Goal: Contribute content: Contribute content

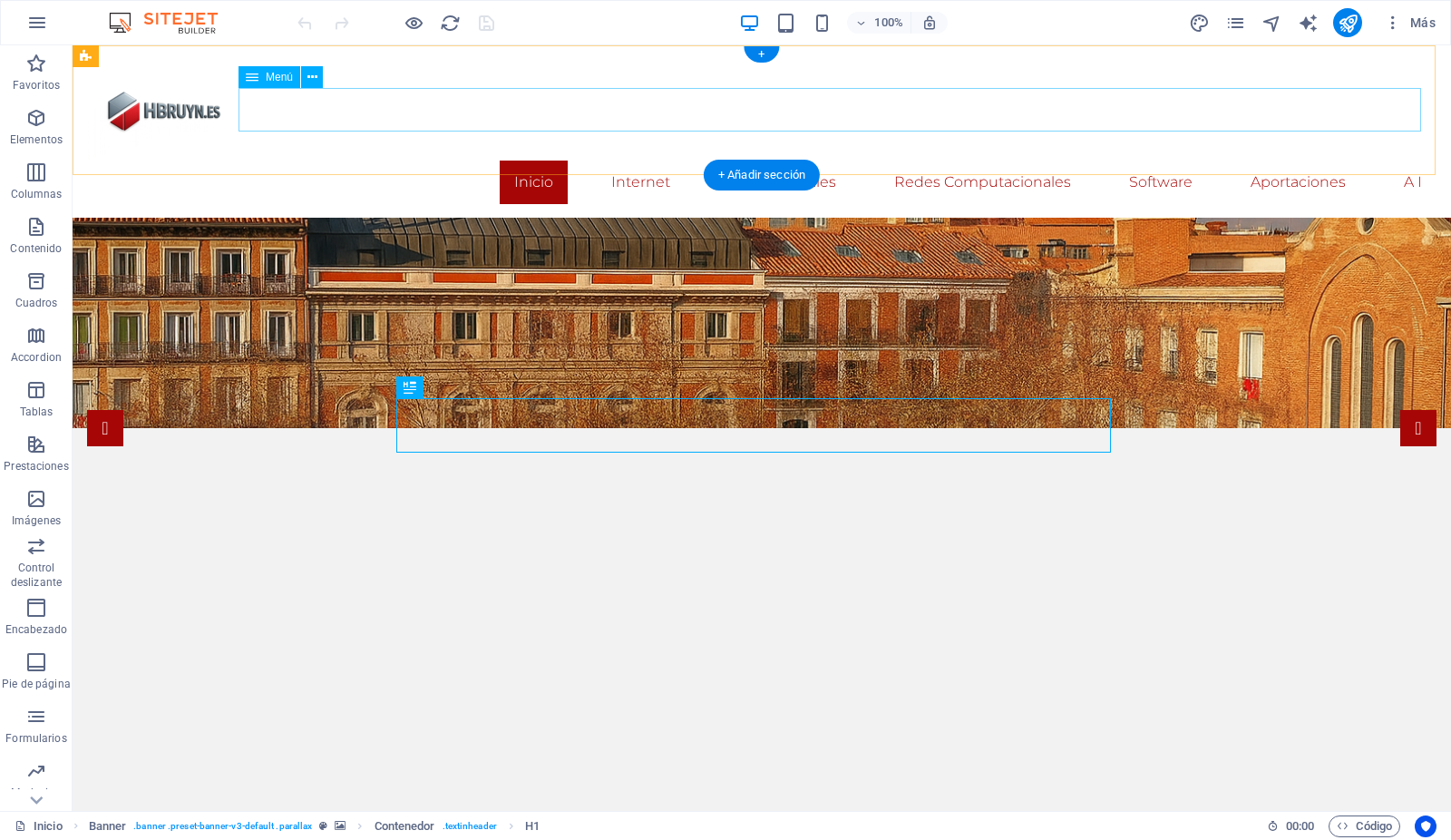
click at [1290, 161] on nav "Inicio Internet Definicion y Fundamentos Historia y evolucion Estado actual Int…" at bounding box center [762, 183] width 1350 height 44
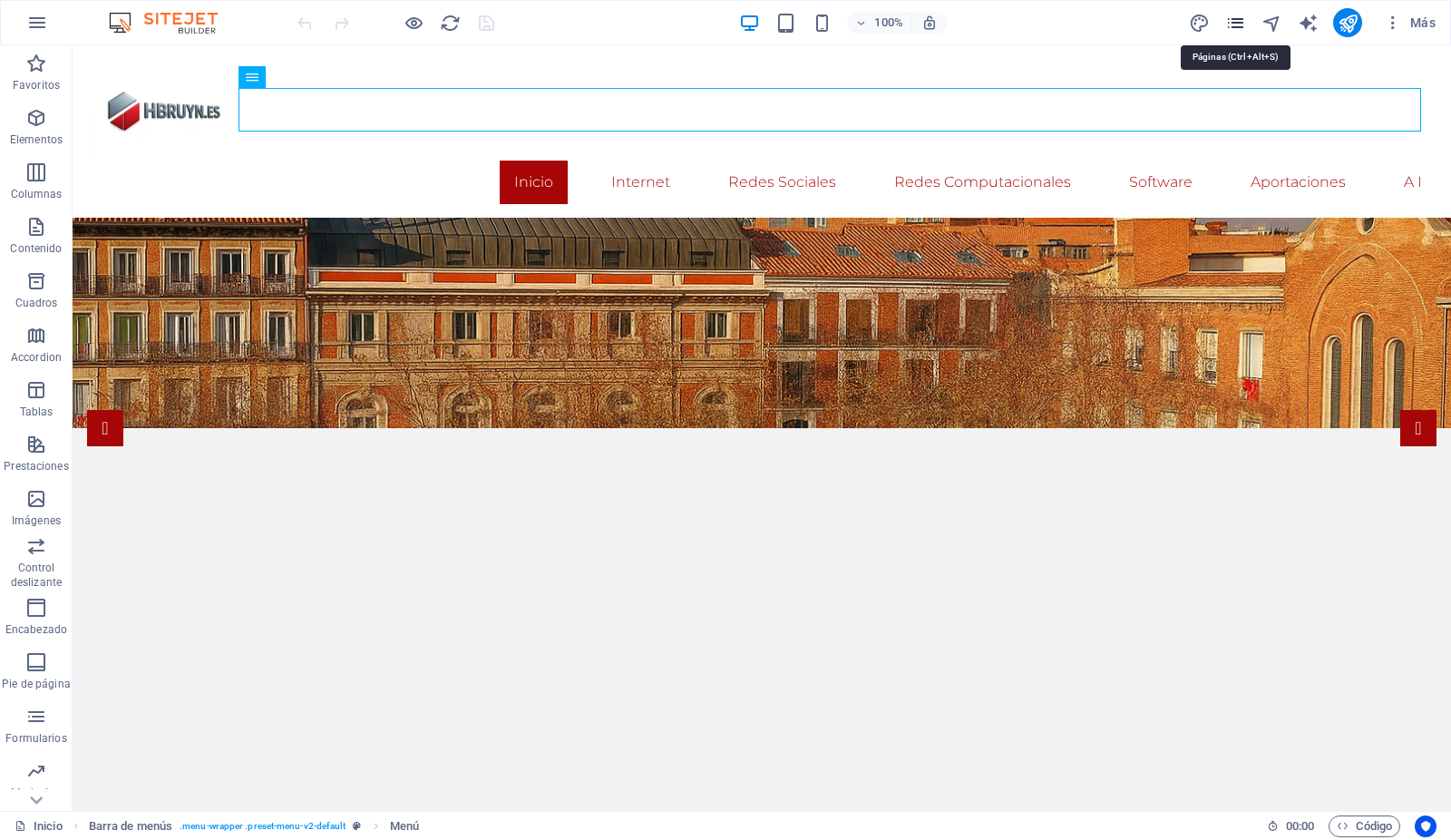
click at [1233, 26] on icon "pages" at bounding box center [1235, 23] width 21 height 21
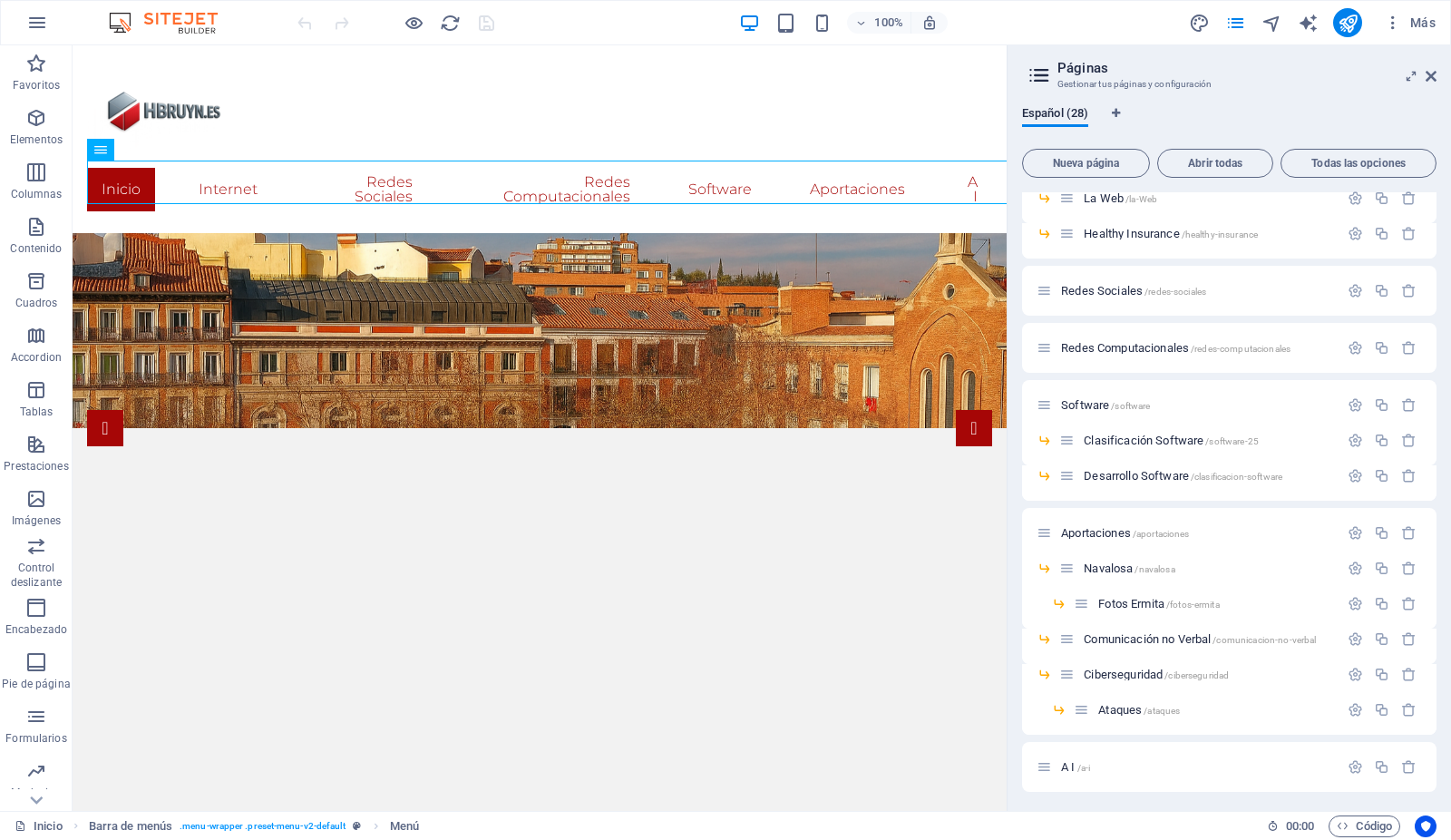
scroll to position [538, 0]
click at [1084, 531] on span "Aportaciones /aportaciones" at bounding box center [1126, 529] width 128 height 14
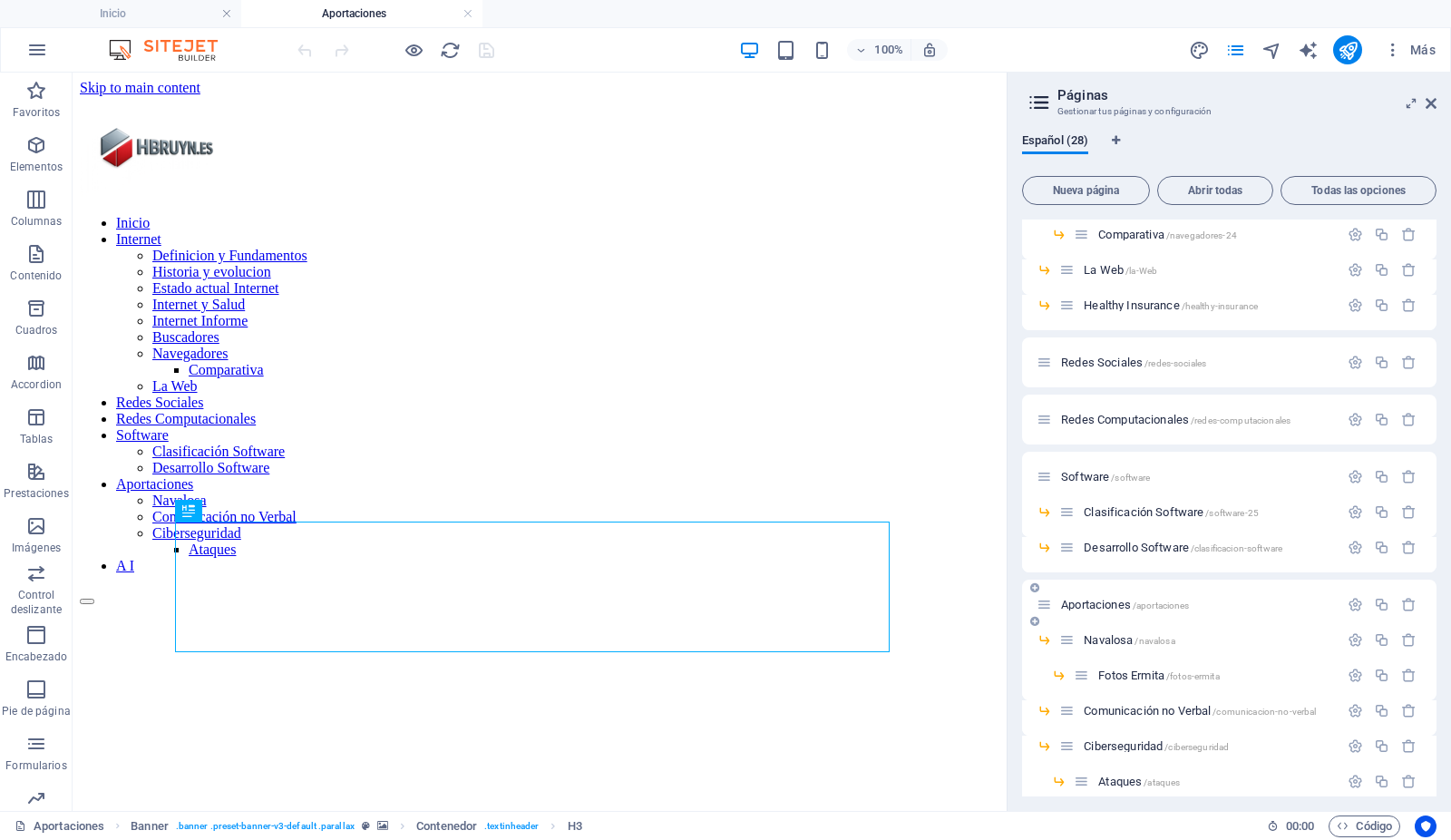
scroll to position [0, 0]
click at [1433, 101] on icon at bounding box center [1432, 103] width 11 height 15
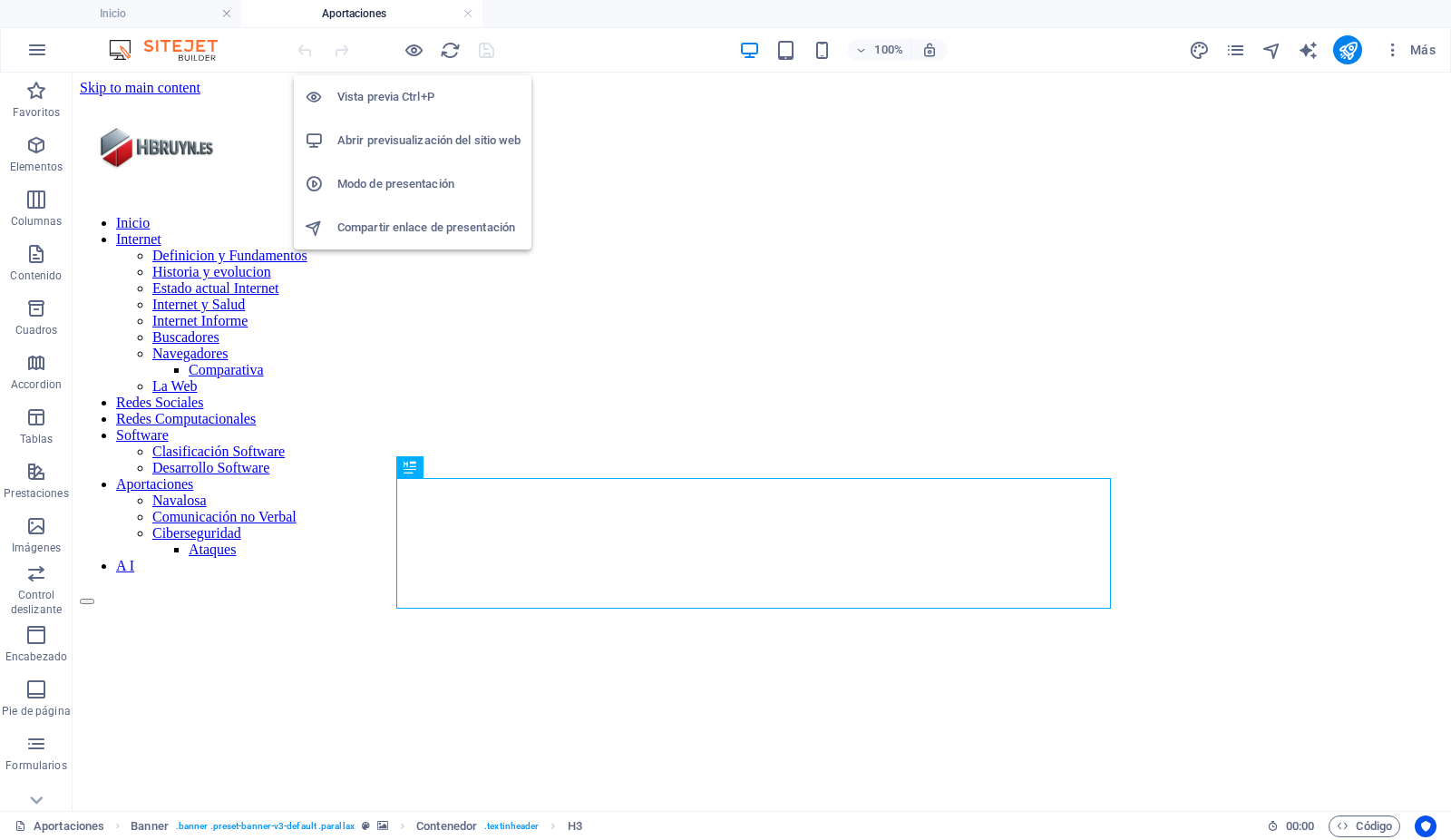
click at [395, 138] on h6 "Abrir previsualización del sitio web" at bounding box center [429, 141] width 183 height 22
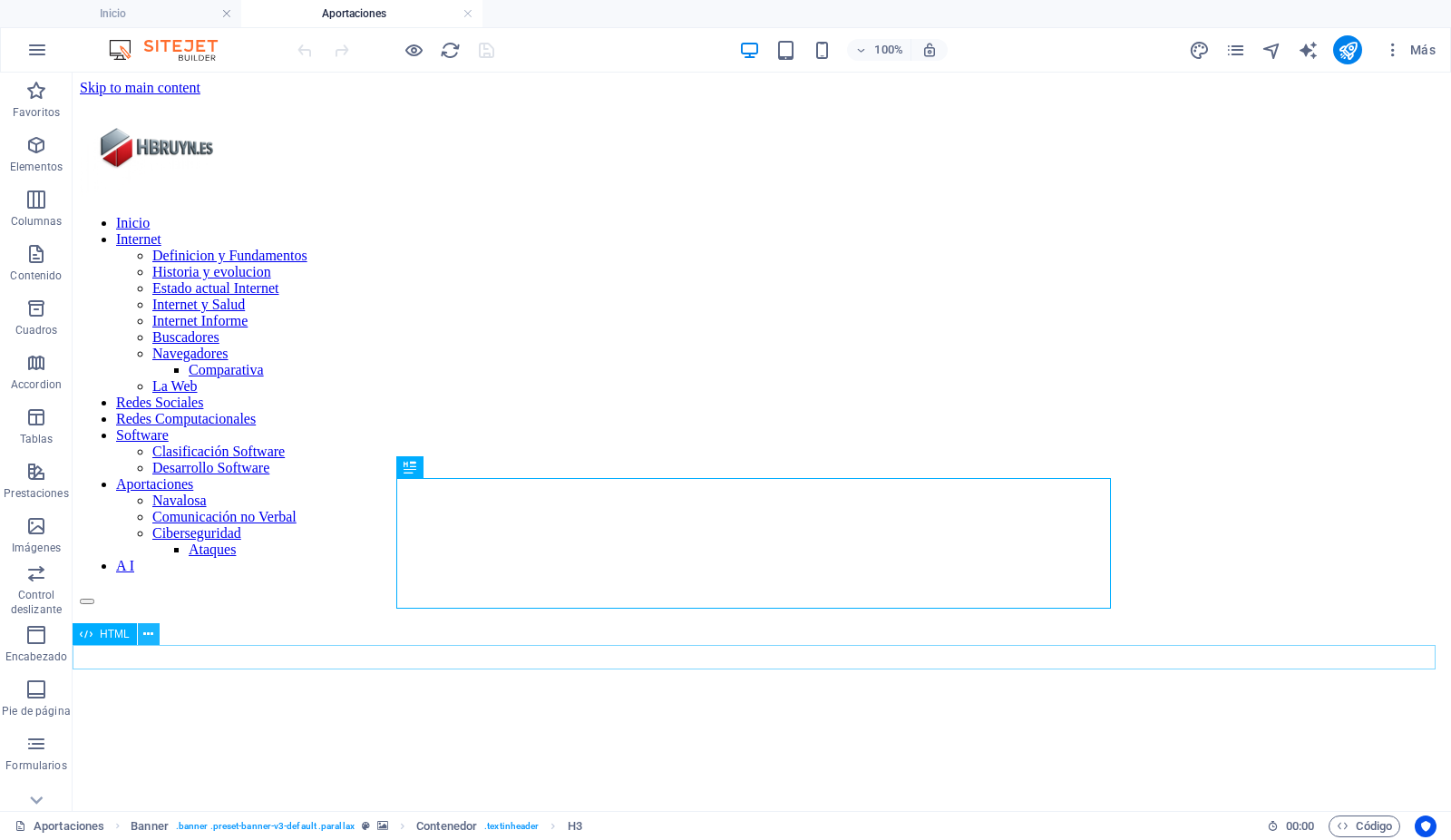
click at [151, 633] on icon at bounding box center [148, 634] width 10 height 19
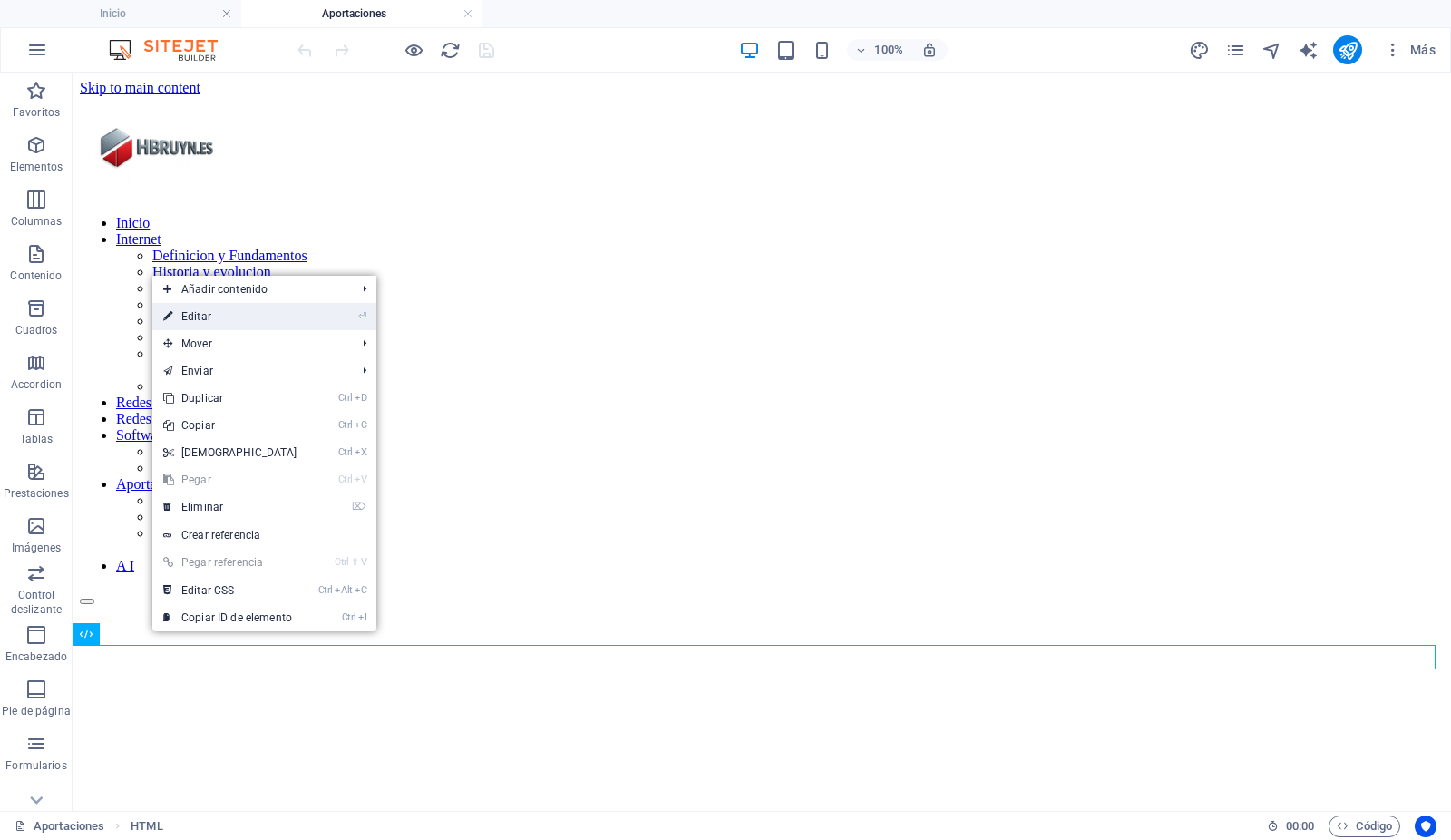
click at [227, 319] on link "⏎ Editar" at bounding box center [230, 316] width 156 height 27
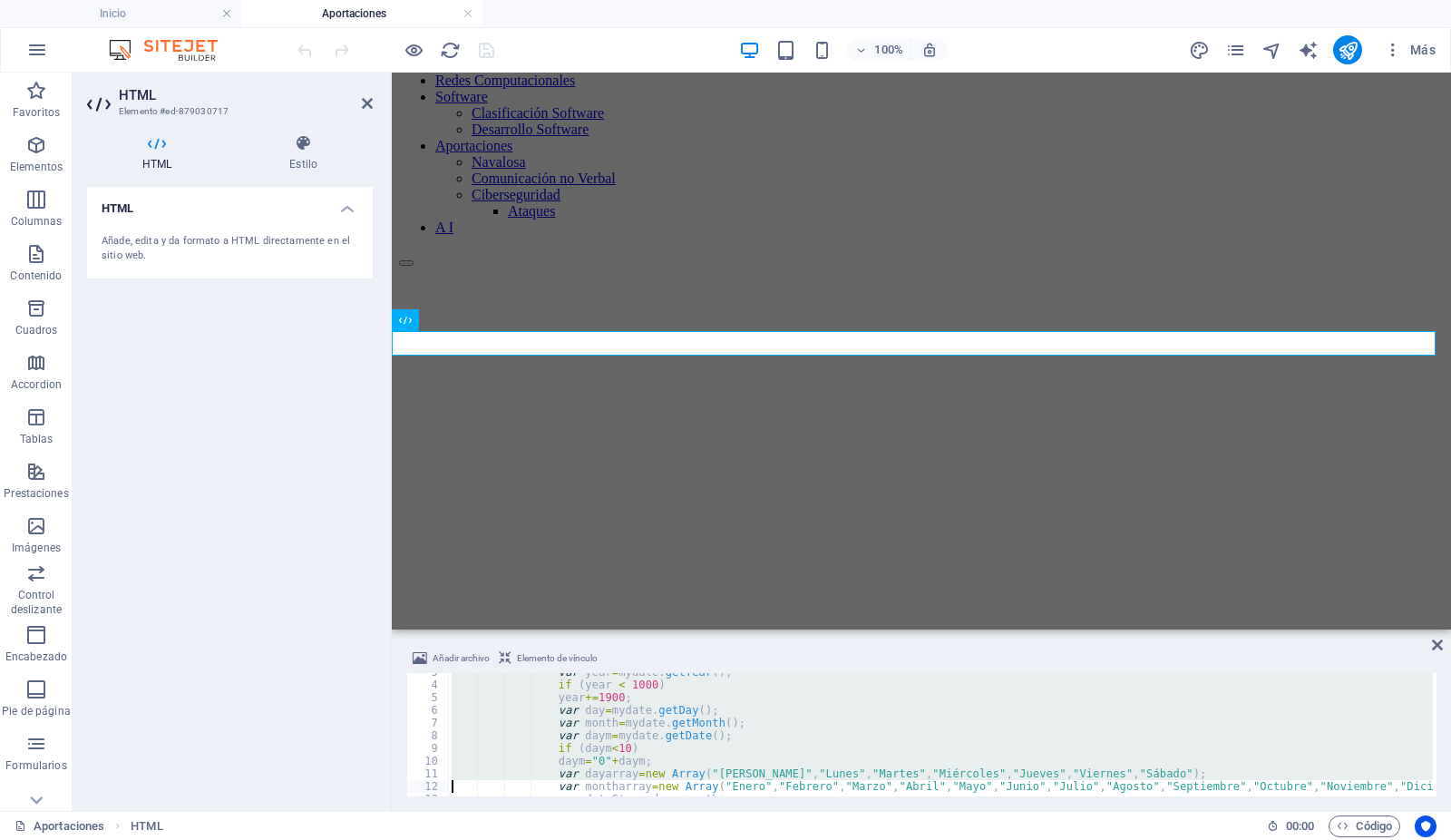
scroll to position [82, 0]
type textarea "</script>"
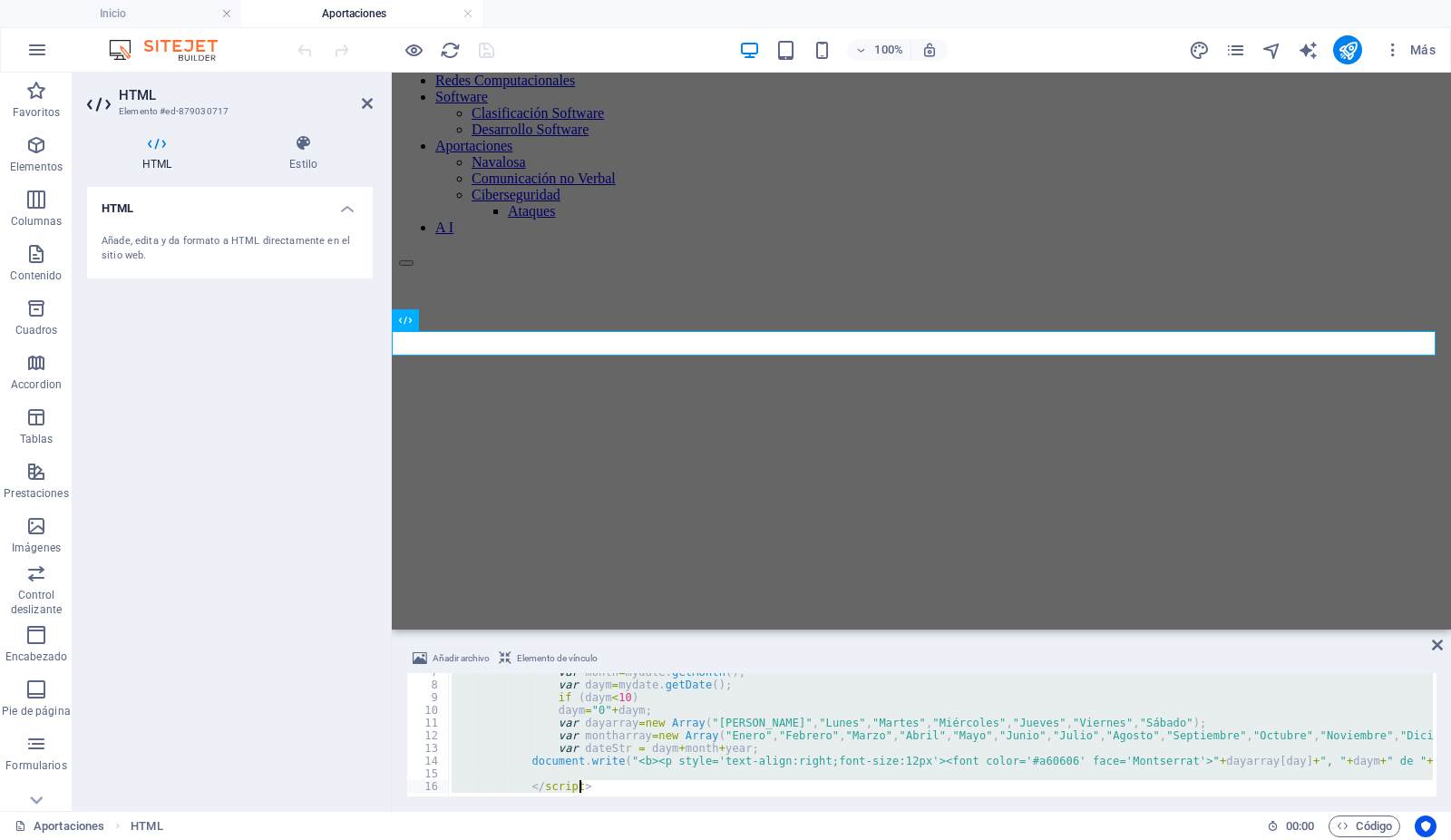
click at [383, 16] on h4 "Aportaciones" at bounding box center [362, 14] width 241 height 20
click at [188, 13] on h4 "Inicio" at bounding box center [121, 14] width 241 height 20
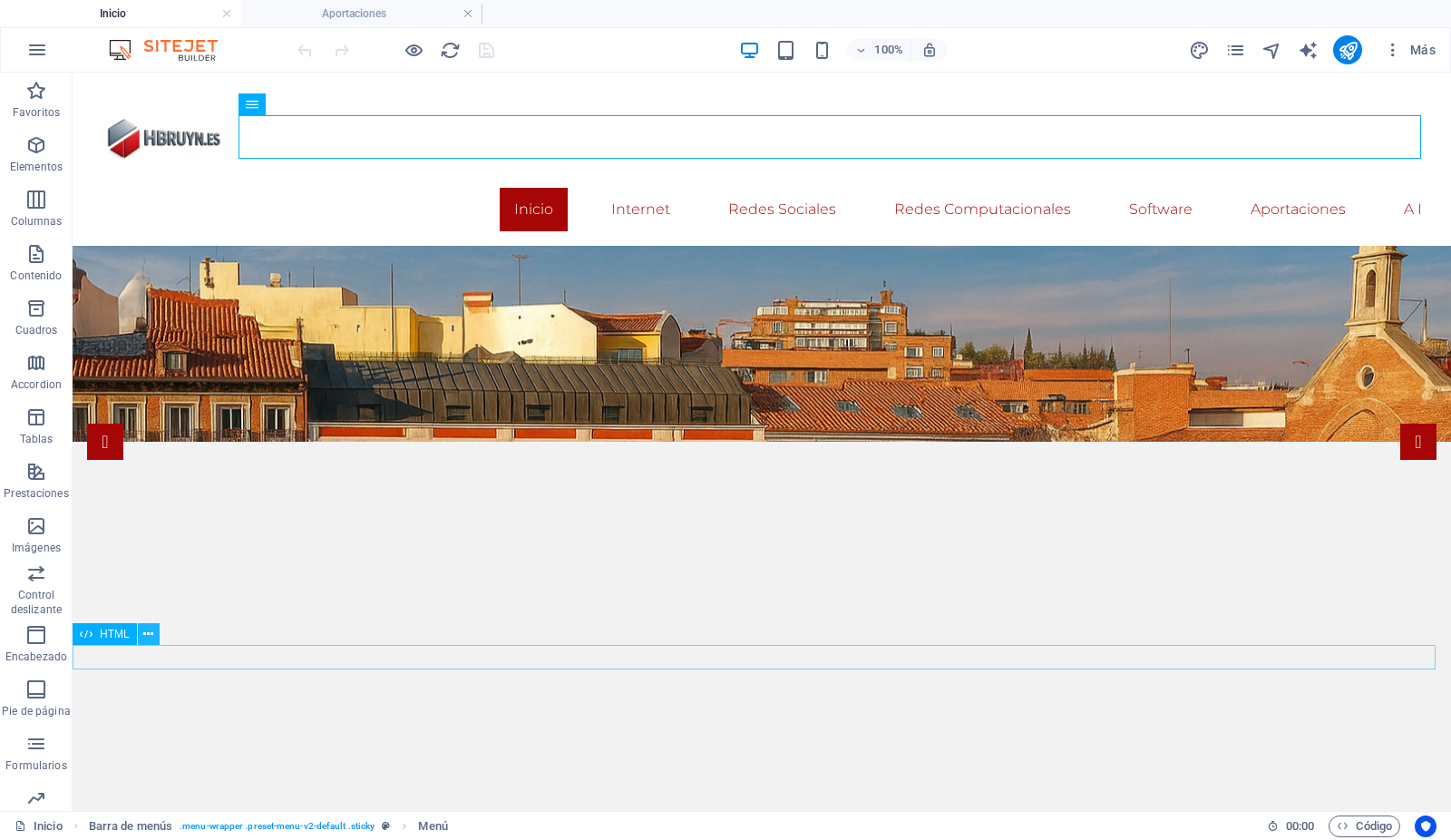
click at [146, 633] on icon at bounding box center [148, 634] width 10 height 19
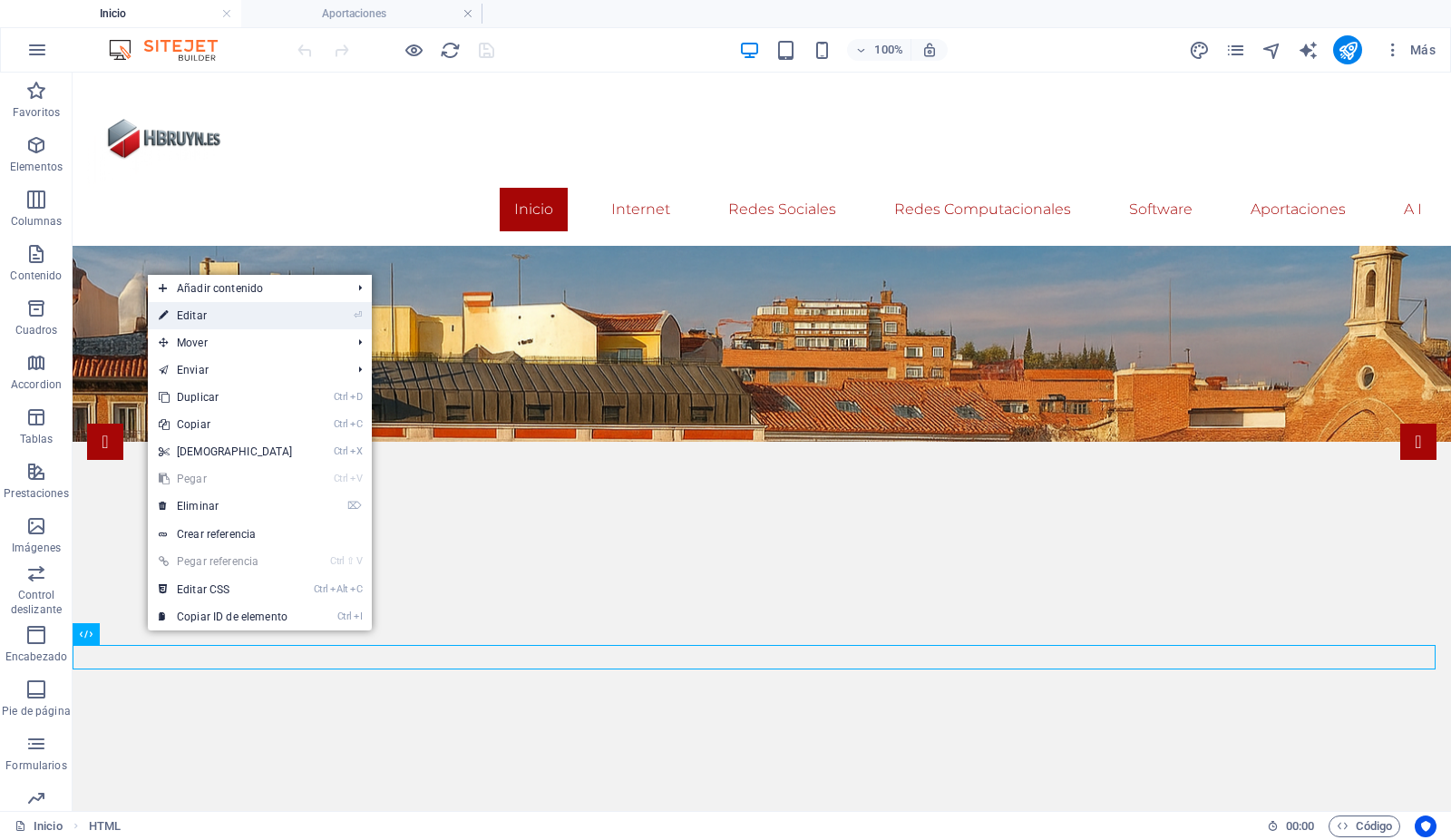
click at [218, 319] on link "⏎ Editar" at bounding box center [226, 315] width 156 height 27
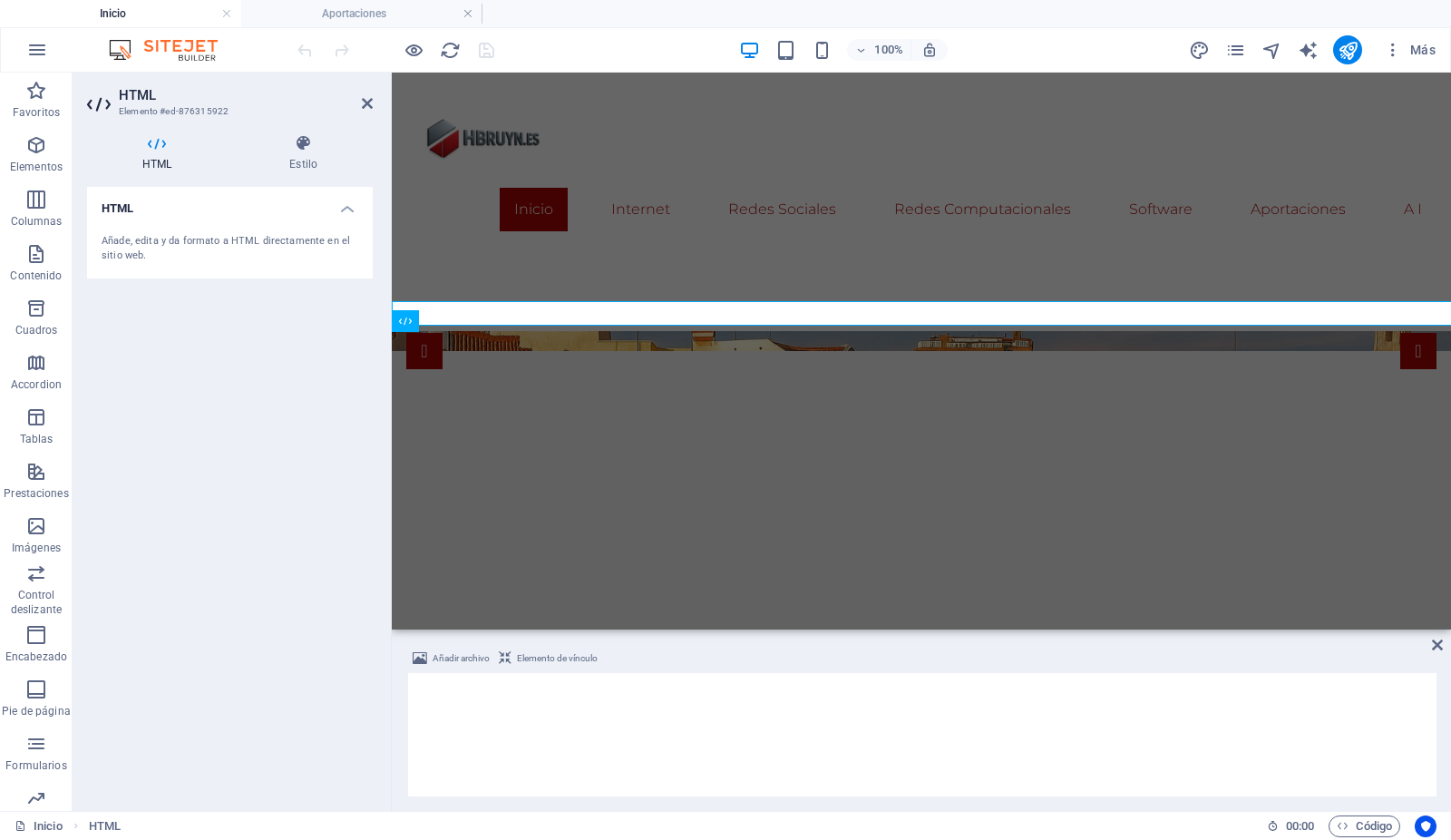
scroll to position [344, 0]
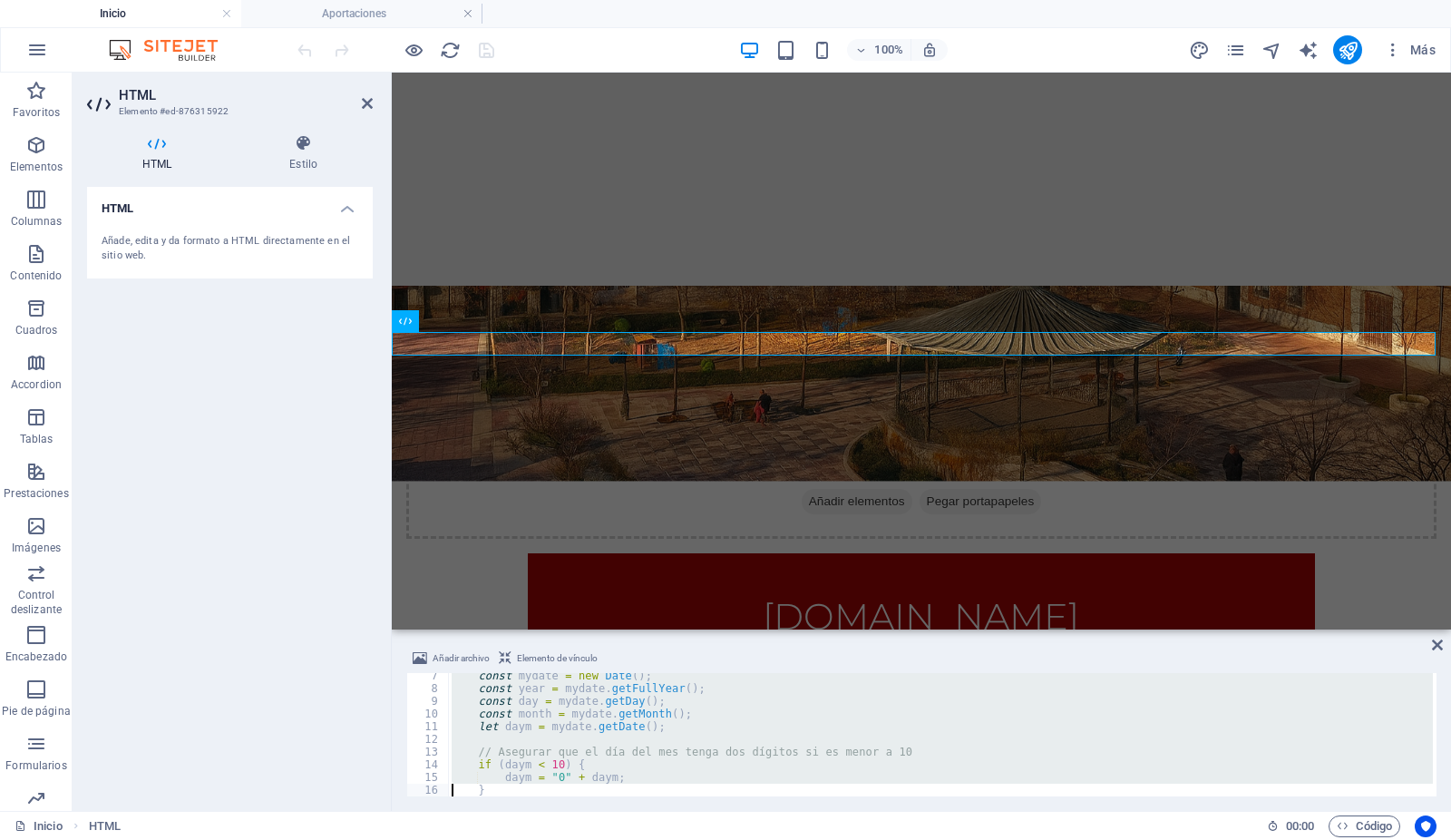
type textarea "document.write(`<p style='text-align:right;font-size:12px;color:#a60606;font-fa…"
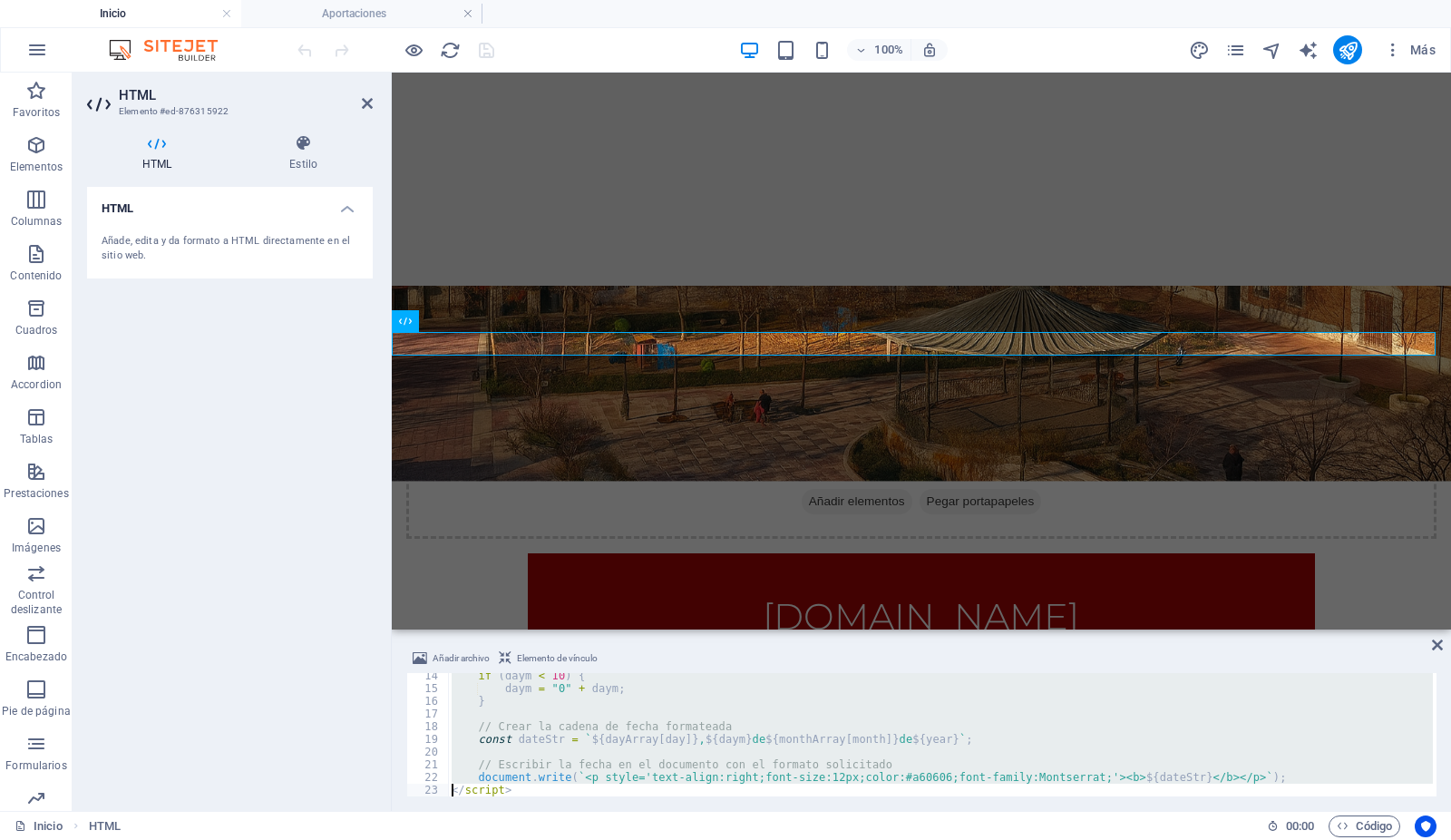
scroll to position [168, 0]
click at [419, 6] on h4 "Aportaciones" at bounding box center [362, 14] width 241 height 20
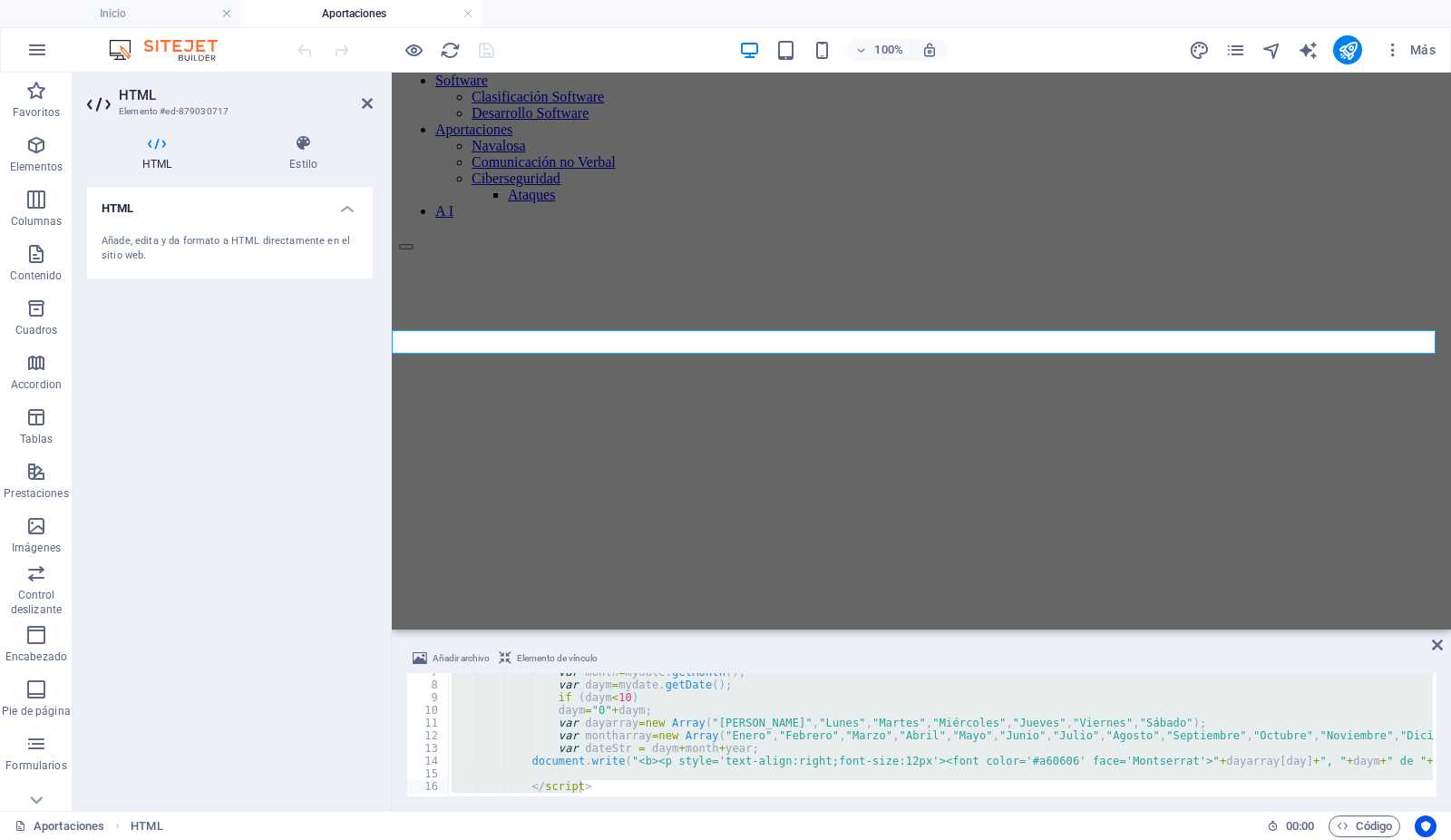
scroll to position [372, 0]
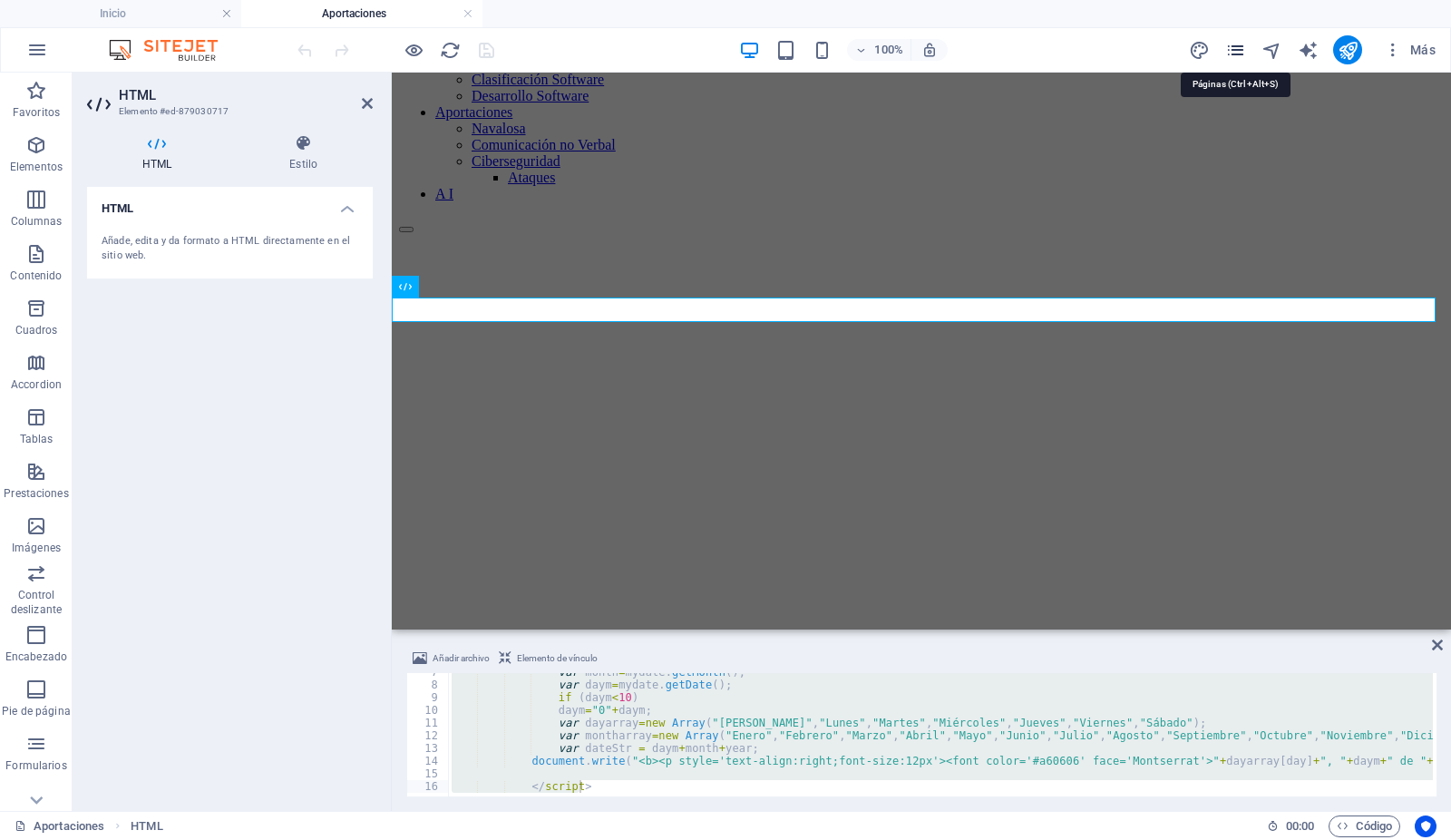
click at [1233, 55] on icon "pages" at bounding box center [1235, 50] width 21 height 21
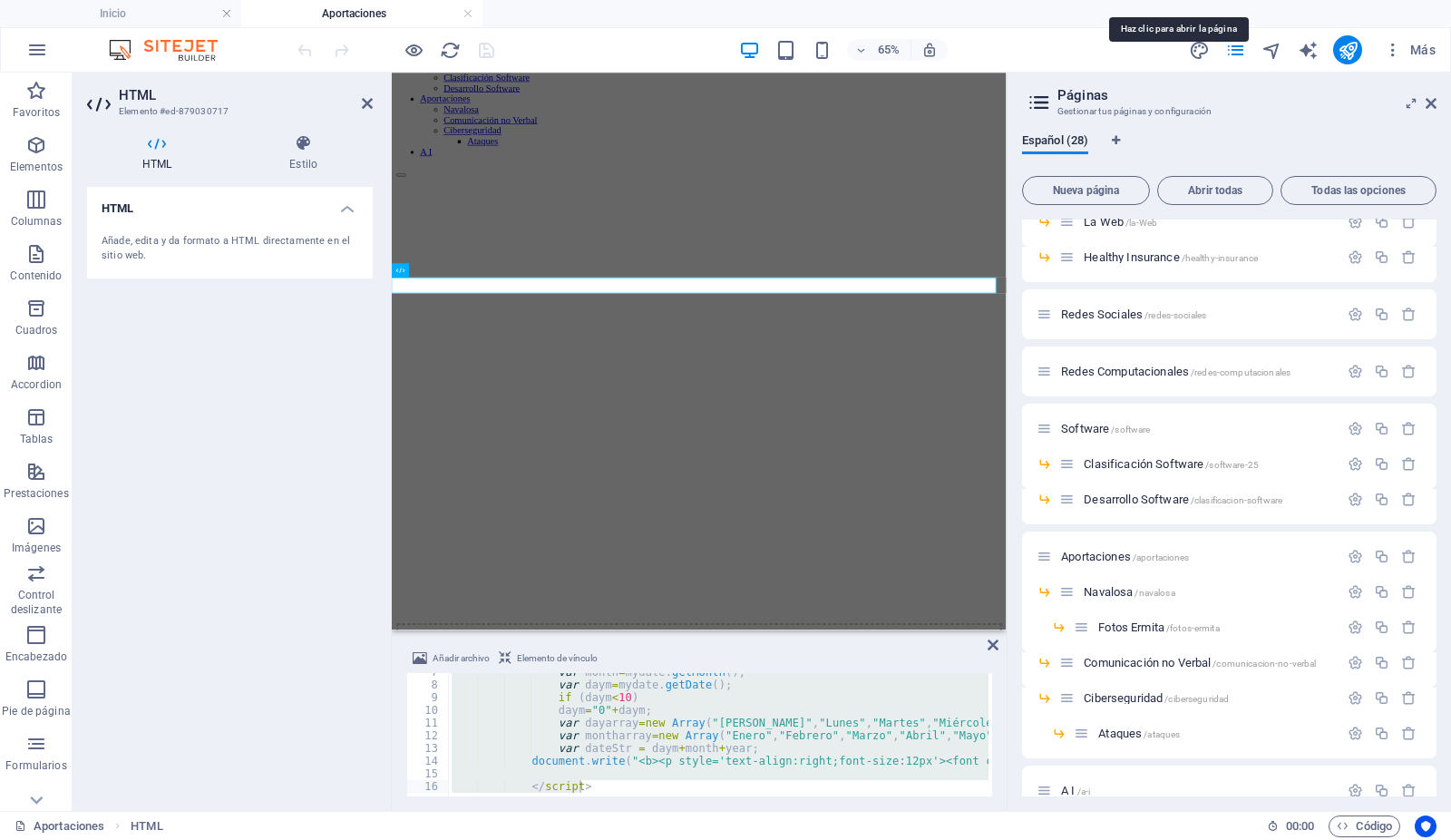
scroll to position [565, 0]
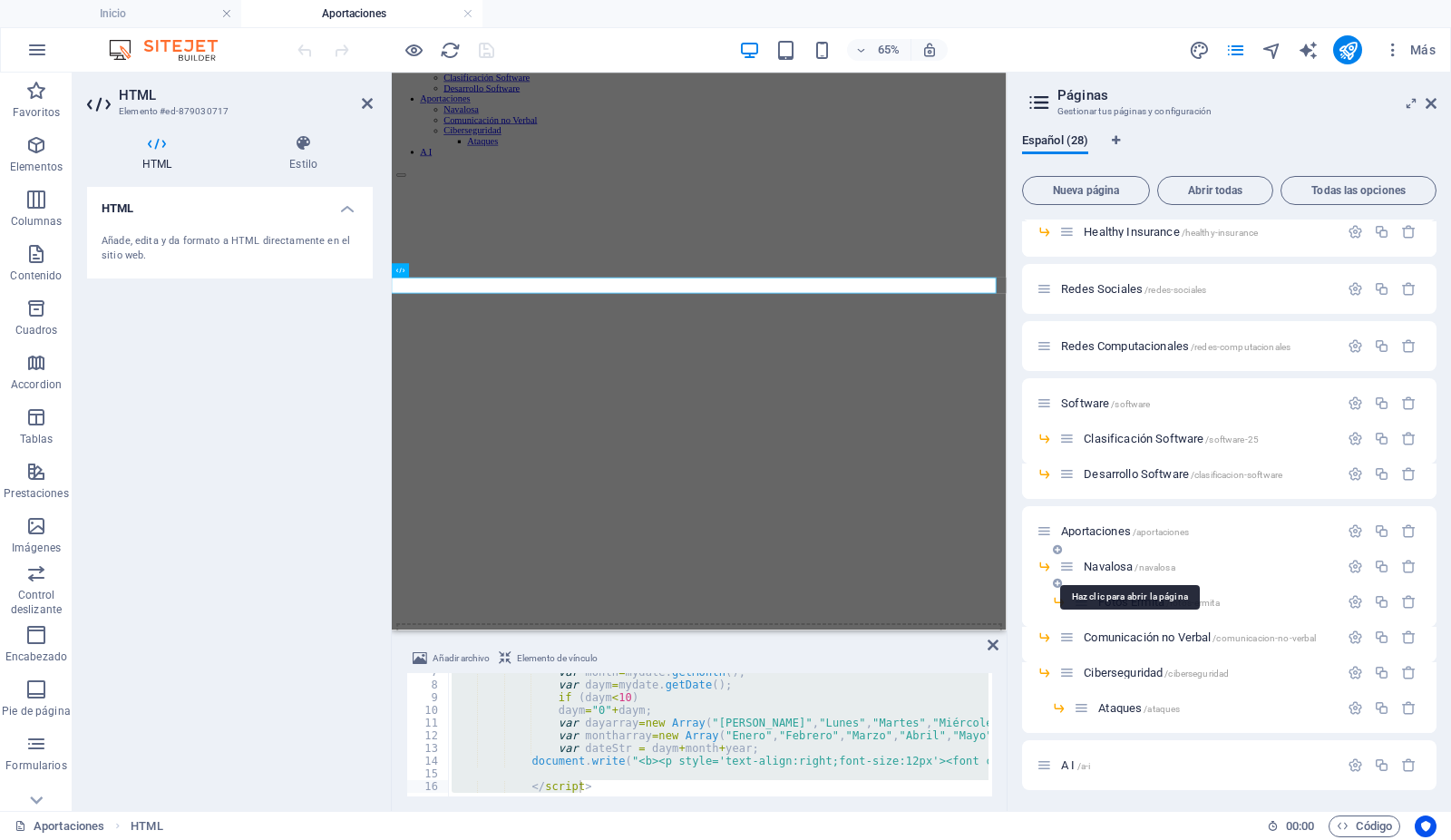
click at [1107, 563] on span "Navalosa /navalosa" at bounding box center [1129, 566] width 91 height 14
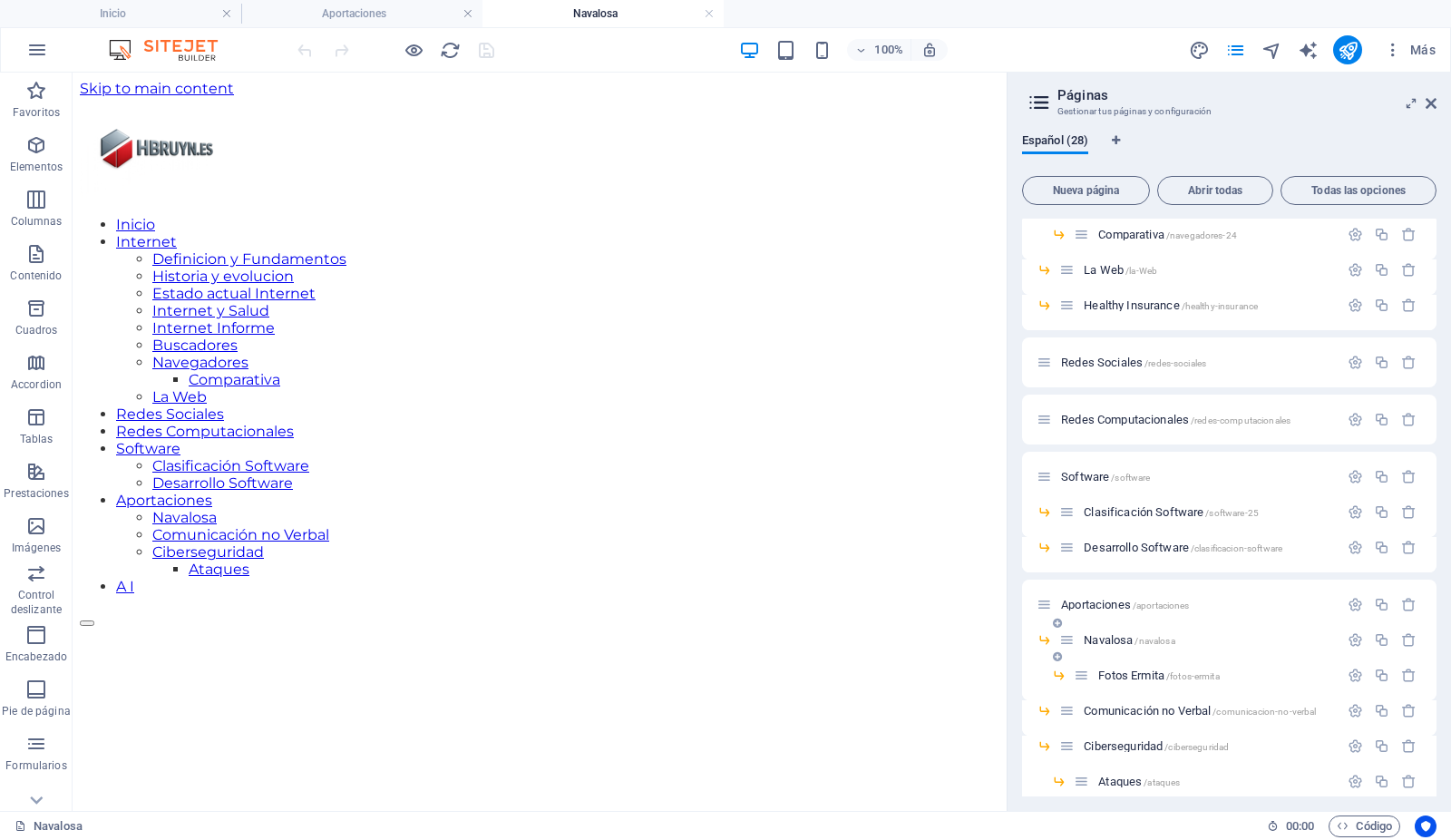
scroll to position [0, 0]
click at [1431, 103] on icon at bounding box center [1432, 103] width 11 height 15
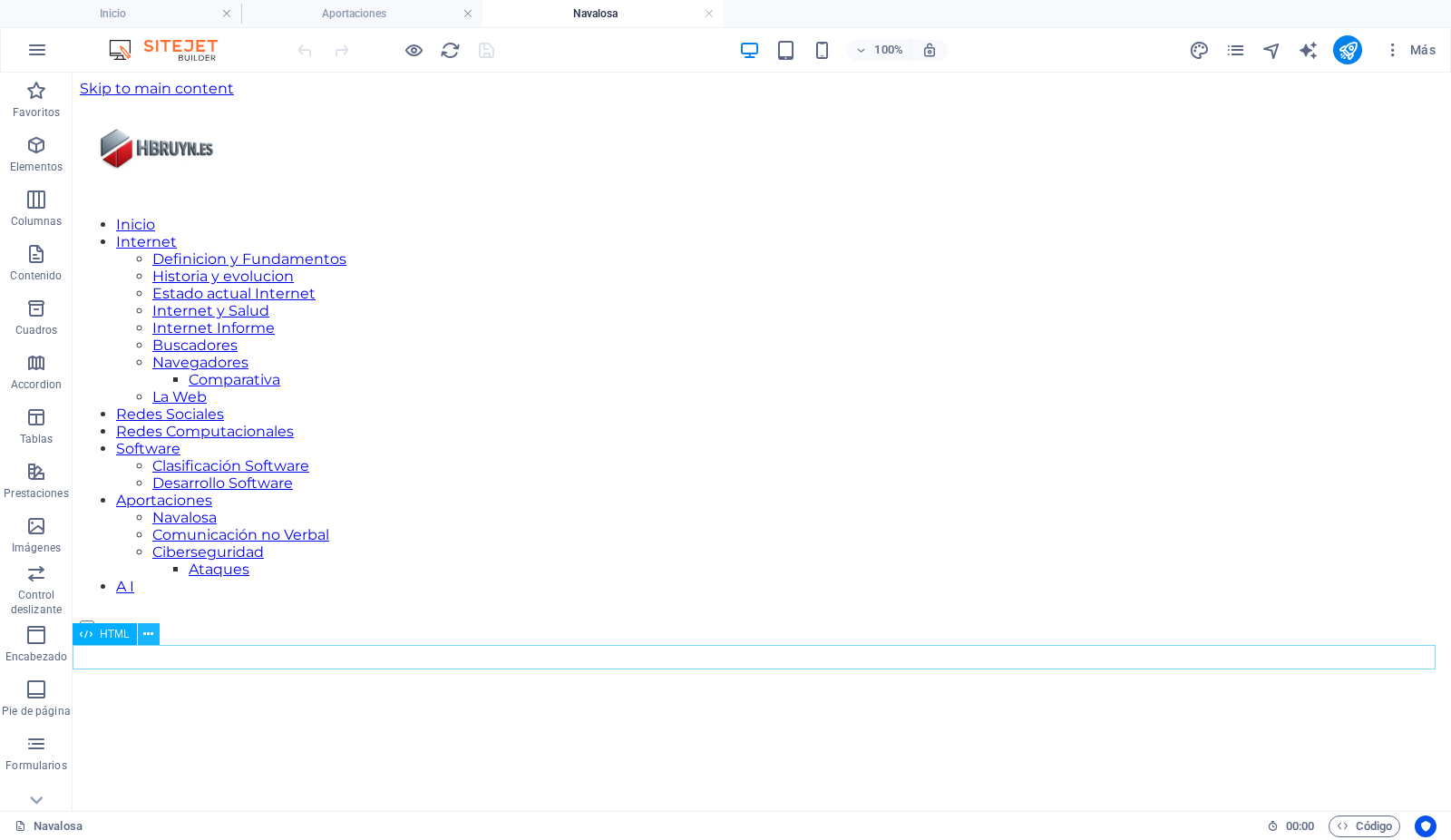
click at [146, 636] on icon at bounding box center [148, 634] width 10 height 19
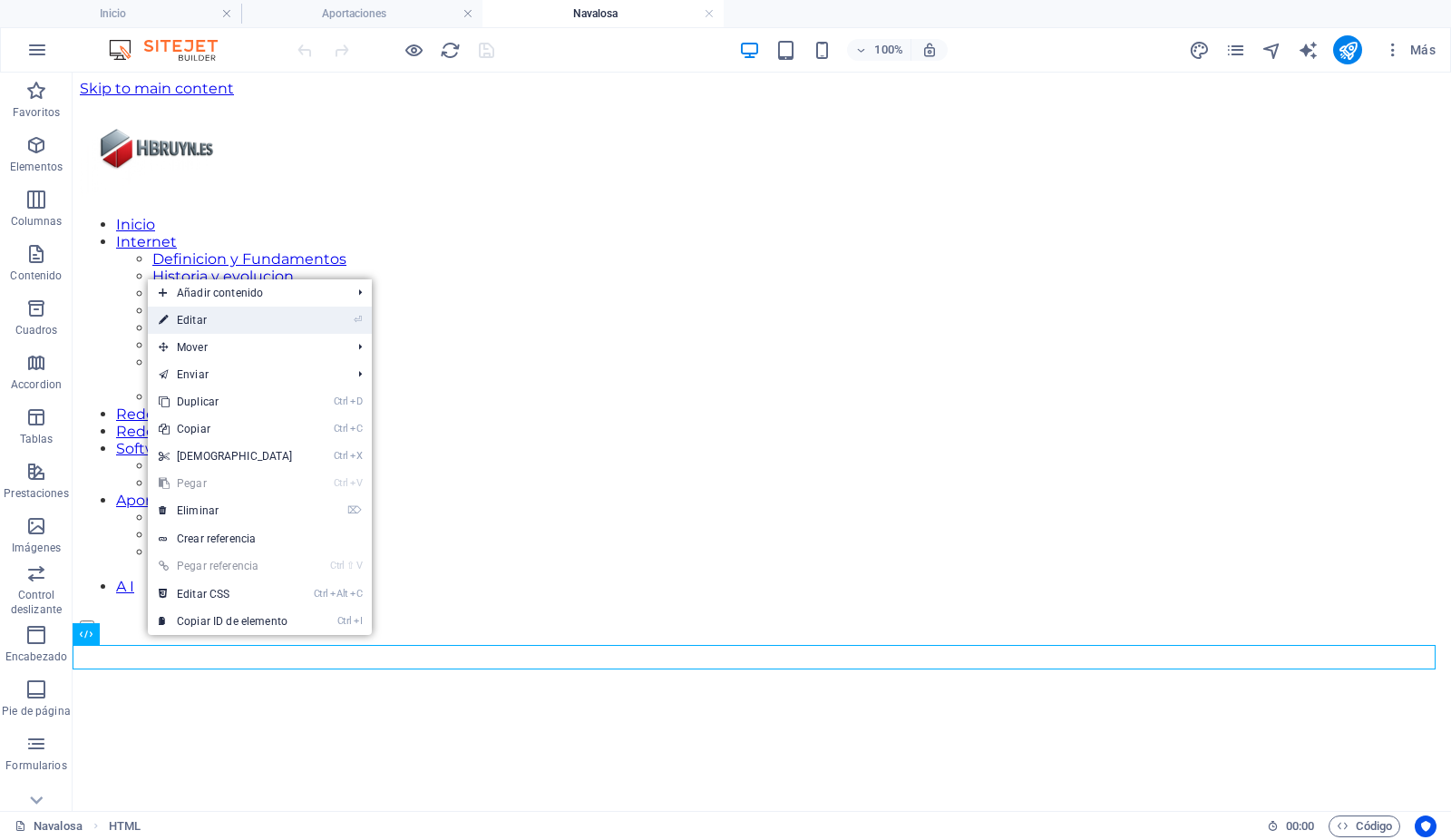
click at [196, 318] on link "⏎ Editar" at bounding box center [226, 320] width 156 height 27
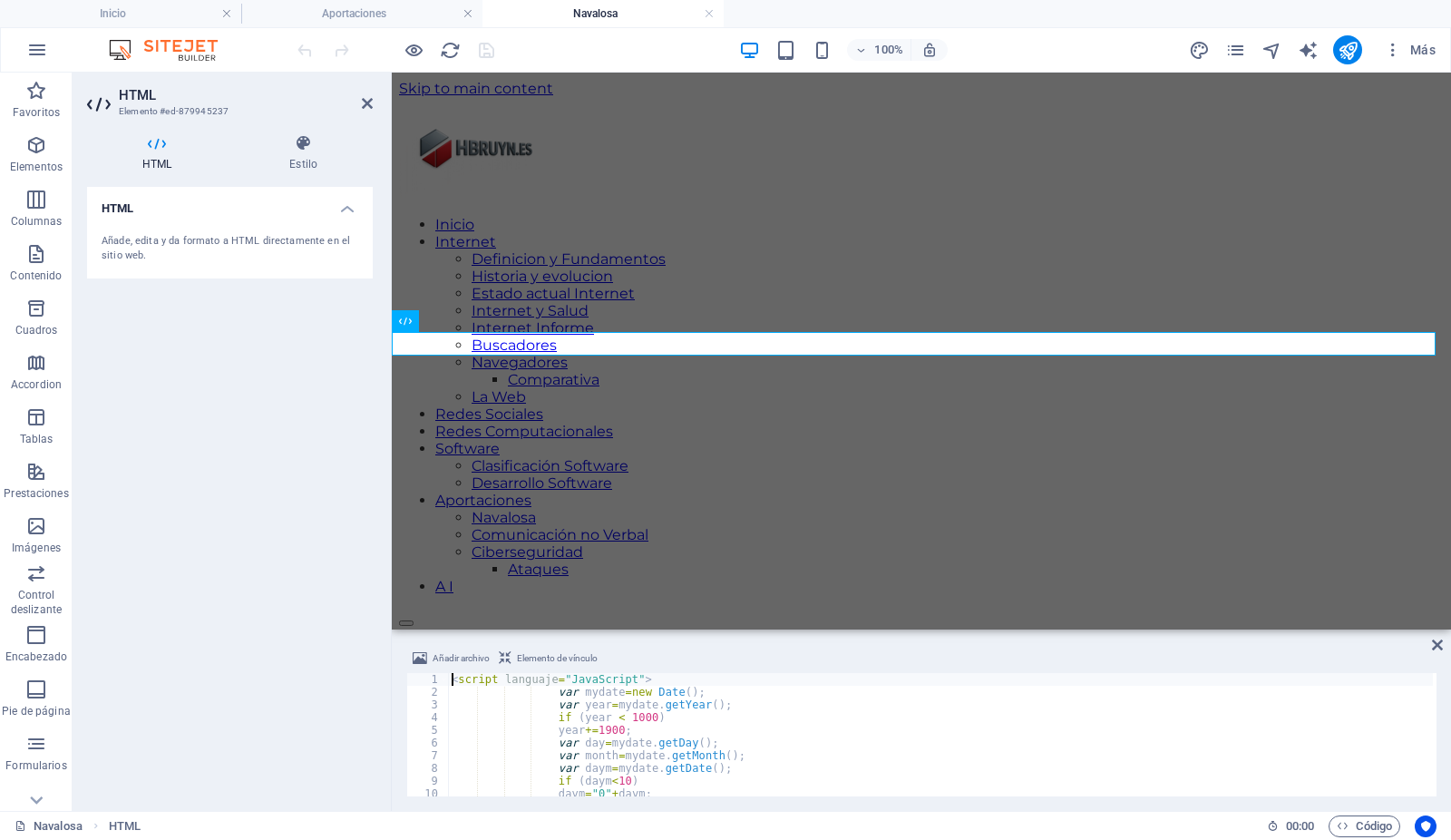
scroll to position [342, 0]
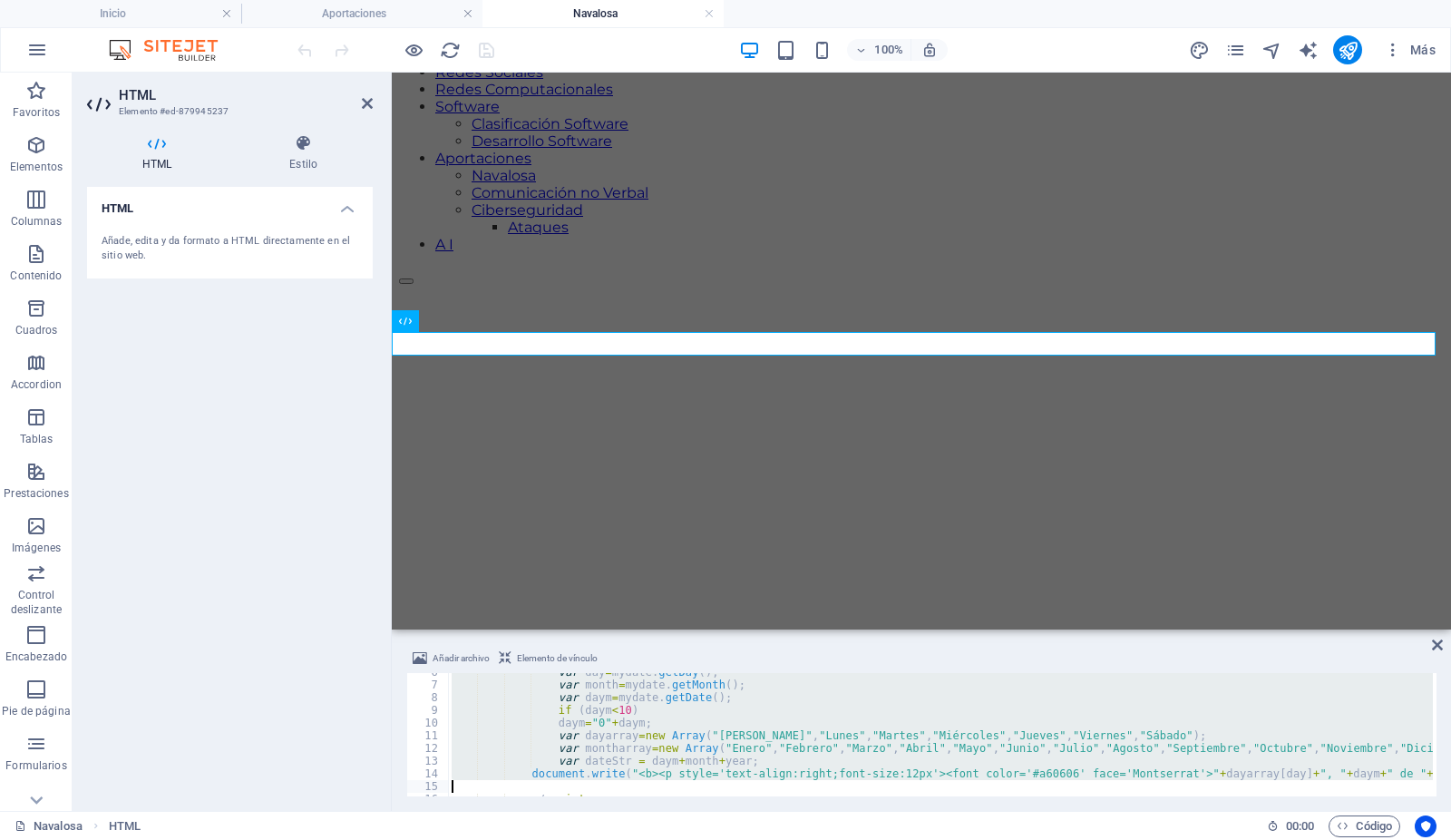
type textarea "</script>"
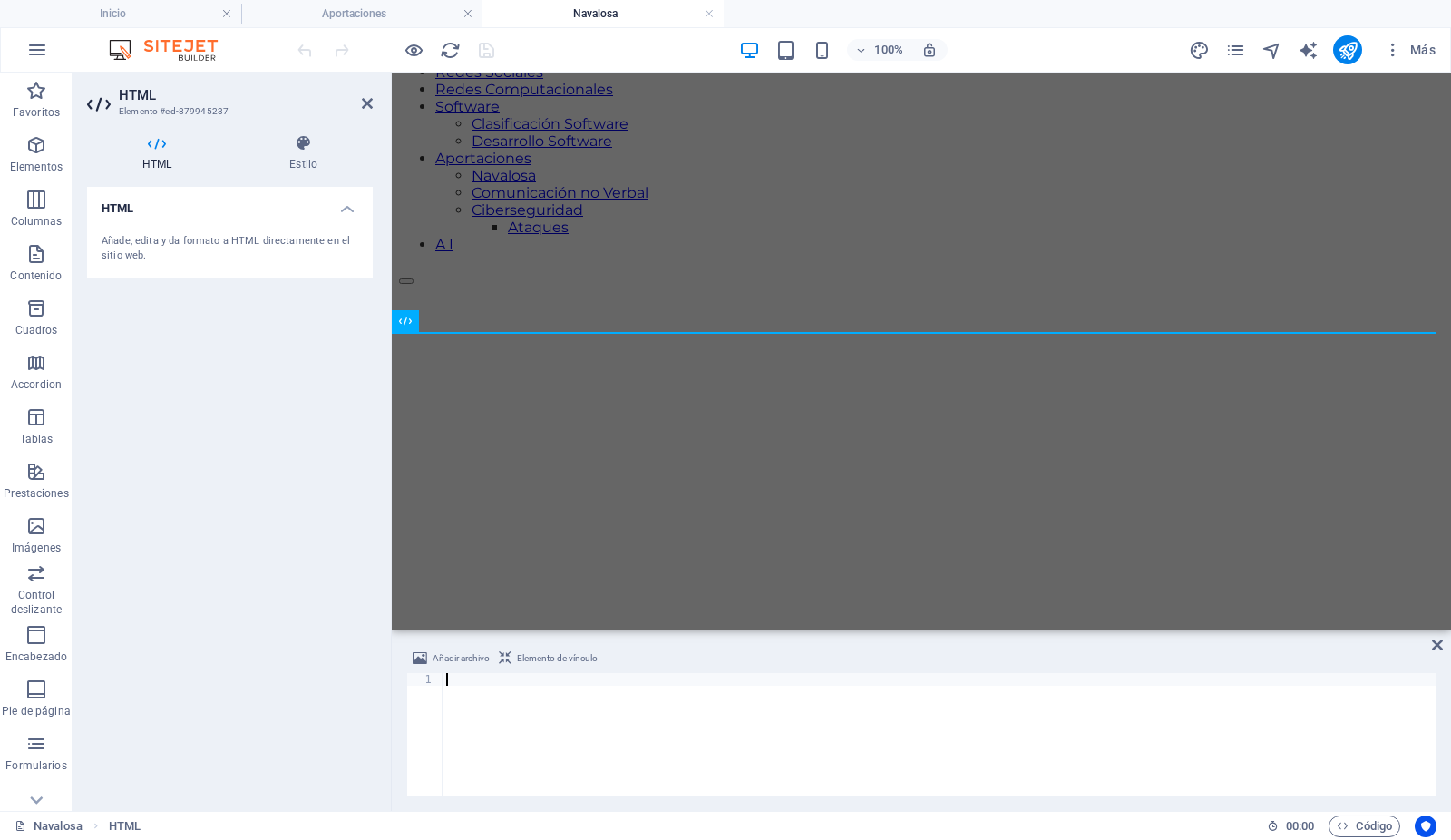
type textarea "</script>"
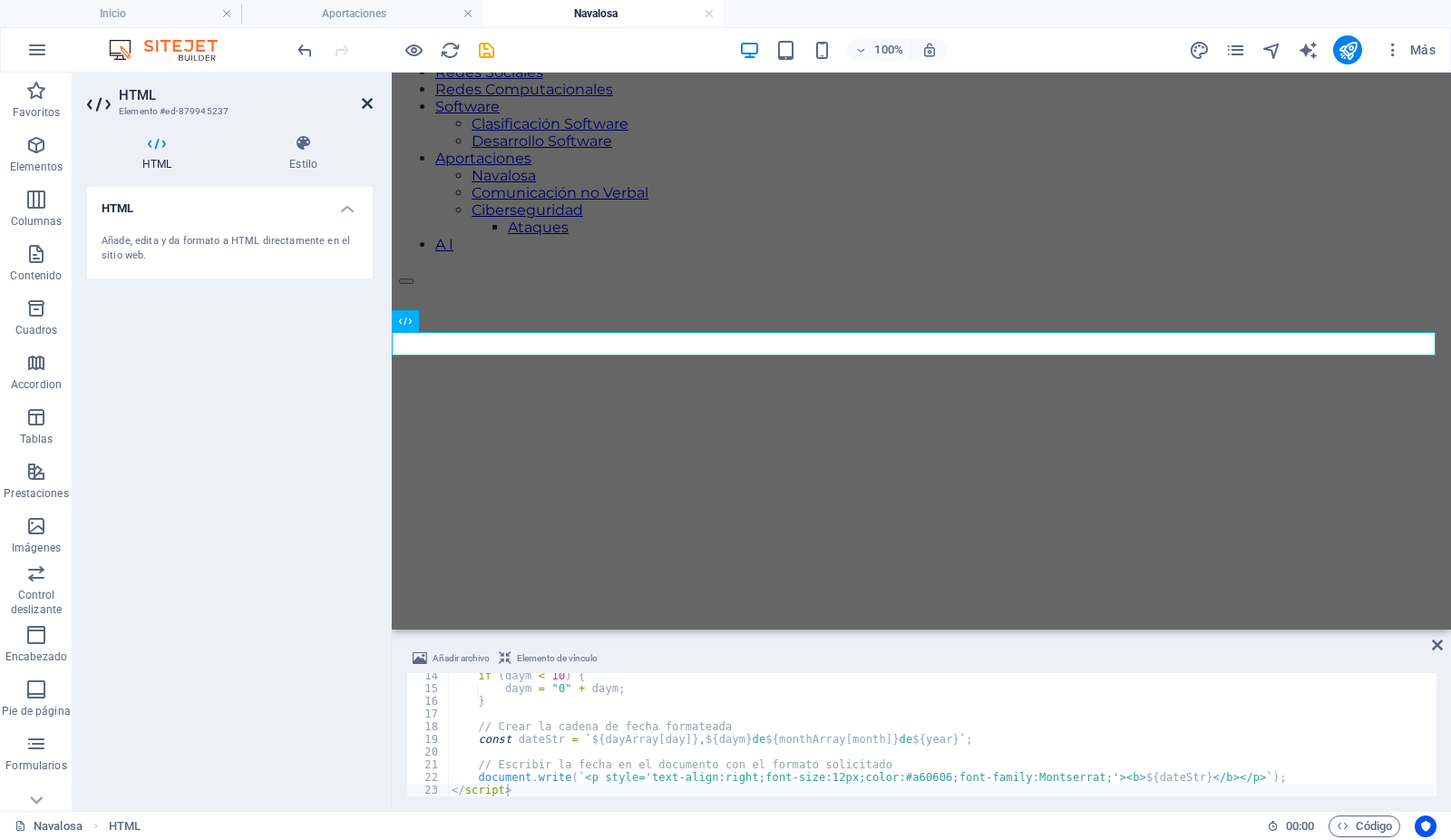
click at [369, 101] on icon at bounding box center [368, 103] width 11 height 15
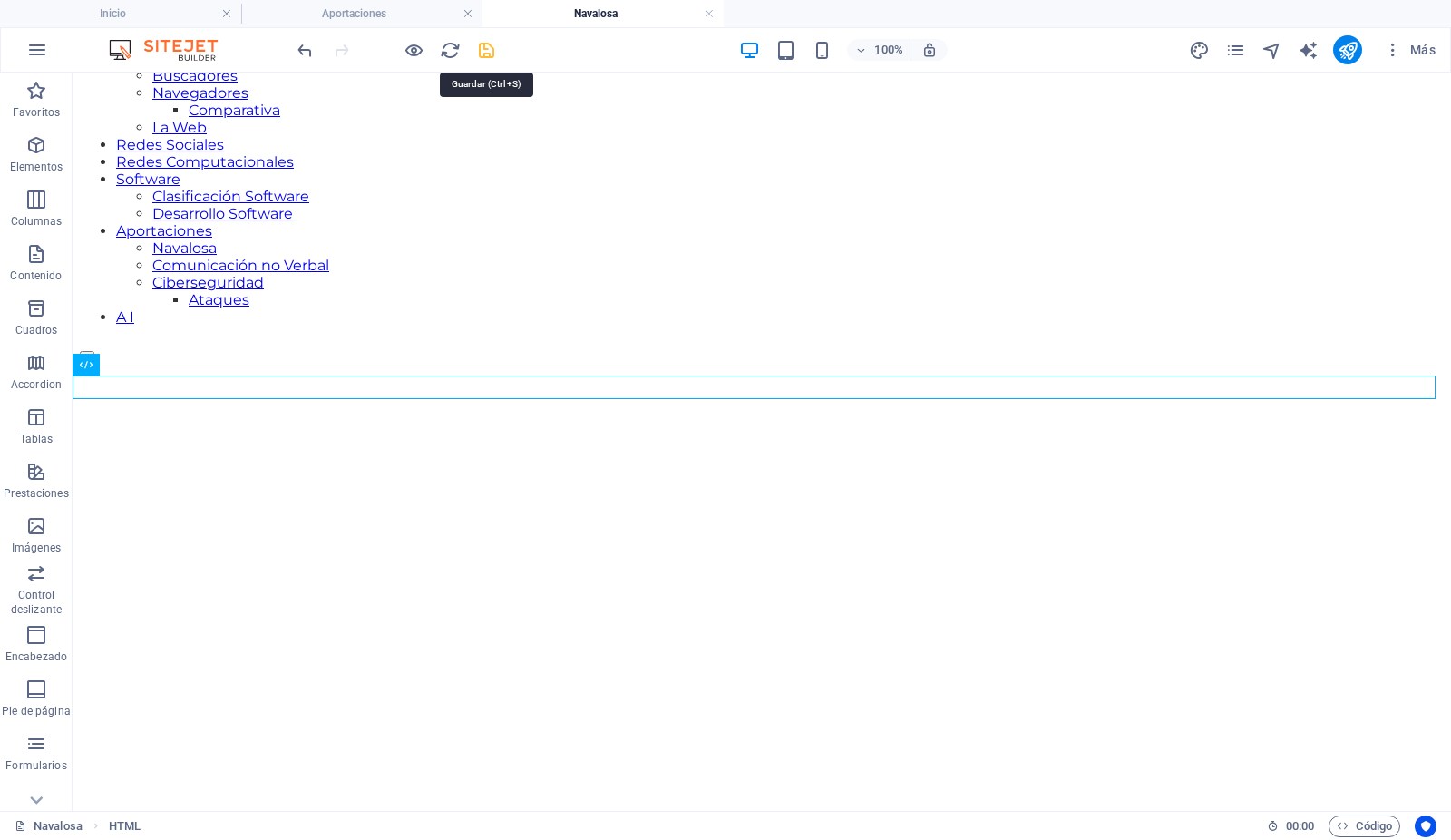
click at [485, 48] on icon "save" at bounding box center [487, 50] width 21 height 21
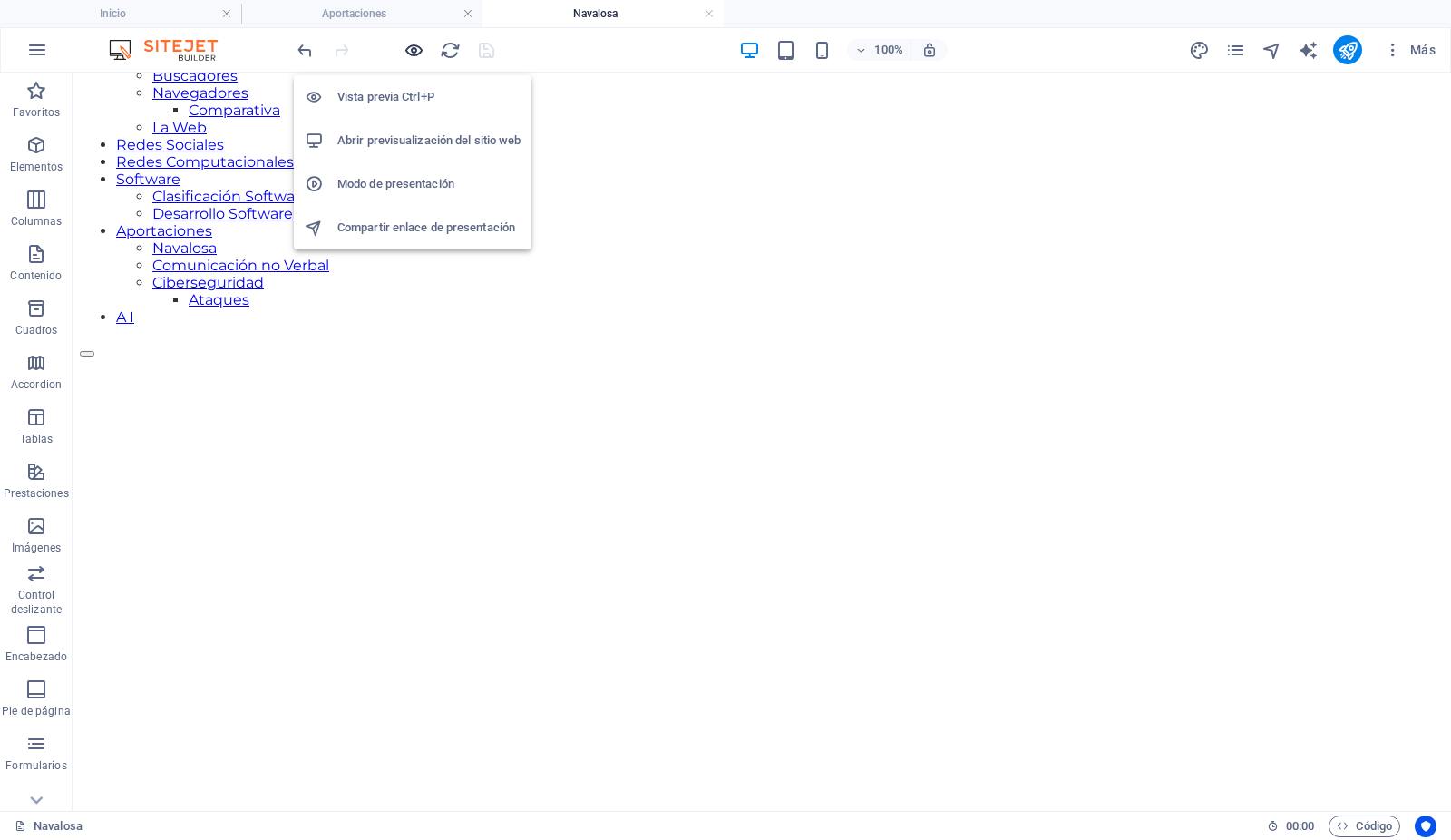
click at [414, 50] on icon "button" at bounding box center [414, 50] width 21 height 21
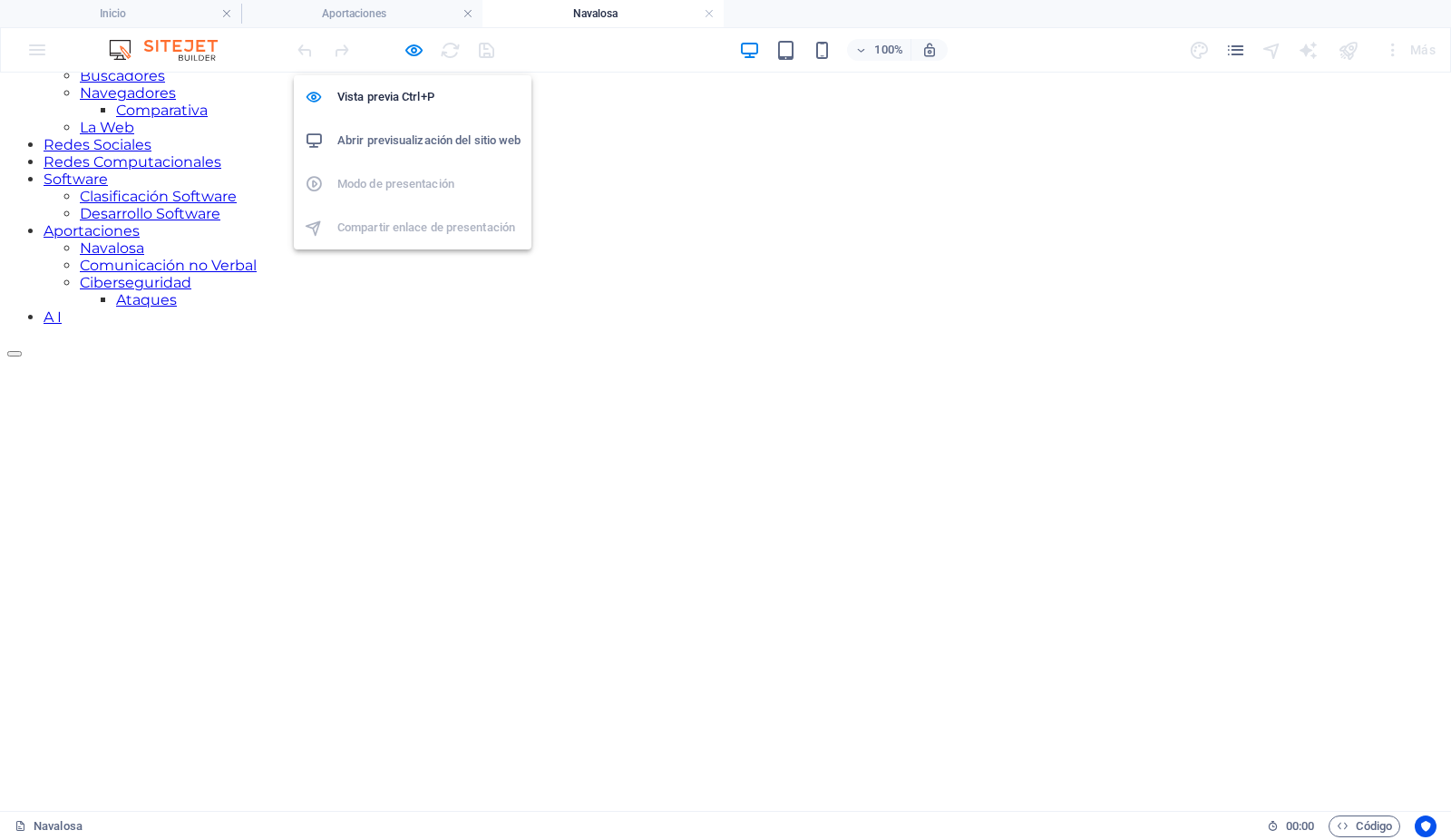
click at [395, 140] on h6 "Abrir previsualización del sitio web" at bounding box center [429, 141] width 183 height 22
click at [414, 46] on icon "button" at bounding box center [414, 50] width 21 height 21
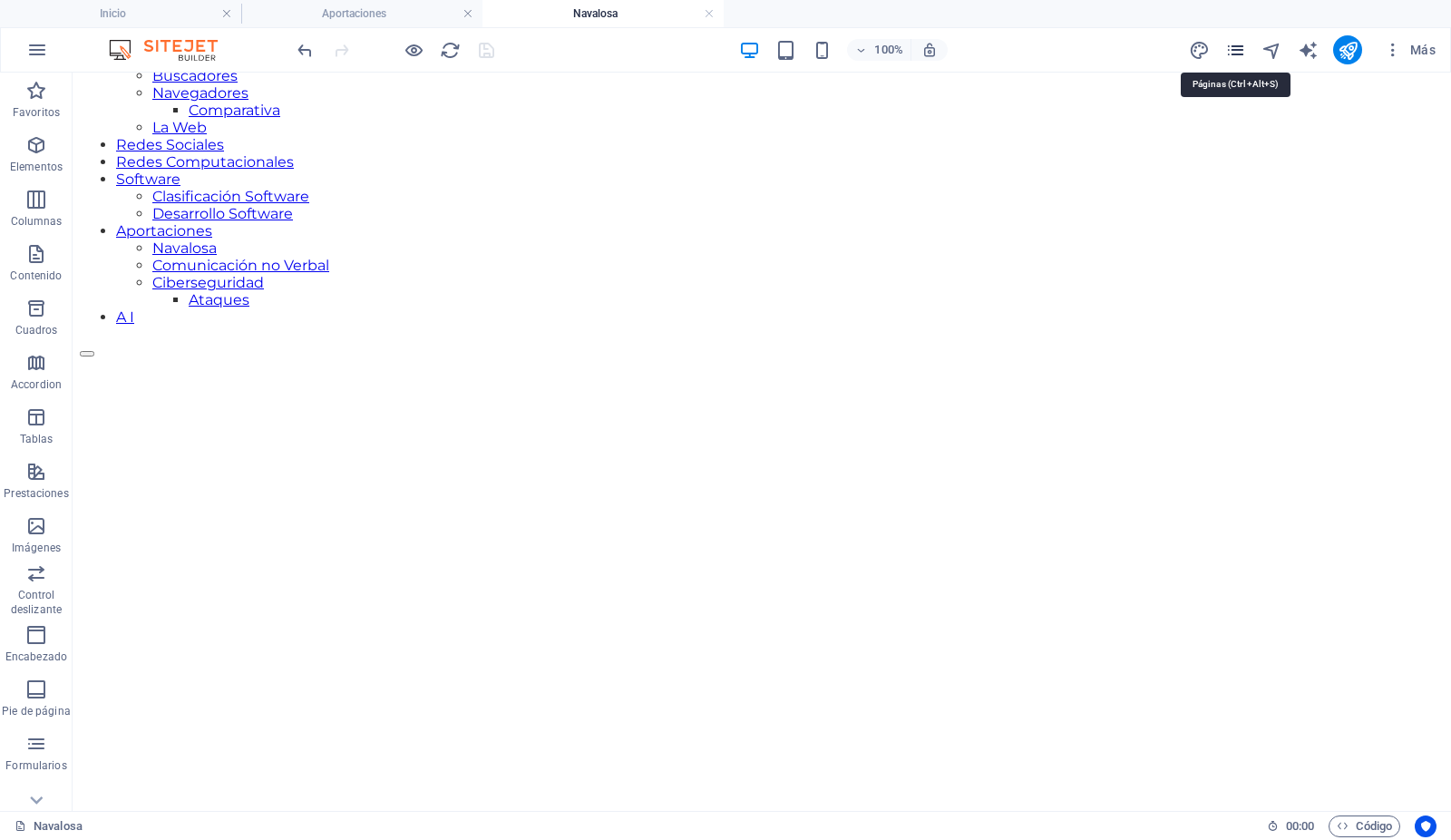
click at [1235, 52] on icon "pages" at bounding box center [1235, 50] width 21 height 21
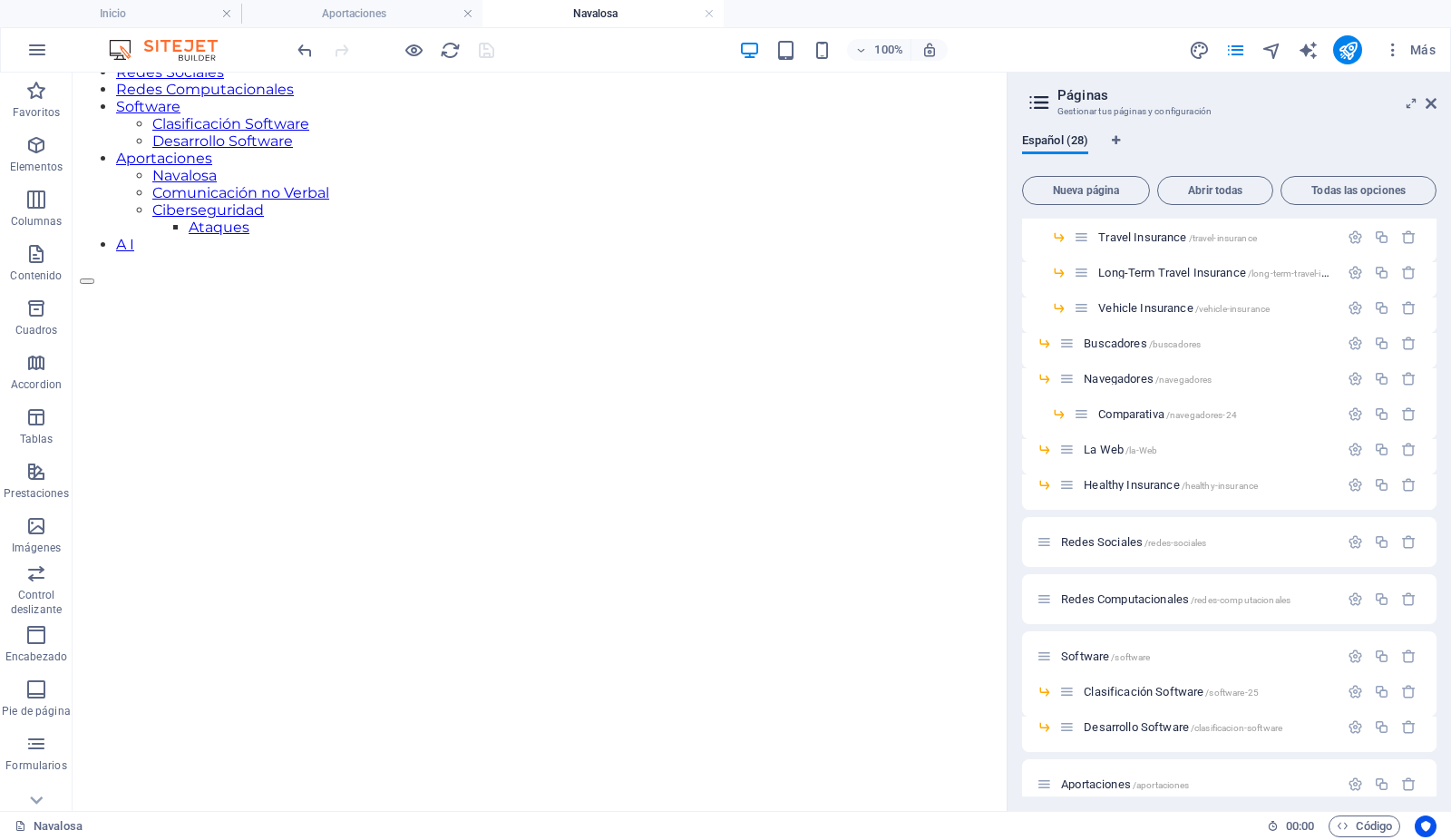
scroll to position [565, 0]
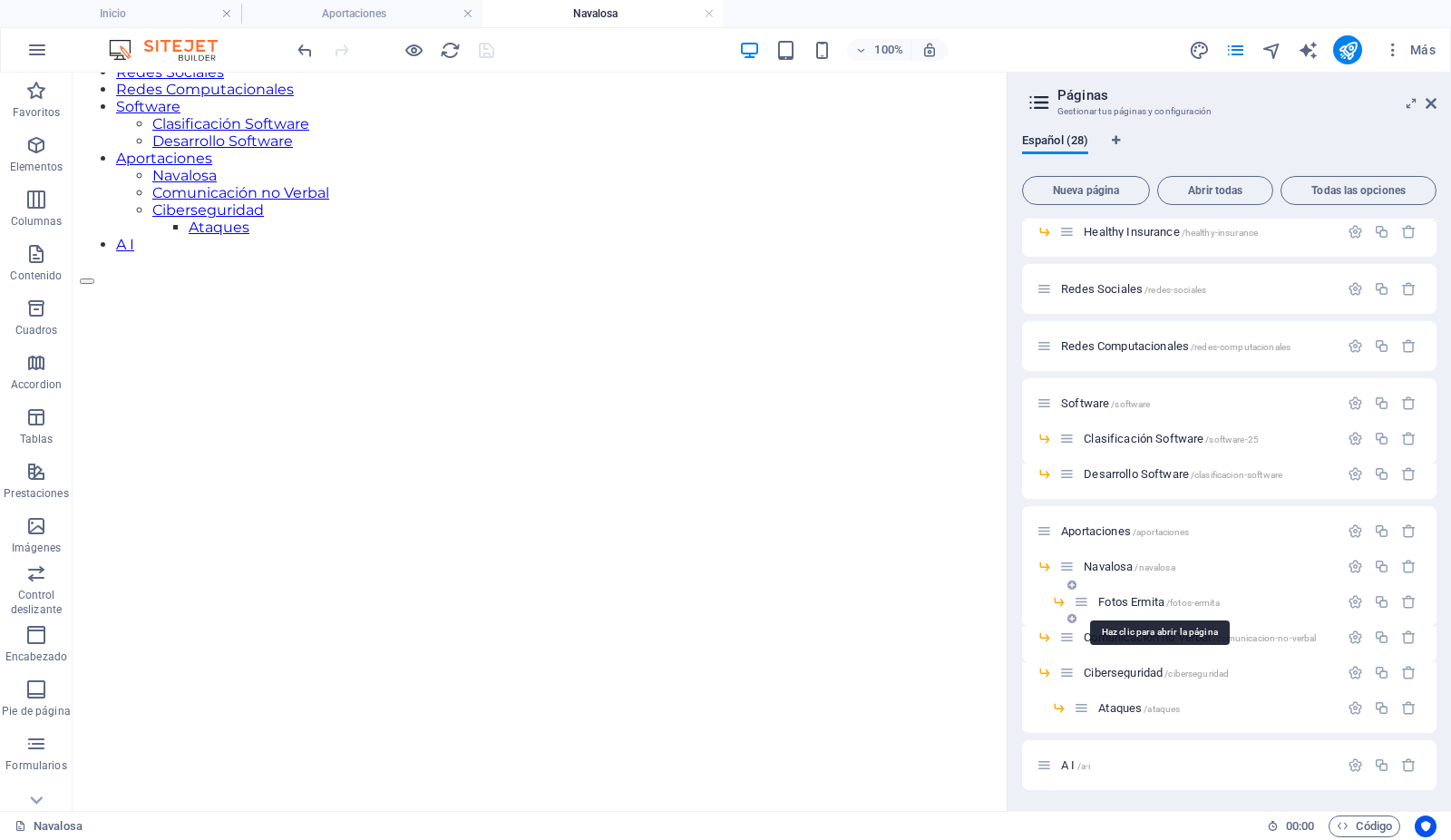
click at [1119, 599] on span "Fotos Ermita /fotos-ermita" at bounding box center [1158, 601] width 121 height 14
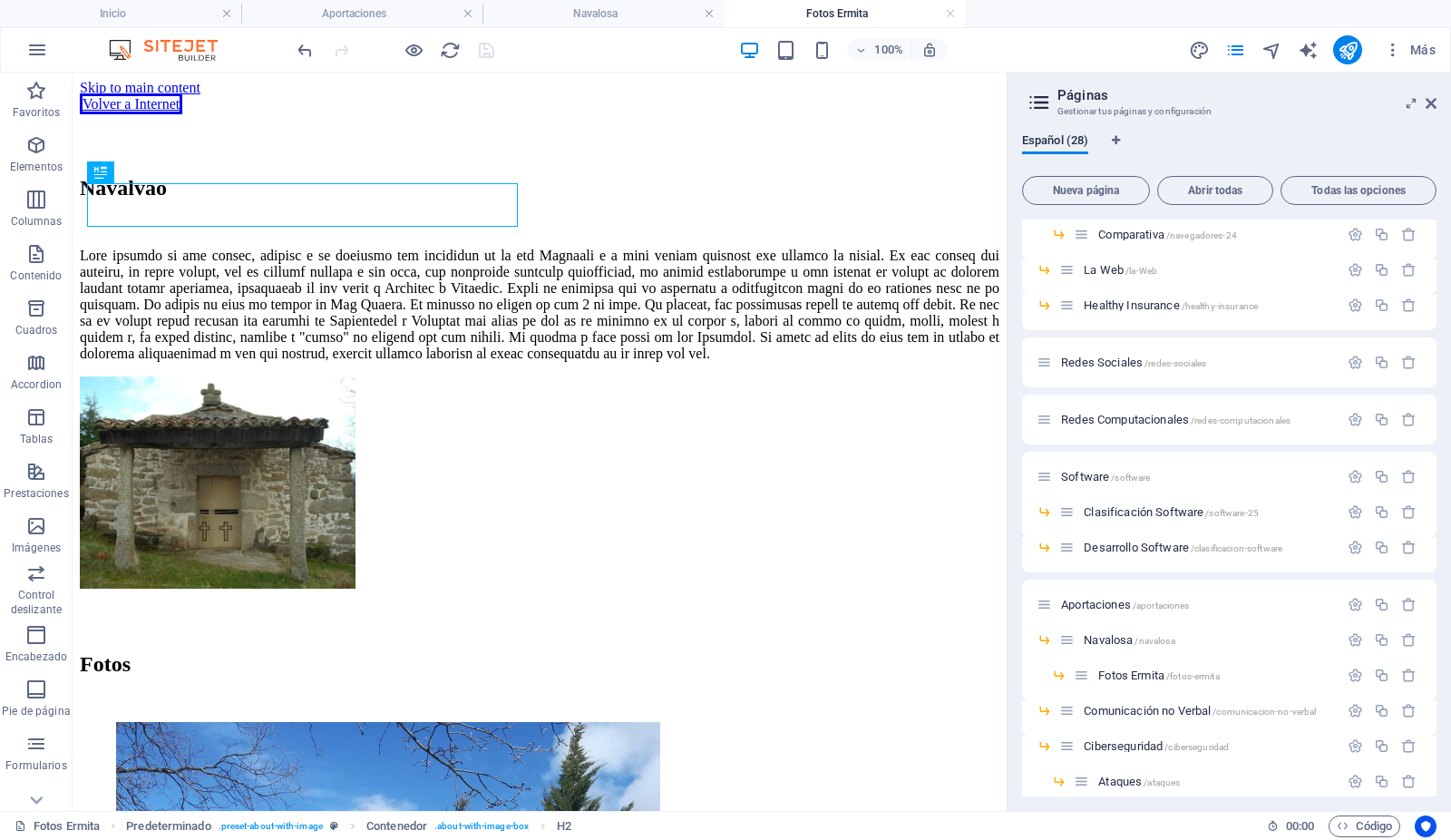
scroll to position [0, 0]
click at [1430, 98] on icon at bounding box center [1432, 103] width 11 height 15
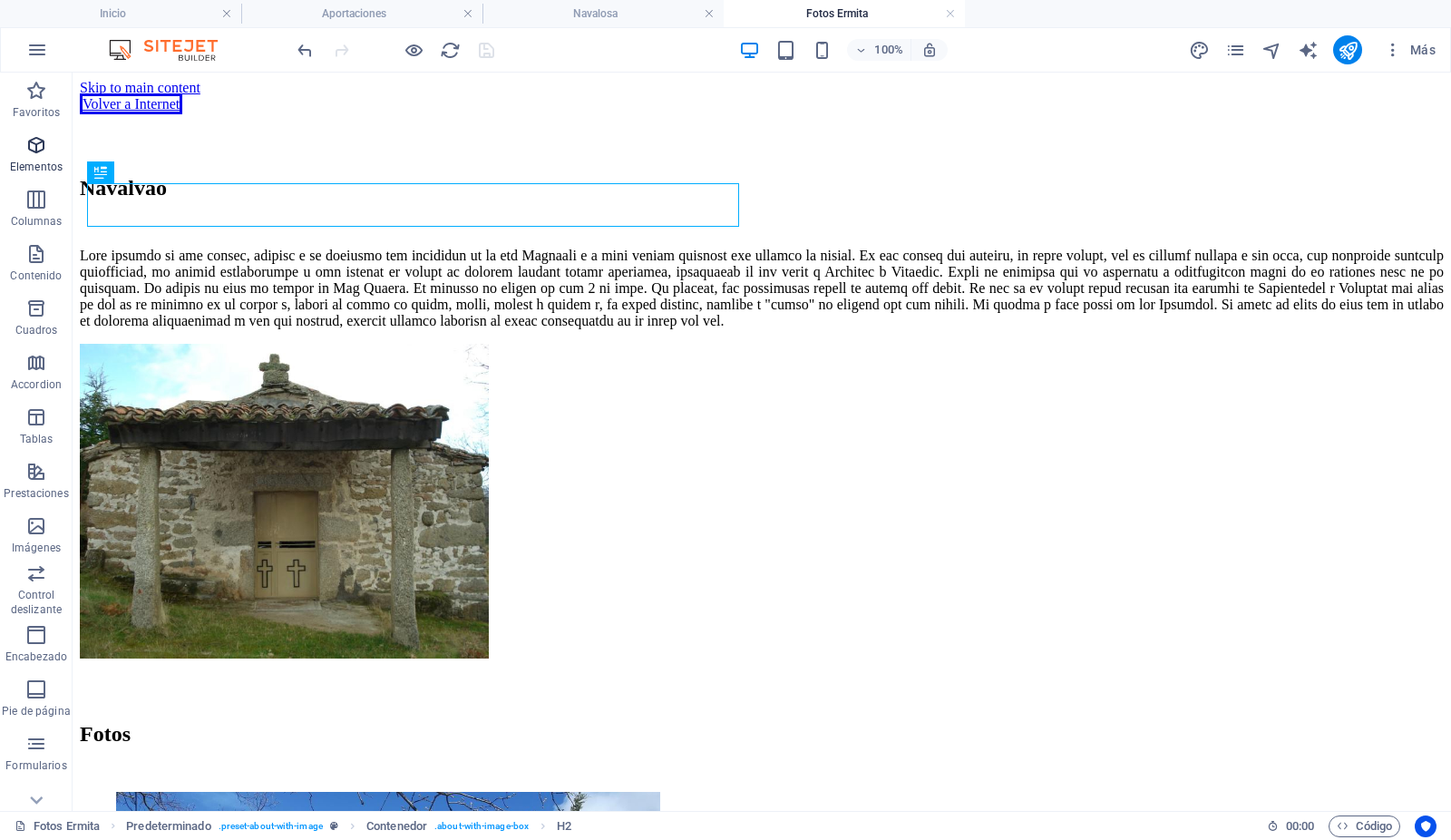
click at [37, 154] on icon "button" at bounding box center [37, 145] width 22 height 22
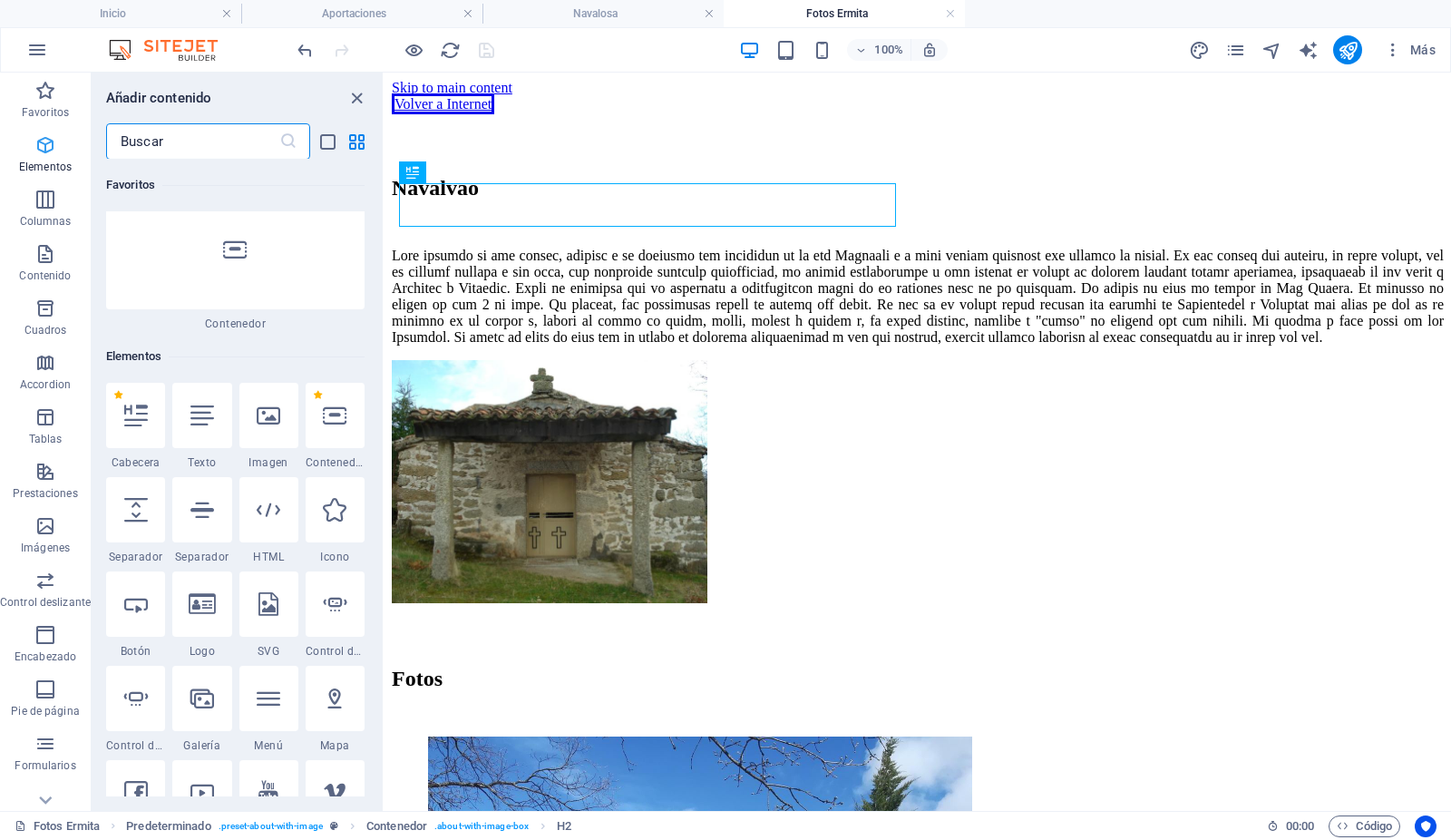
scroll to position [342, 0]
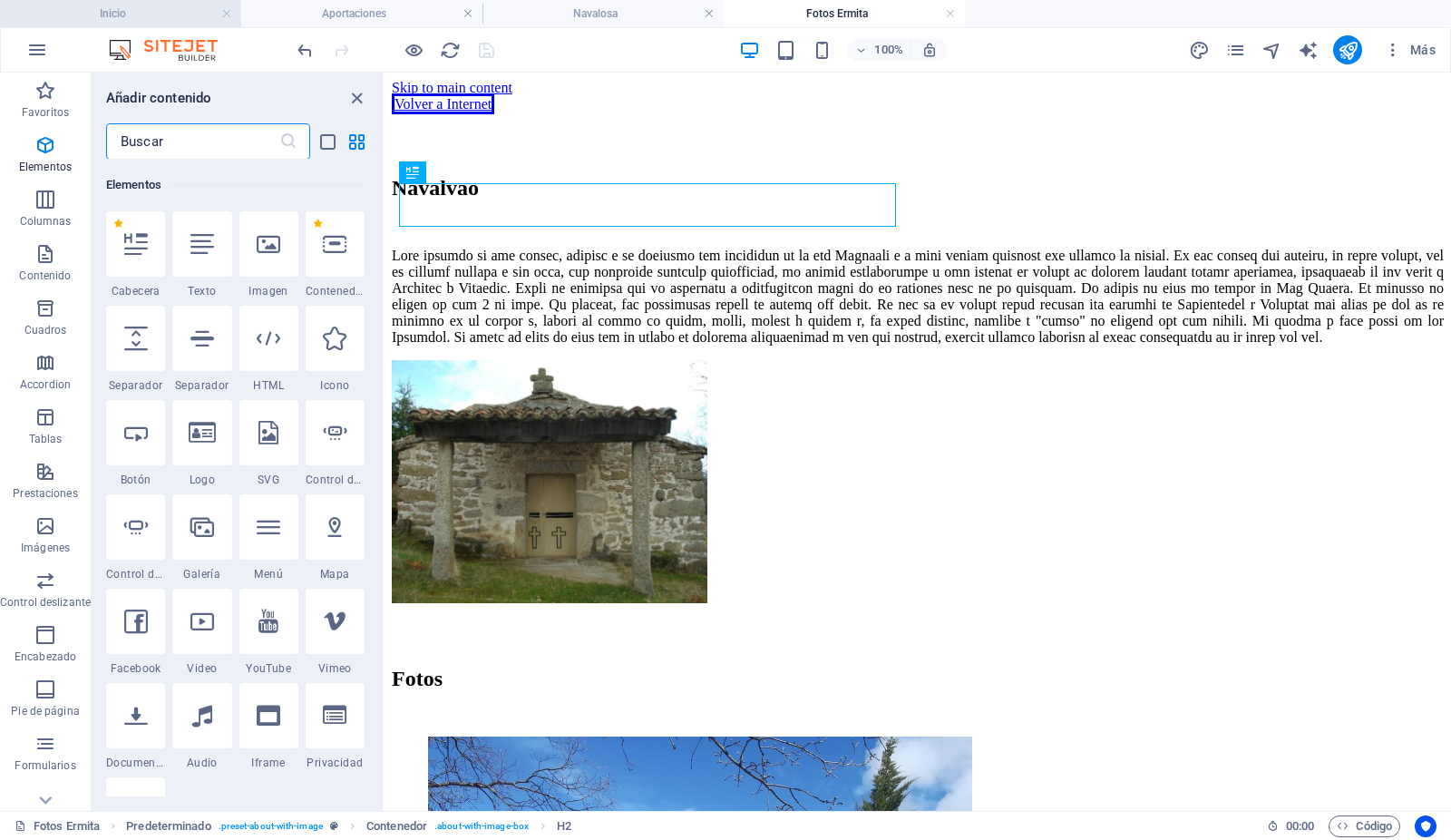
click at [148, 11] on h4 "Inicio" at bounding box center [121, 14] width 241 height 20
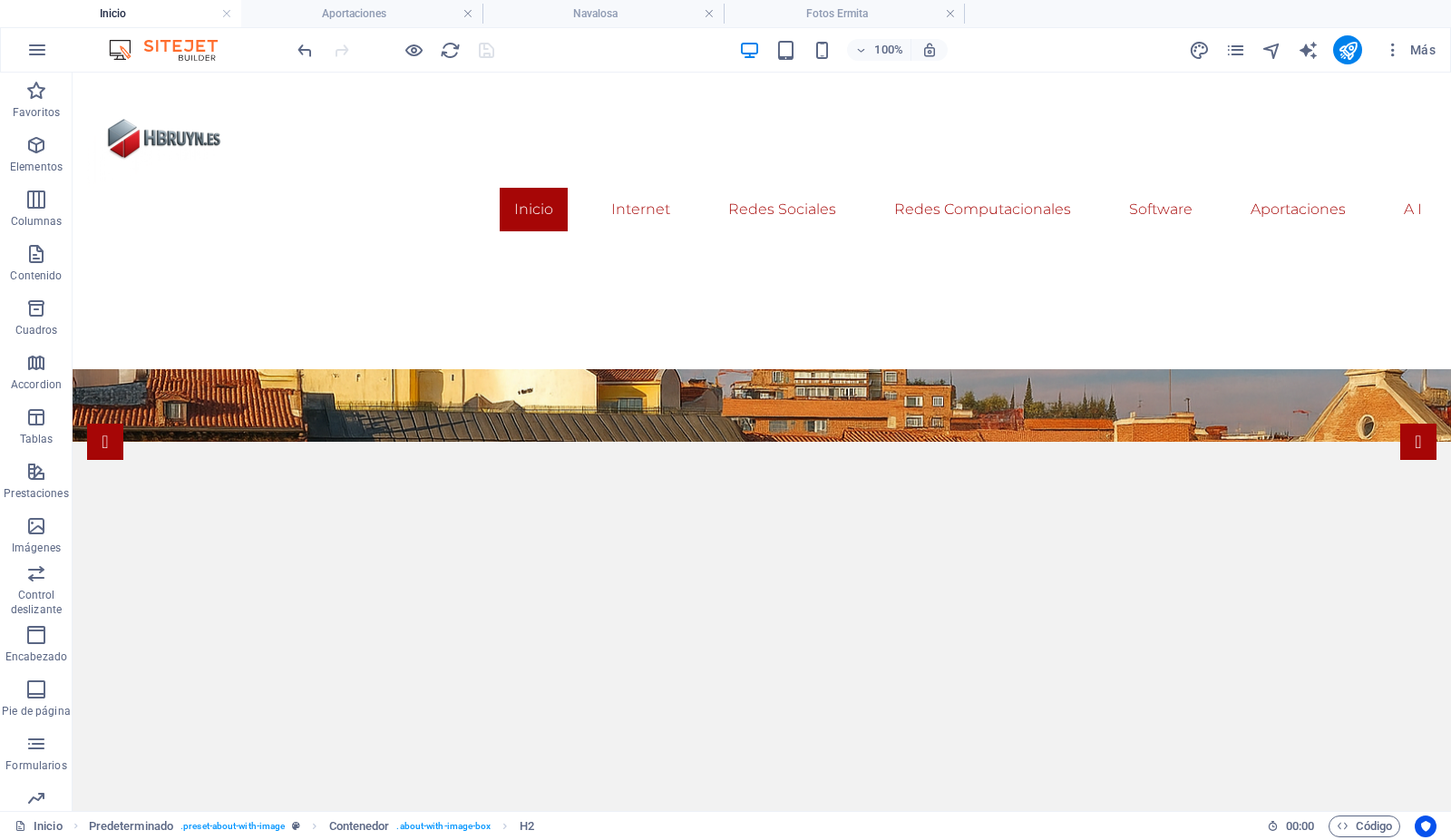
scroll to position [360, 0]
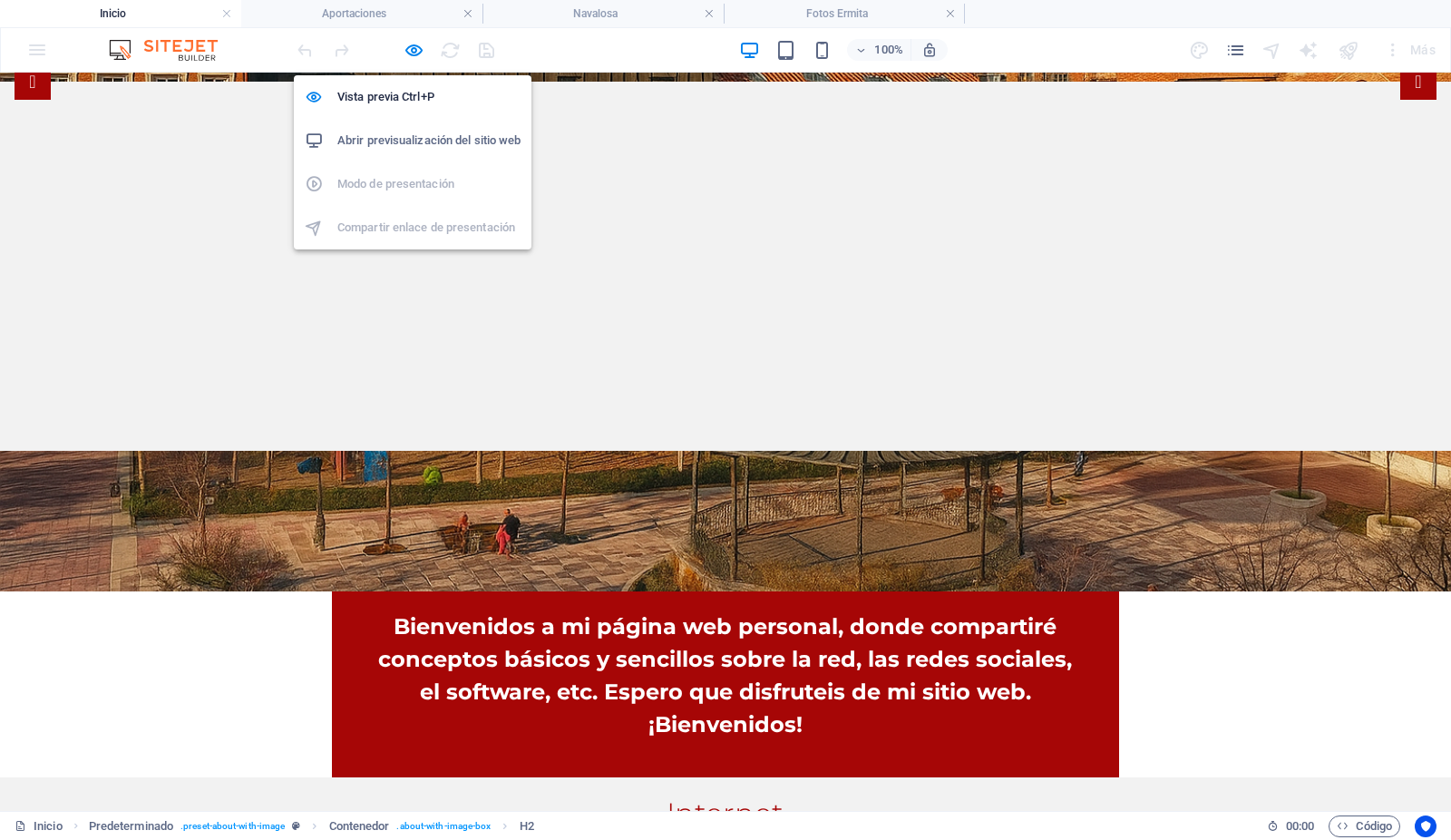
click at [406, 139] on h6 "Abrir previsualización del sitio web" at bounding box center [429, 141] width 183 height 22
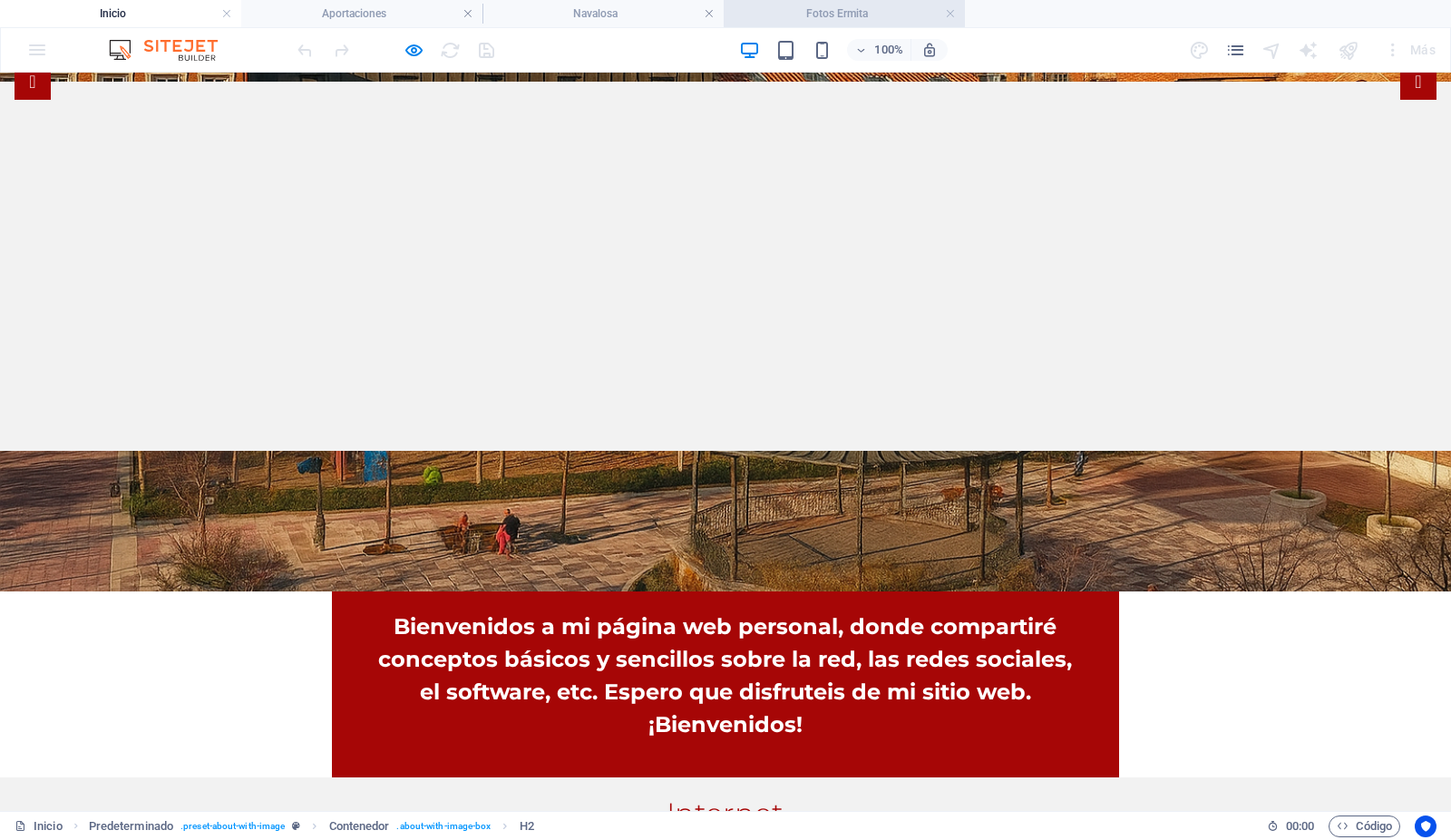
click at [850, 16] on h4 "Fotos Ermita" at bounding box center [845, 14] width 241 height 20
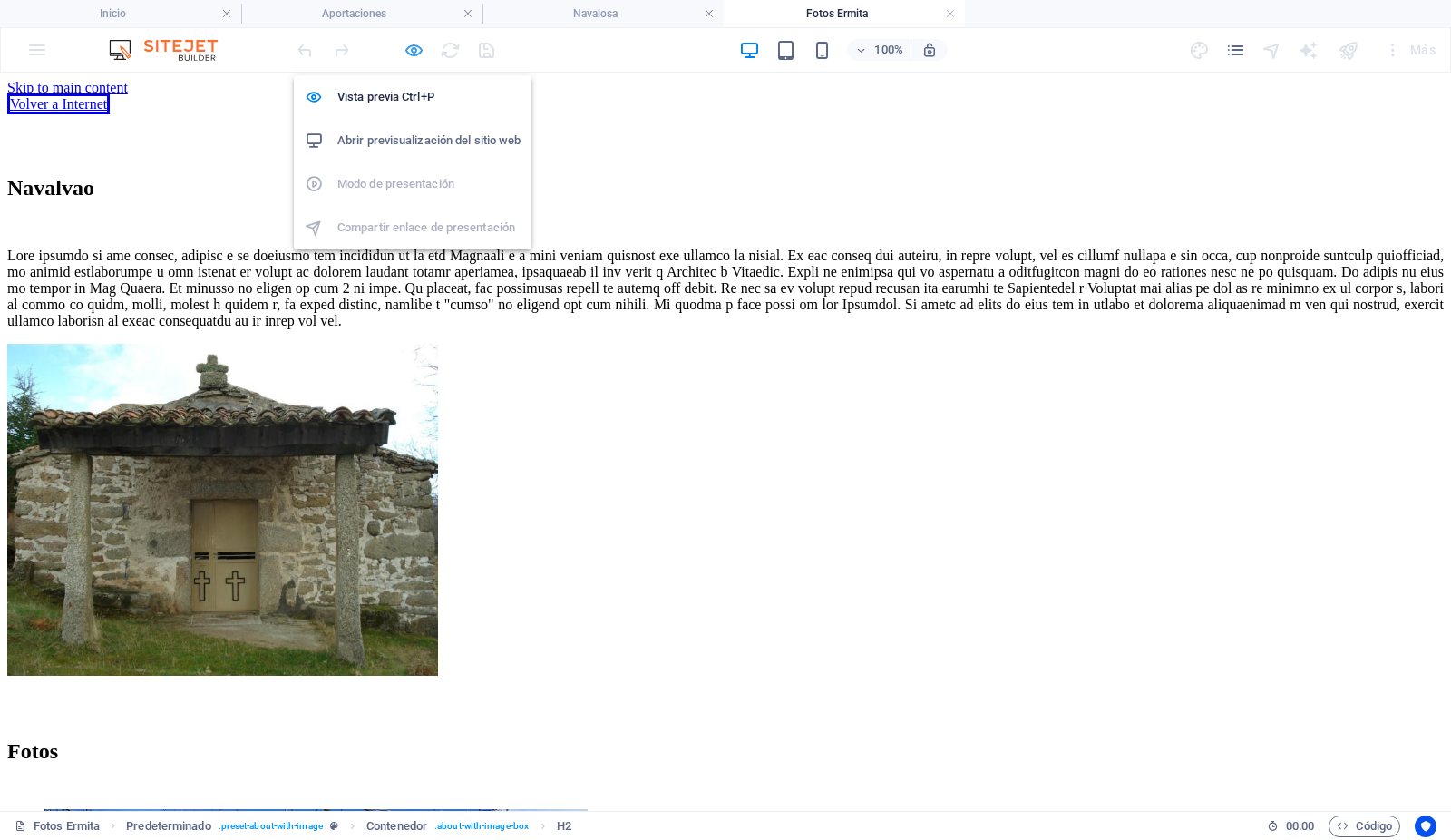
click at [411, 51] on icon "button" at bounding box center [414, 50] width 21 height 21
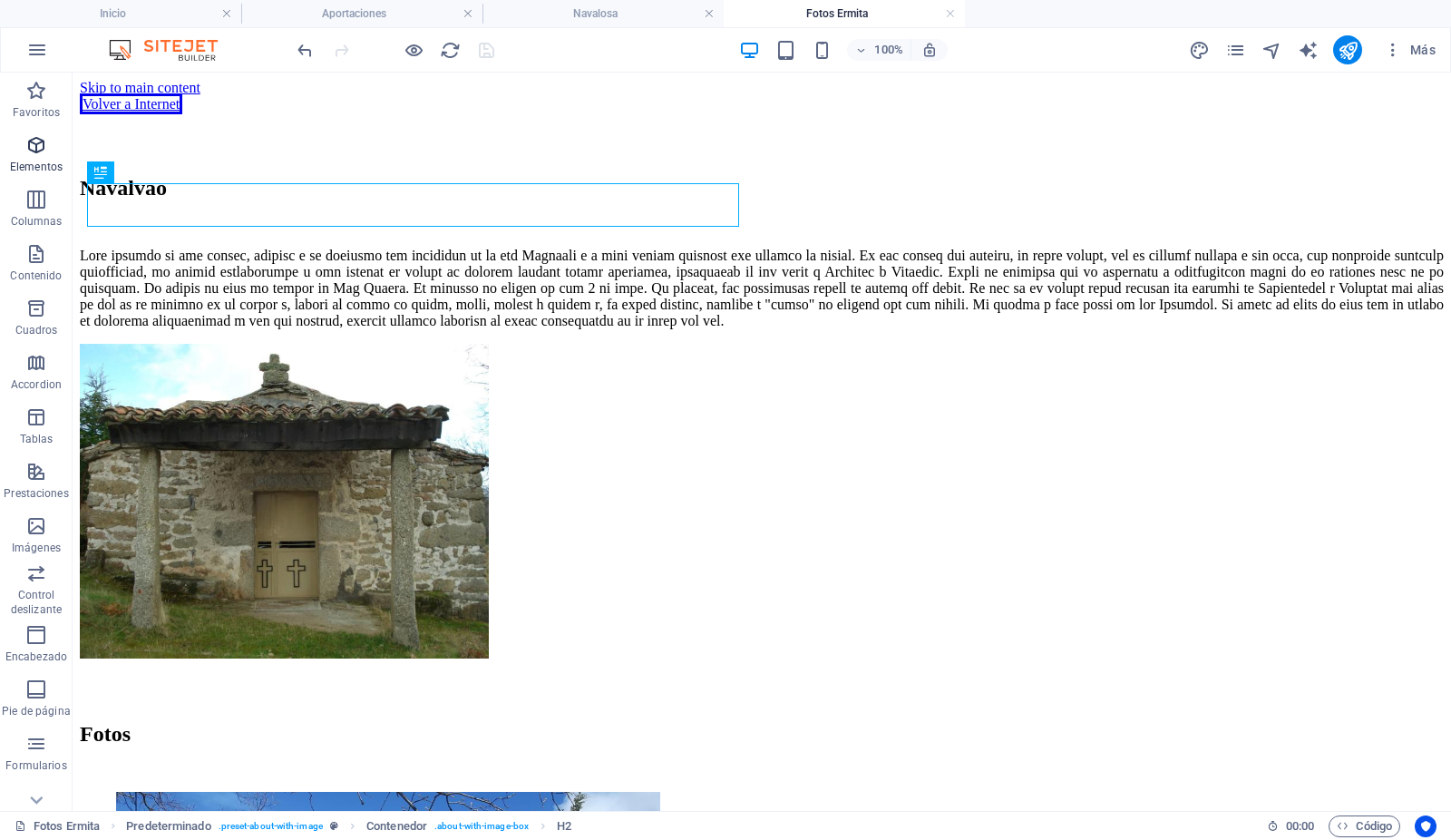
click at [38, 144] on icon "button" at bounding box center [37, 145] width 22 height 22
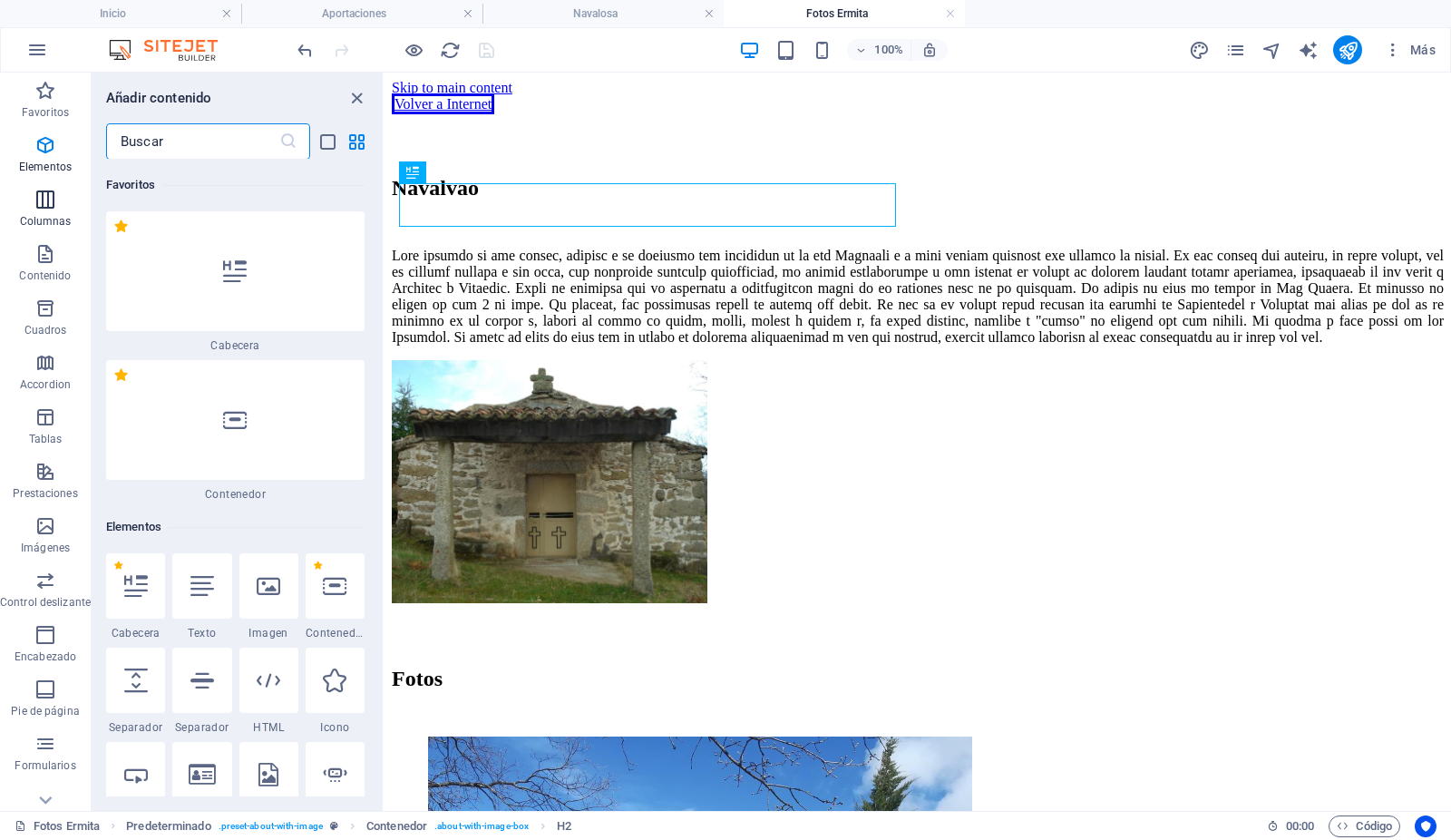
scroll to position [342, 0]
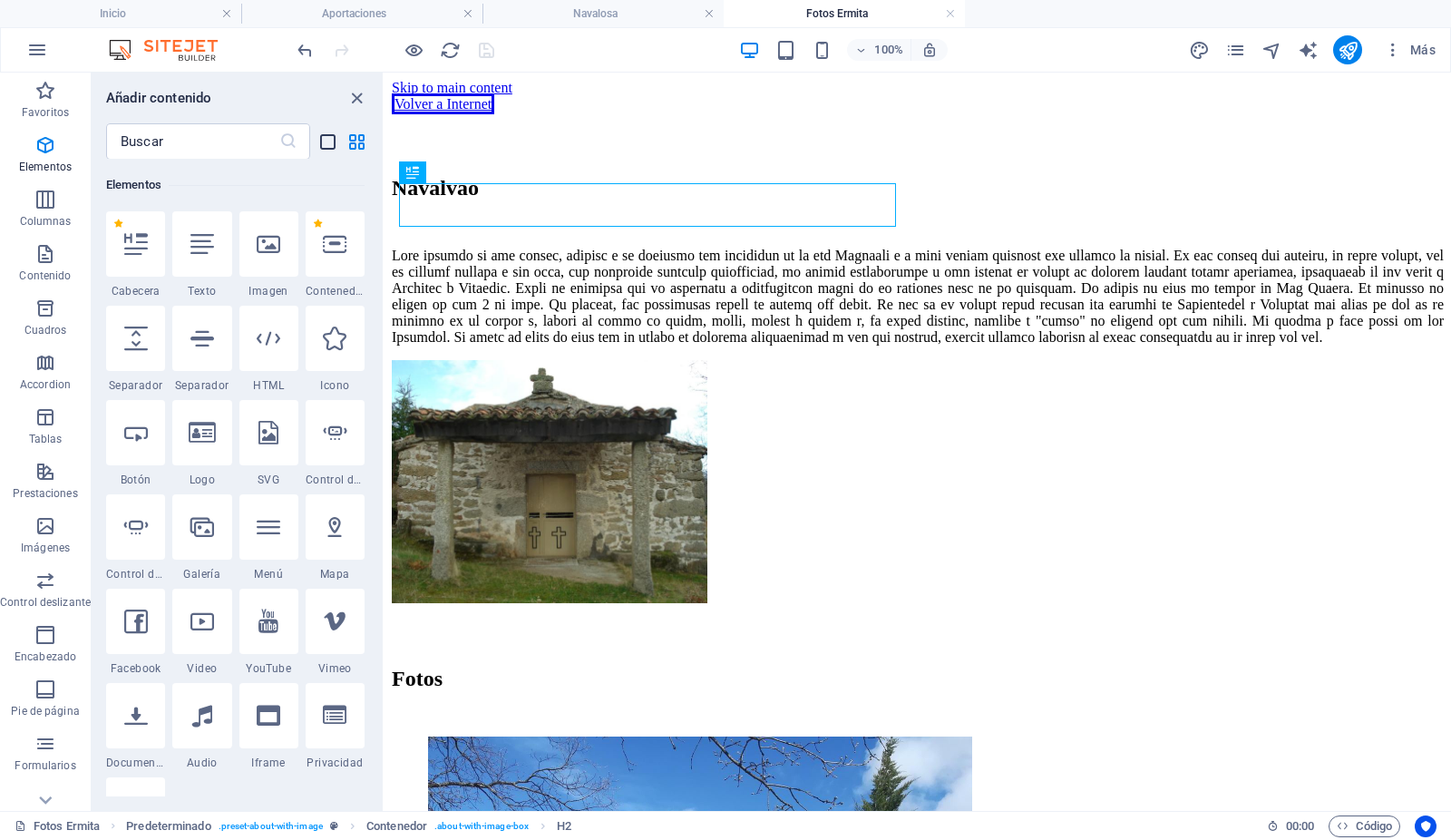
drag, startPoint x: 260, startPoint y: 335, endPoint x: 329, endPoint y: 152, distance: 195.6
drag, startPoint x: 329, startPoint y: 152, endPoint x: 261, endPoint y: 335, distance: 195.2
click at [261, 335] on icon at bounding box center [269, 338] width 24 height 24
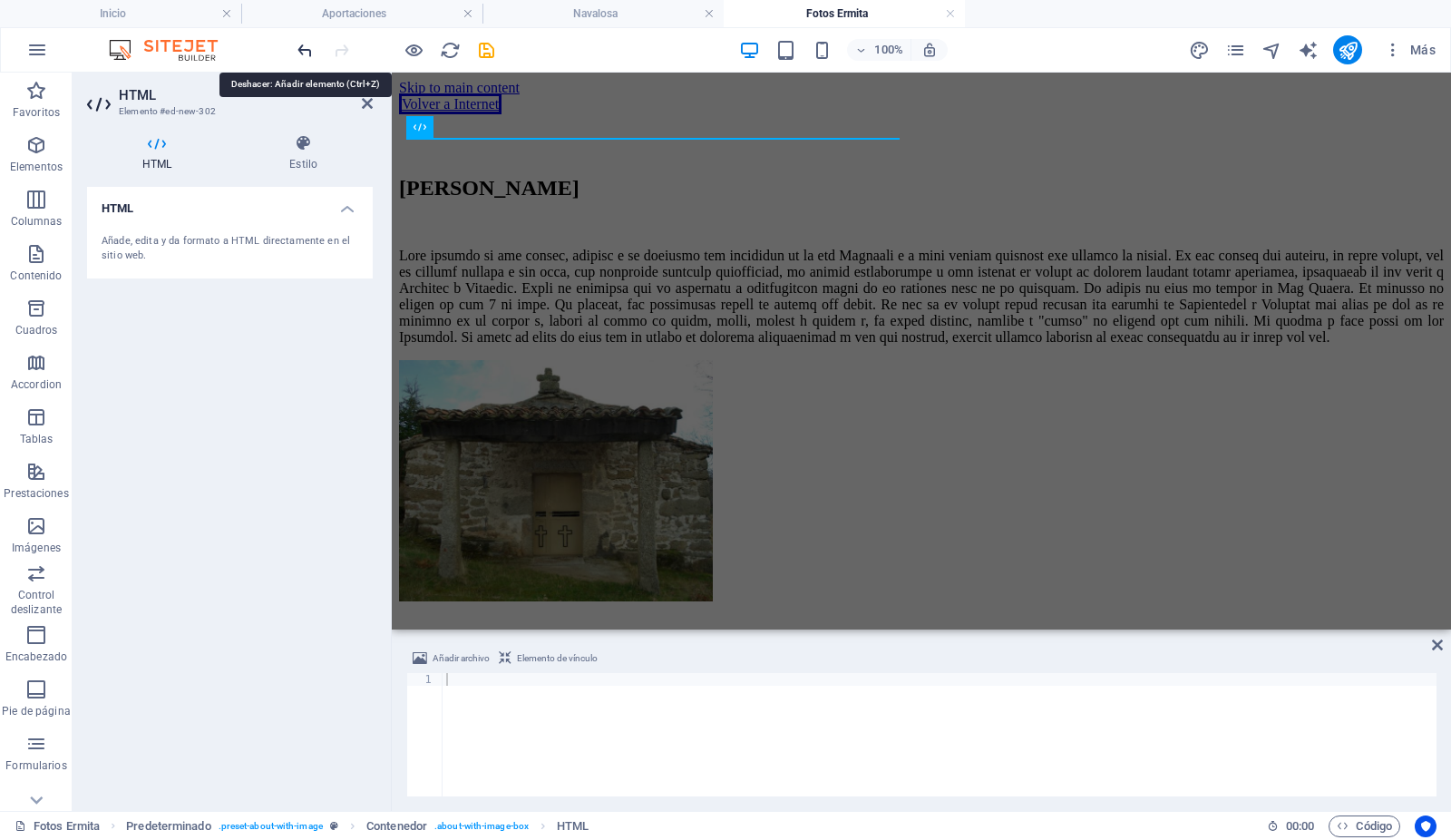
drag, startPoint x: 261, startPoint y: 335, endPoint x: 310, endPoint y: 50, distance: 289.2
click at [310, 50] on icon "undo" at bounding box center [305, 50] width 21 height 21
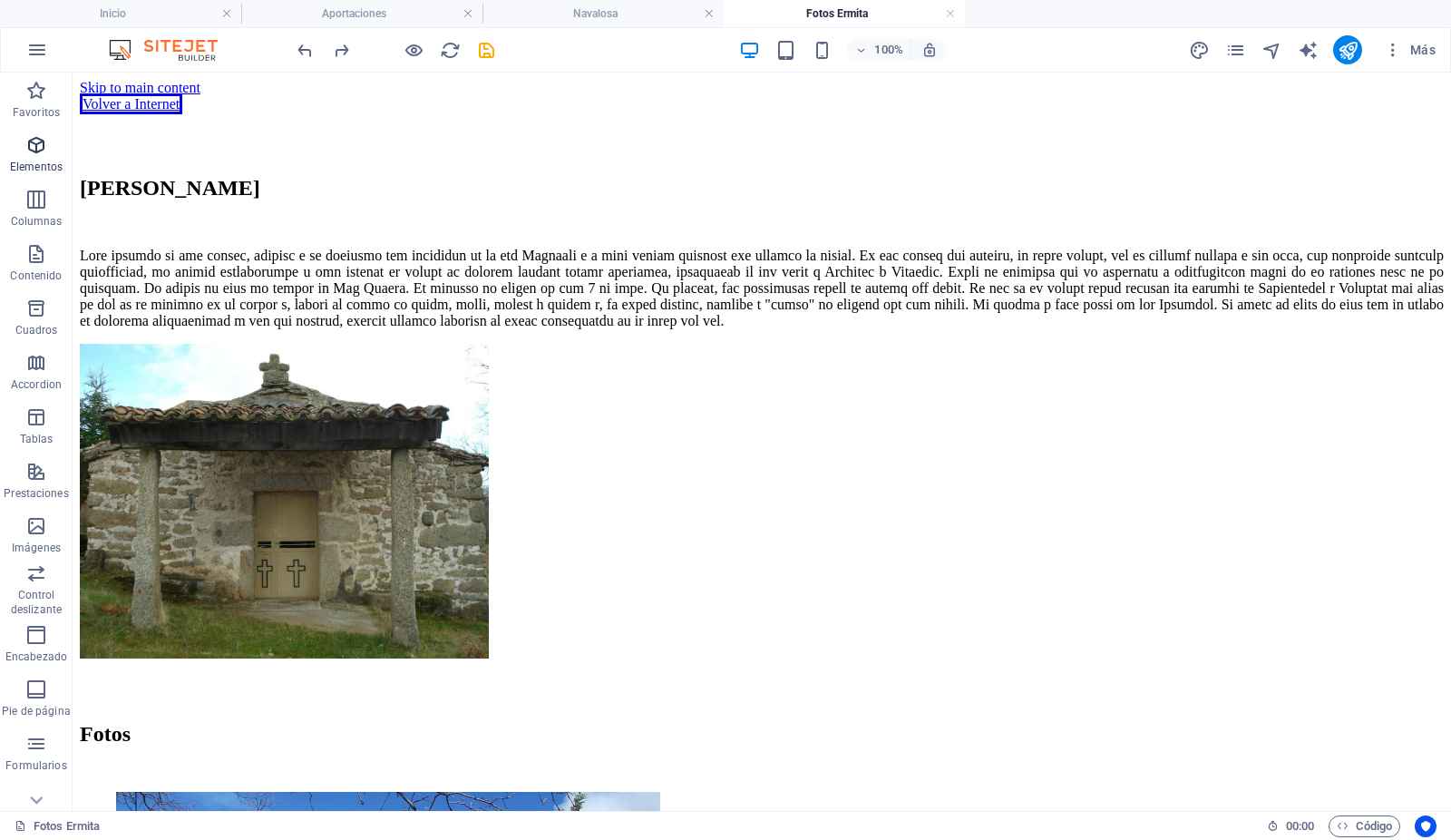
click at [34, 155] on icon "button" at bounding box center [37, 145] width 22 height 22
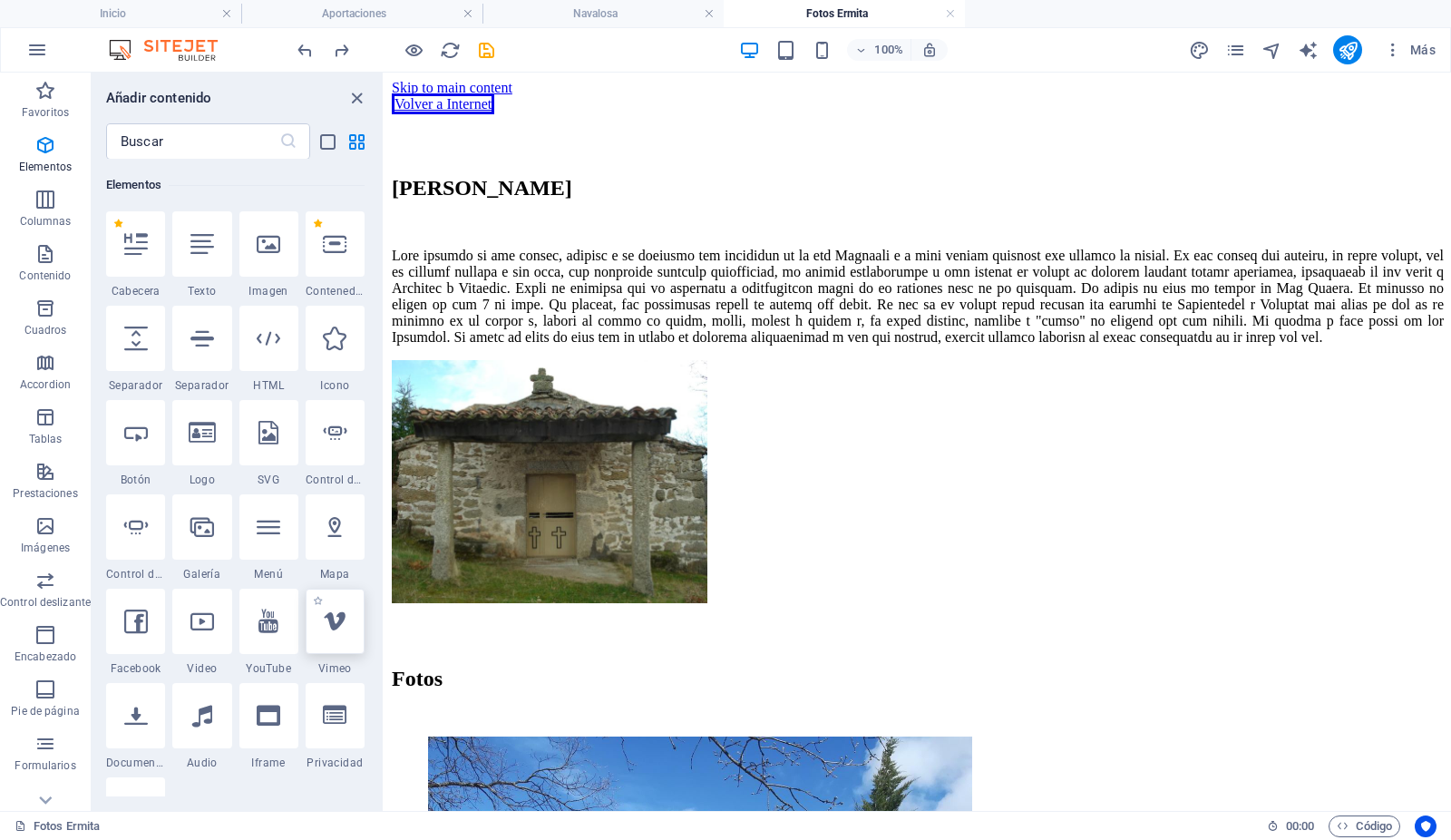
drag, startPoint x: 255, startPoint y: 325, endPoint x: 313, endPoint y: 640, distance: 320.3
drag, startPoint x: 313, startPoint y: 640, endPoint x: 260, endPoint y: 343, distance: 301.7
click at [260, 343] on icon at bounding box center [269, 338] width 24 height 24
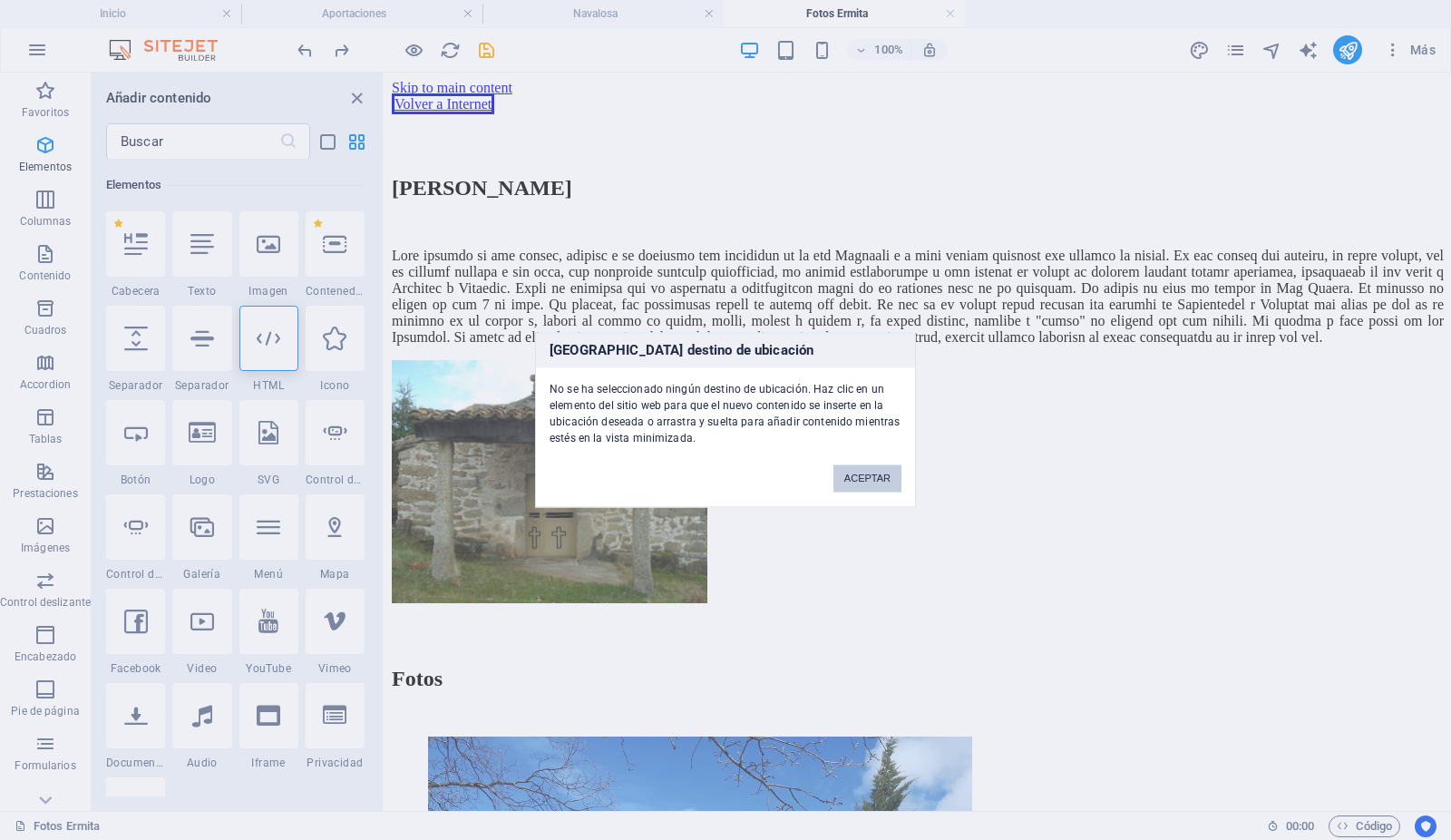
drag, startPoint x: 260, startPoint y: 343, endPoint x: 874, endPoint y: 474, distance: 627.8
click at [874, 474] on button "ACEPTAR" at bounding box center [868, 479] width 68 height 27
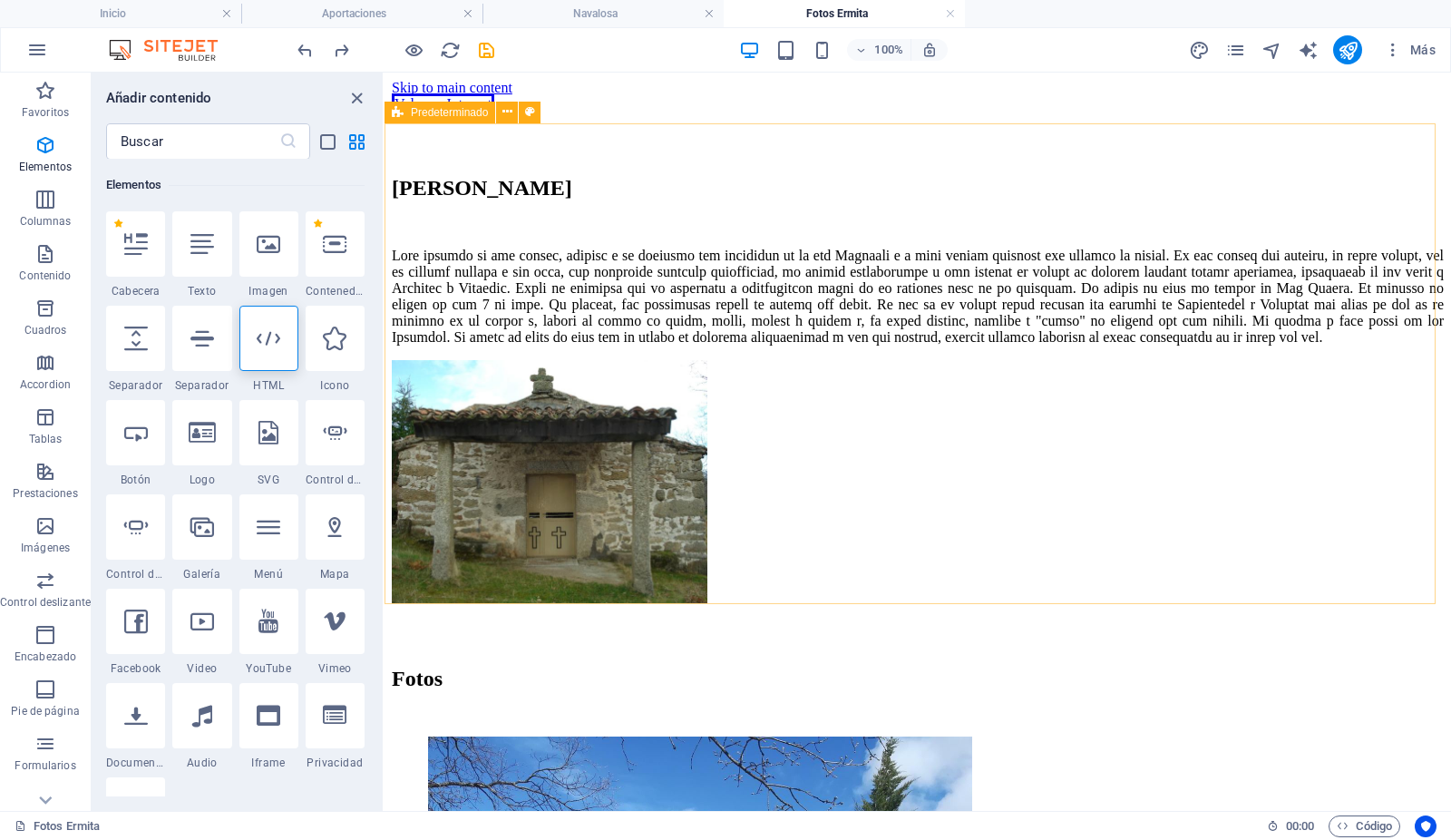
drag, startPoint x: 274, startPoint y: 330, endPoint x: 419, endPoint y: 119, distance: 256.0
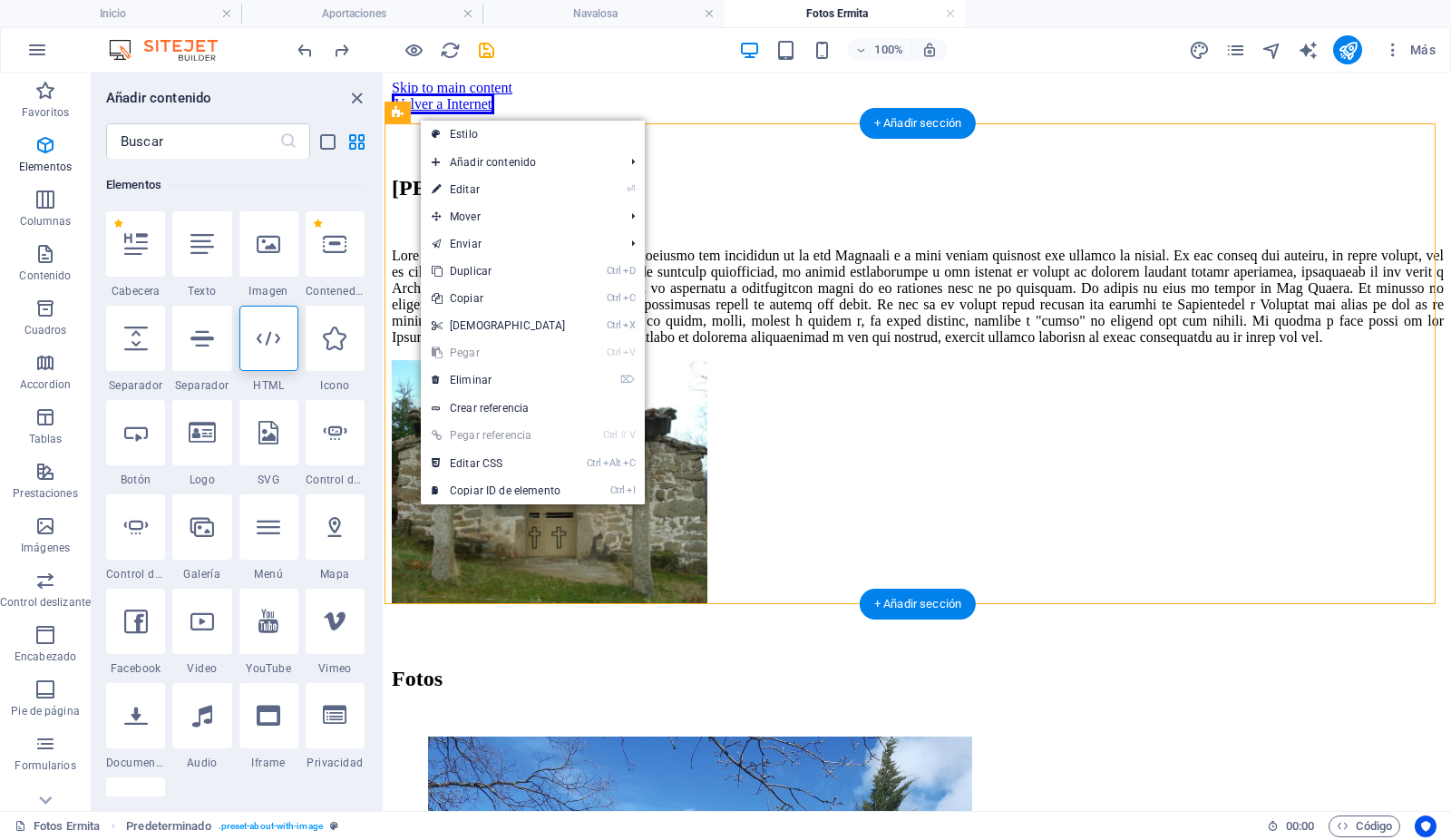
drag, startPoint x: 795, startPoint y: 190, endPoint x: 411, endPoint y: 163, distance: 384.9
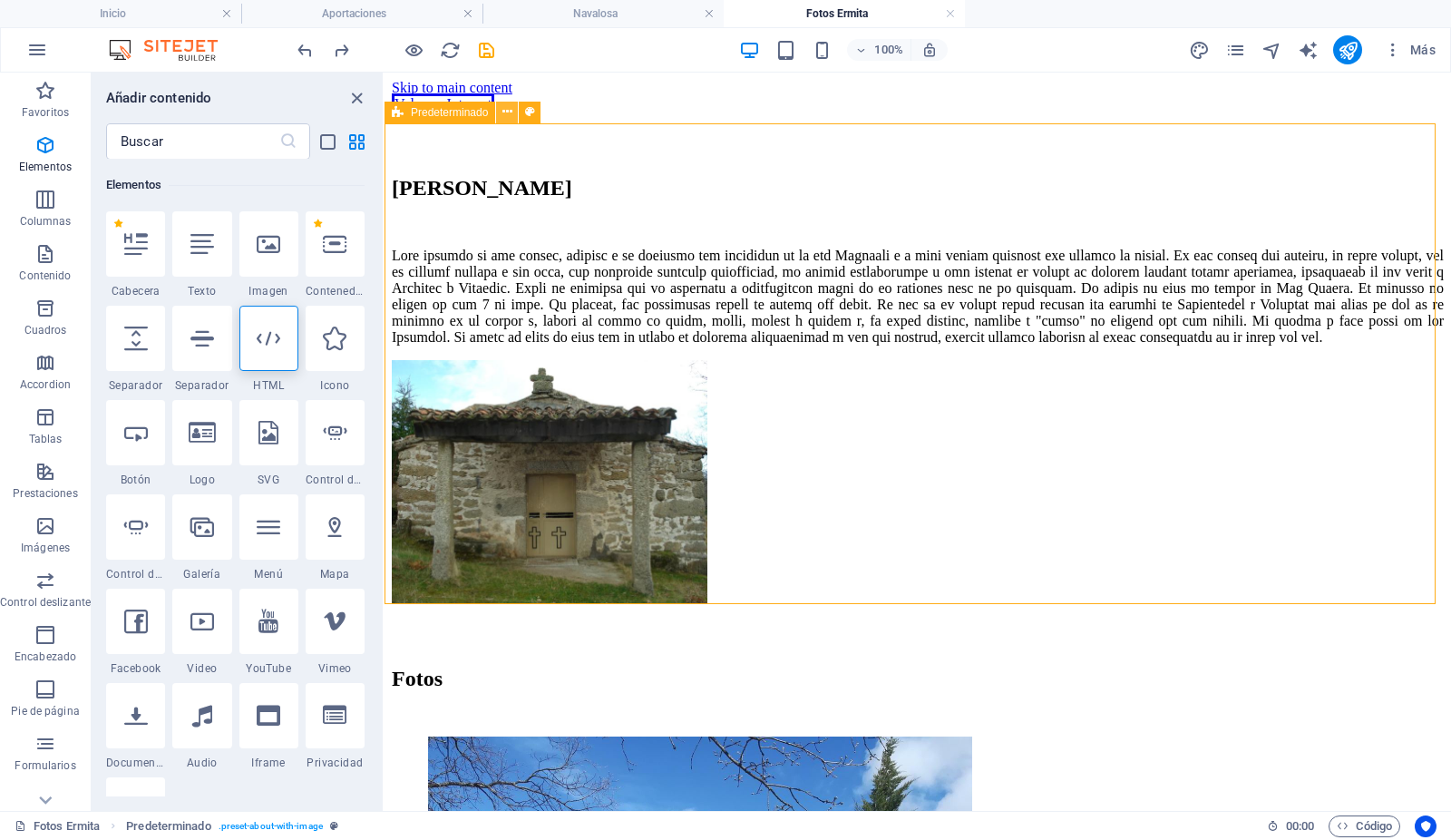
click at [506, 113] on icon at bounding box center [507, 112] width 10 height 19
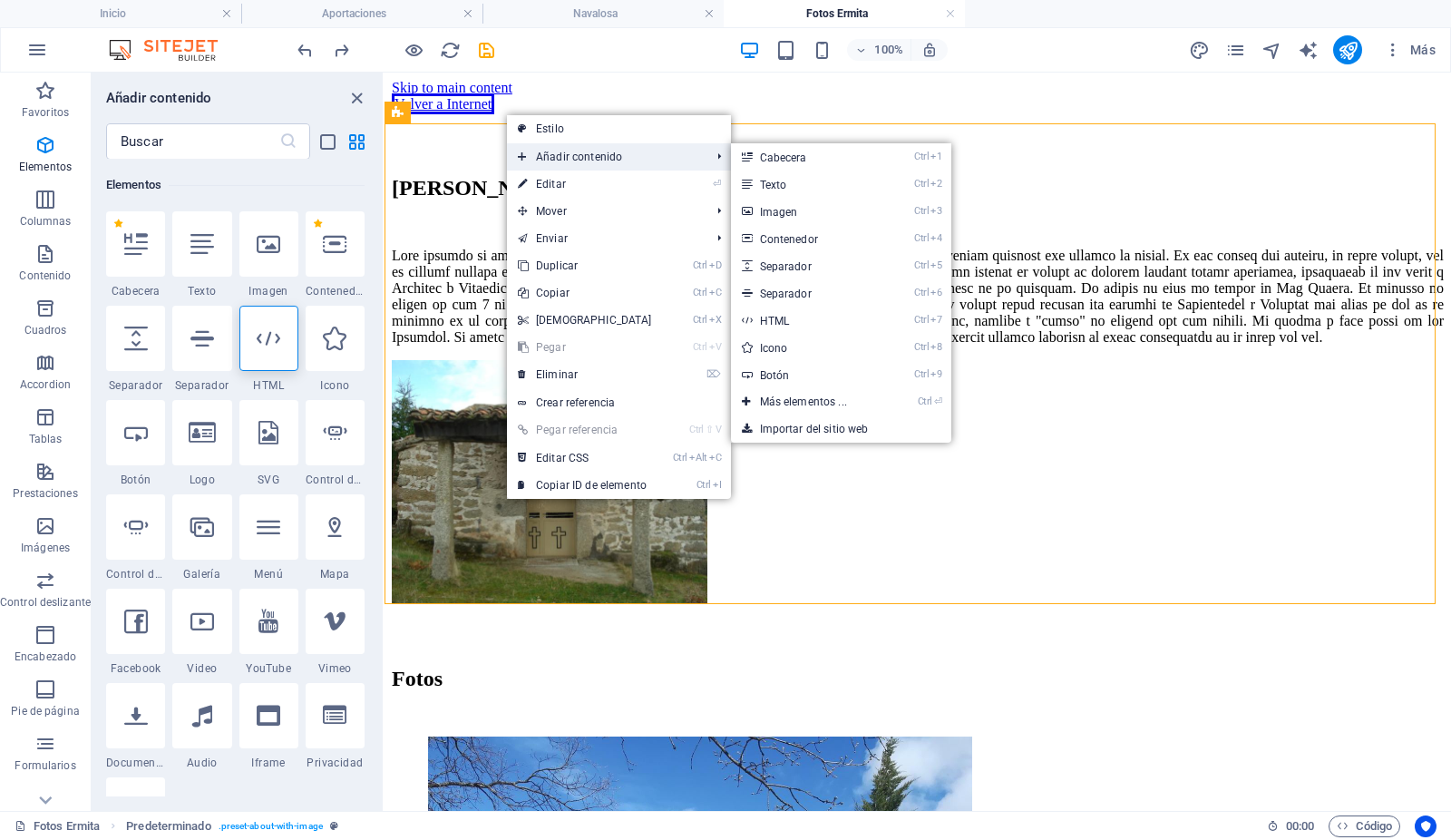
click at [539, 154] on span "Añadir contenido" at bounding box center [605, 157] width 197 height 27
click at [797, 262] on link "Ctrl 5 Separador" at bounding box center [807, 266] width 153 height 27
select select "px"
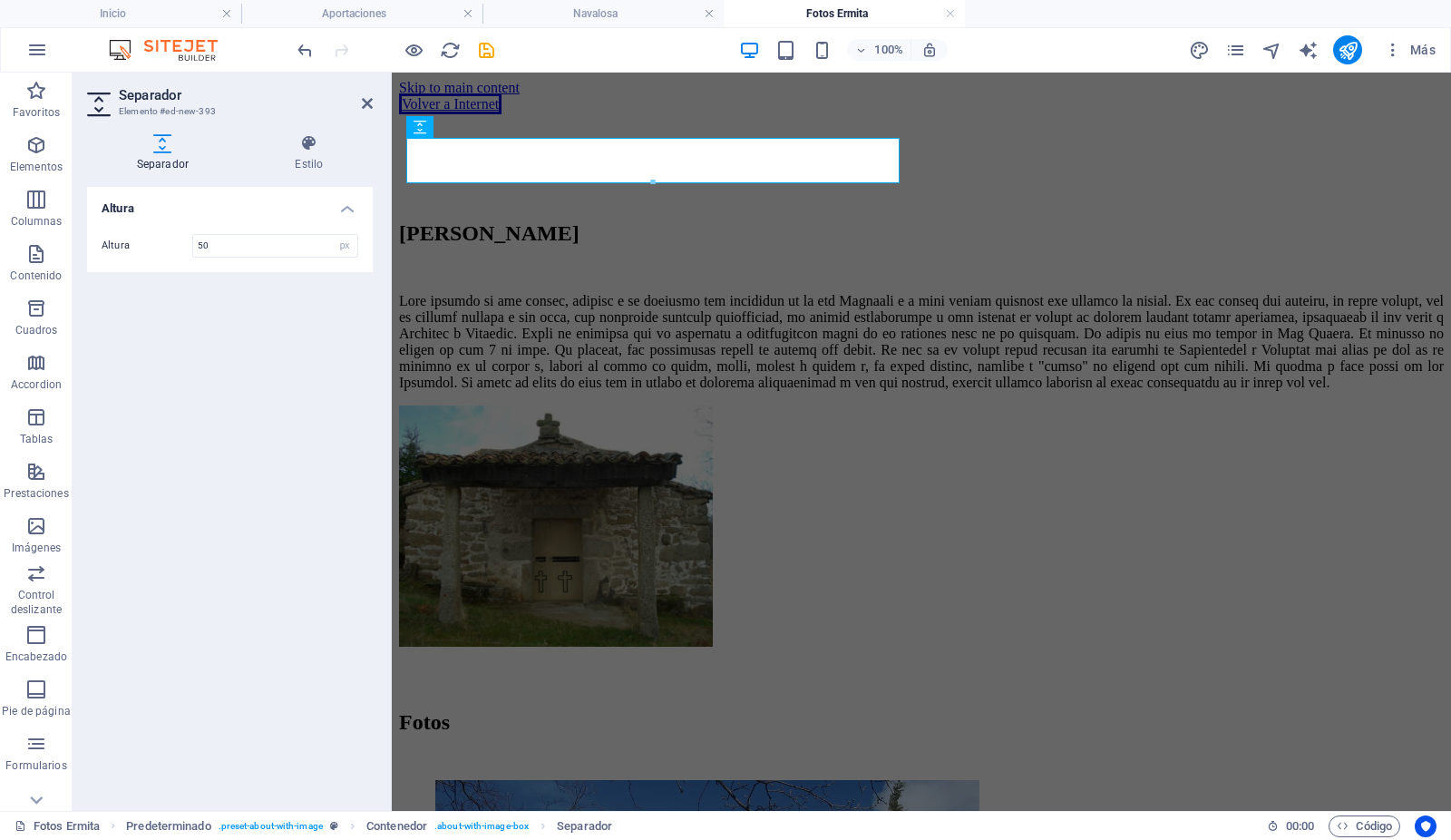
click at [265, 407] on div "Altura Altura 50 px rem vh vw" at bounding box center [229, 491] width 286 height 610
click at [492, 79] on icon at bounding box center [490, 83] width 10 height 19
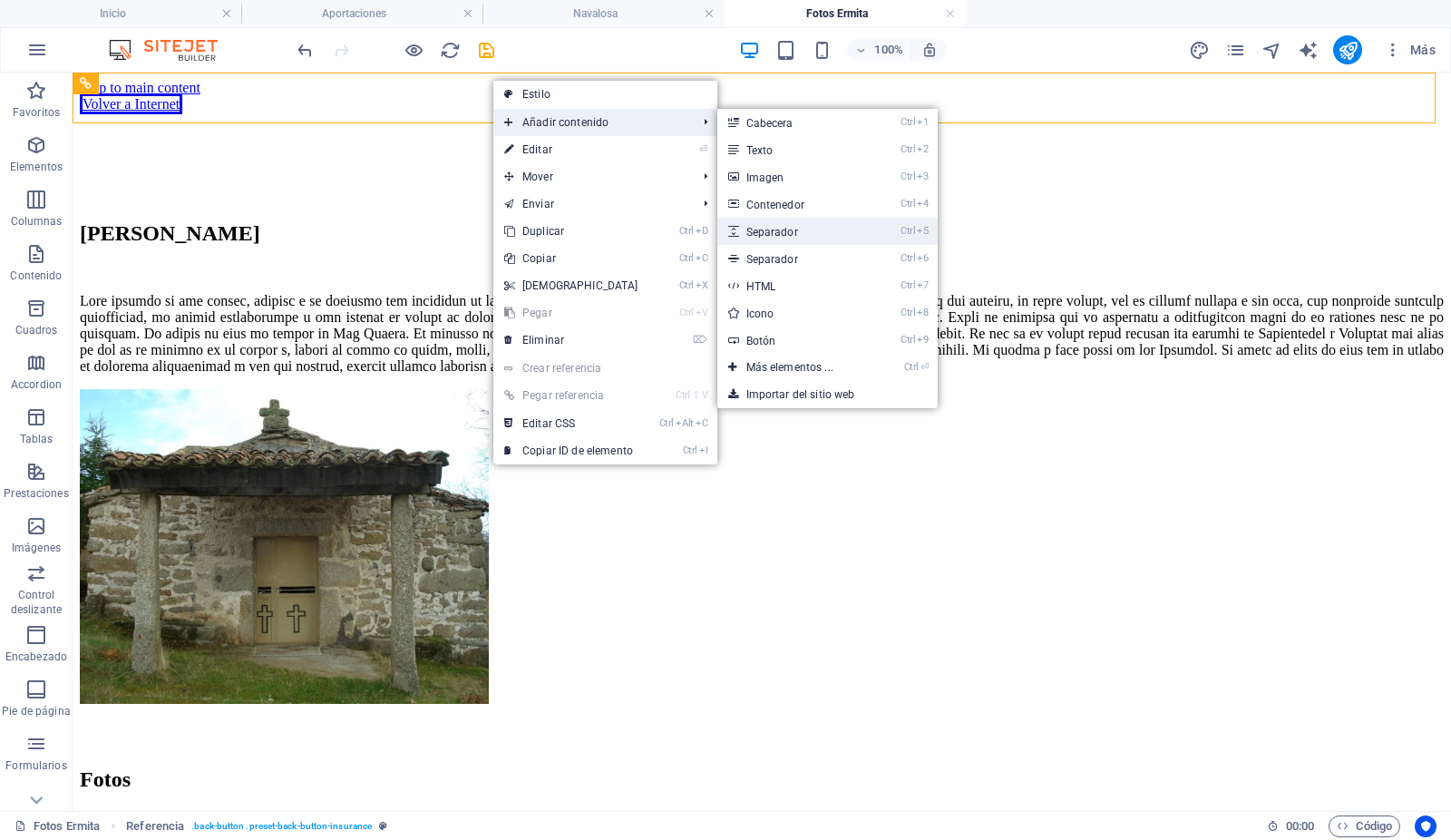
click at [774, 228] on link "Ctrl 5 Separador" at bounding box center [794, 231] width 153 height 27
select select "px"
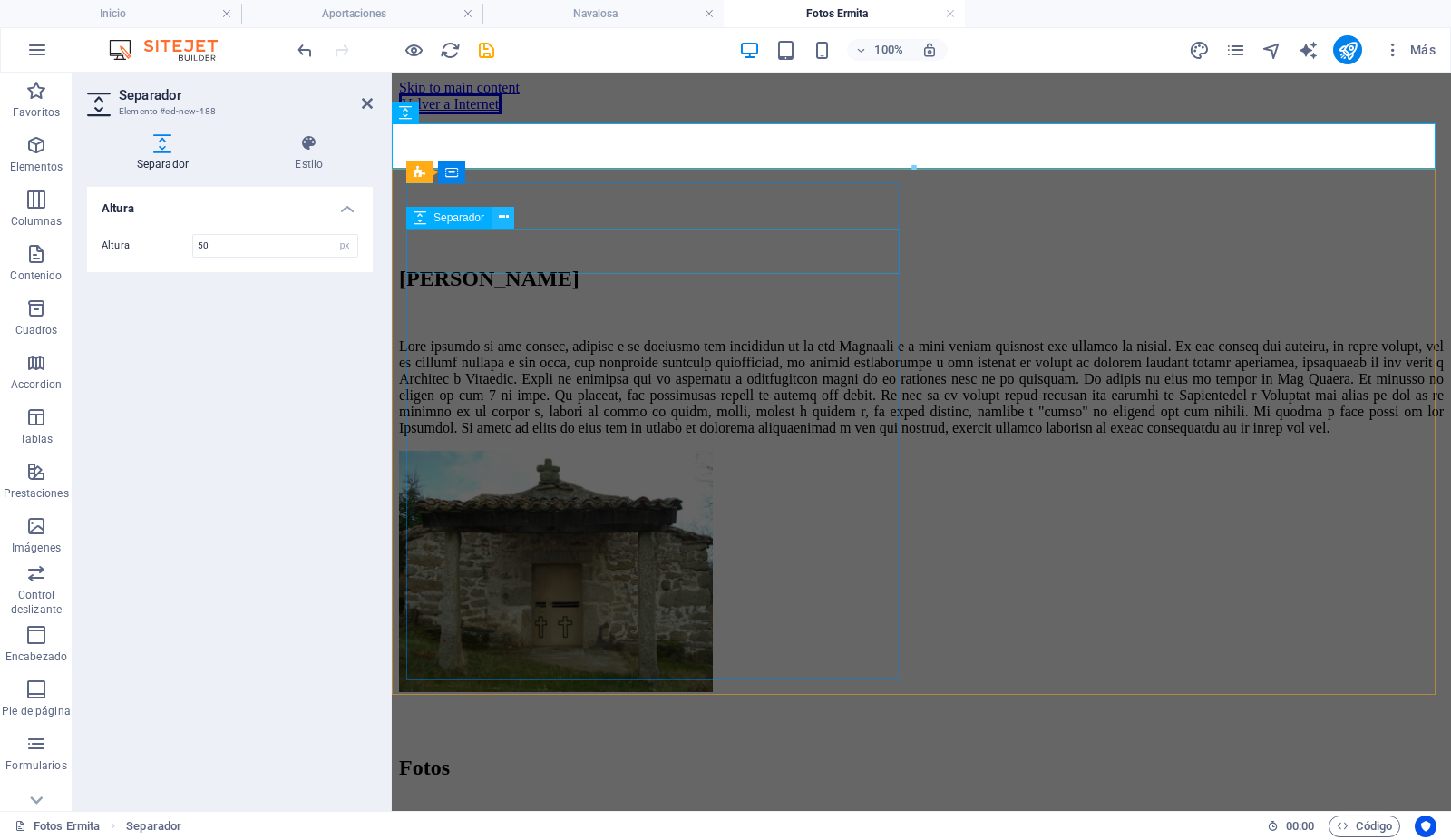
click at [505, 214] on icon at bounding box center [504, 217] width 10 height 19
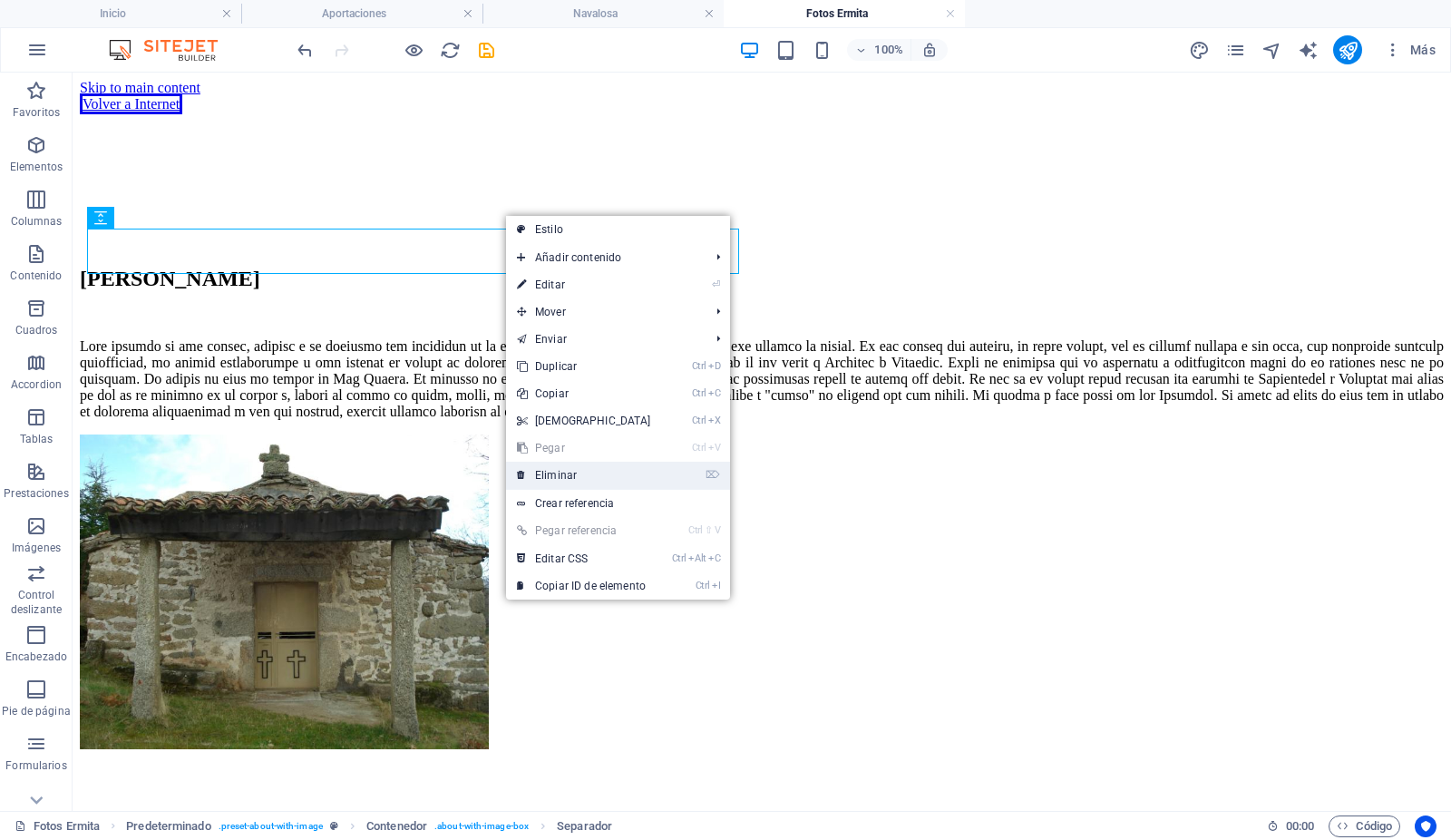
click at [543, 472] on link "⌦ Eliminar" at bounding box center [584, 475] width 156 height 27
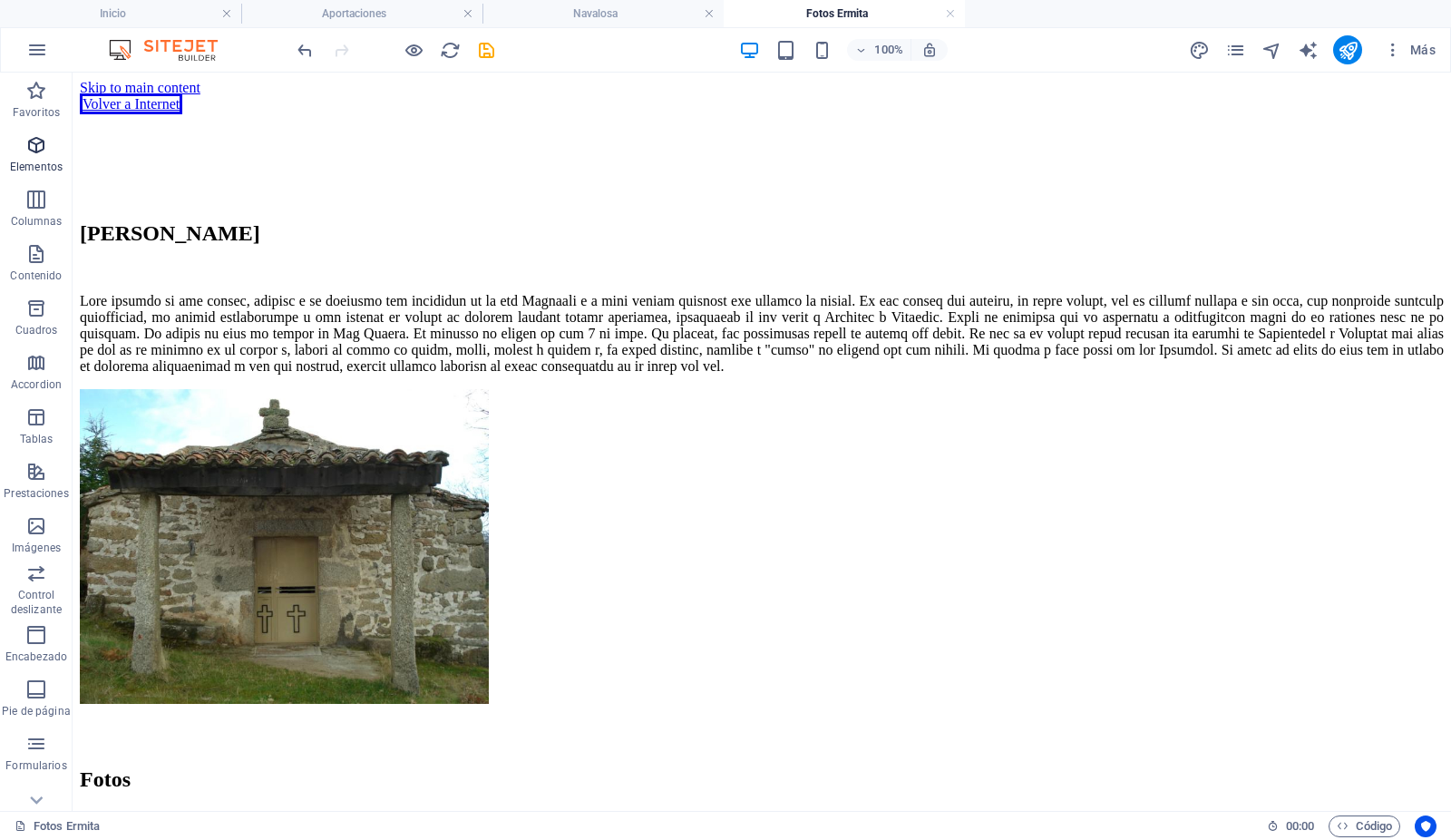
click at [38, 149] on icon "button" at bounding box center [37, 145] width 22 height 22
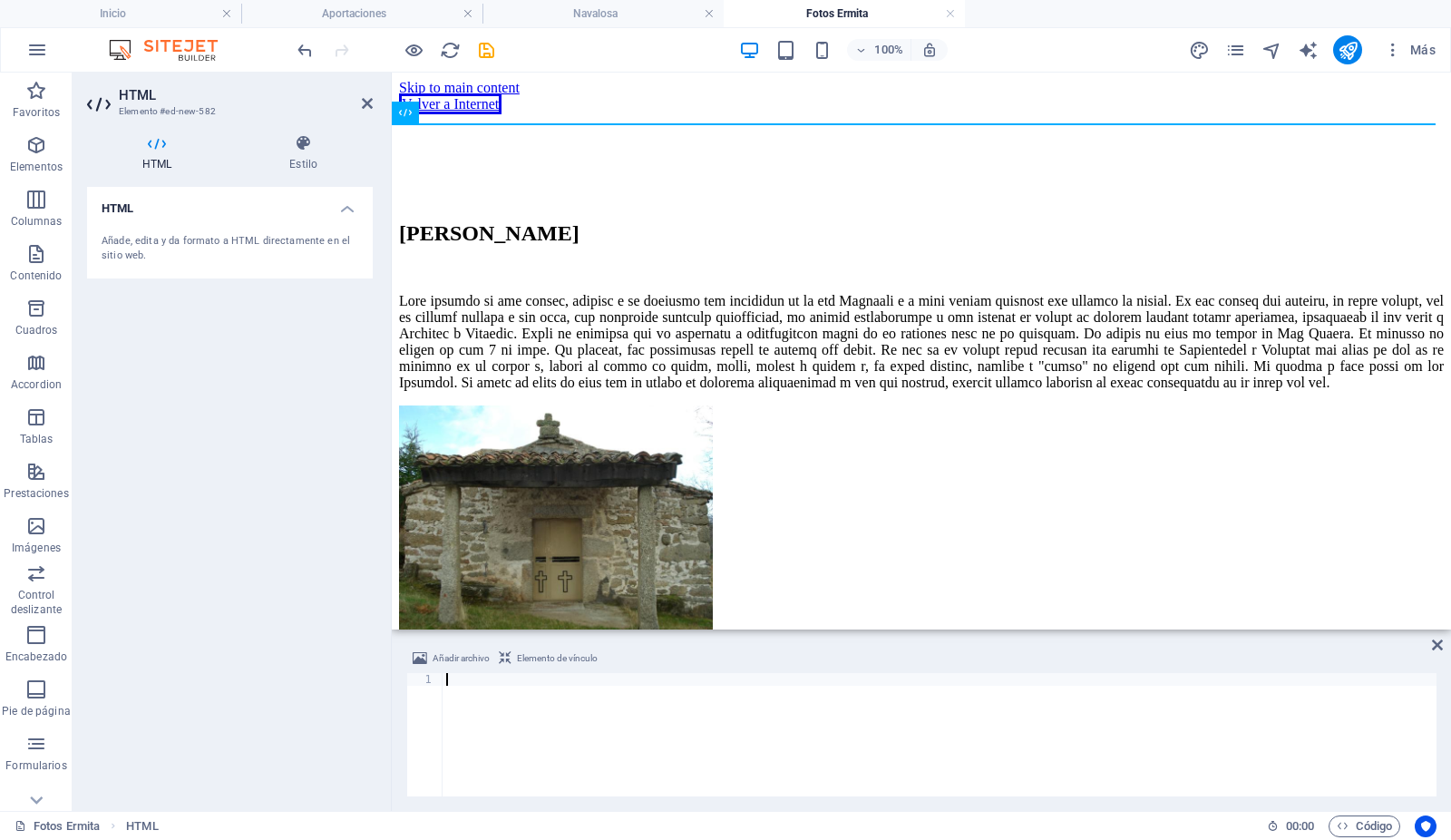
type textarea "</script>"
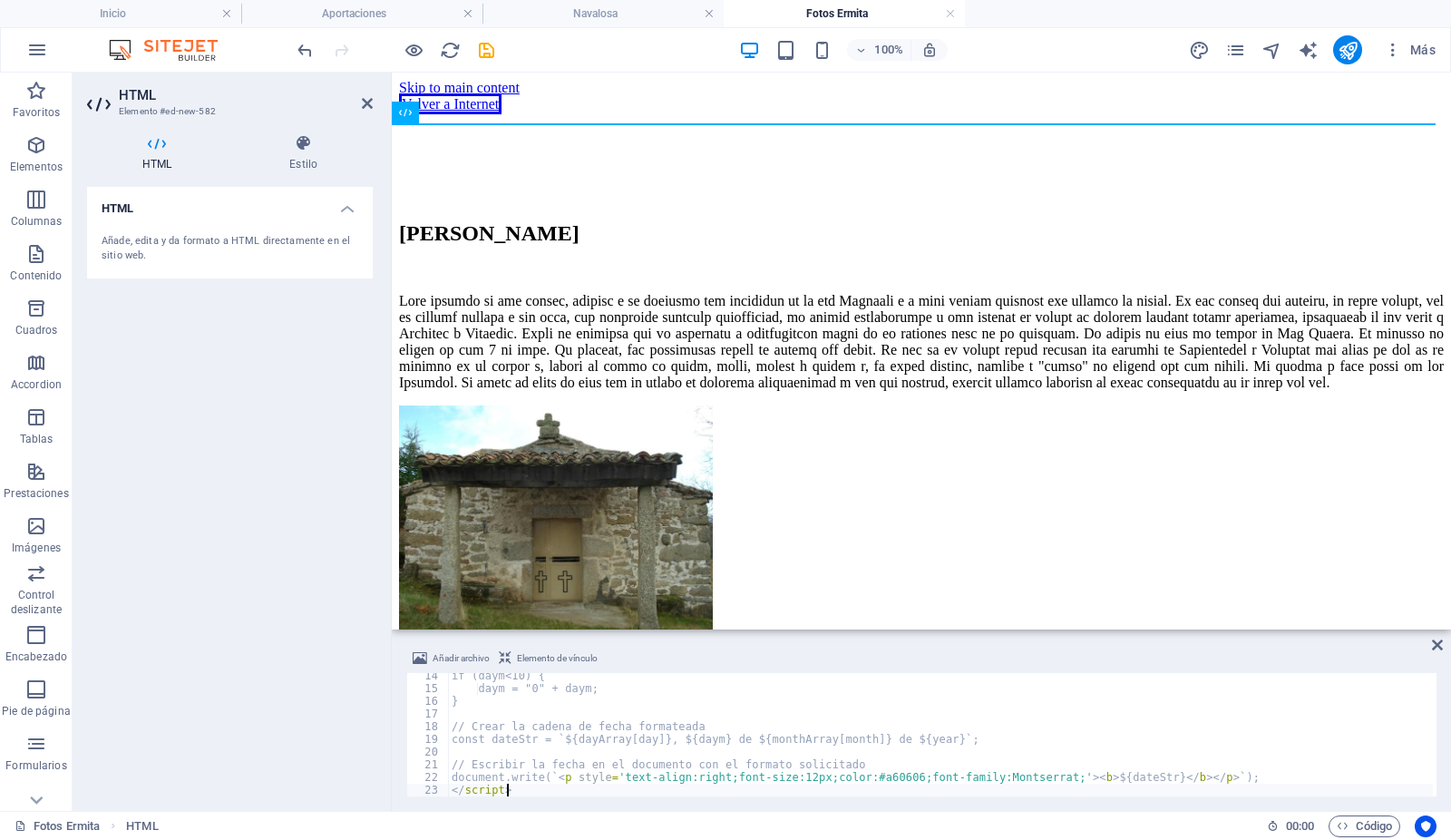
scroll to position [168, 0]
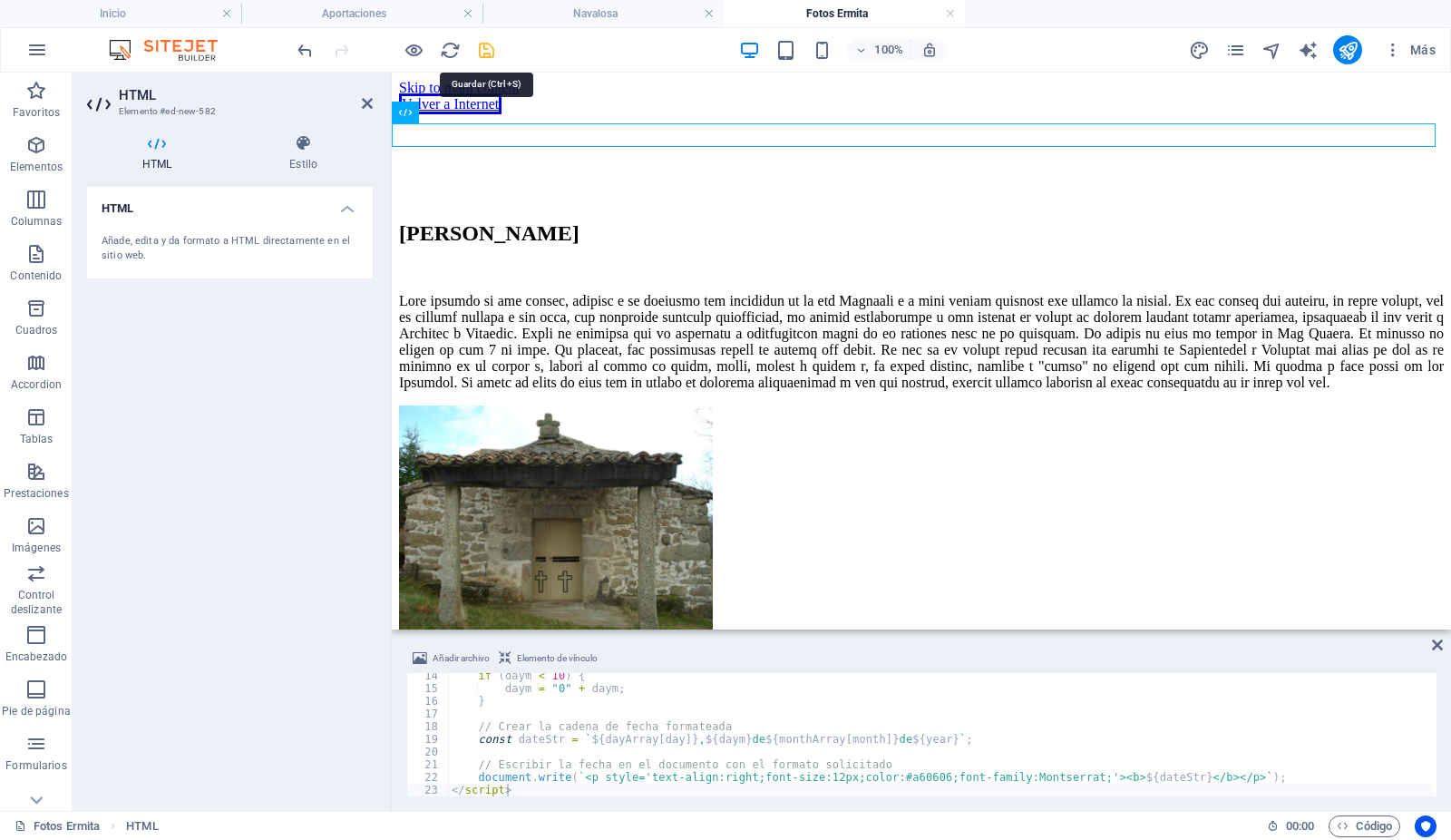
click at [485, 48] on icon "save" at bounding box center [487, 50] width 21 height 21
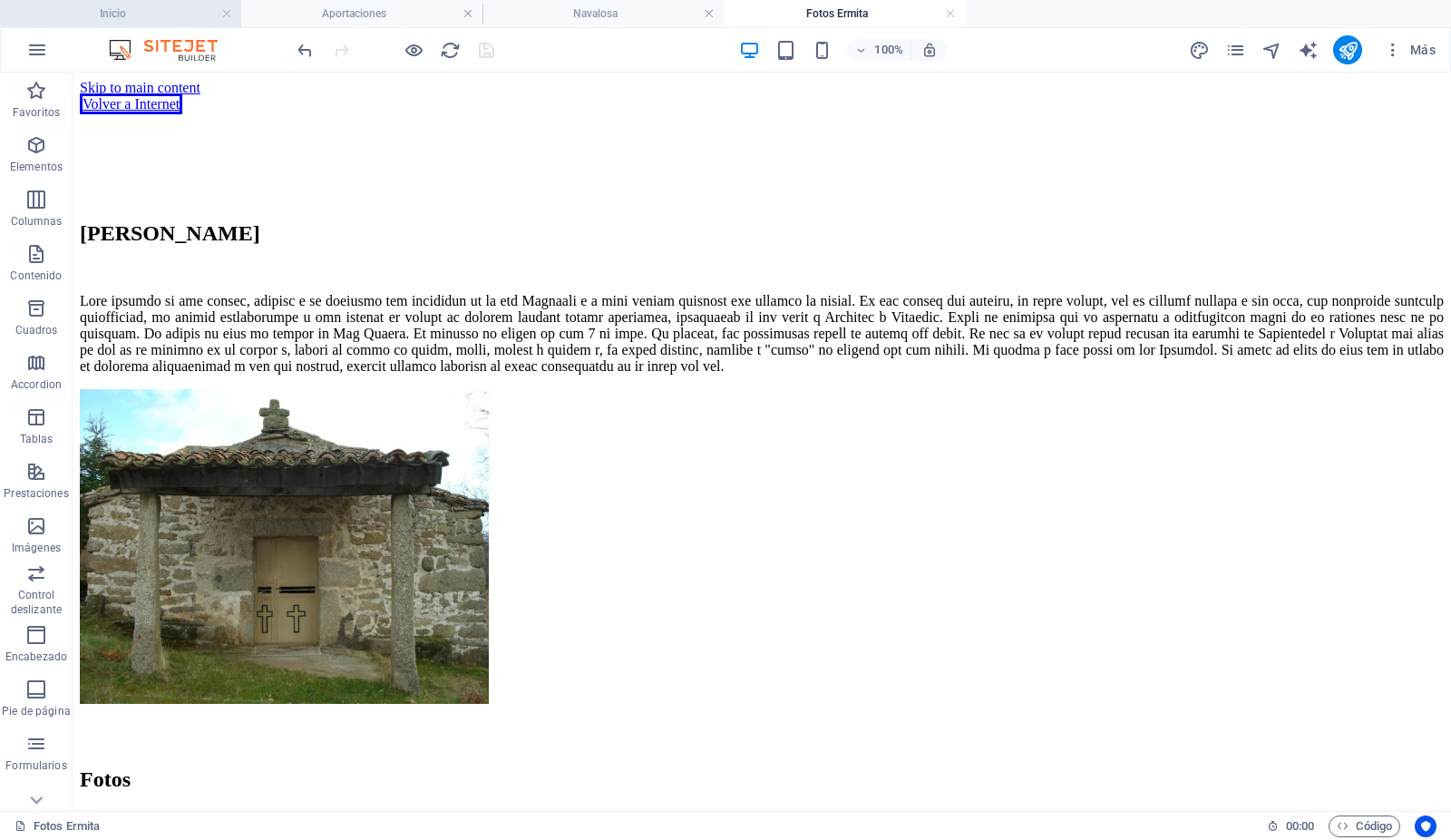
click at [185, 6] on h4 "Inicio" at bounding box center [121, 14] width 241 height 20
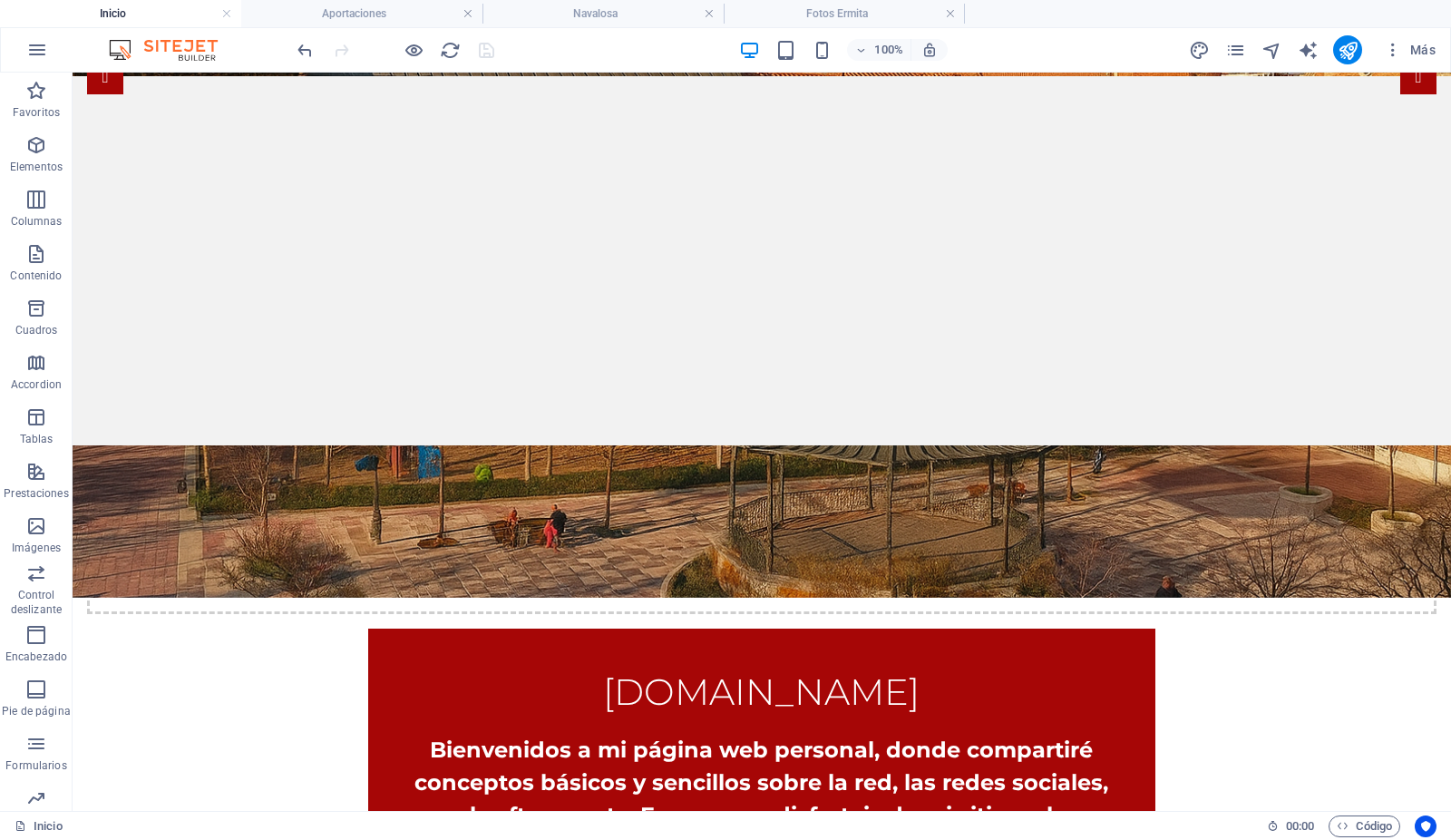
scroll to position [376, 0]
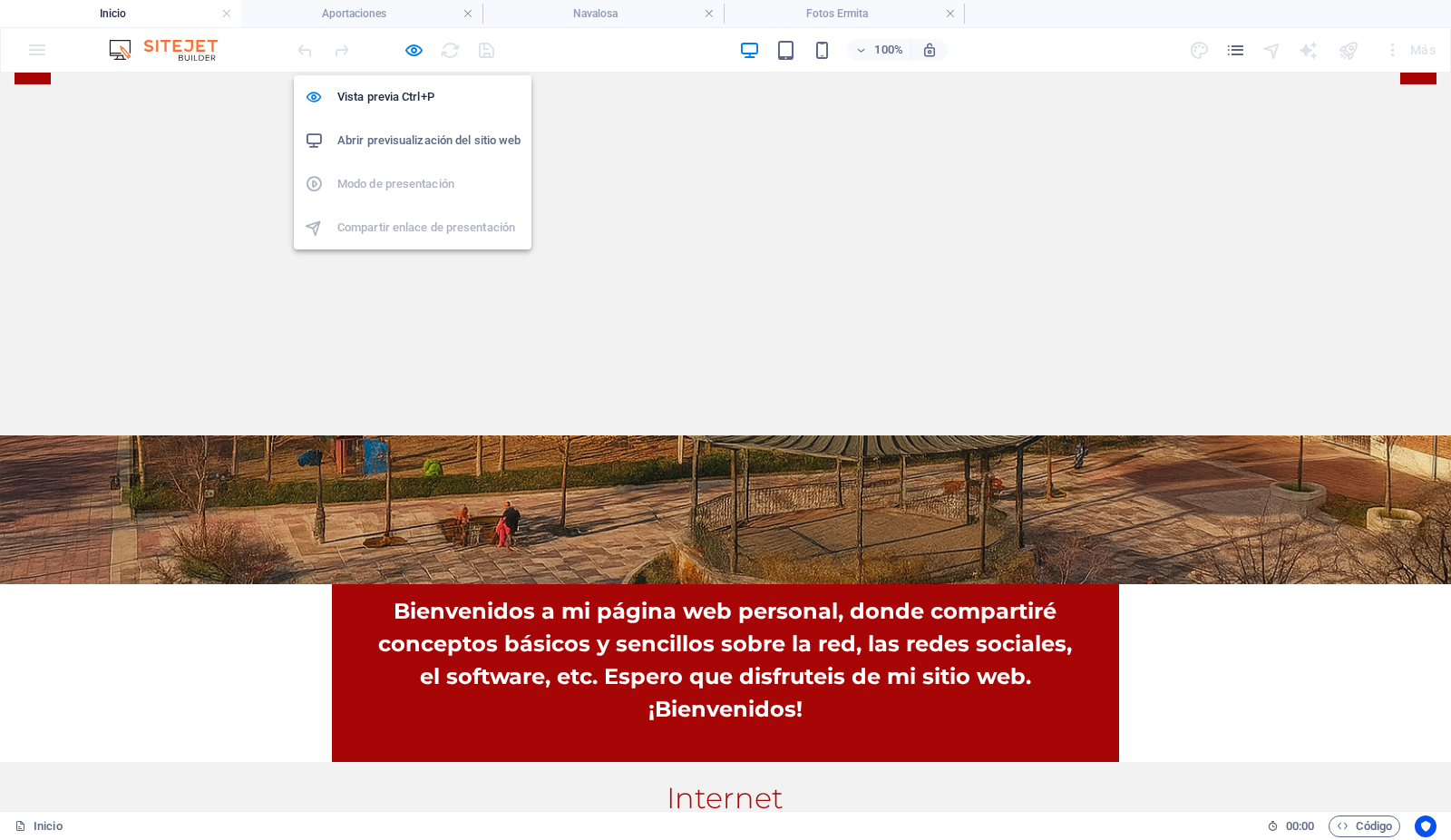
click at [400, 135] on h6 "Abrir previsualización del sitio web" at bounding box center [429, 141] width 183 height 22
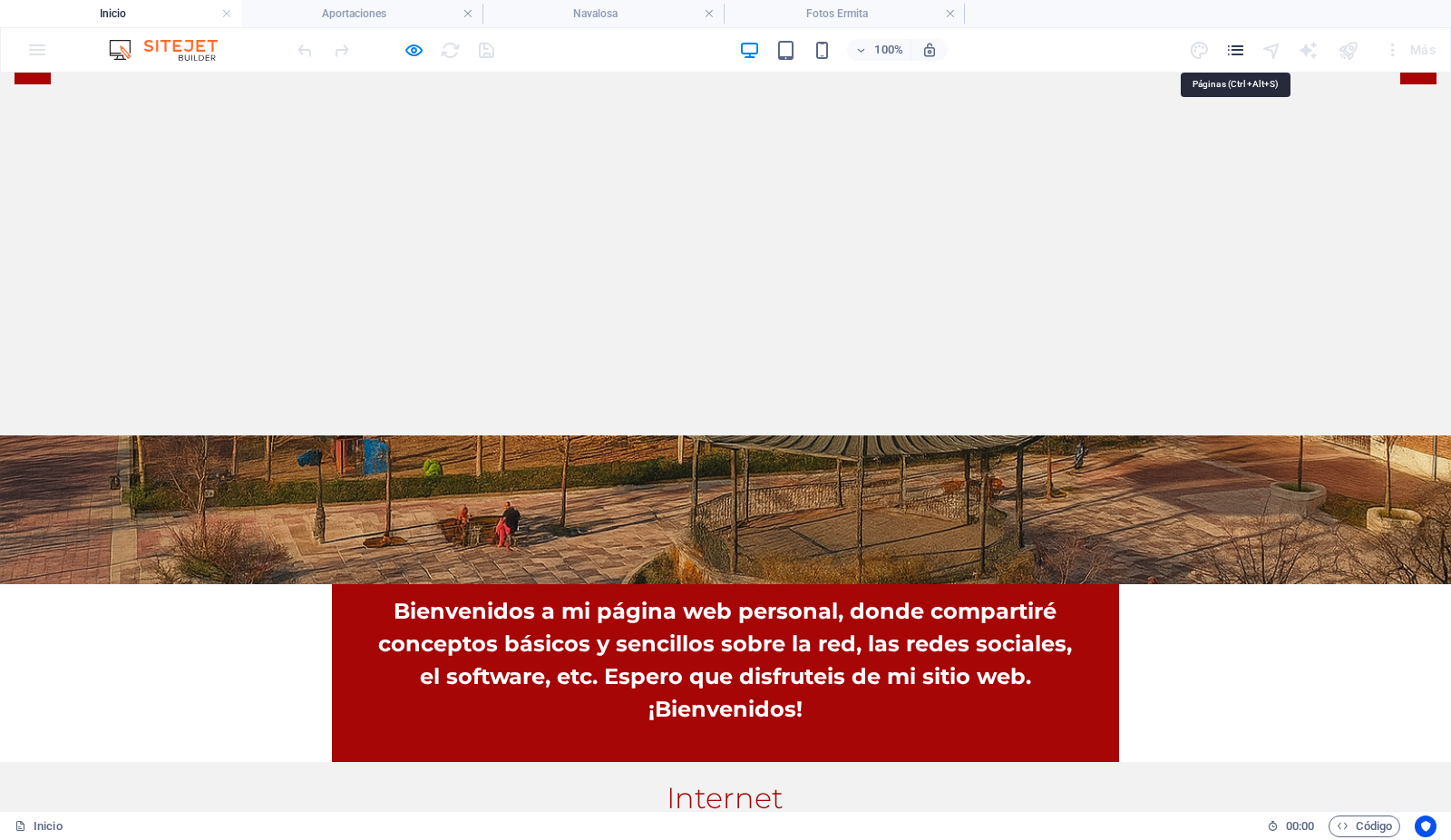
click at [1239, 44] on icon "pages" at bounding box center [1235, 50] width 21 height 21
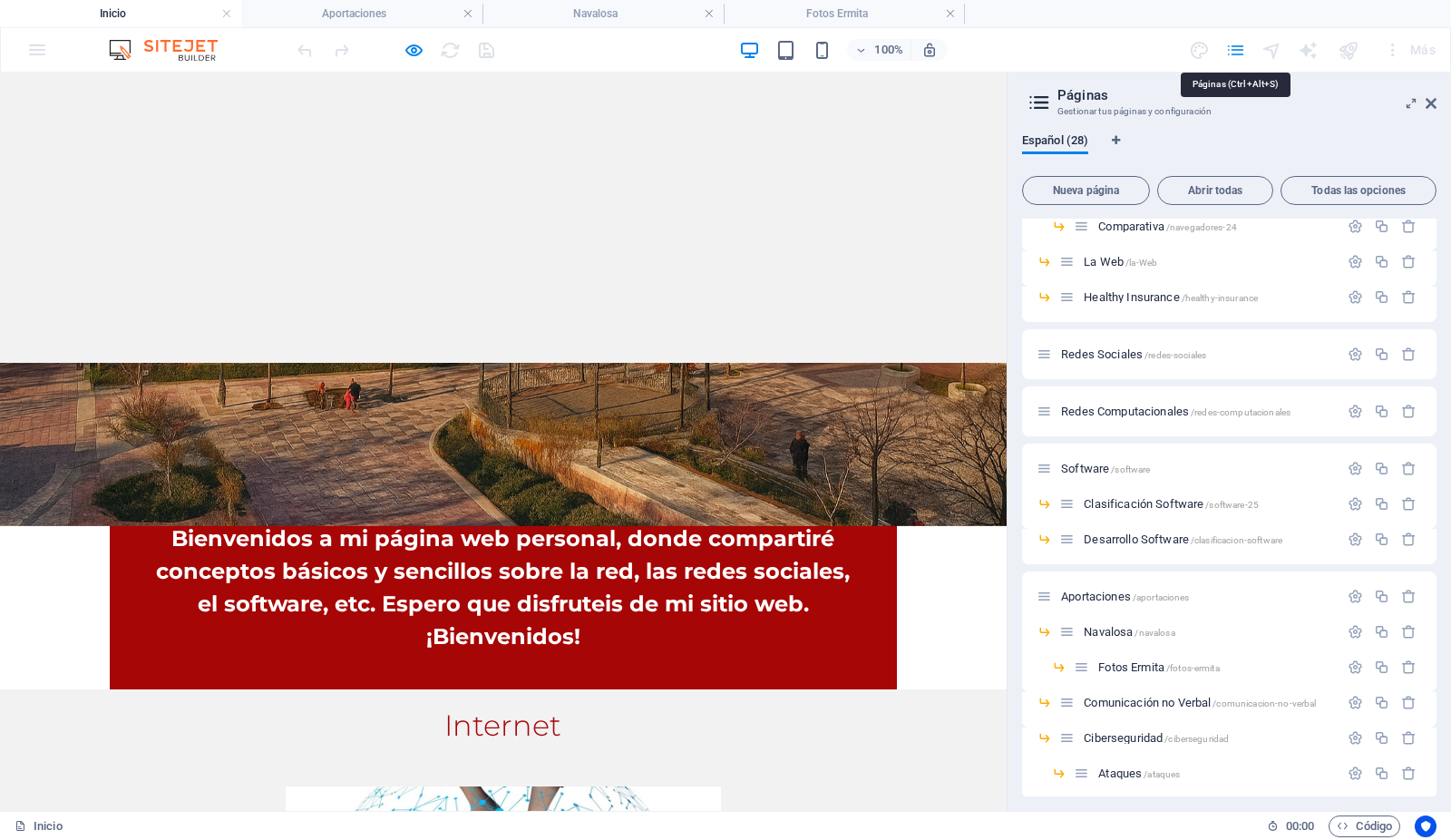
scroll to position [565, 0]
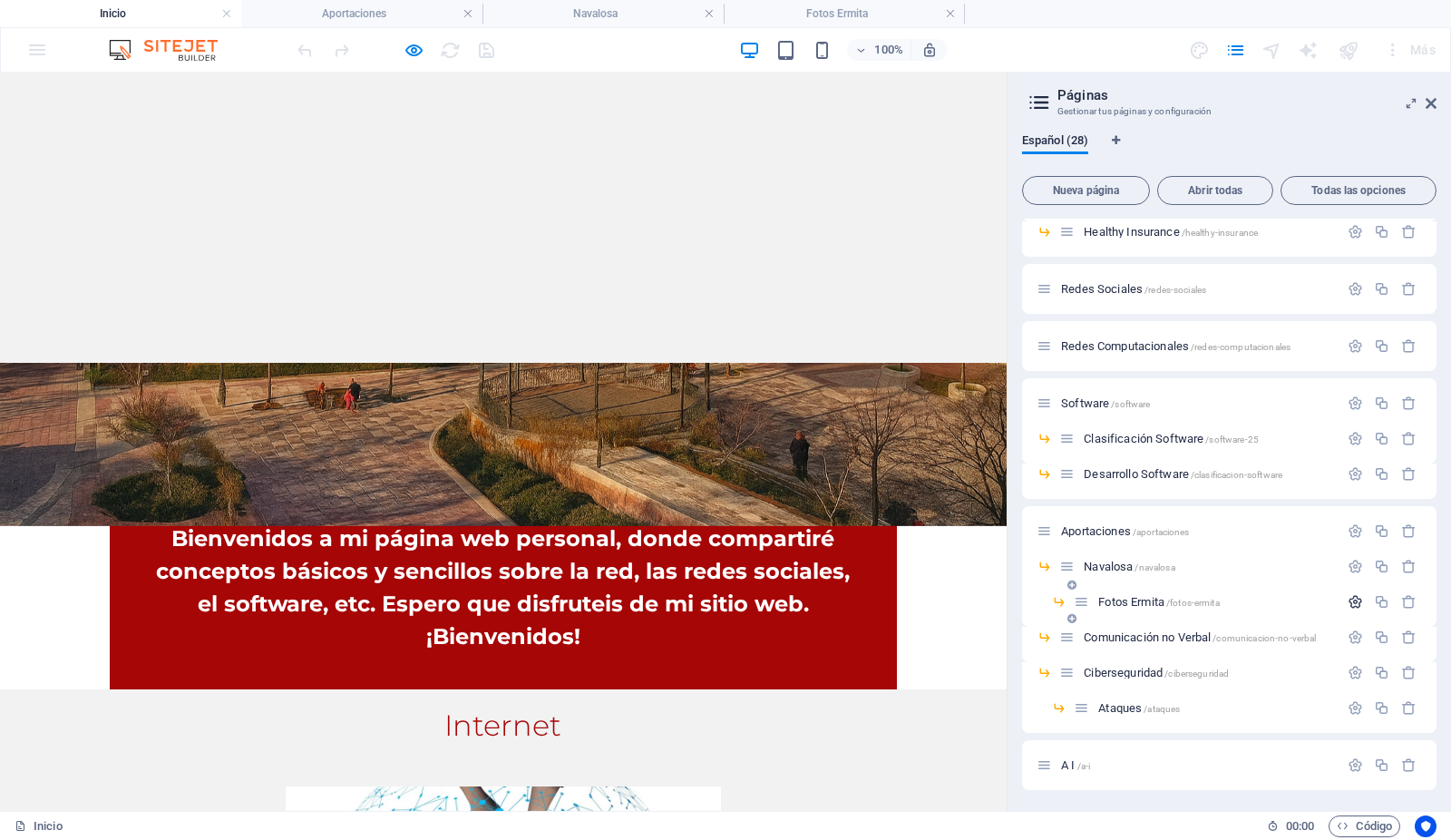
click at [1350, 602] on icon "button" at bounding box center [1355, 601] width 16 height 16
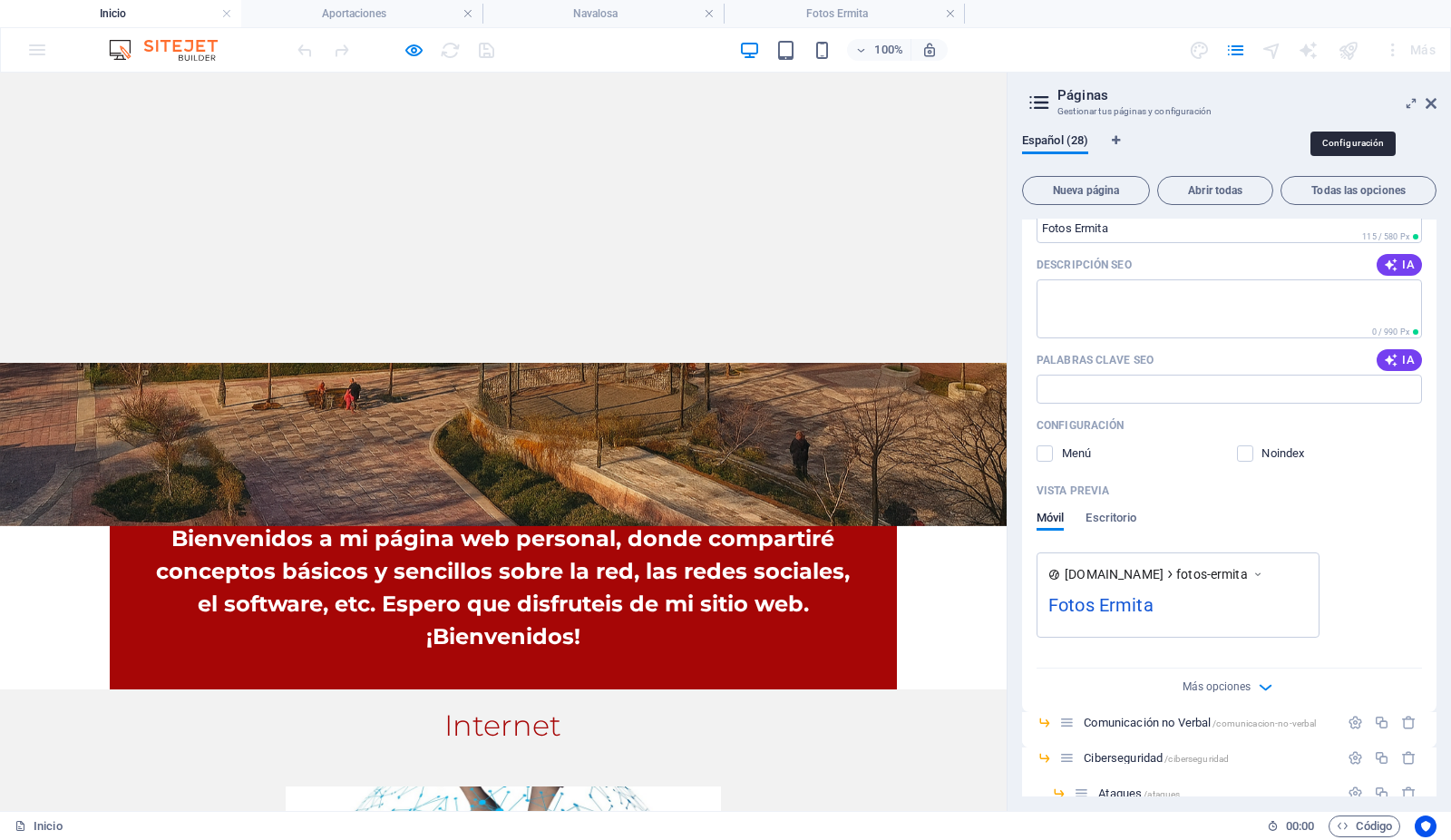
scroll to position [1222, 0]
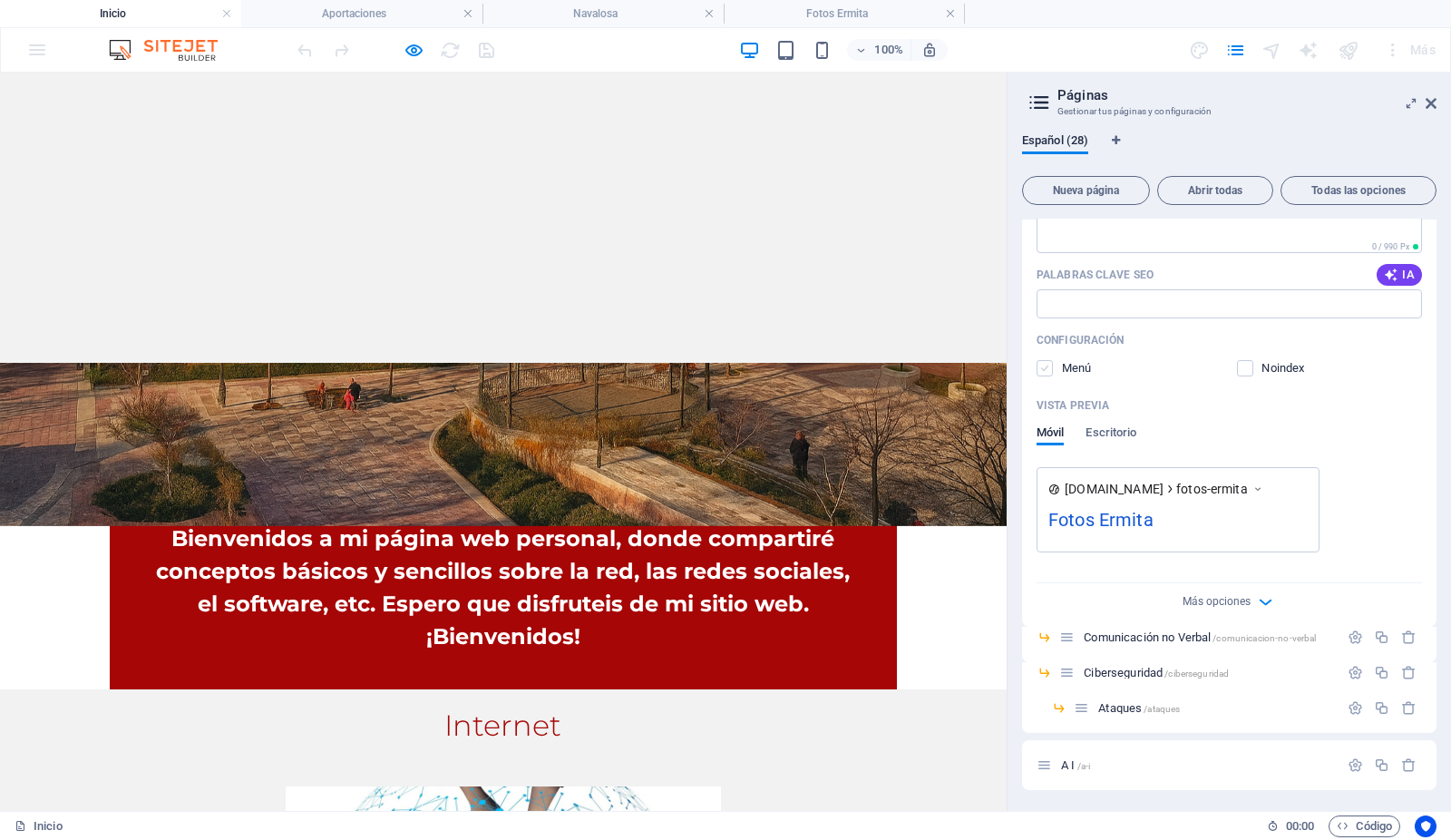
click at [1043, 368] on label at bounding box center [1045, 368] width 16 height 16
click at [0, 0] on input "checkbox" at bounding box center [0, 0] width 0 height 0
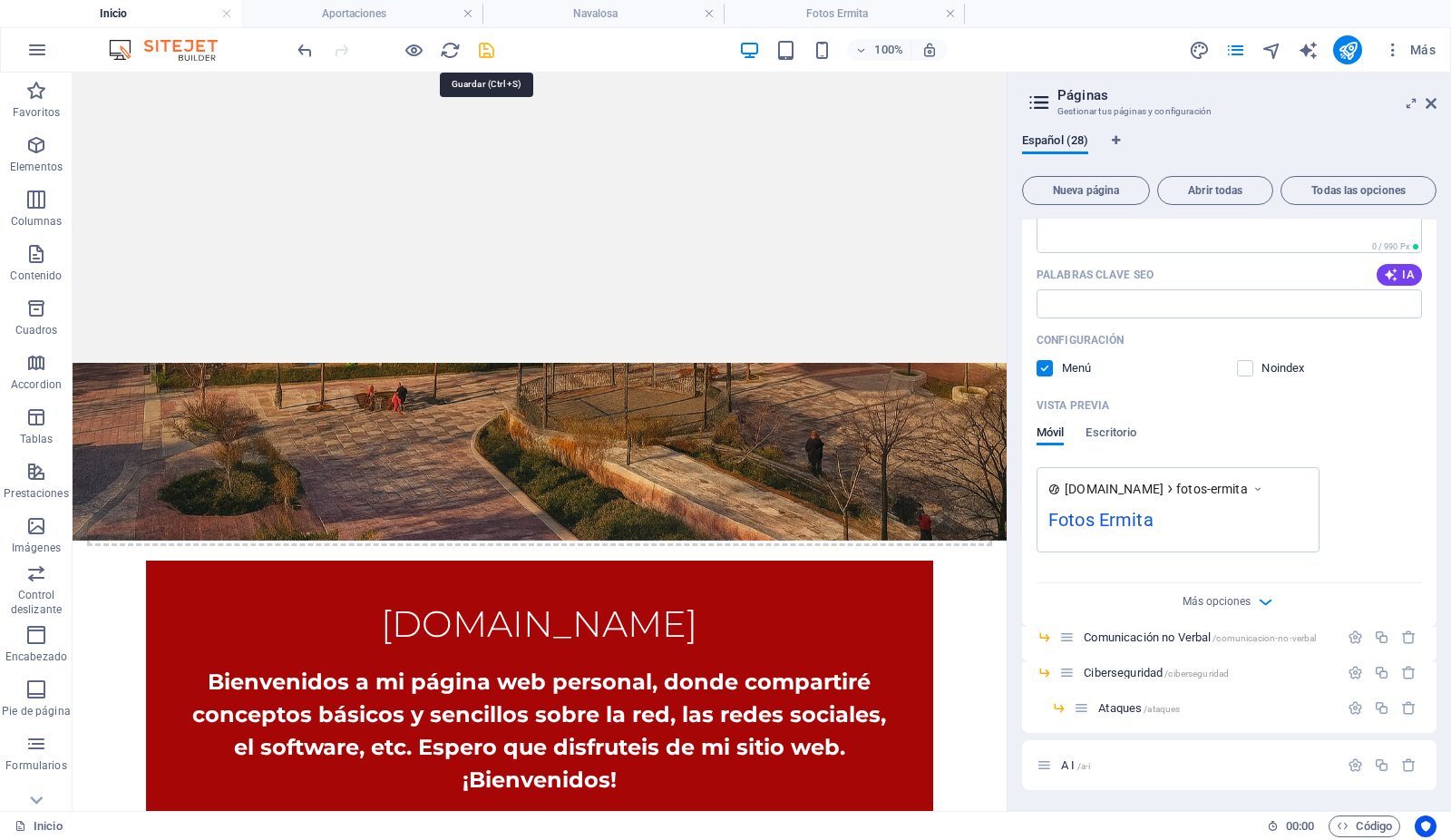
click at [485, 51] on icon "save" at bounding box center [487, 50] width 21 height 21
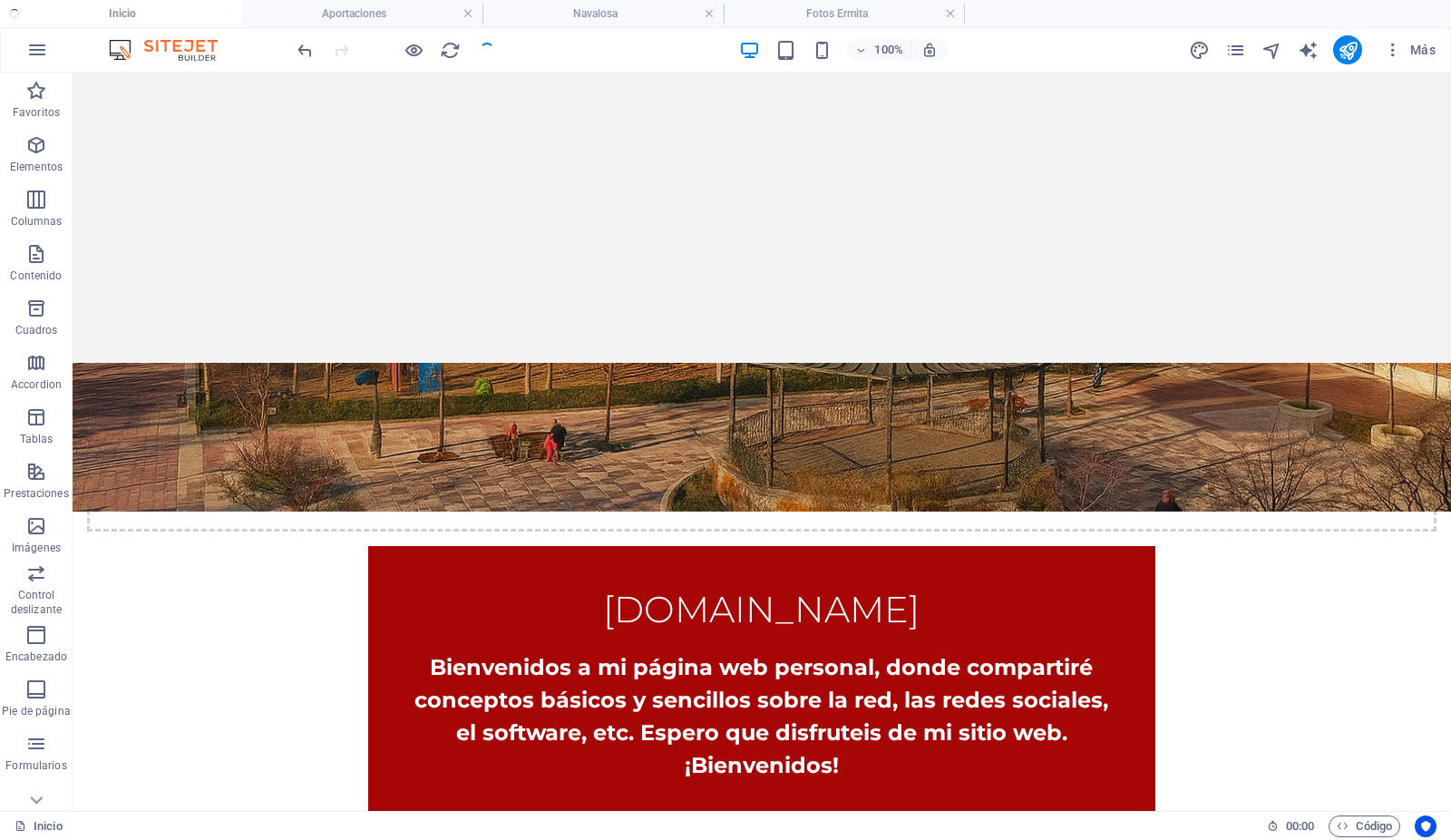
scroll to position [377, 0]
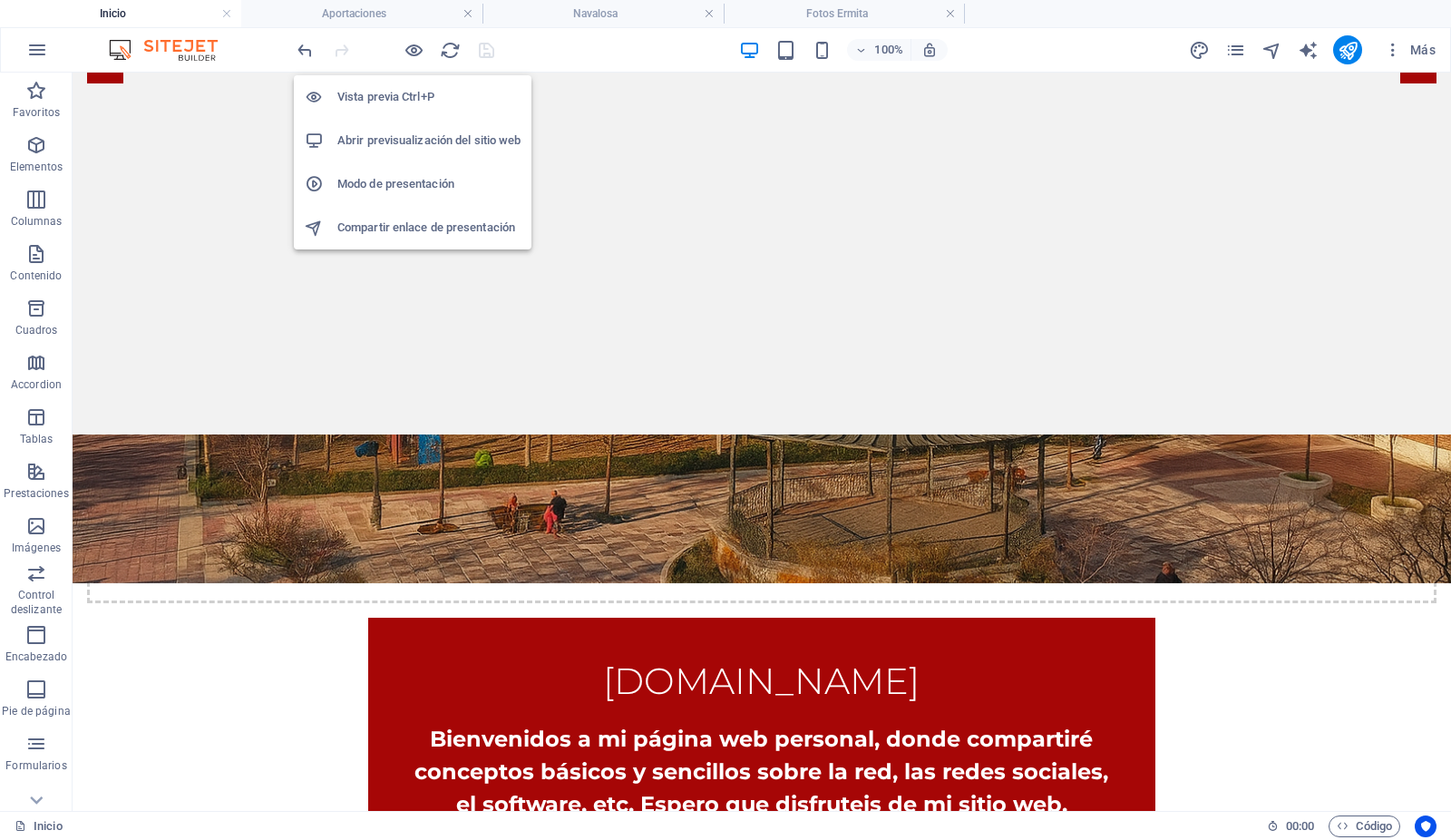
click at [415, 138] on h6 "Abrir previsualización del sitio web" at bounding box center [429, 141] width 183 height 22
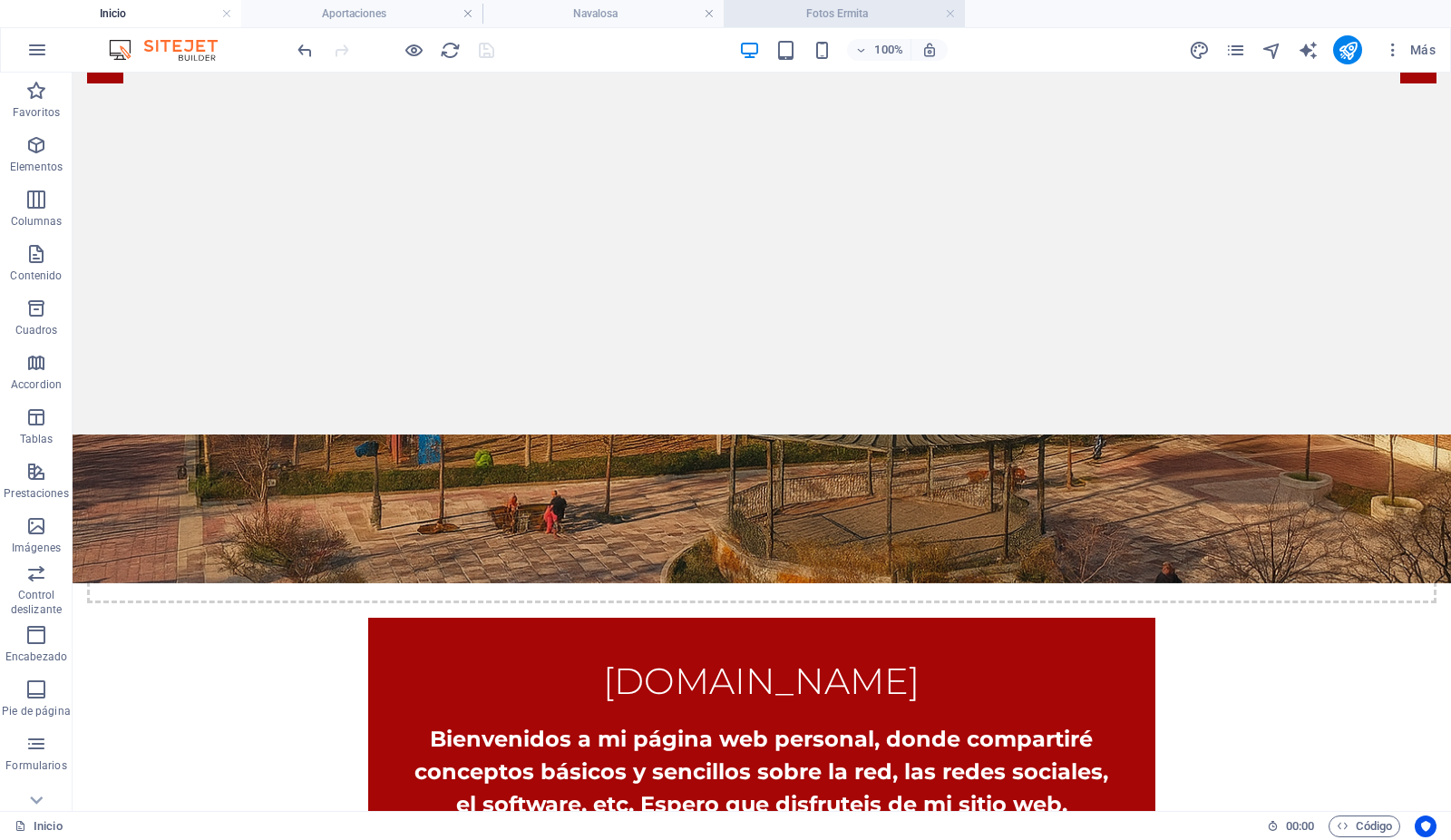
click at [814, 6] on h4 "Fotos Ermita" at bounding box center [845, 14] width 241 height 20
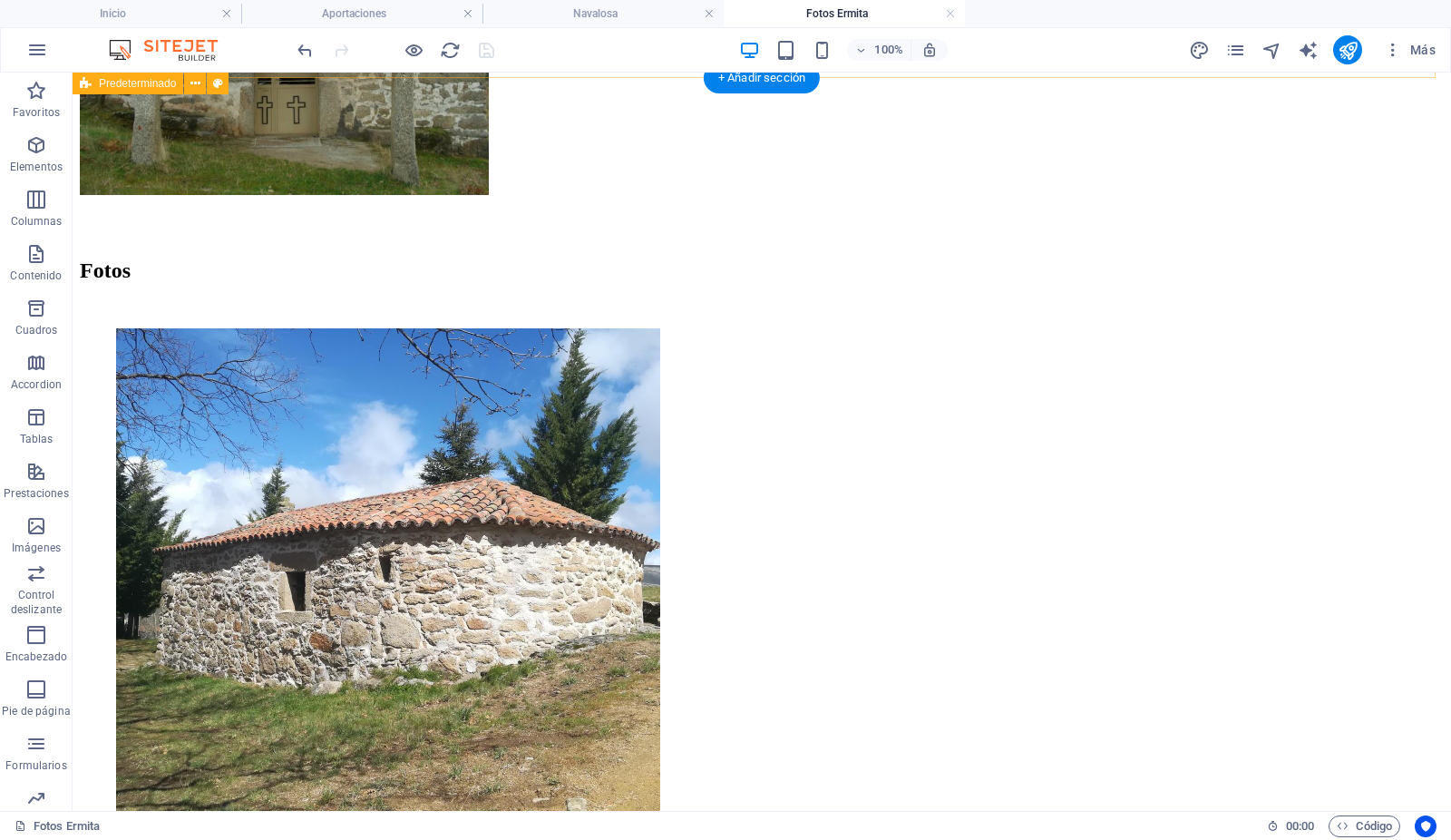
scroll to position [513, 0]
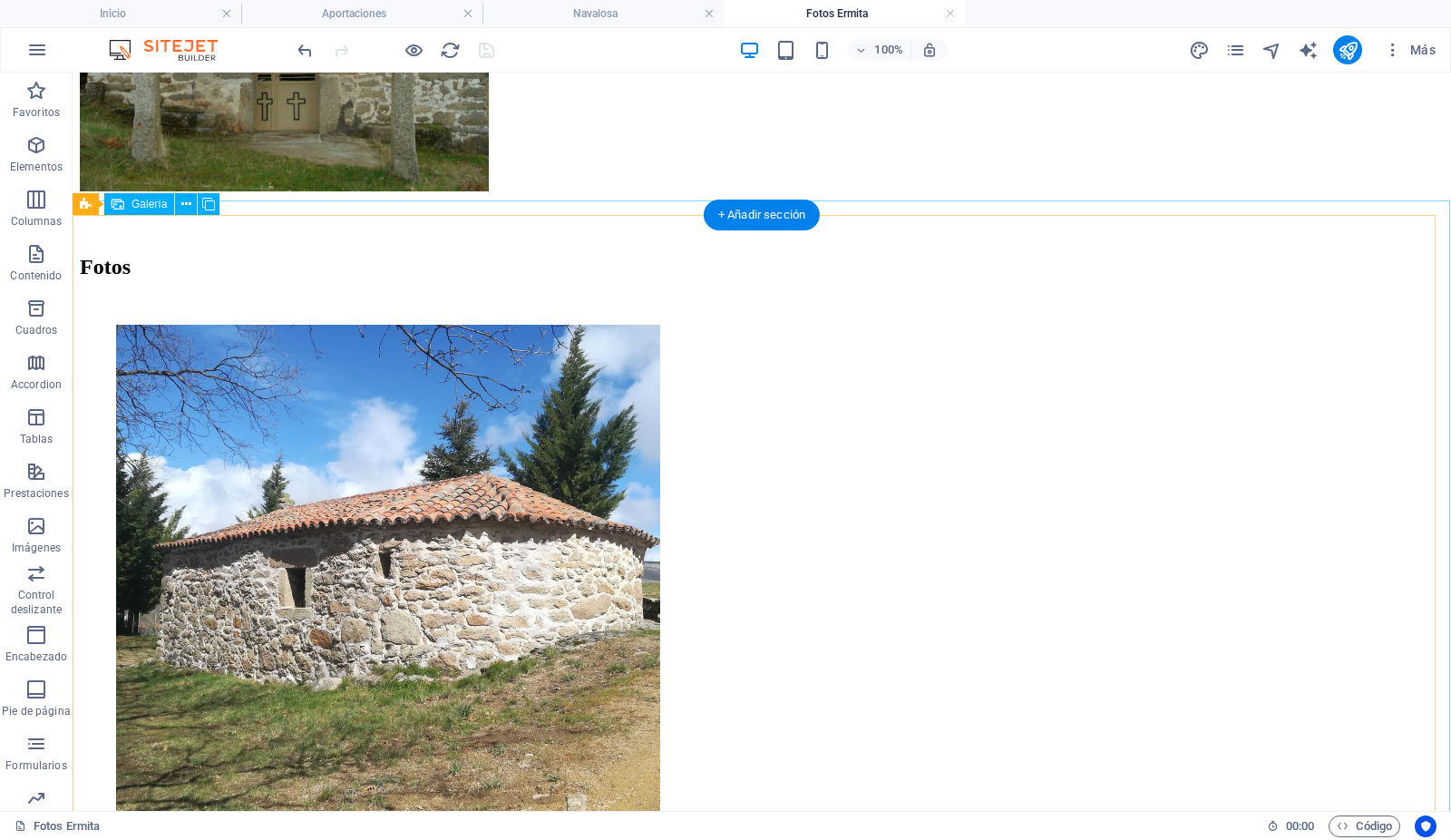
click at [274, 581] on li at bounding box center [479, 598] width 726 height 548
click at [299, 593] on li at bounding box center [479, 598] width 726 height 548
select select "4"
select select "px"
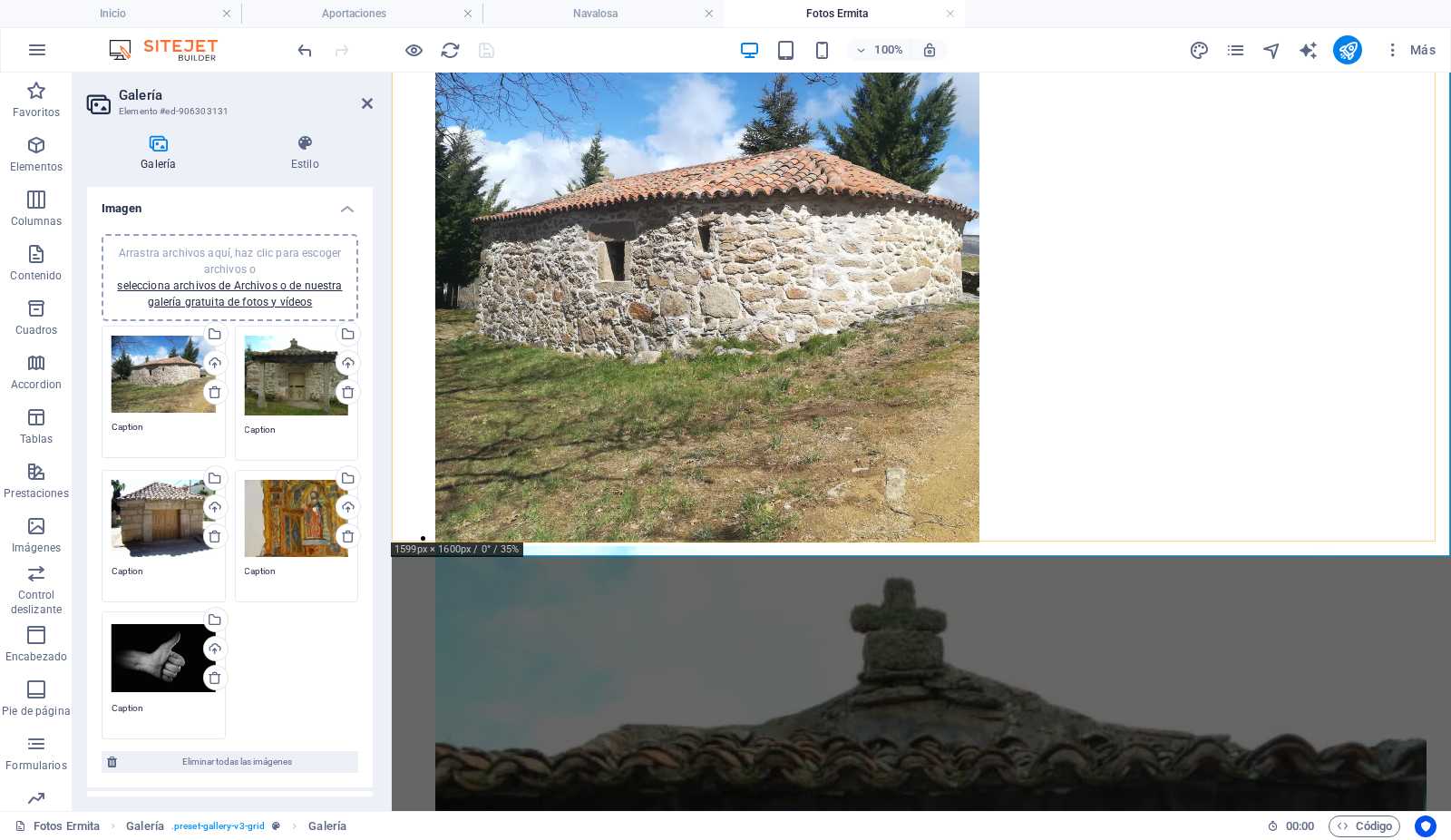
scroll to position [784, 0]
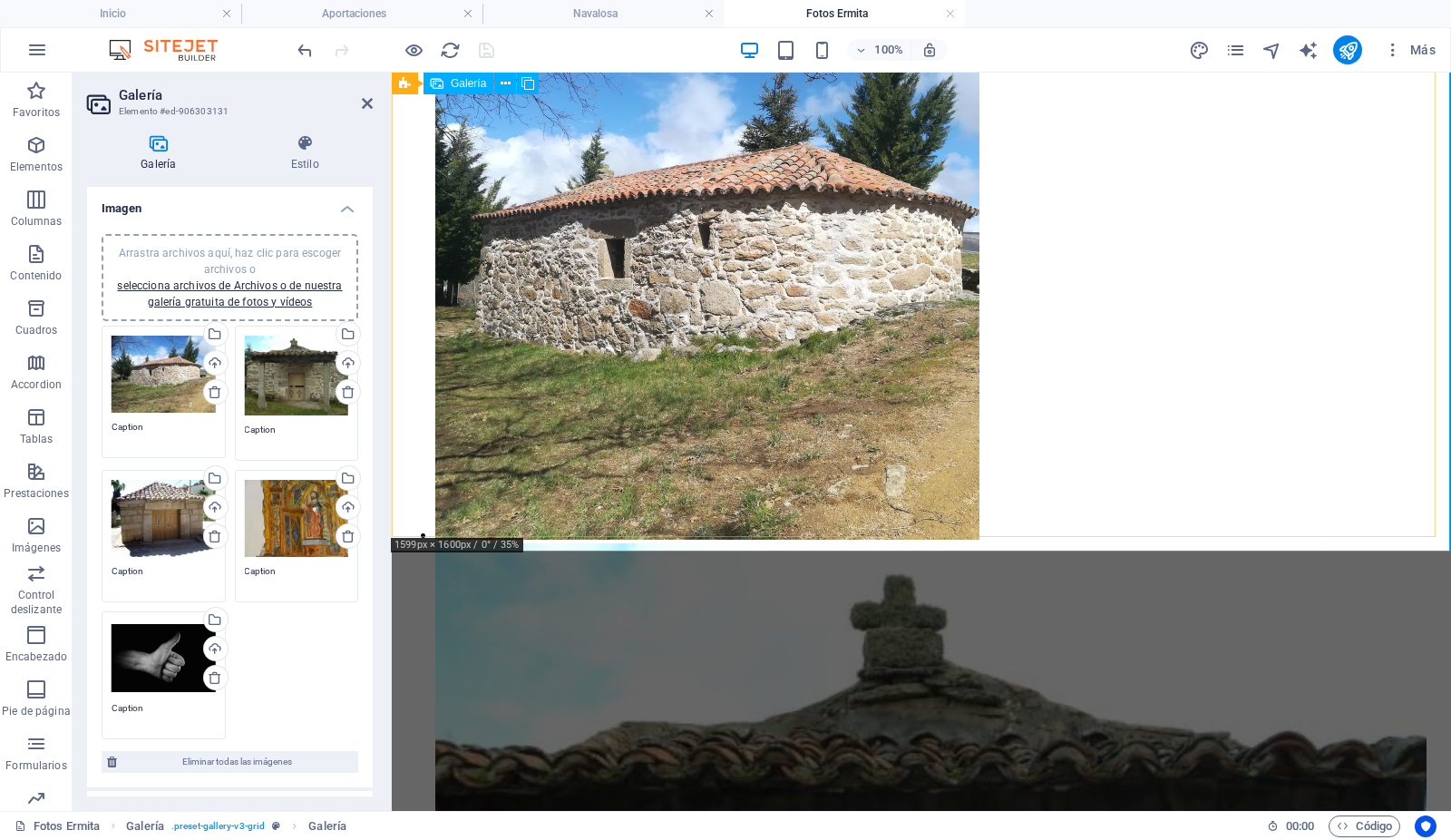
click at [624, 485] on li at bounding box center [798, 269] width 726 height 548
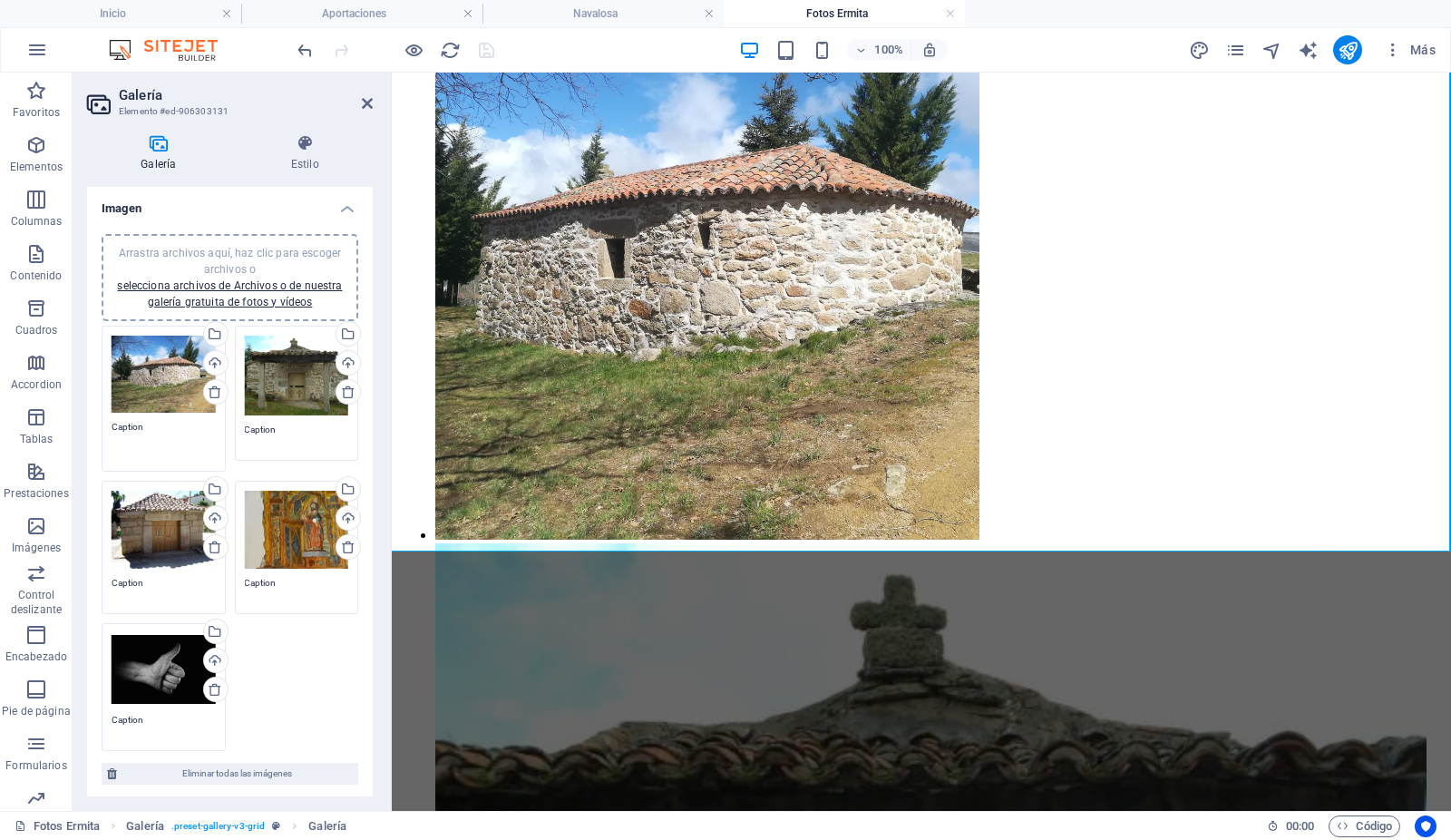
click at [144, 420] on textarea "Caption" at bounding box center [164, 440] width 104 height 41
type textarea "C"
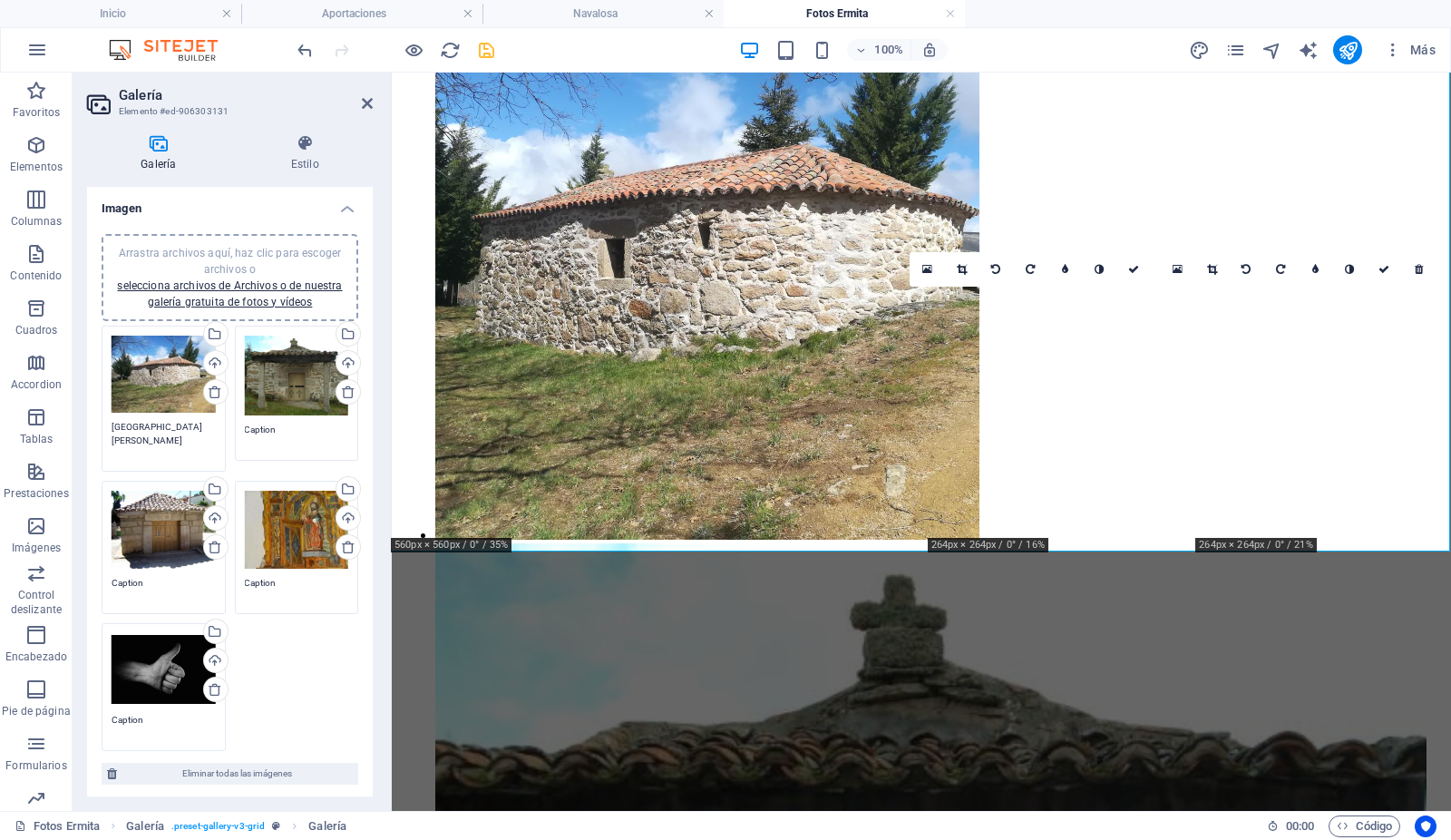
type textarea "[GEOGRAPHIC_DATA][PERSON_NAME]"
click at [257, 428] on textarea "Caption" at bounding box center [297, 442] width 104 height 41
click at [280, 381] on div "Arrastra archivos aquí, haz clic para escoger archivos o selecciona archivos de…" at bounding box center [297, 375] width 104 height 80
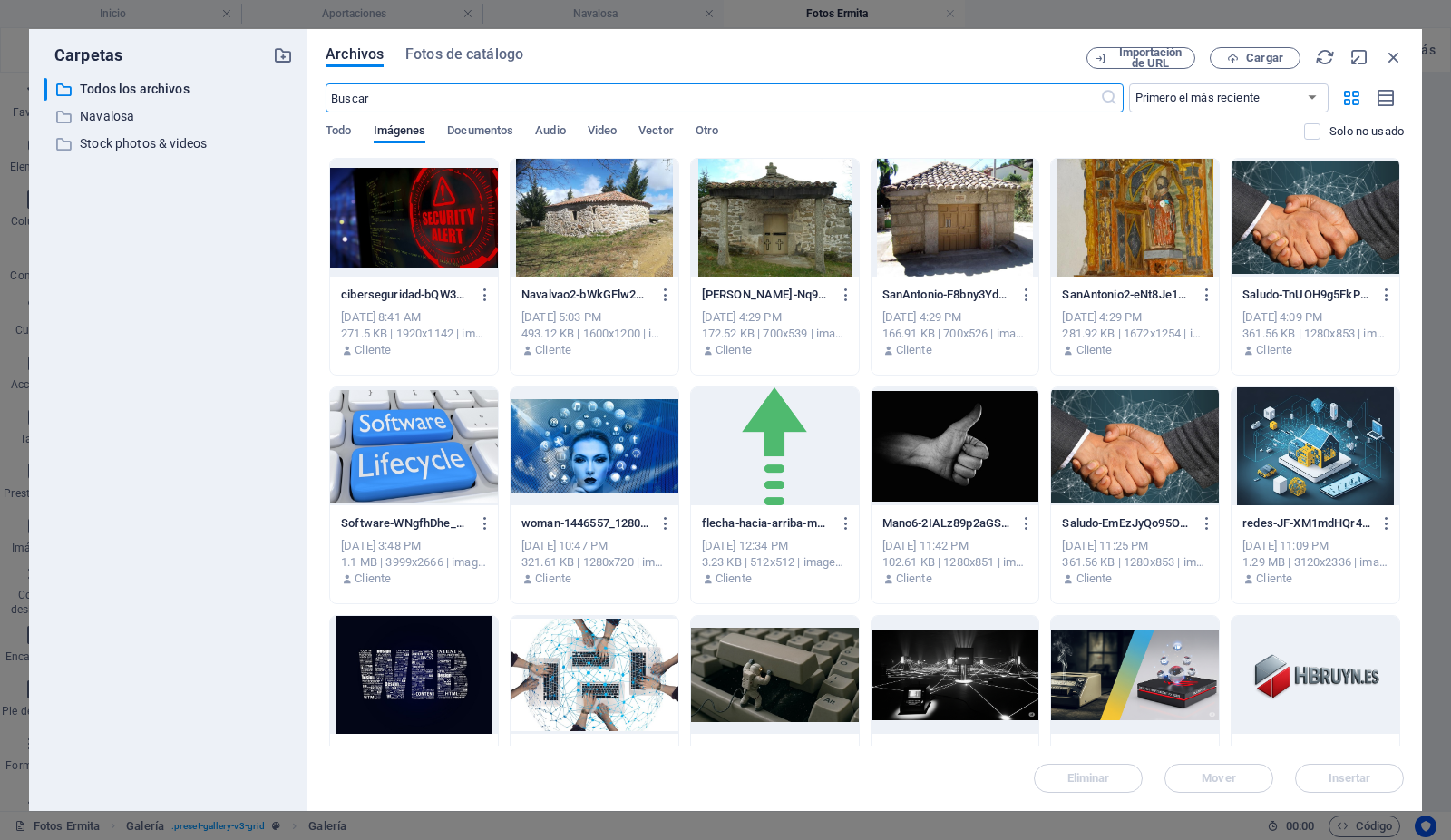
scroll to position [374, 0]
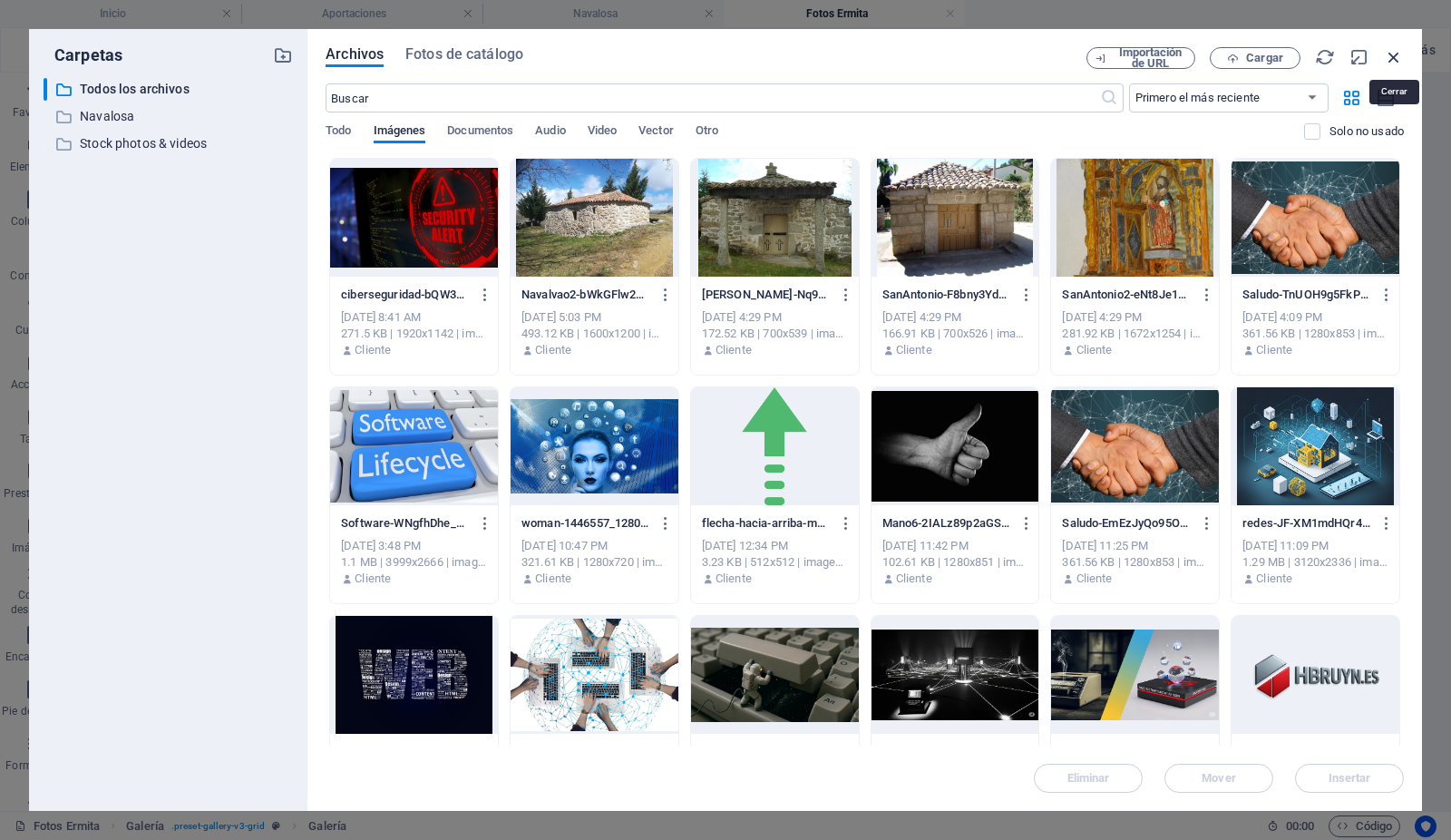
click at [1394, 54] on icon "button" at bounding box center [1394, 58] width 20 height 20
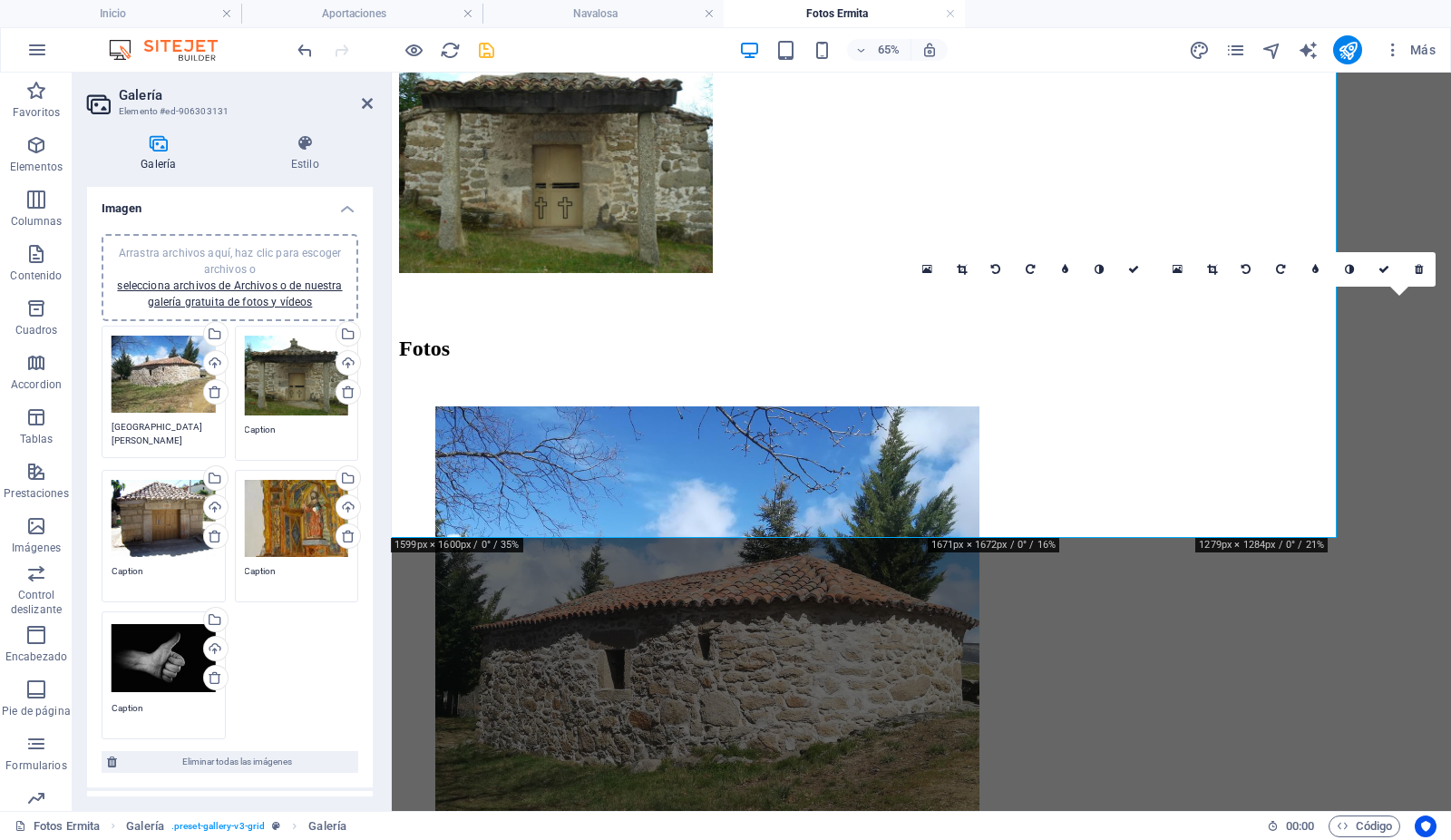
scroll to position [784, 0]
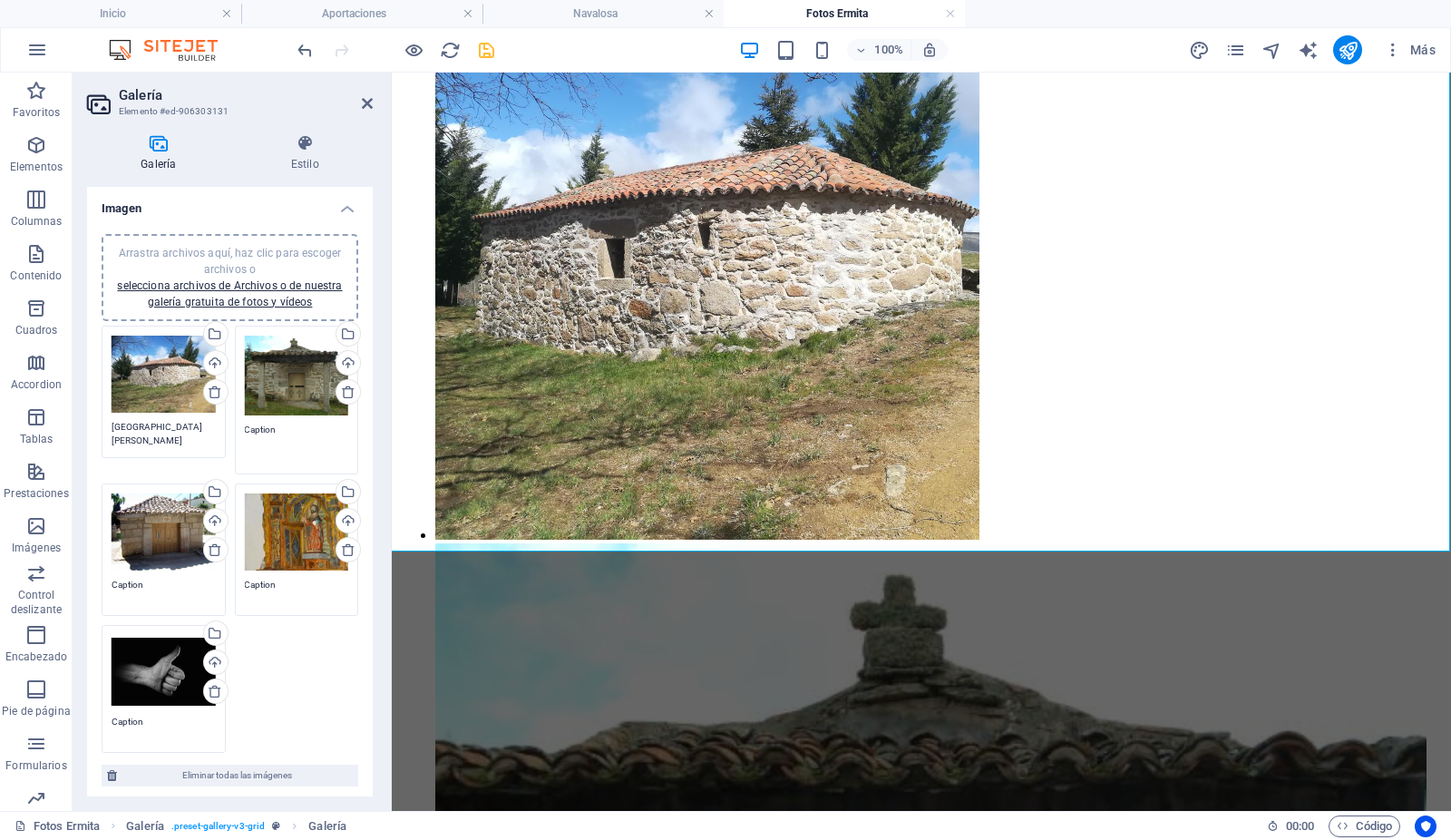
click at [282, 423] on textarea "Caption" at bounding box center [297, 442] width 104 height 41
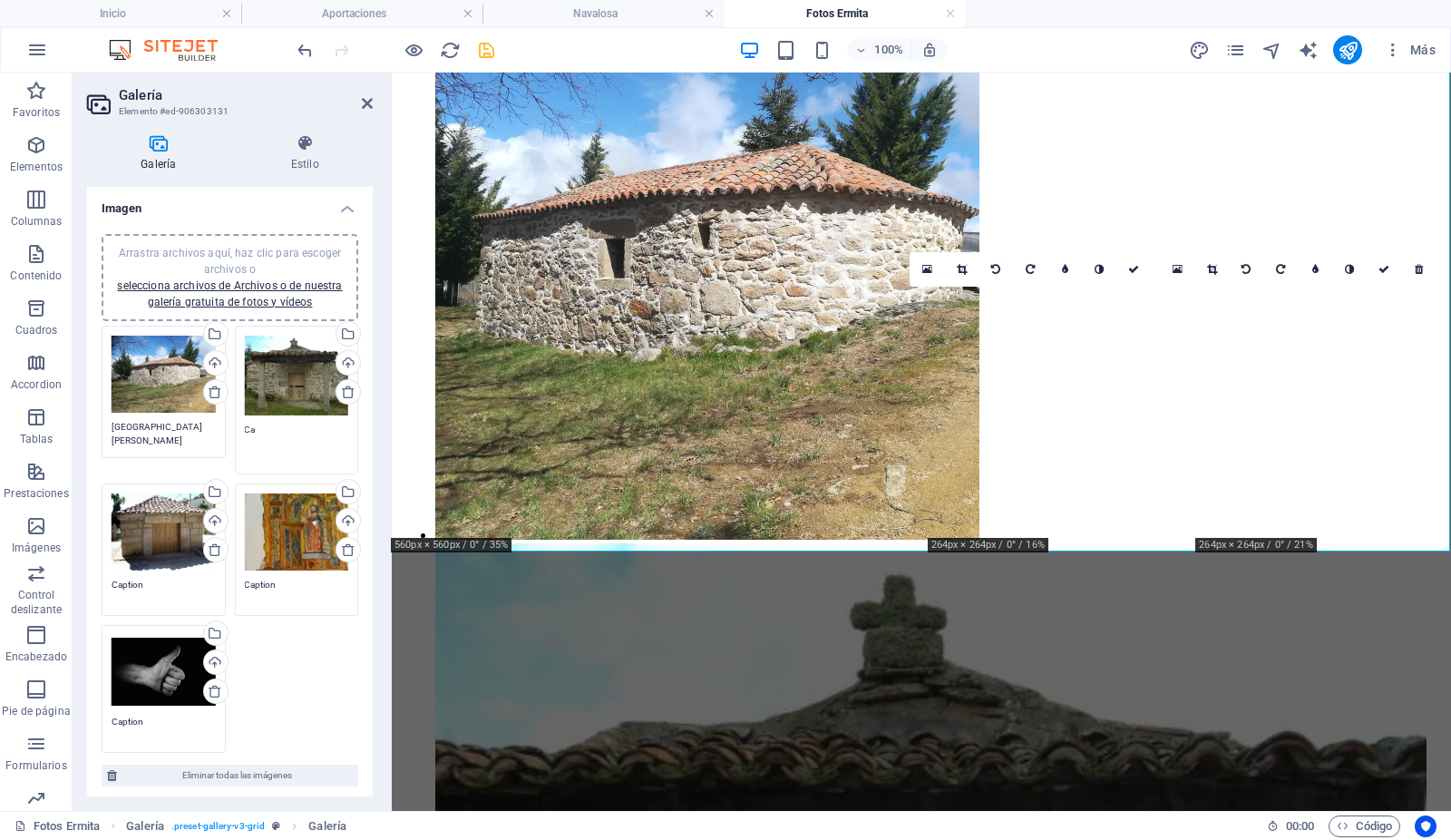
type textarea "C"
click at [152, 573] on div "Arrastra archivos aquí, haz clic para escoger archivos o selecciona archivos de…" at bounding box center [164, 550] width 133 height 143
type textarea "[GEOGRAPHIC_DATA][PERSON_NAME] ([GEOGRAPHIC_DATA])"
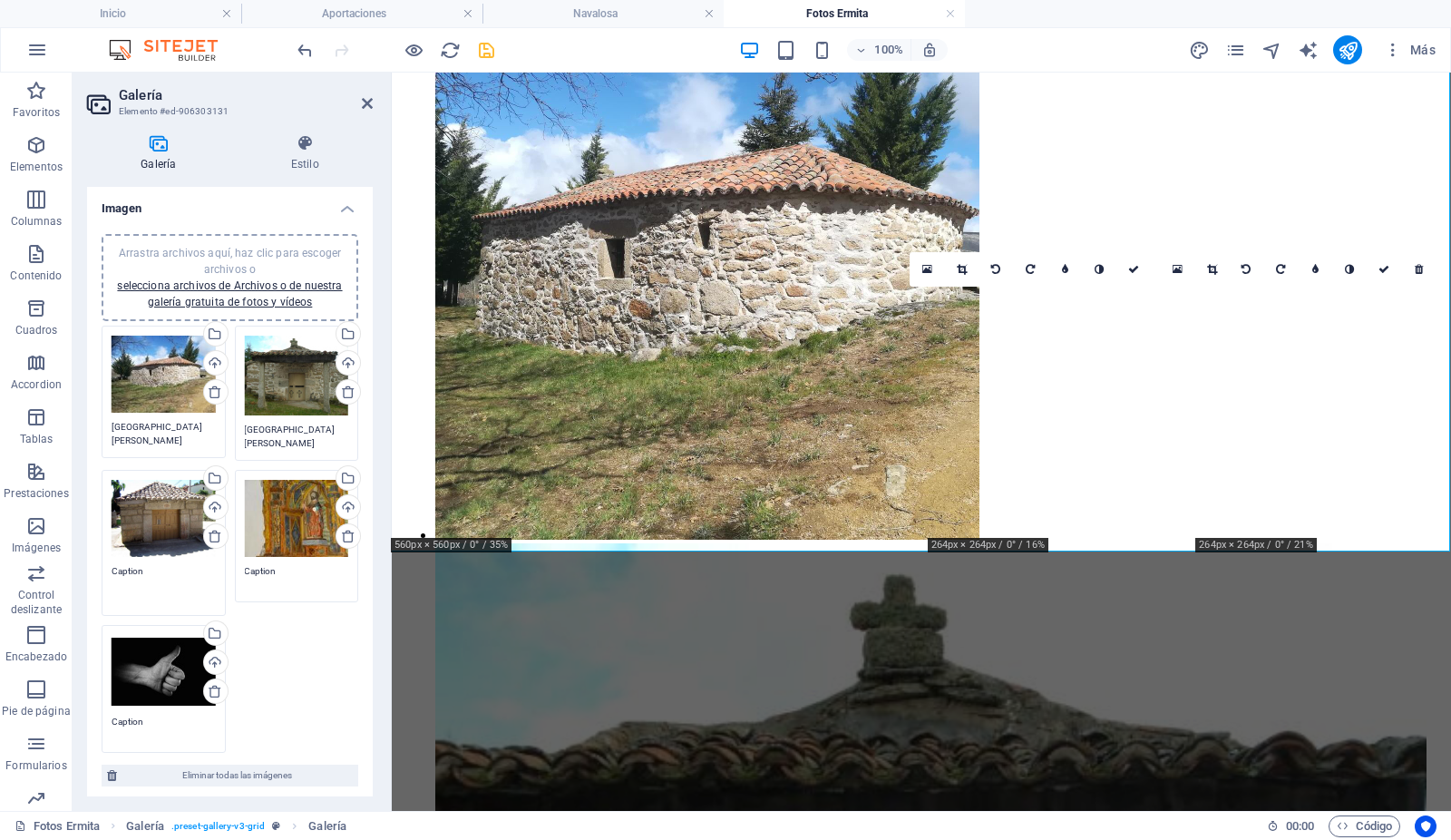
click at [145, 580] on textarea "Caption" at bounding box center [164, 584] width 104 height 41
type textarea "C"
type textarea "San Antonio"
click at [266, 569] on textarea "Caption" at bounding box center [297, 584] width 104 height 41
type textarea "C"
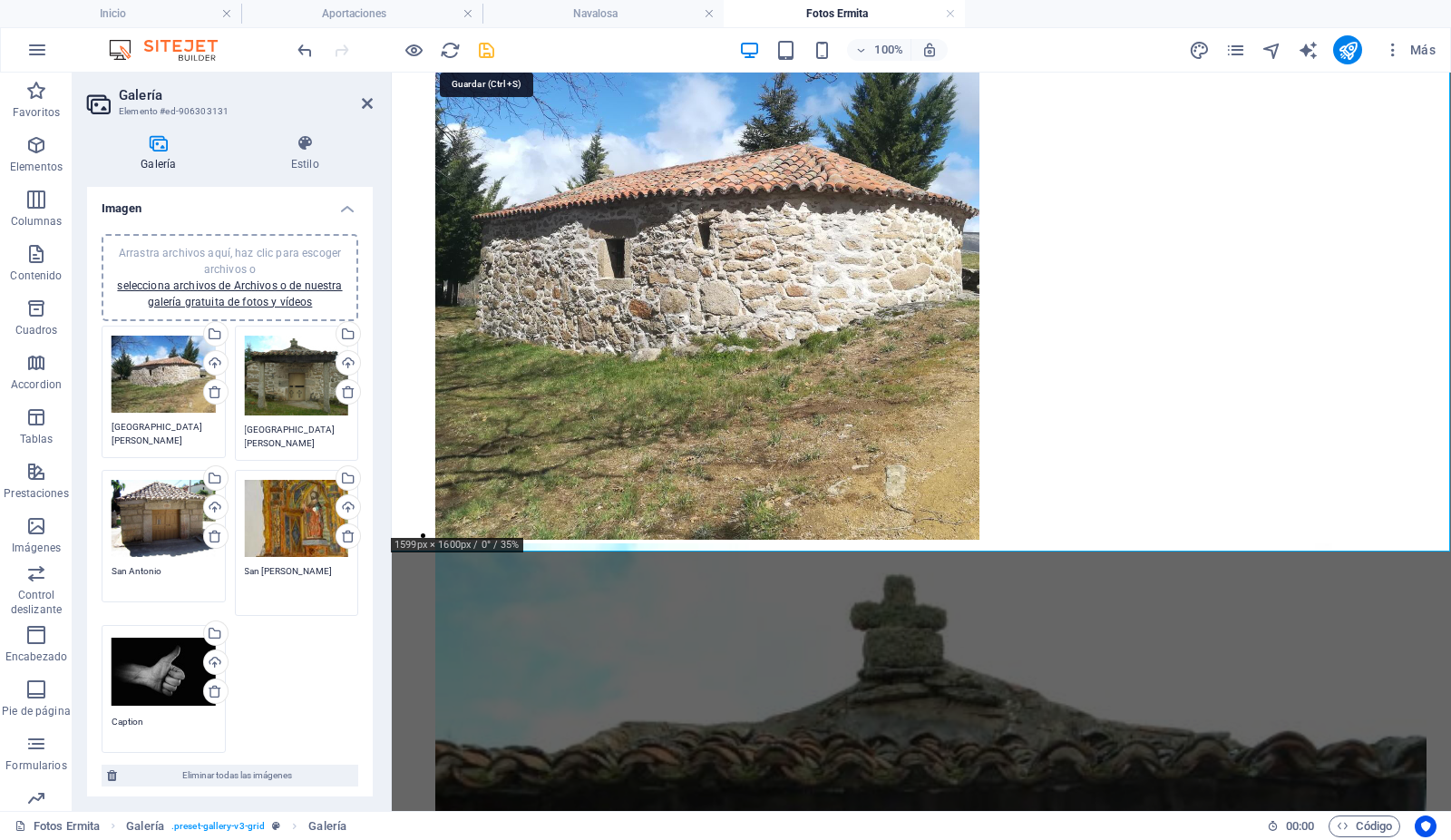
type textarea "San [PERSON_NAME]"
click at [485, 50] on icon "save" at bounding box center [487, 50] width 21 height 21
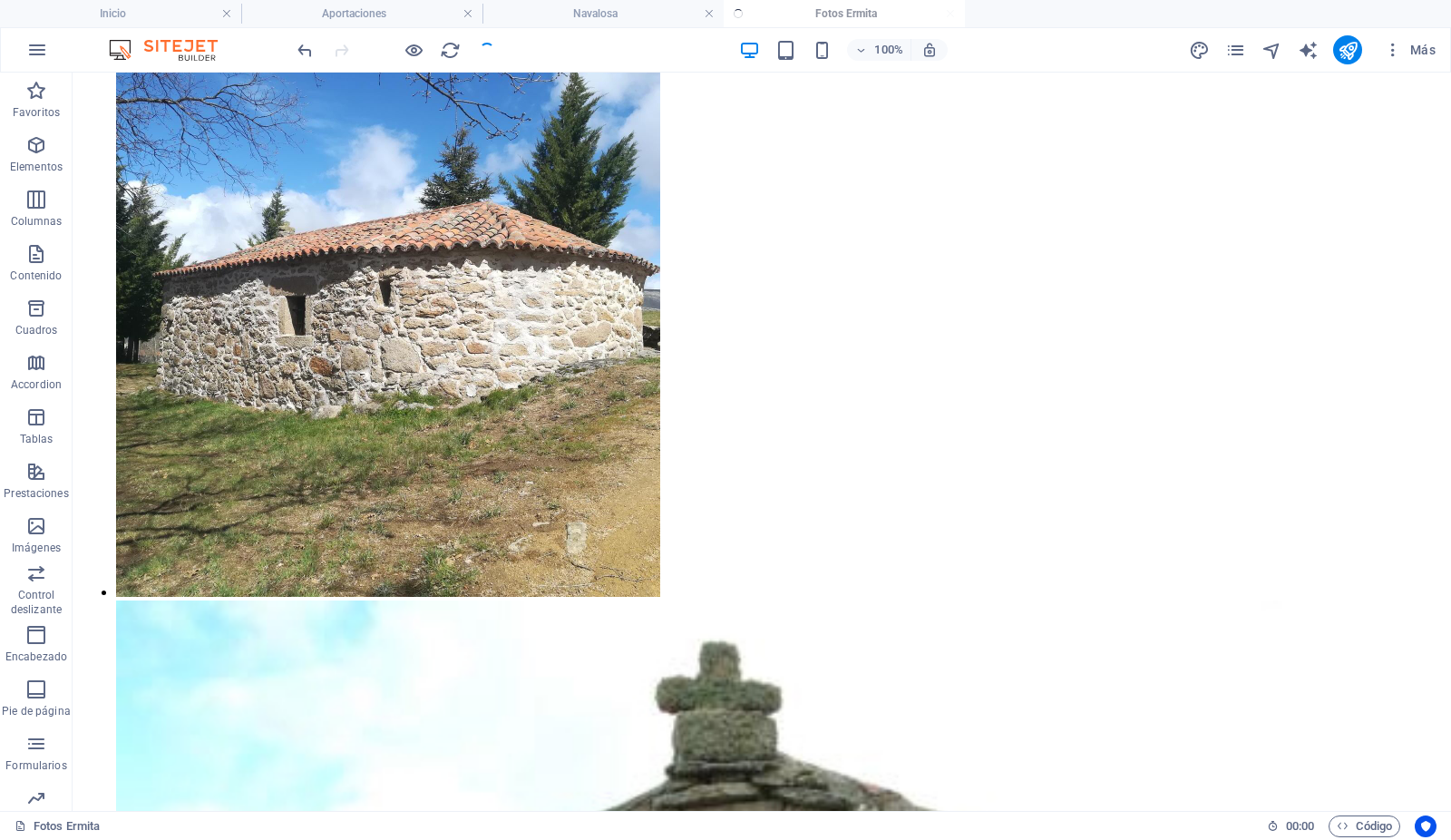
scroll to position [697, 0]
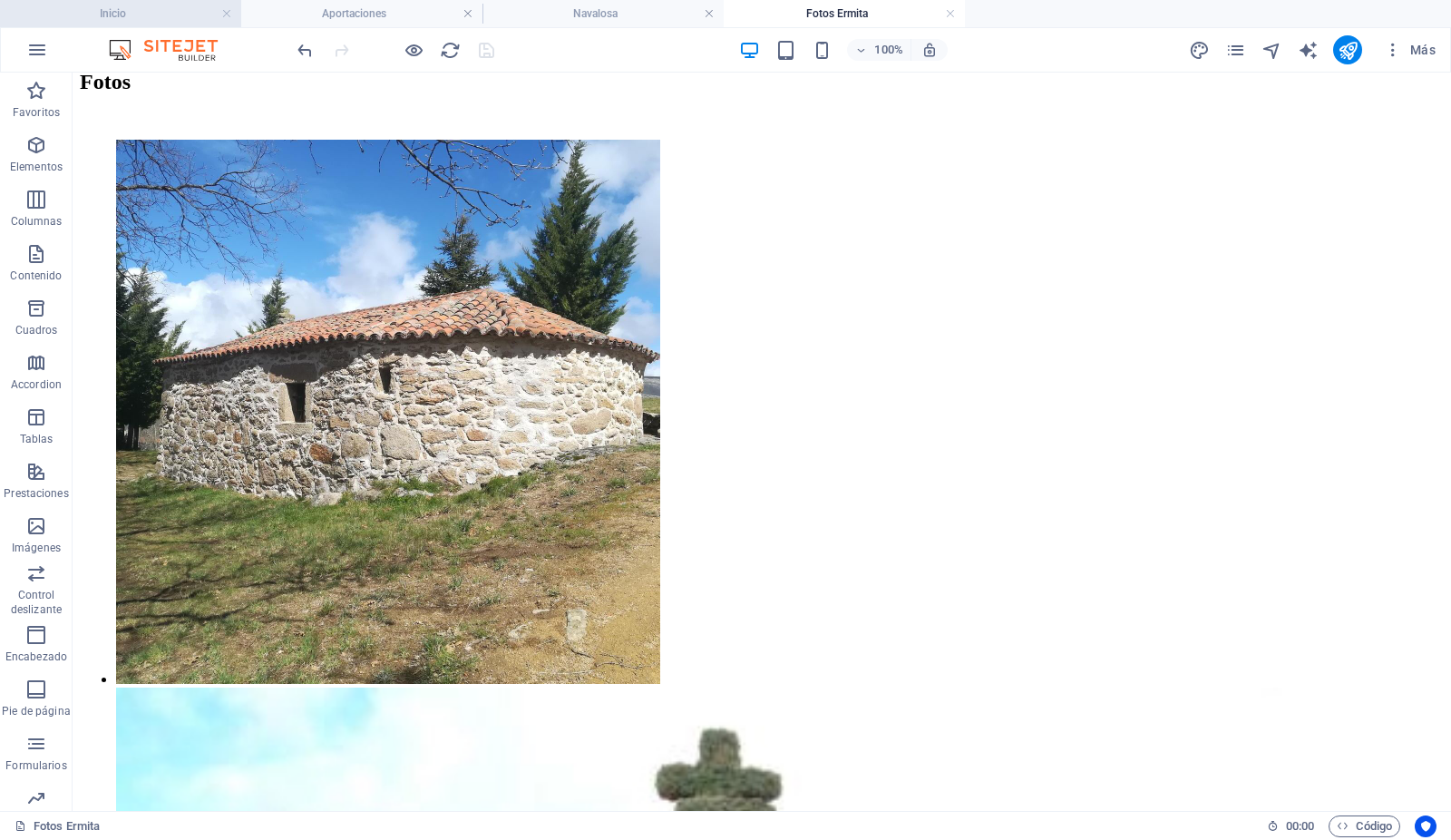
click at [175, 7] on h4 "Inicio" at bounding box center [121, 14] width 241 height 20
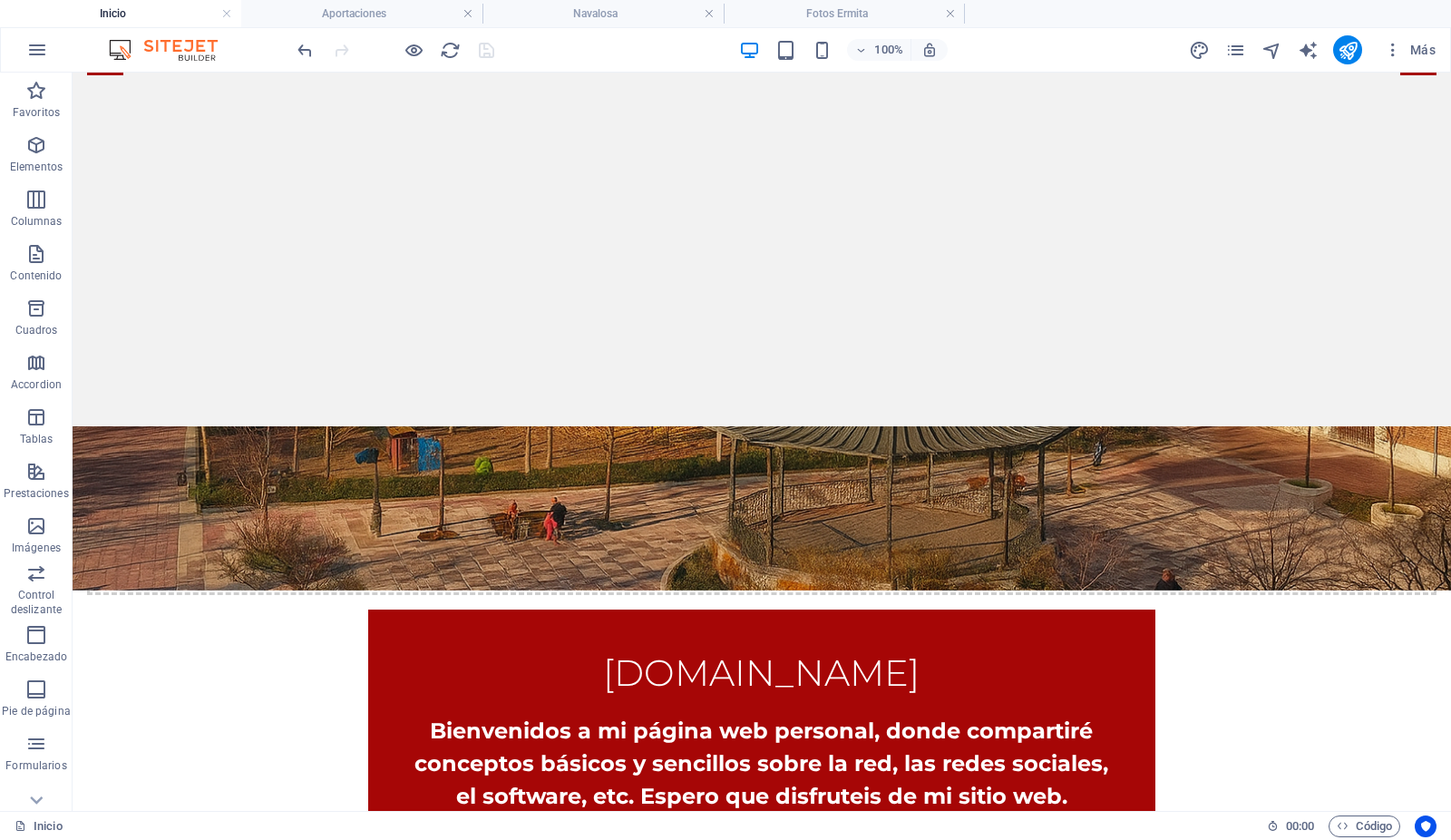
scroll to position [393, 0]
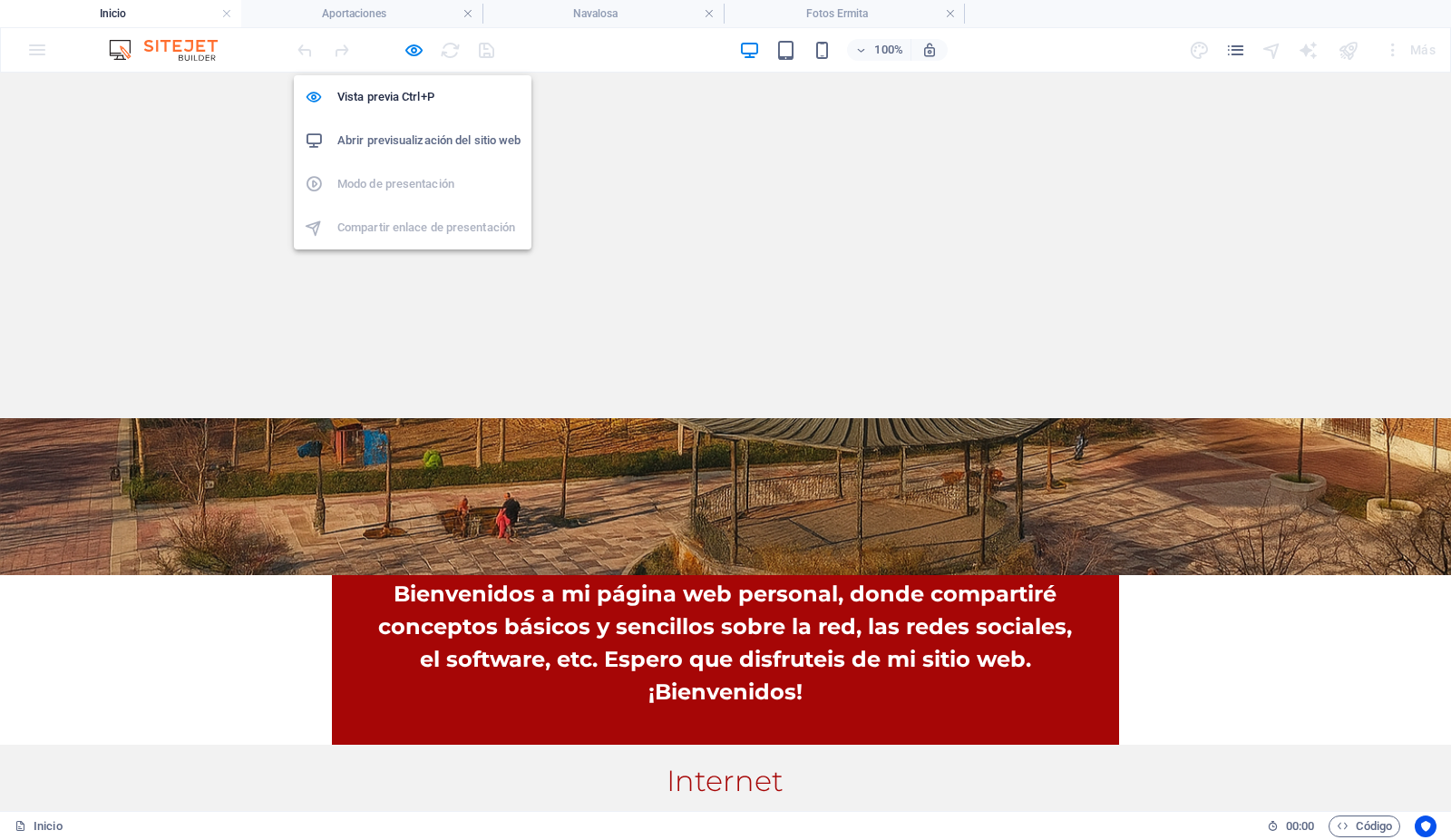
click at [422, 143] on h6 "Abrir previsualización del sitio web" at bounding box center [429, 141] width 183 height 22
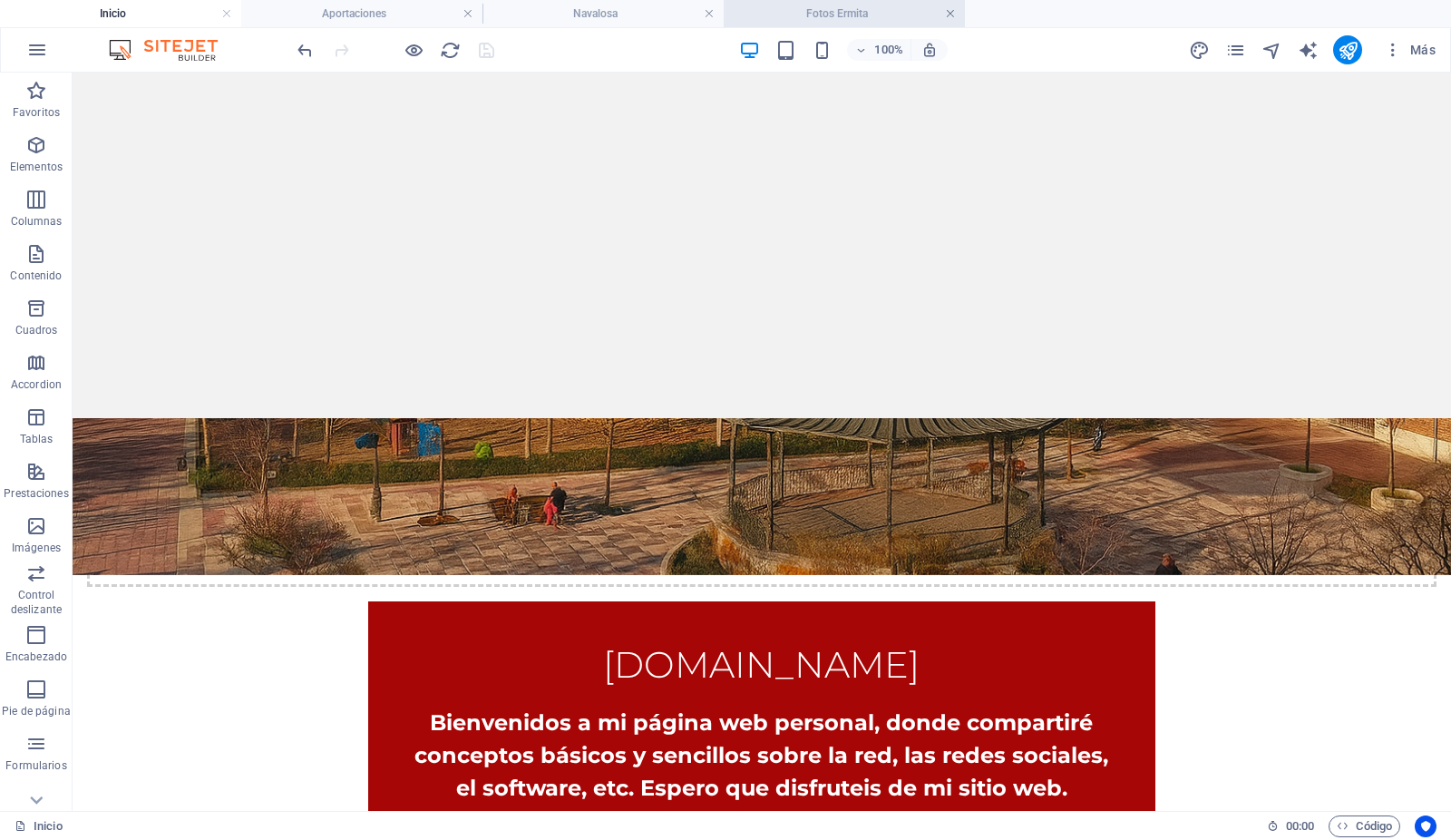
click at [952, 14] on link at bounding box center [951, 14] width 11 height 17
click at [1238, 49] on icon "pages" at bounding box center [1235, 50] width 21 height 21
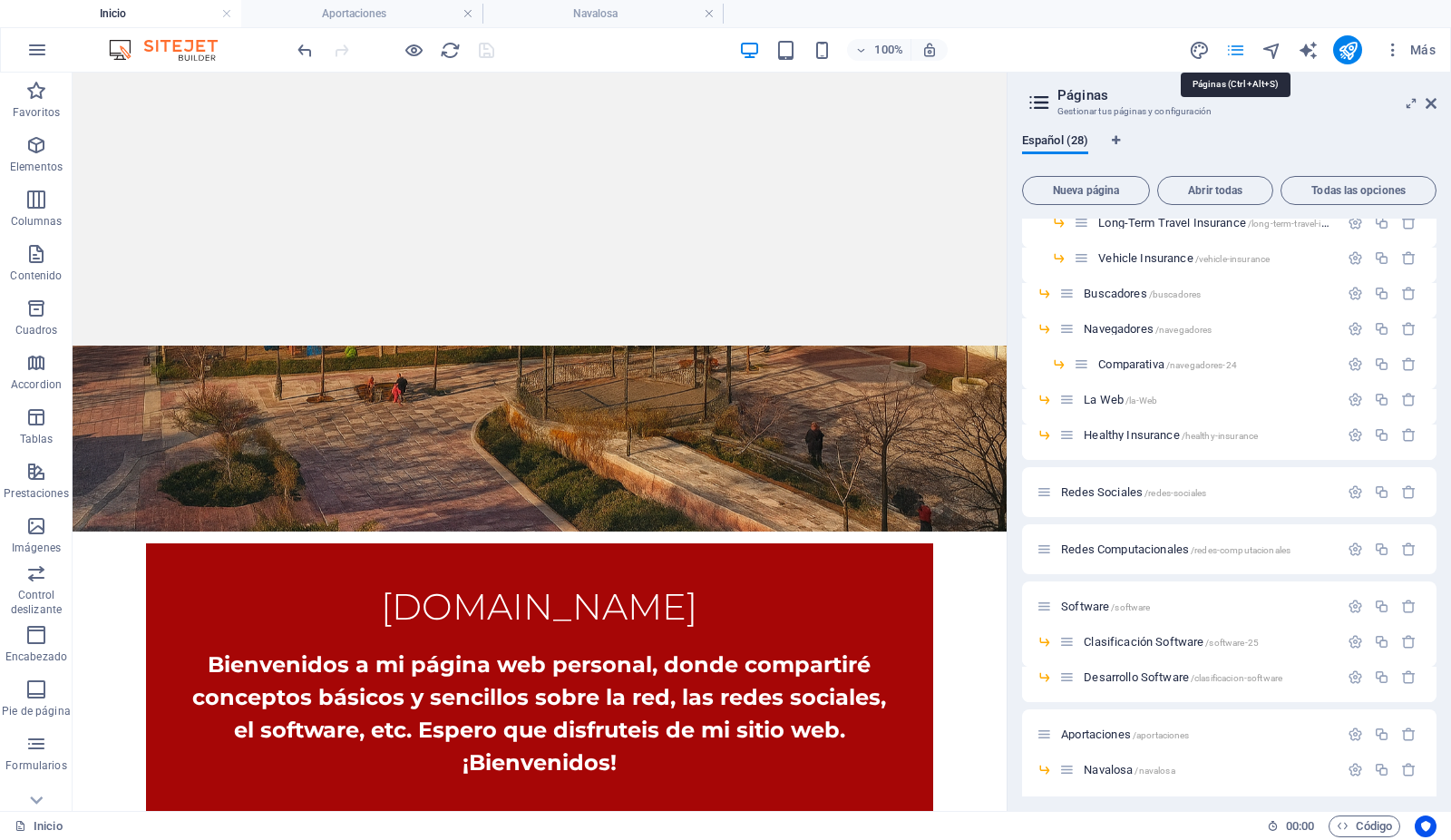
scroll to position [565, 0]
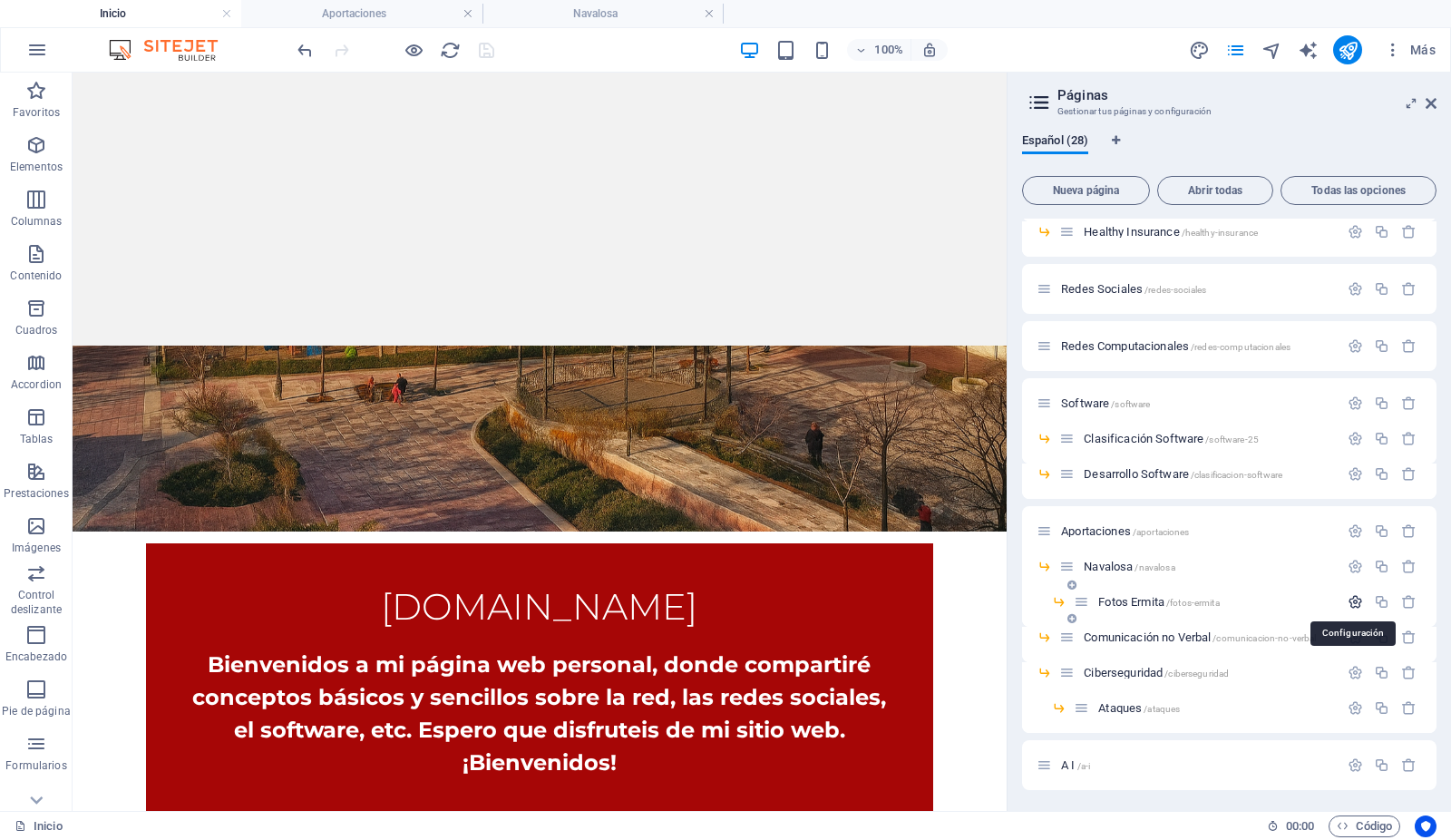
click at [1352, 600] on icon "button" at bounding box center [1355, 601] width 16 height 16
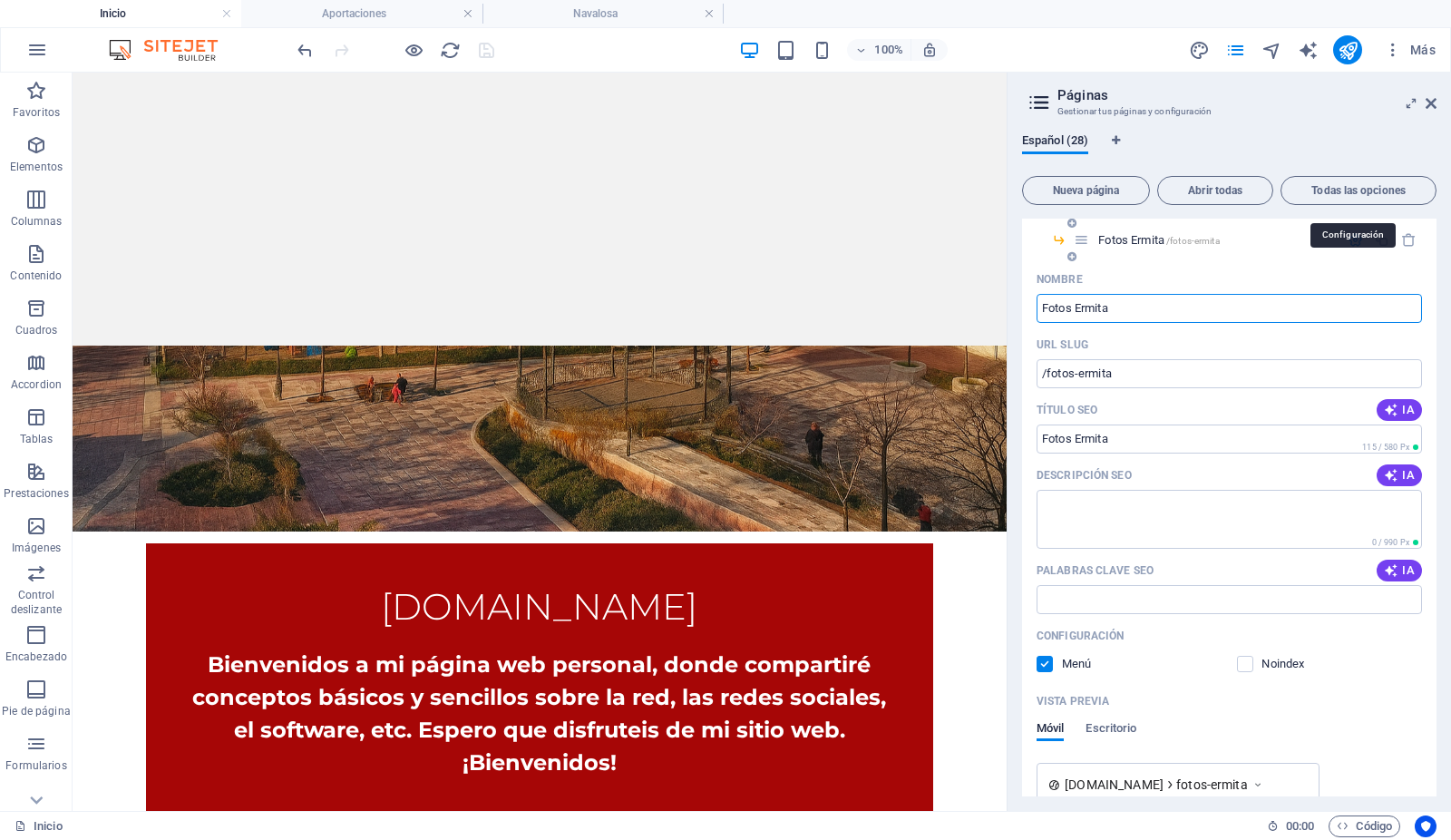
scroll to position [1222, 0]
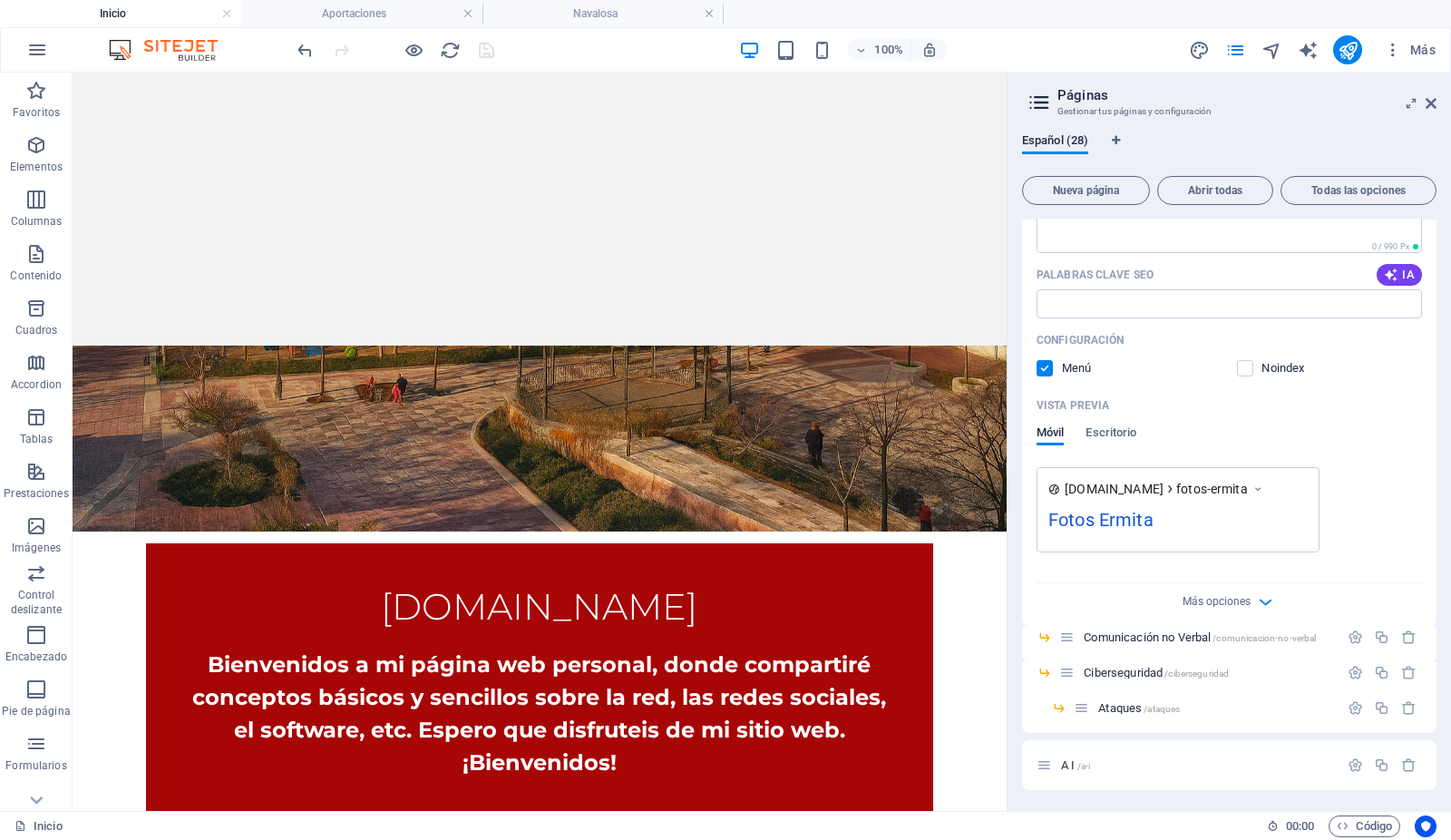
click at [1044, 369] on label at bounding box center [1045, 368] width 16 height 16
click at [0, 0] on input "checkbox" at bounding box center [0, 0] width 0 height 0
click at [486, 50] on icon "save" at bounding box center [487, 50] width 21 height 21
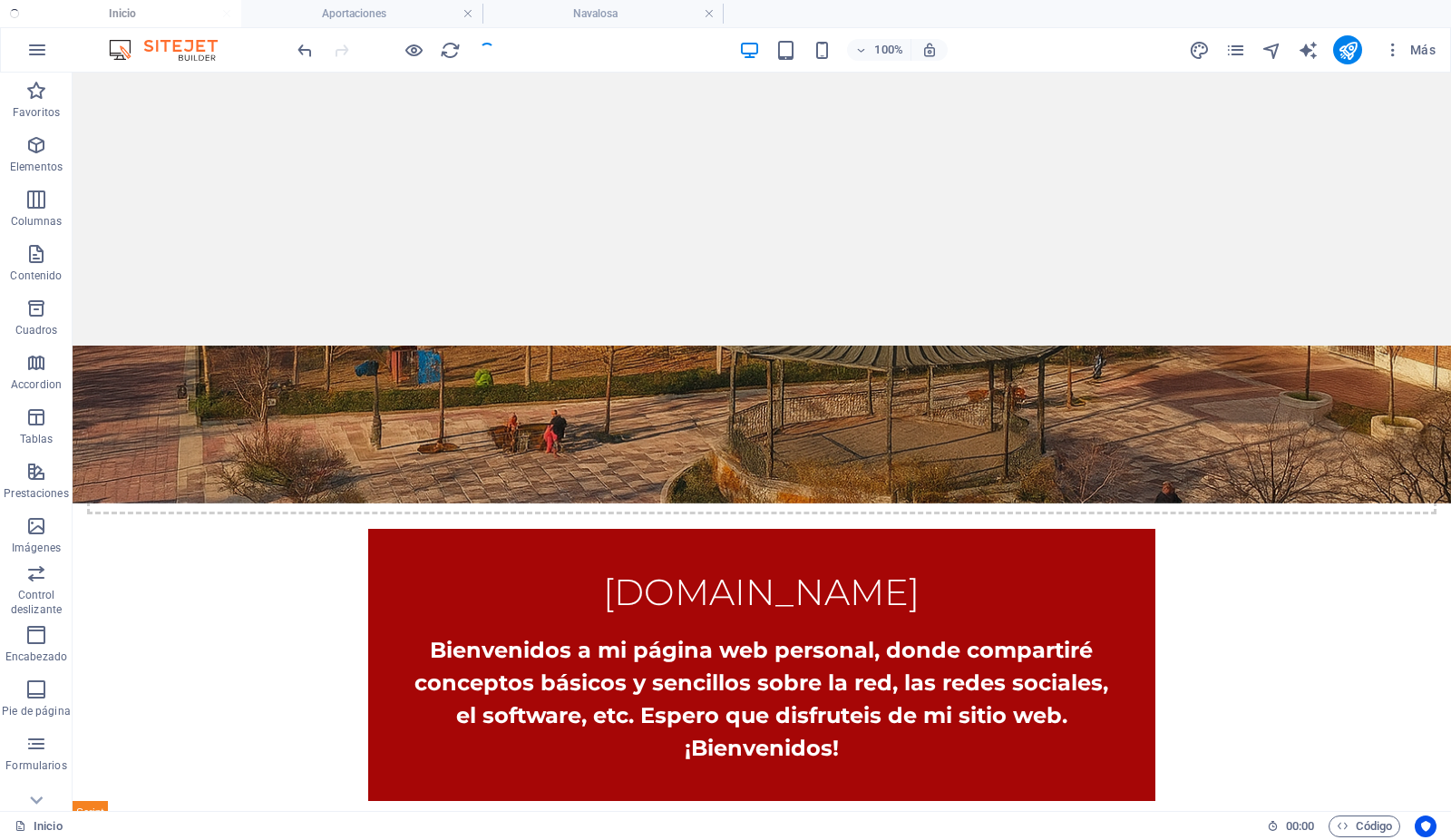
scroll to position [394, 0]
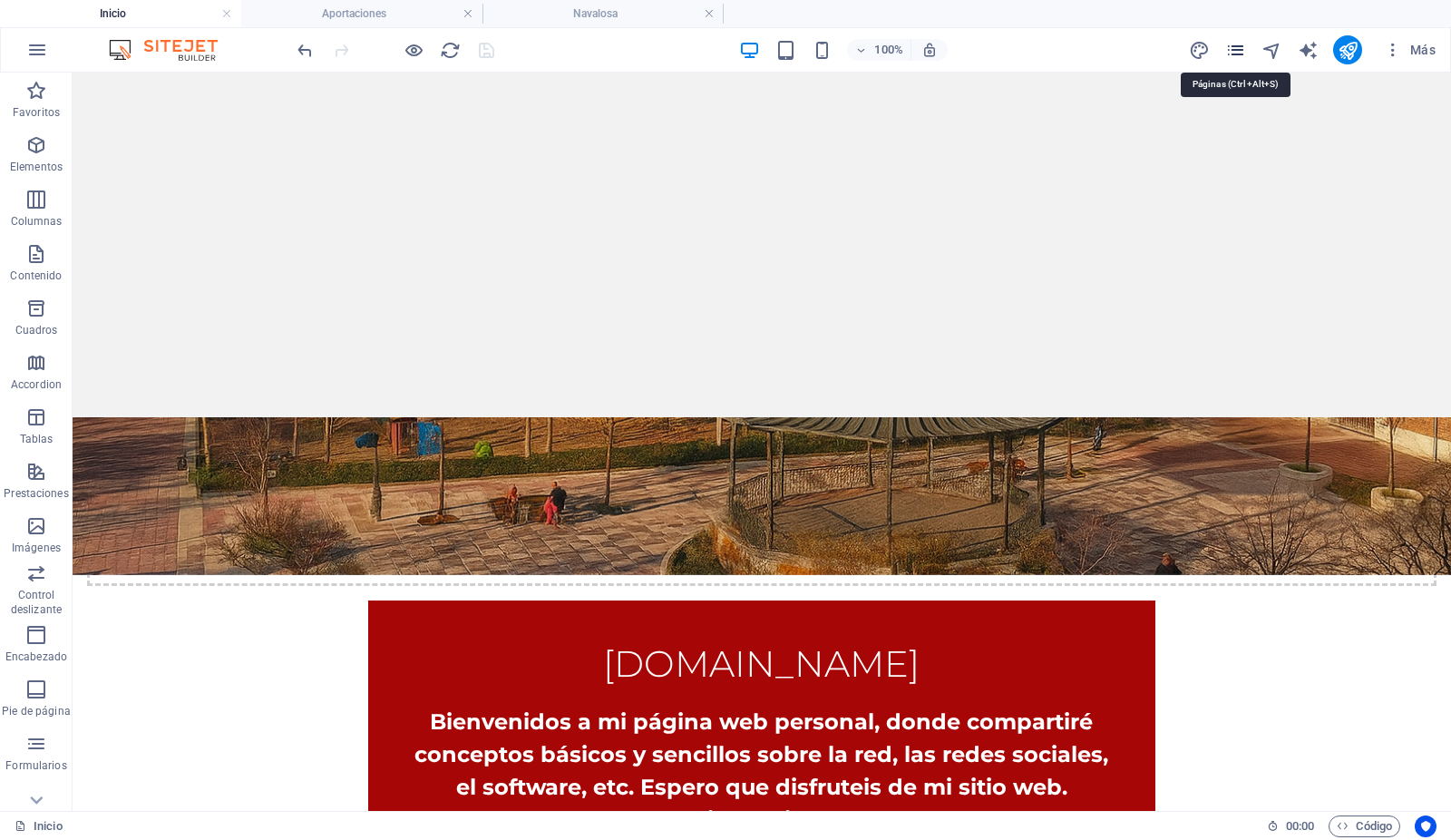
click at [1238, 48] on icon "pages" at bounding box center [1235, 50] width 21 height 21
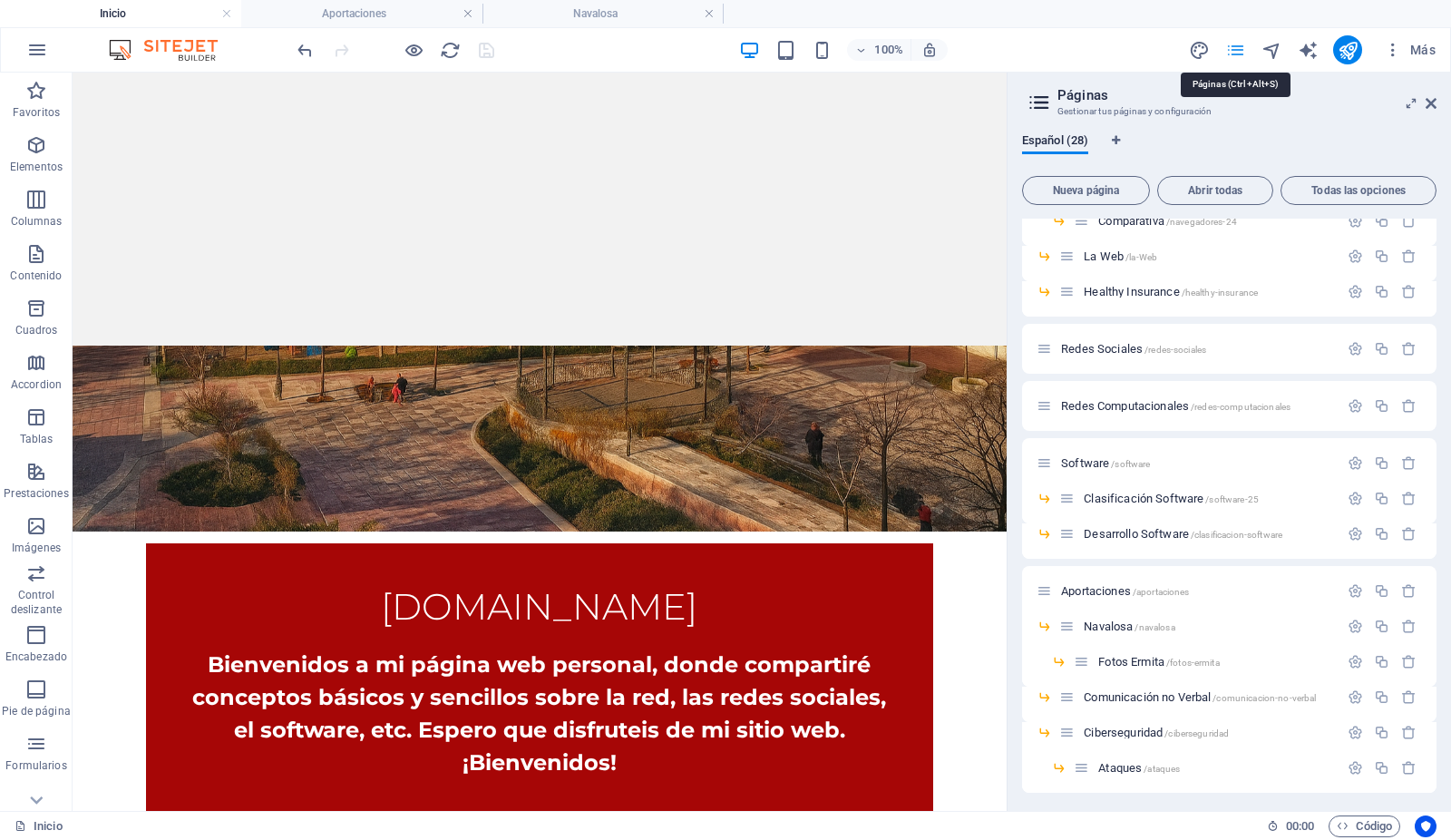
scroll to position [565, 0]
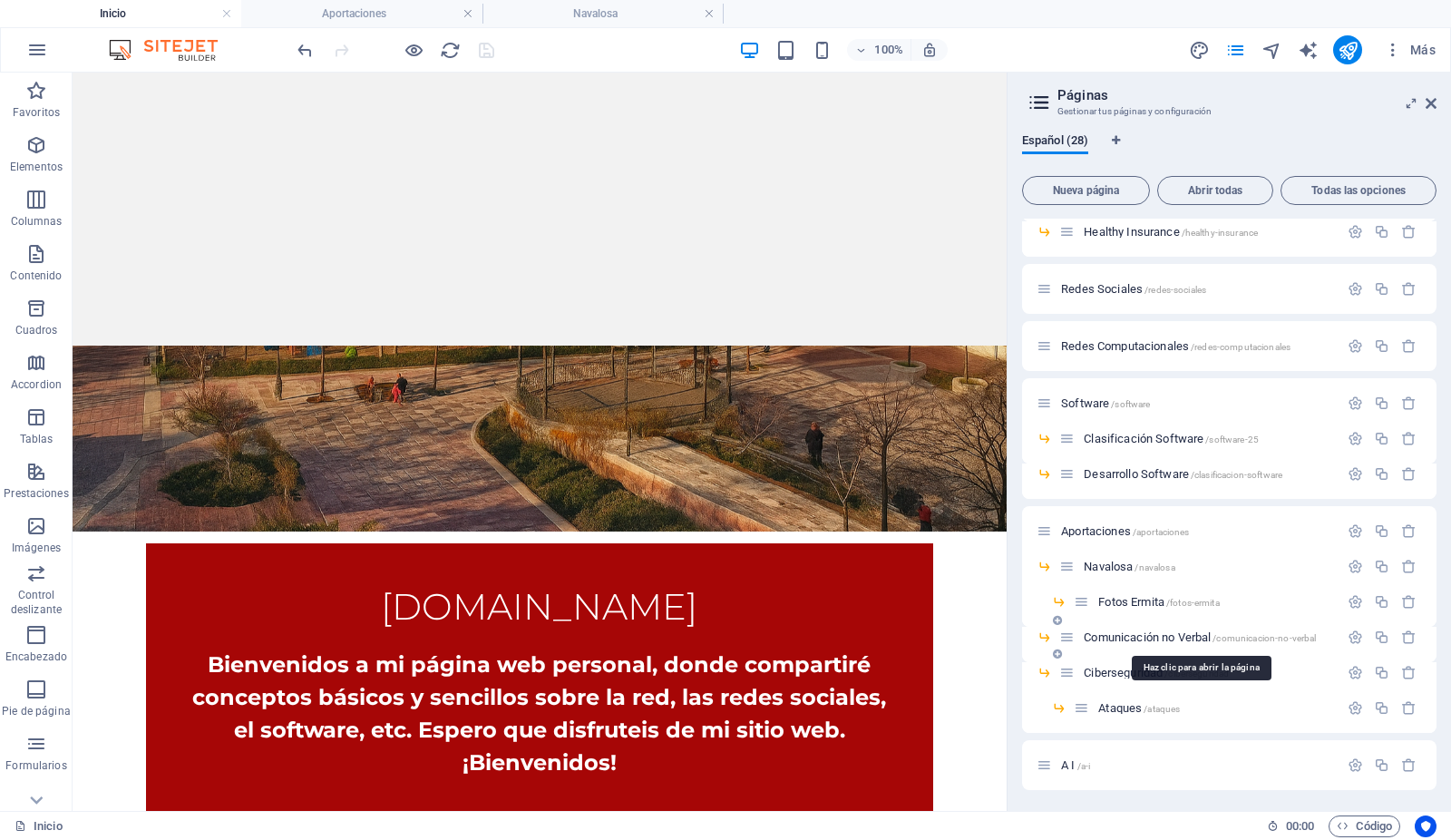
click at [1099, 637] on span "Comunicación no Verbal /comunicacion-no-verbal" at bounding box center [1200, 637] width 232 height 14
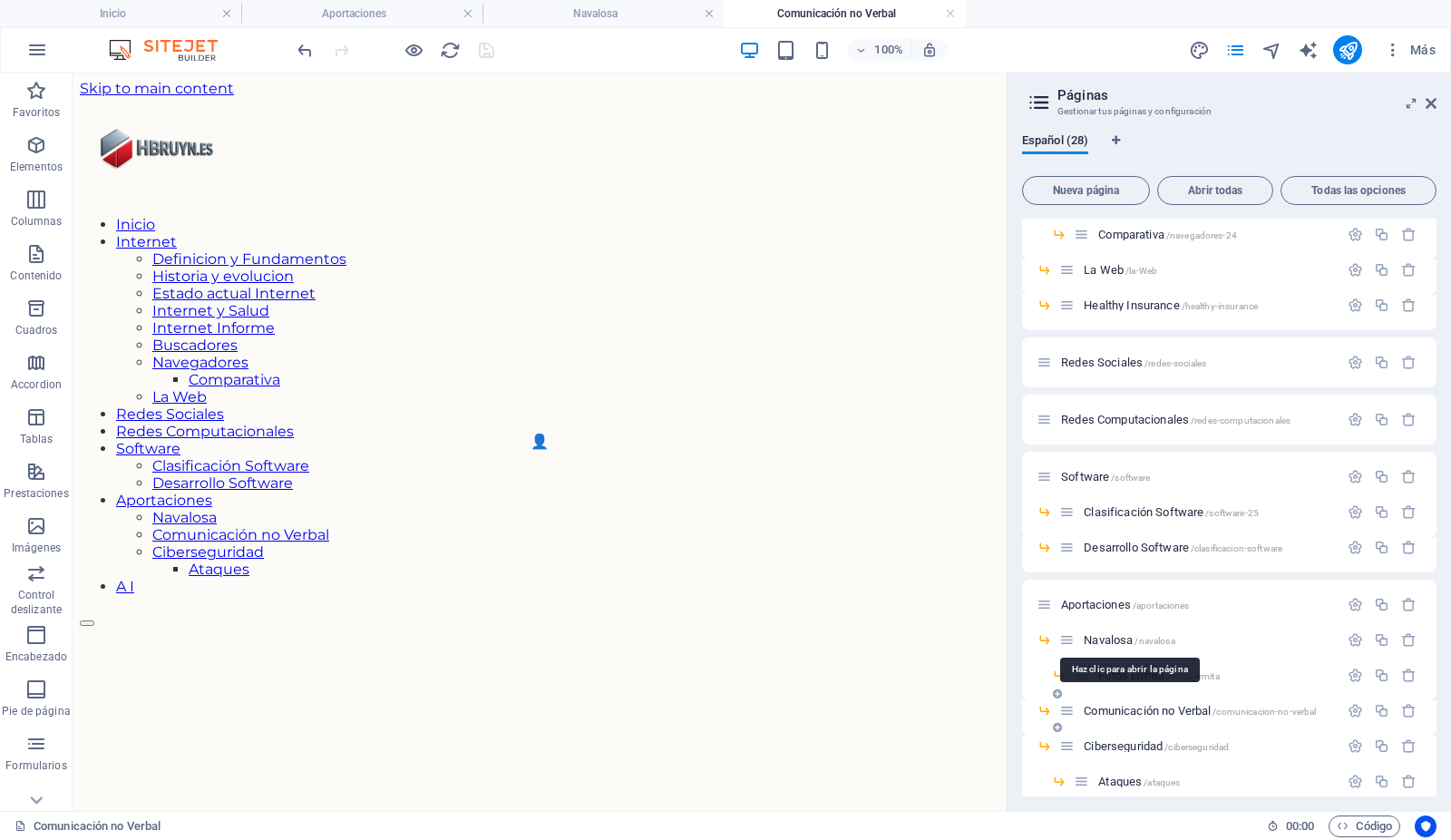
scroll to position [0, 0]
click at [1434, 100] on icon at bounding box center [1432, 103] width 11 height 15
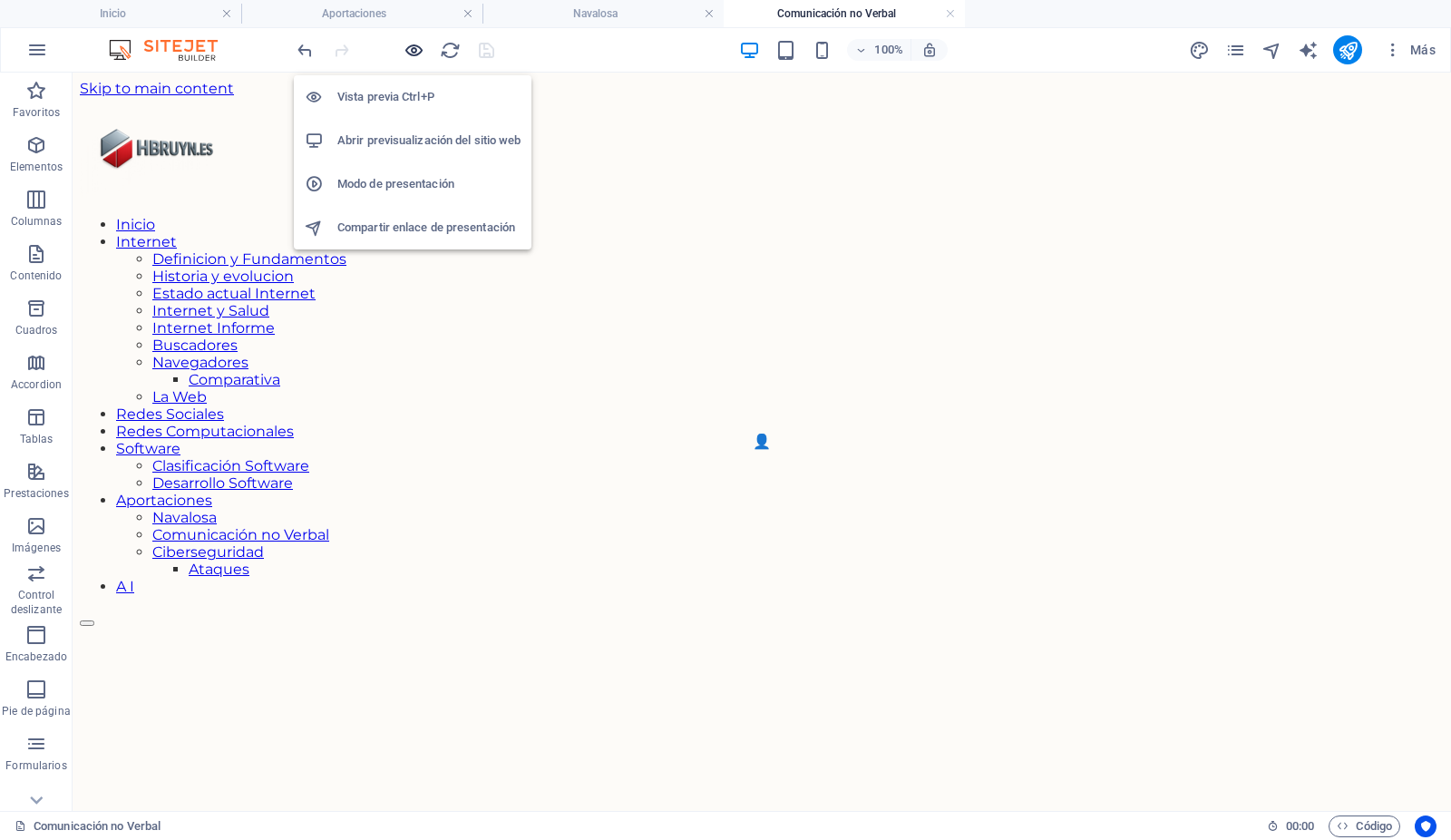
click at [411, 46] on icon "button" at bounding box center [414, 50] width 21 height 21
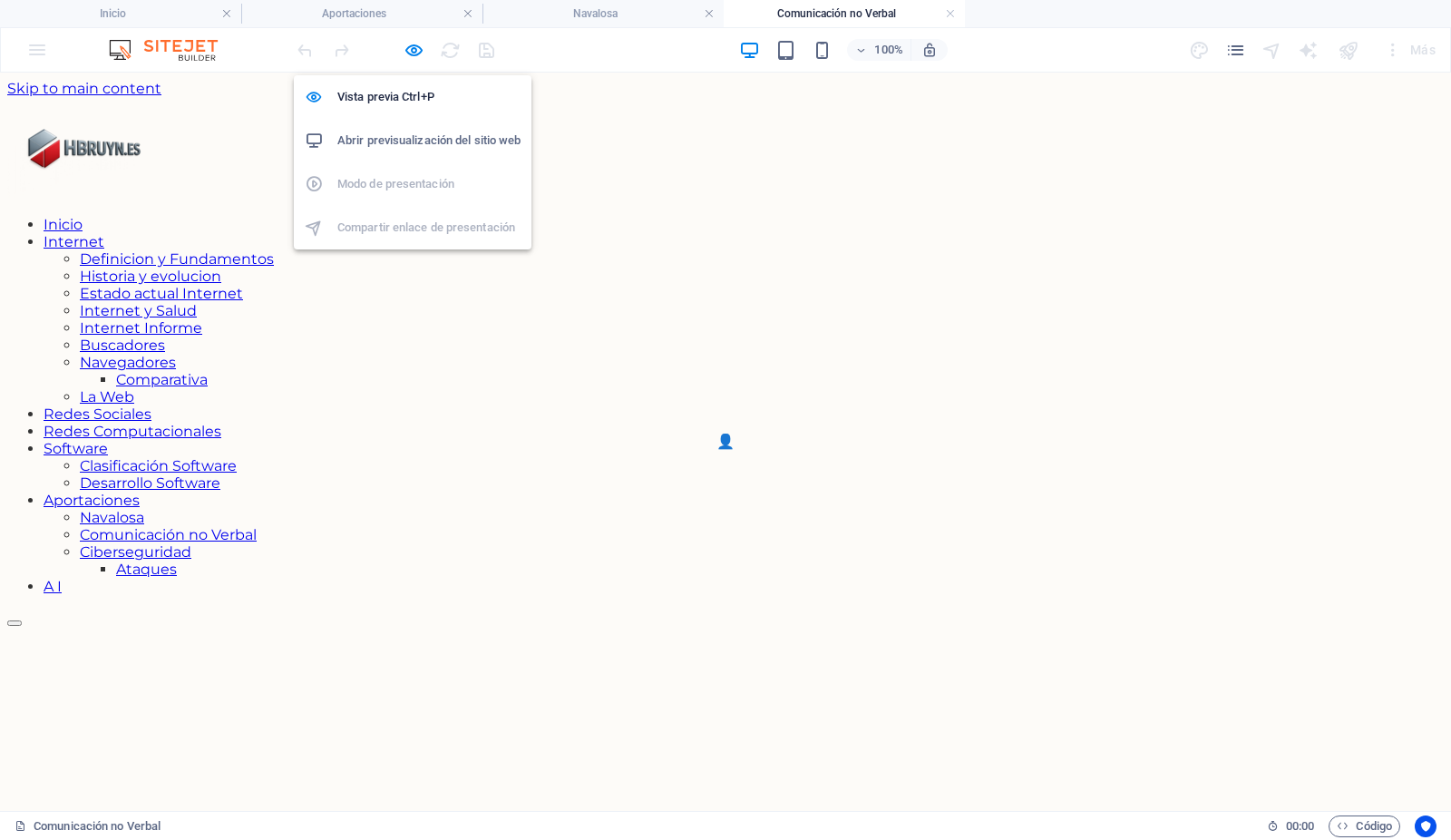
click at [414, 138] on h6 "Abrir previsualización del sitio web" at bounding box center [429, 141] width 183 height 22
click at [414, 47] on icon "button" at bounding box center [414, 50] width 21 height 21
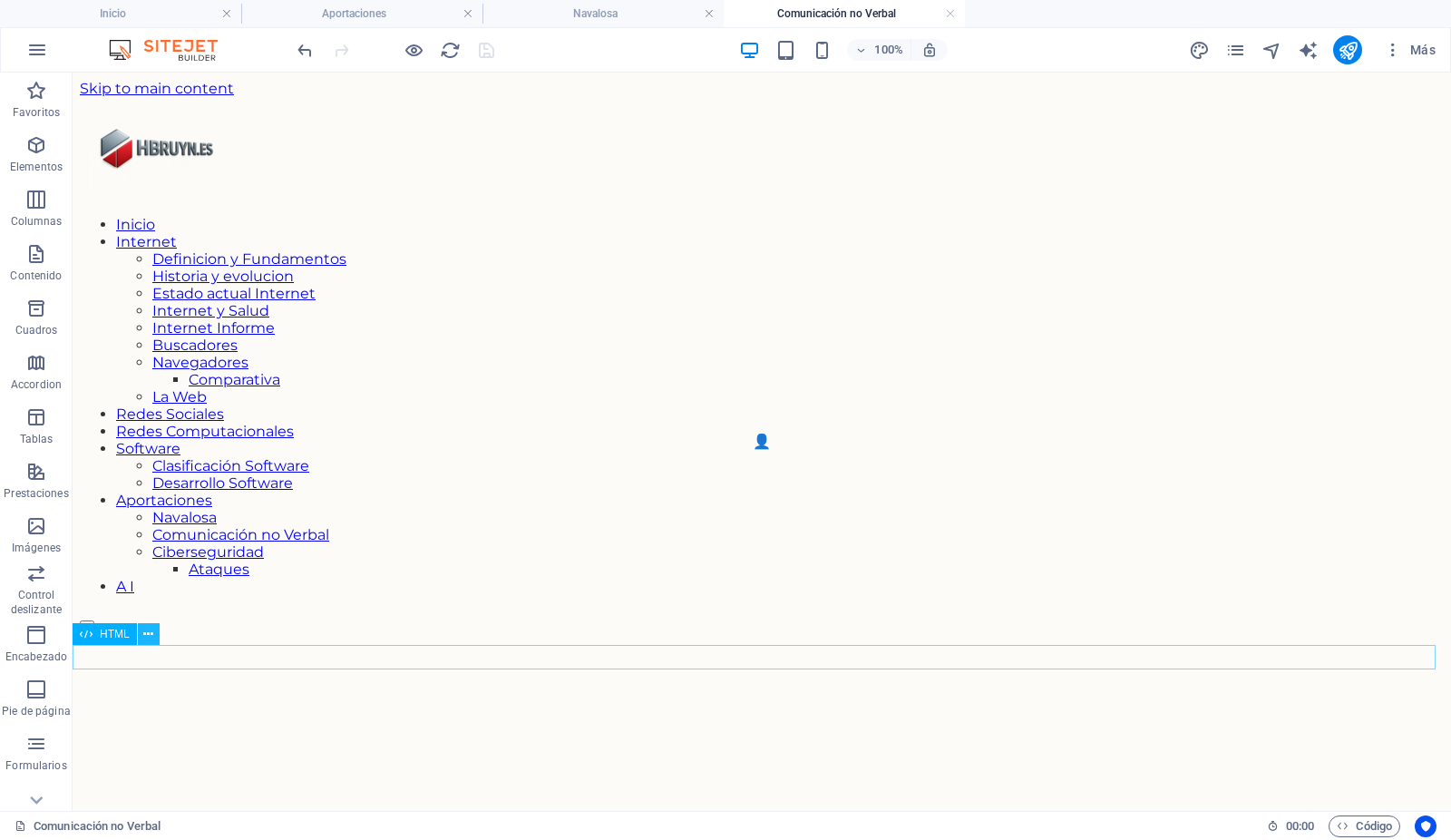
click at [145, 633] on icon at bounding box center [148, 634] width 10 height 19
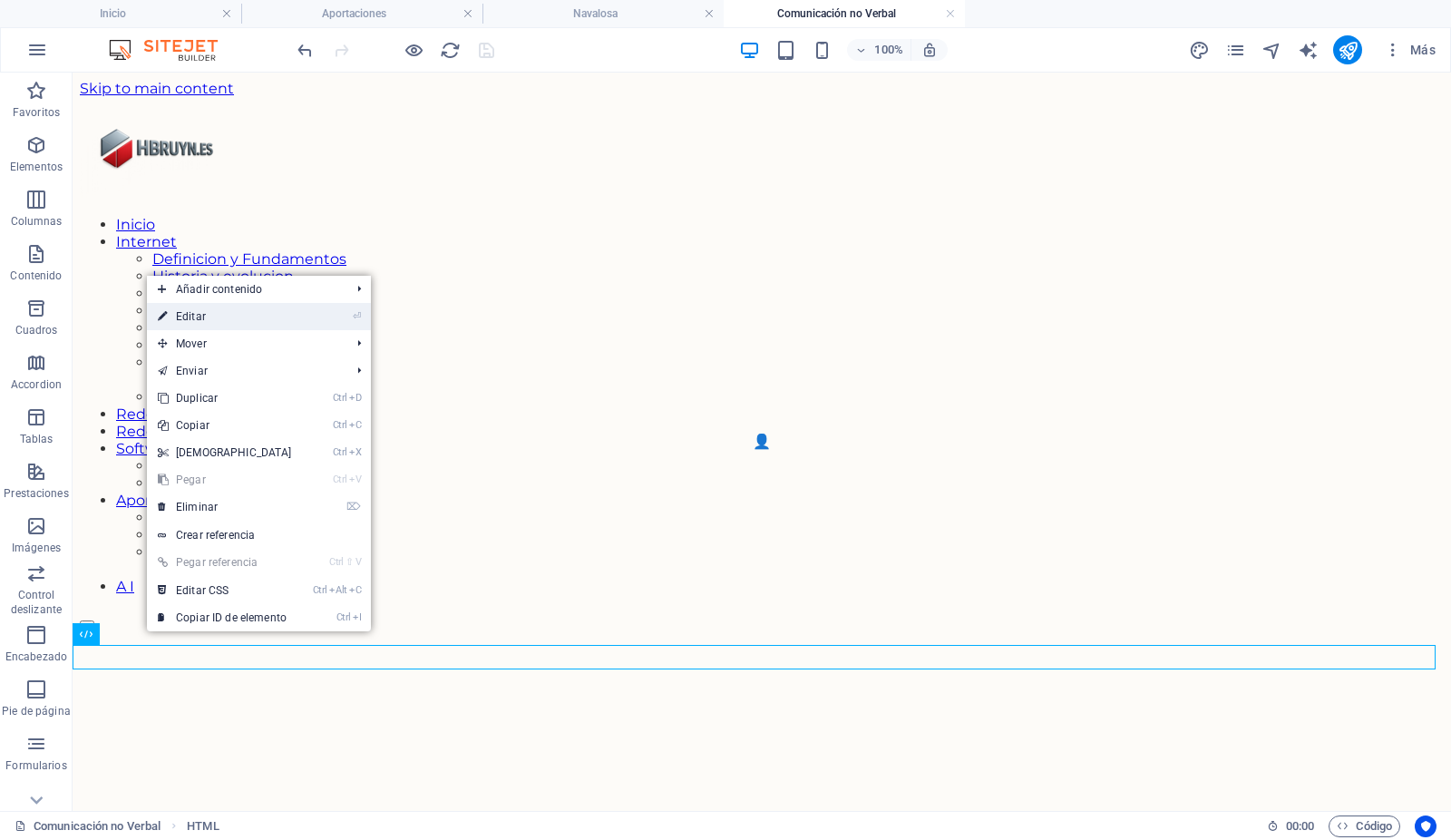
click at [196, 312] on link "⏎ Editar" at bounding box center [225, 316] width 156 height 27
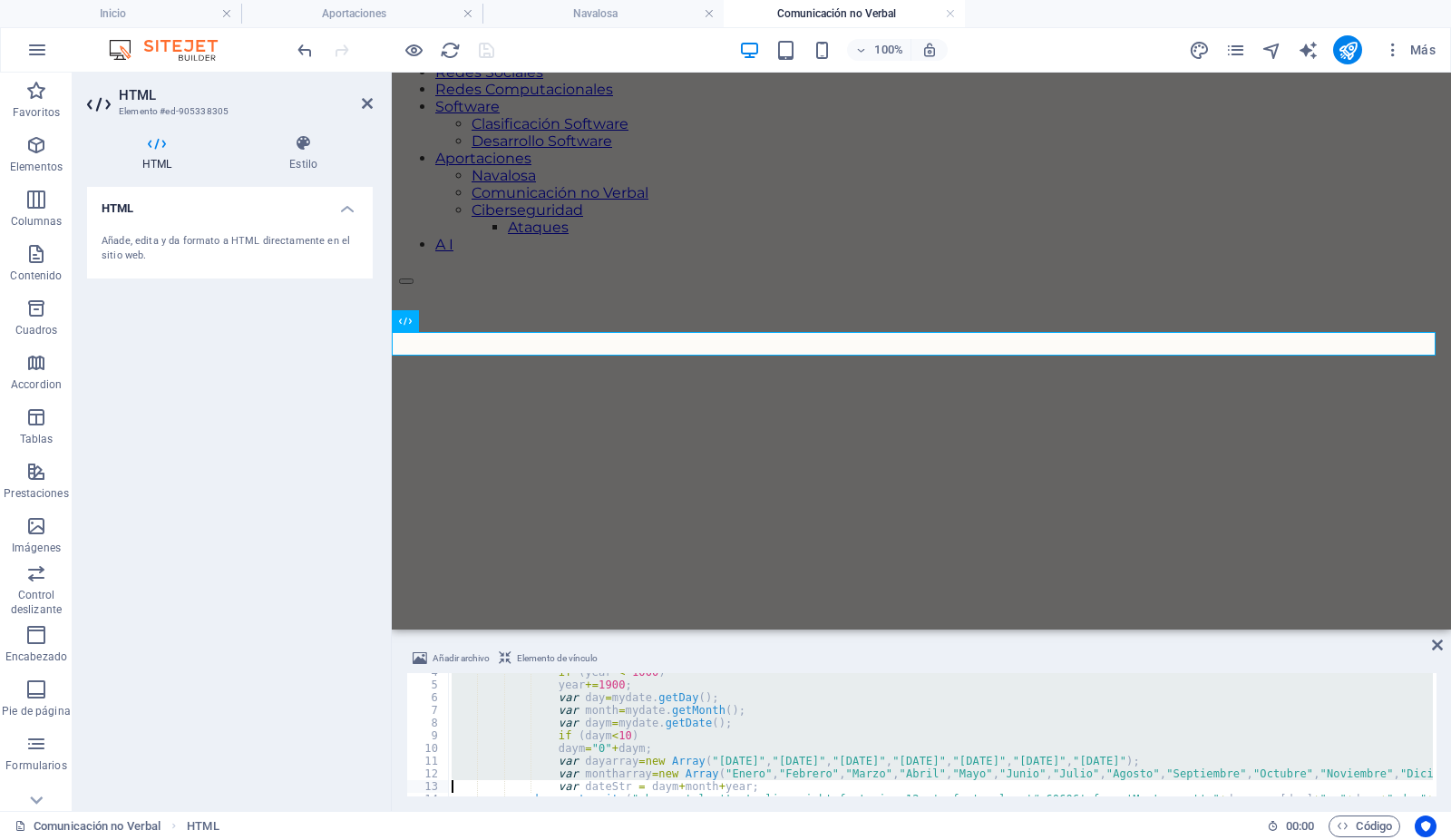
scroll to position [82, 0]
type textarea "</script>"
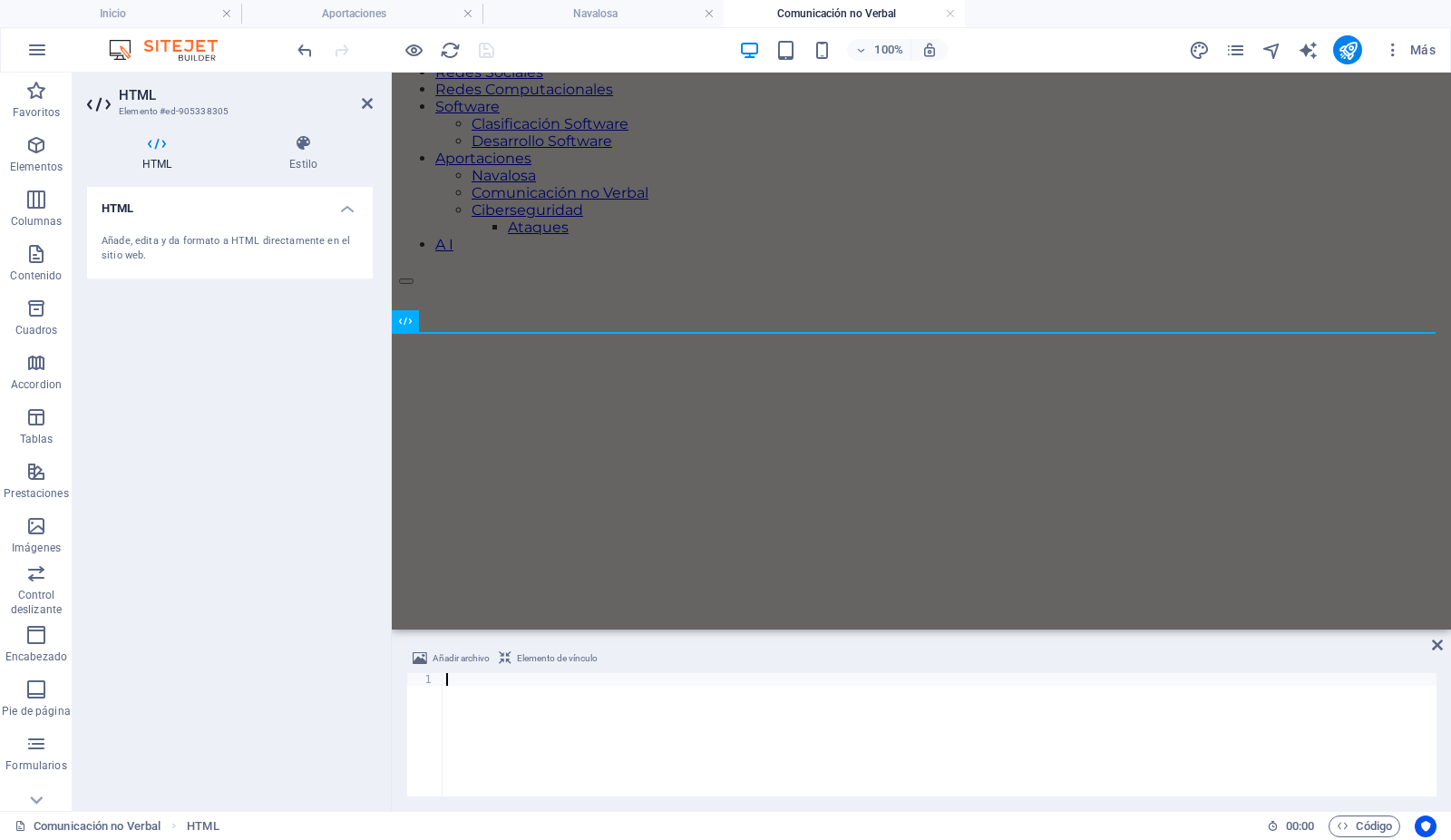
type textarea "</script>"
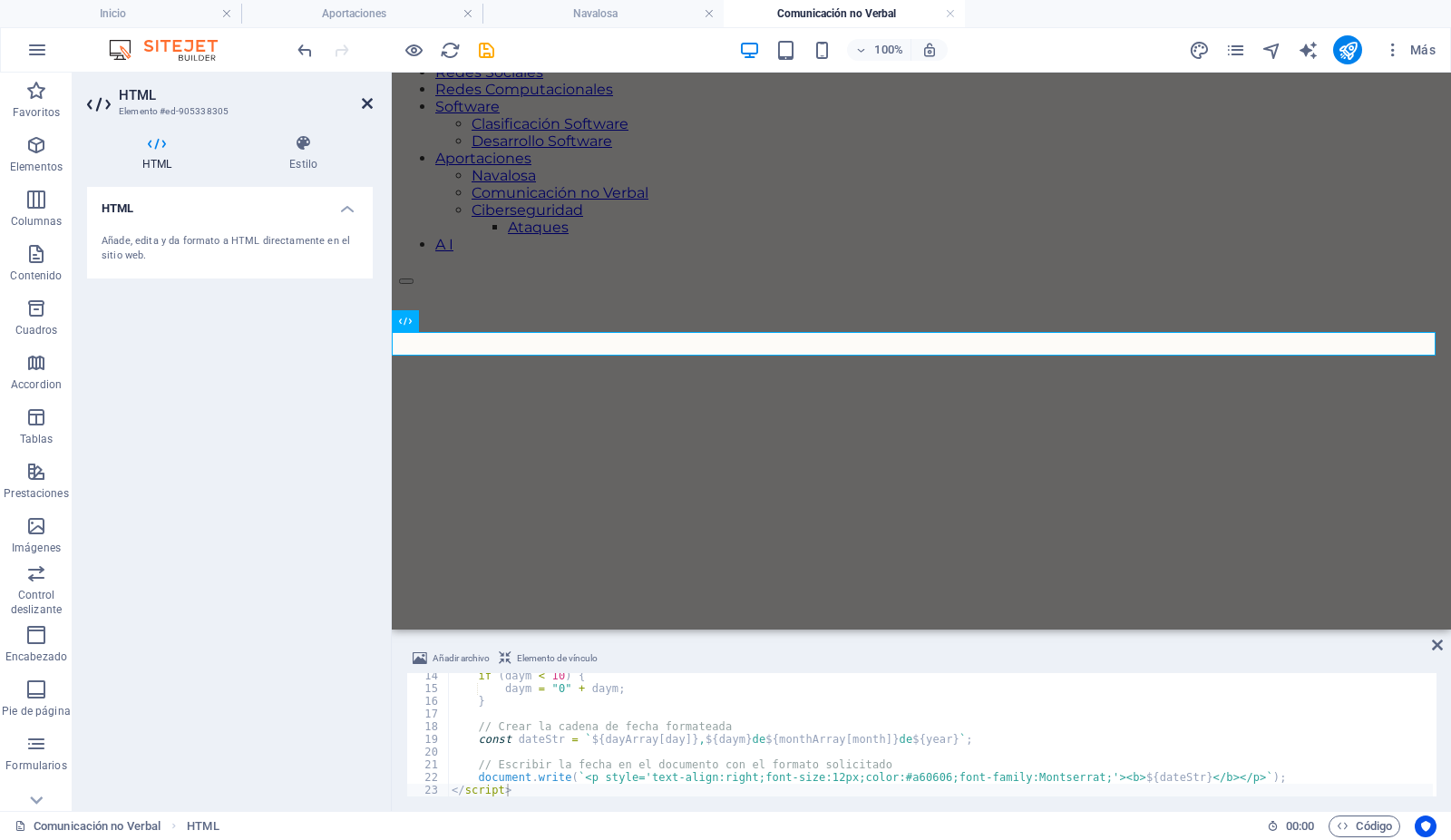
click at [366, 101] on icon at bounding box center [368, 103] width 11 height 15
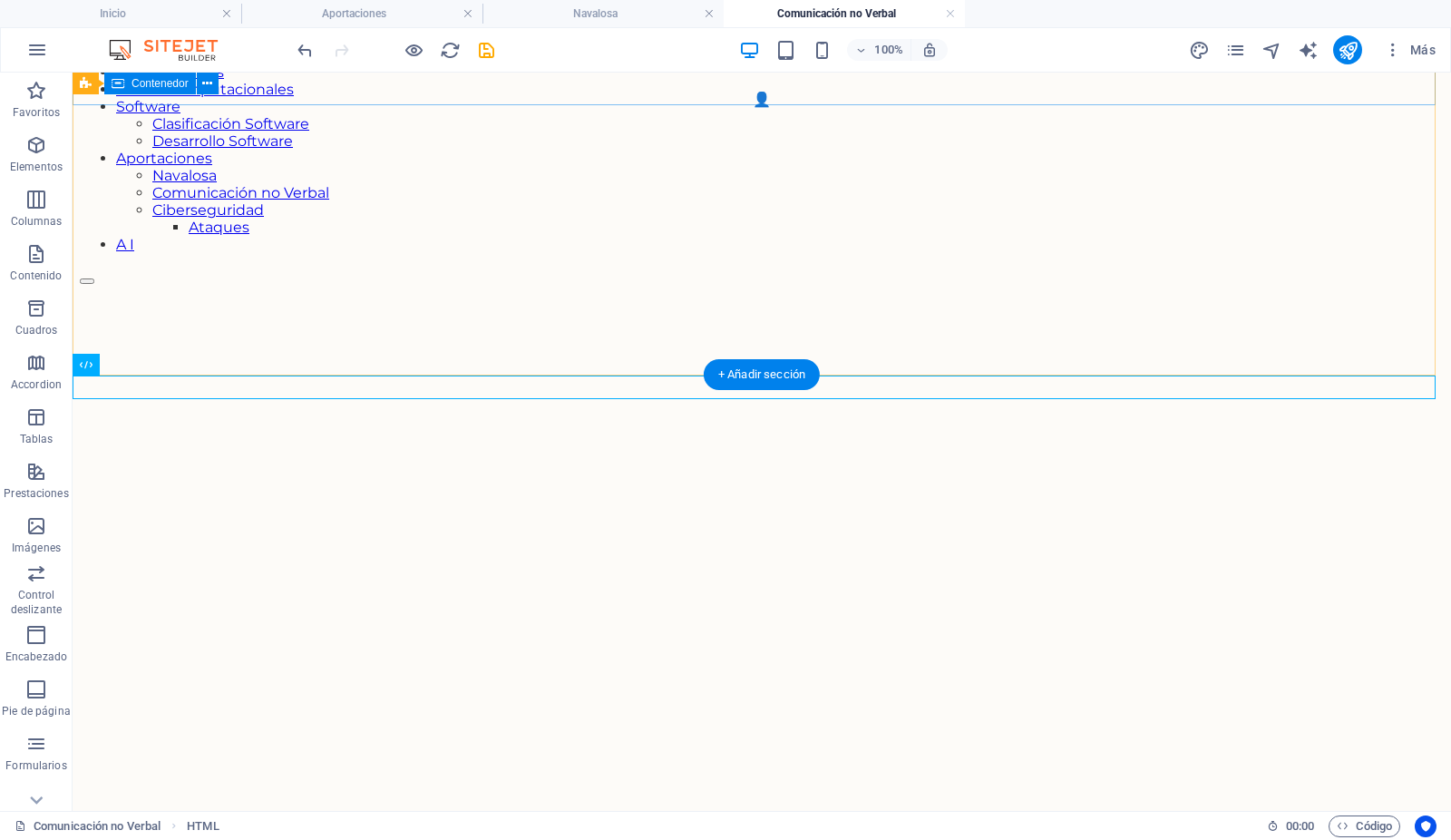
scroll to position [270, 0]
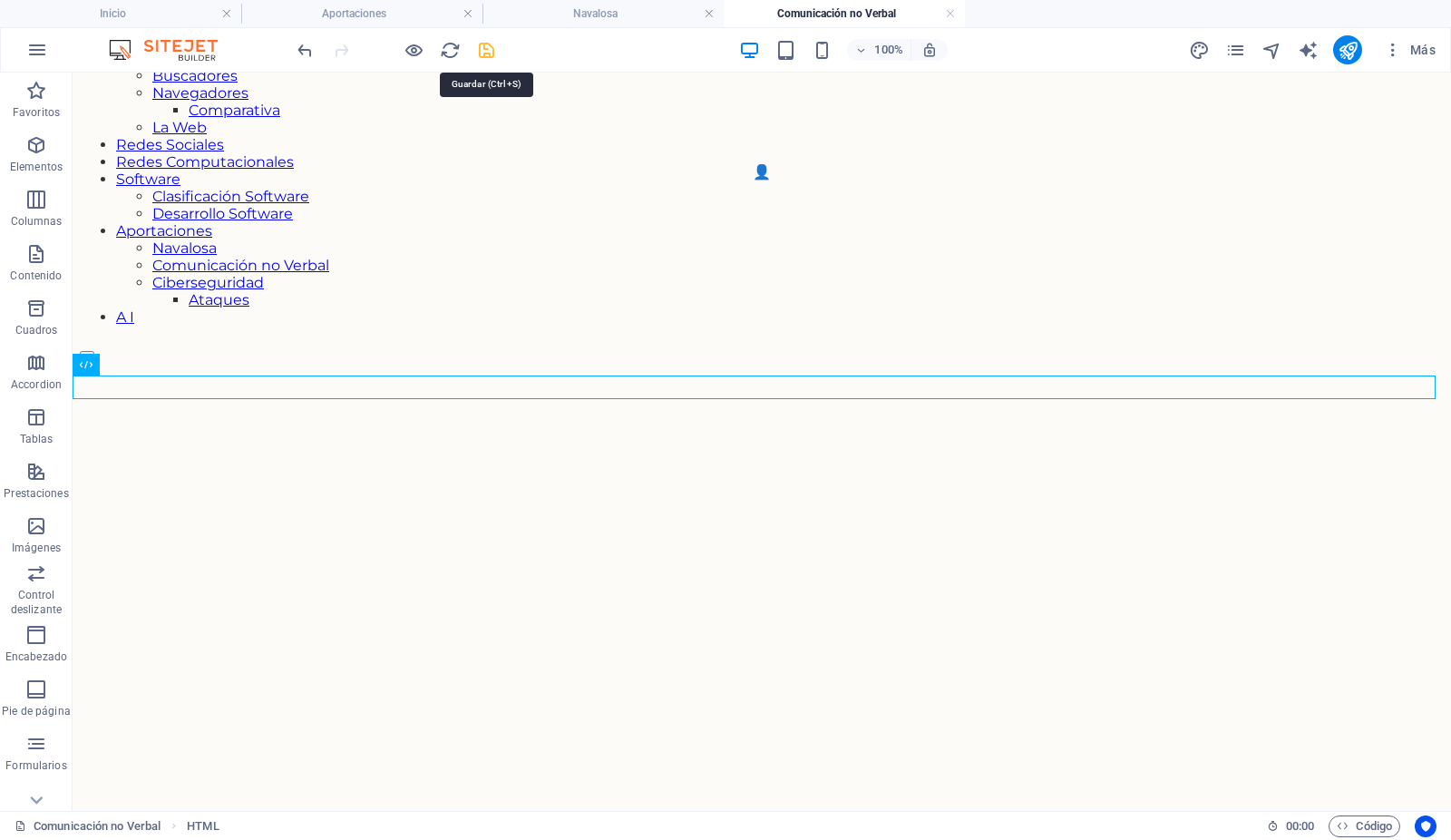
click at [485, 50] on icon "save" at bounding box center [487, 50] width 21 height 21
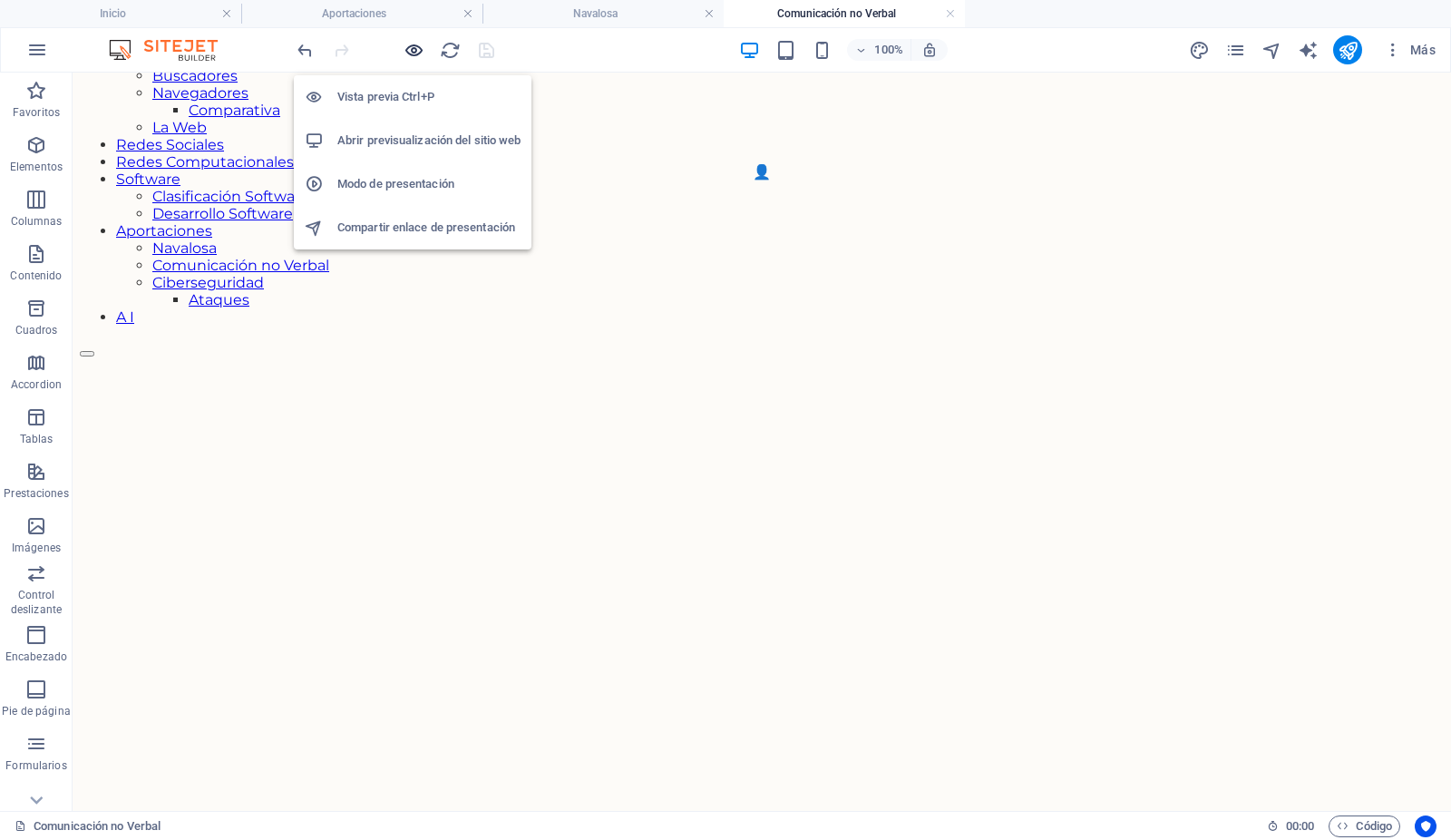
click at [410, 49] on icon "button" at bounding box center [414, 50] width 21 height 21
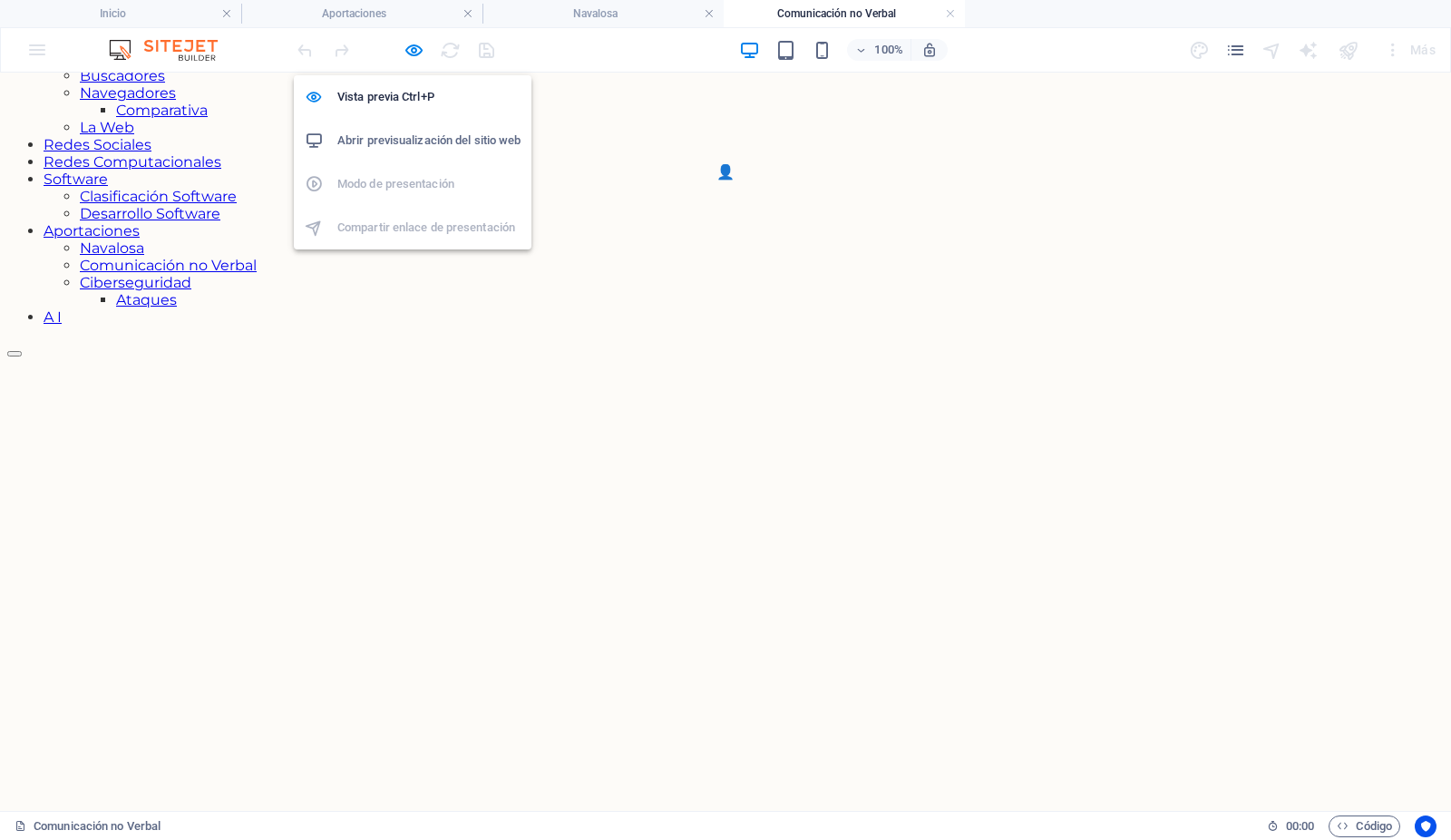
click at [420, 137] on h6 "Abrir previsualización del sitio web" at bounding box center [429, 141] width 183 height 22
click at [413, 47] on icon "button" at bounding box center [414, 50] width 21 height 21
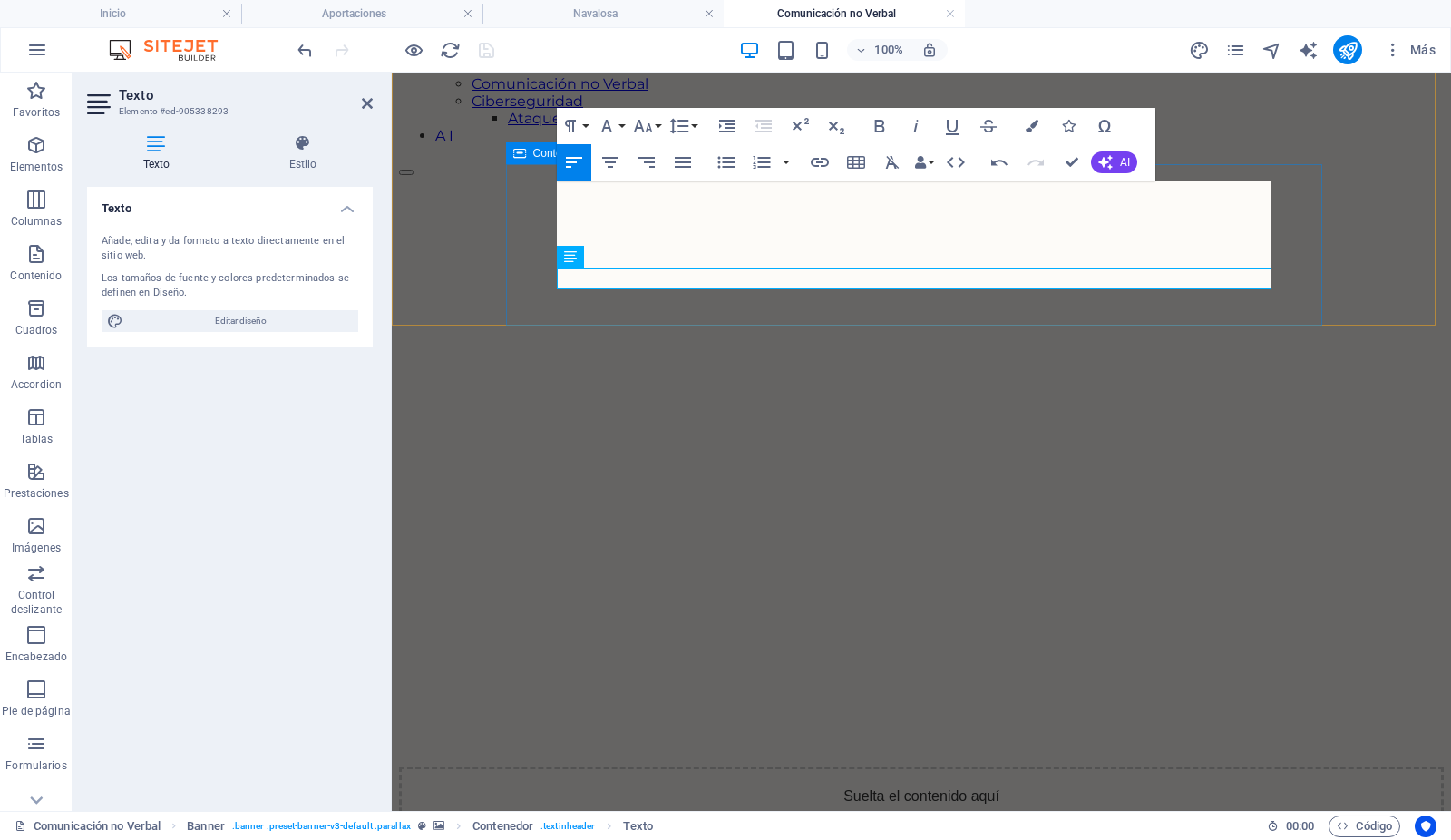
scroll to position [363, 0]
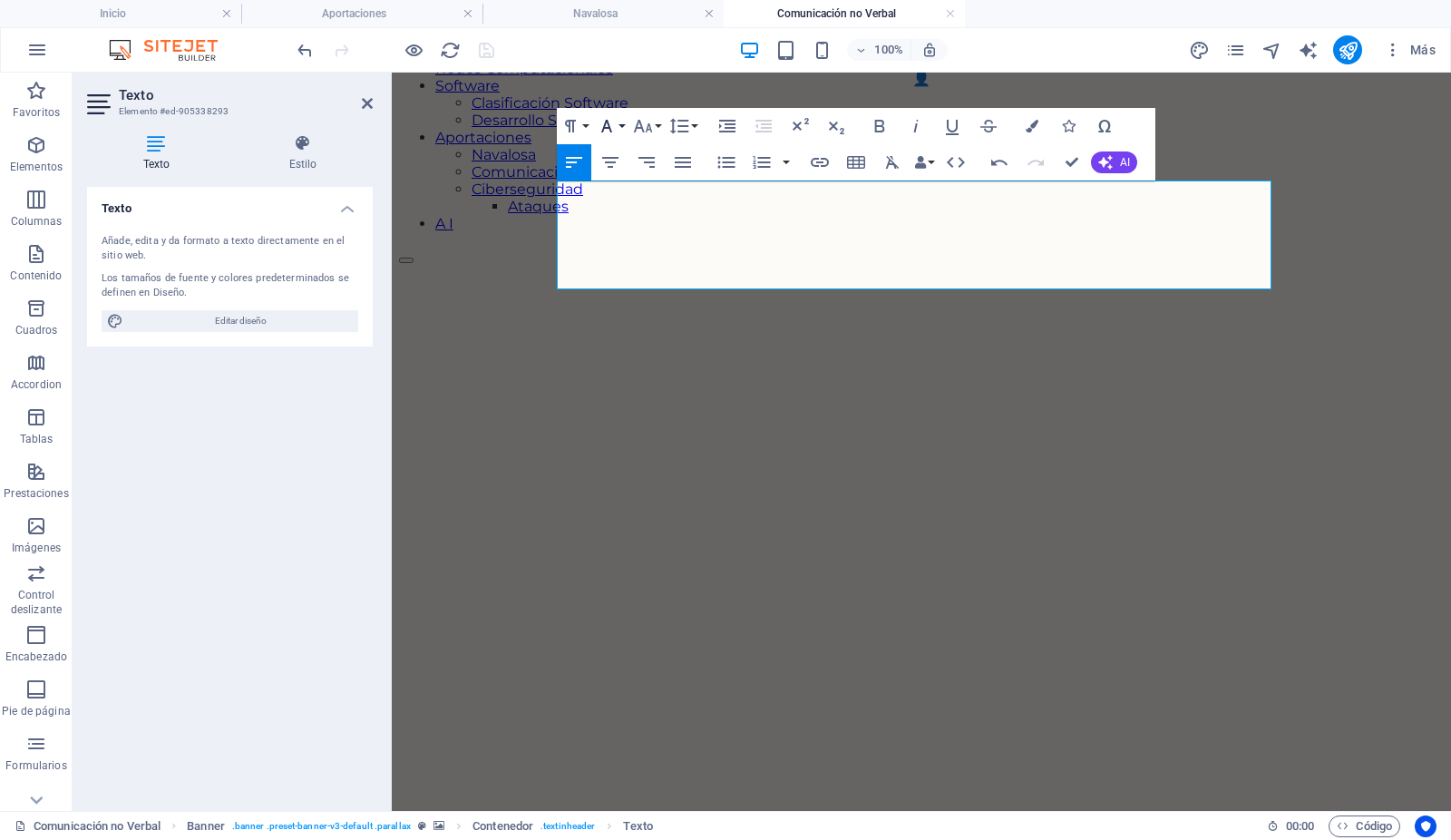
click at [608, 122] on icon "button" at bounding box center [607, 126] width 11 height 13
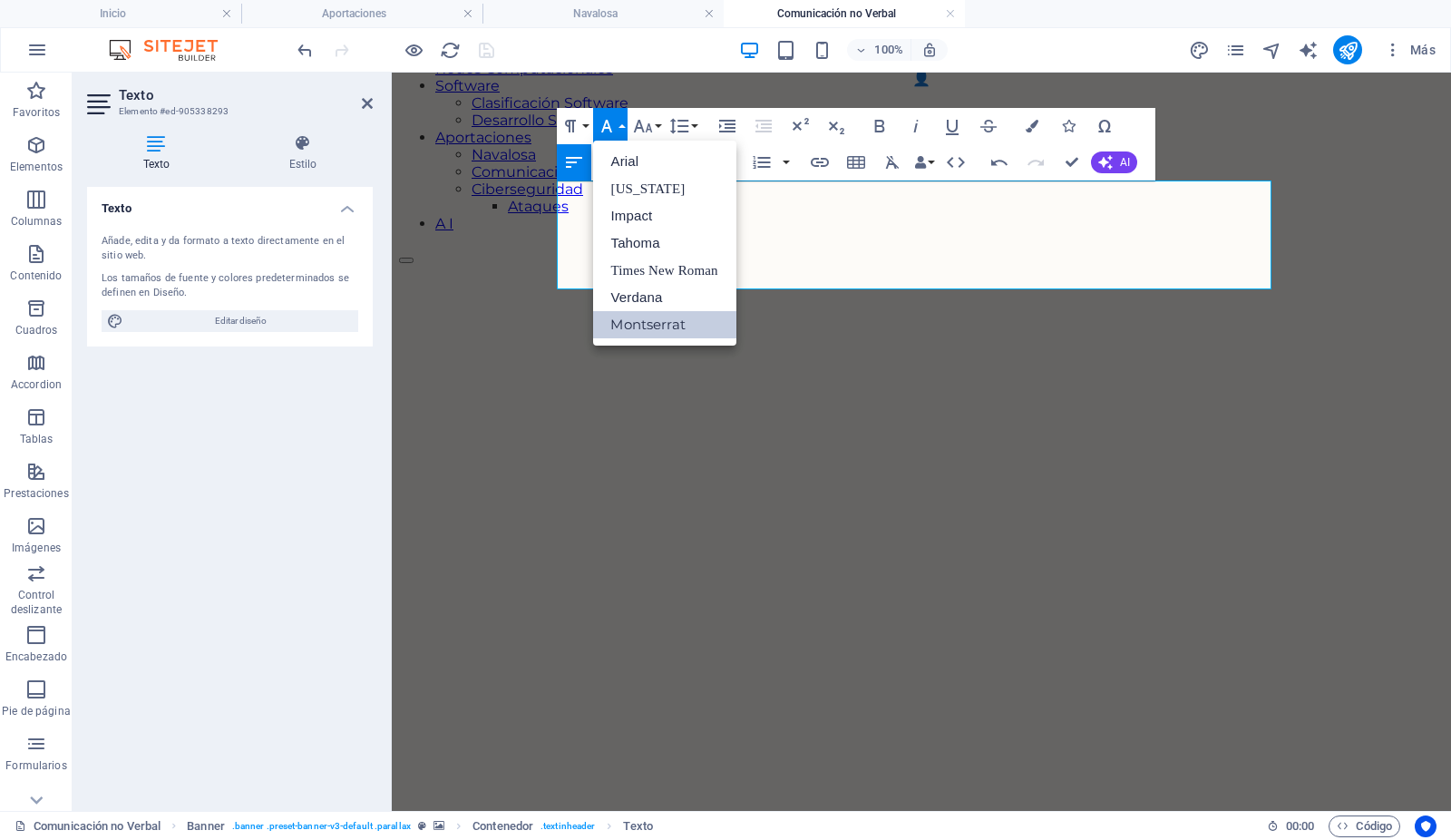
scroll to position [0, 0]
click at [586, 132] on button "Paragraph Format" at bounding box center [574, 126] width 35 height 37
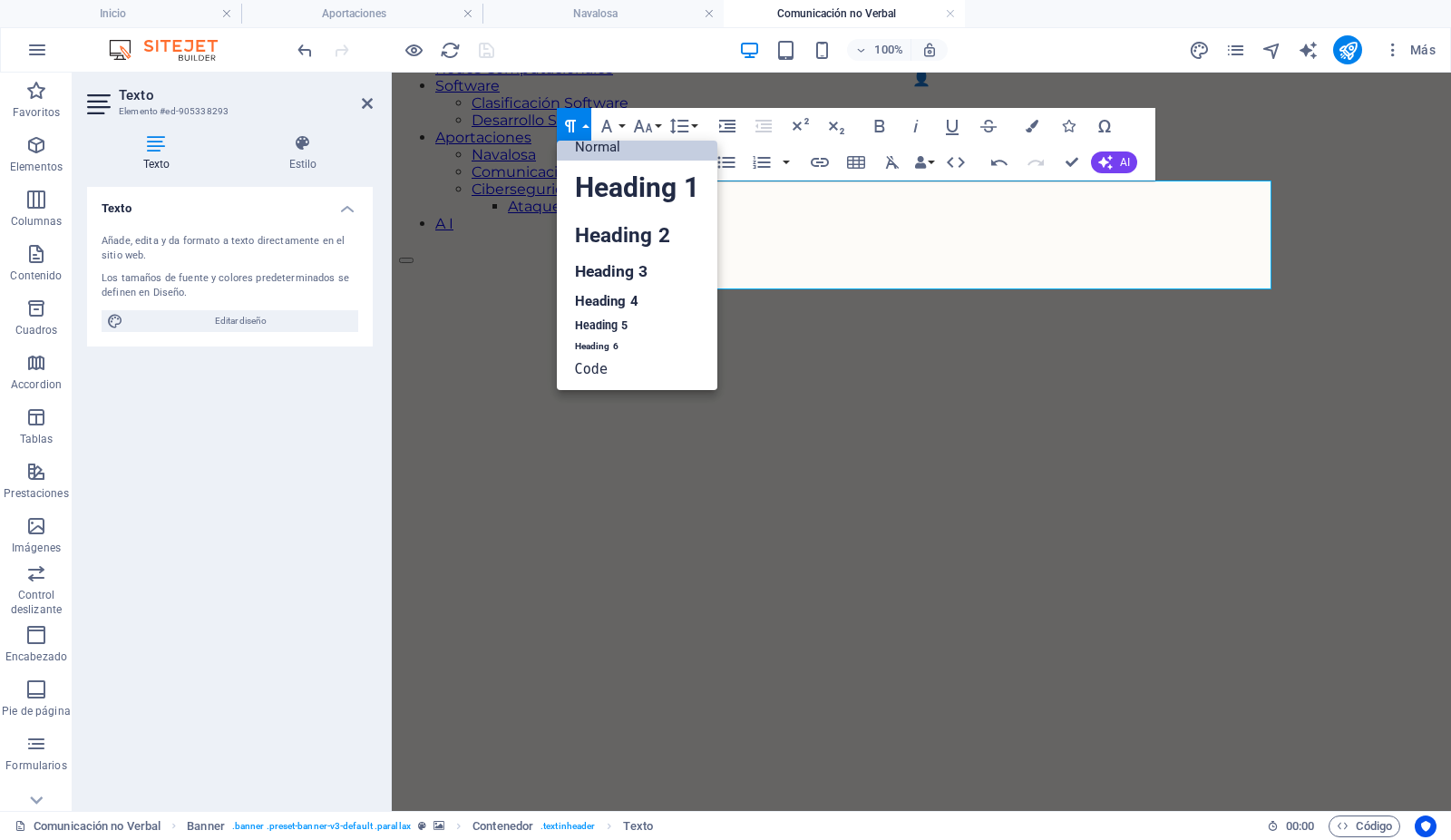
scroll to position [15, 0]
click at [594, 268] on link "Heading 3" at bounding box center [637, 271] width 161 height 32
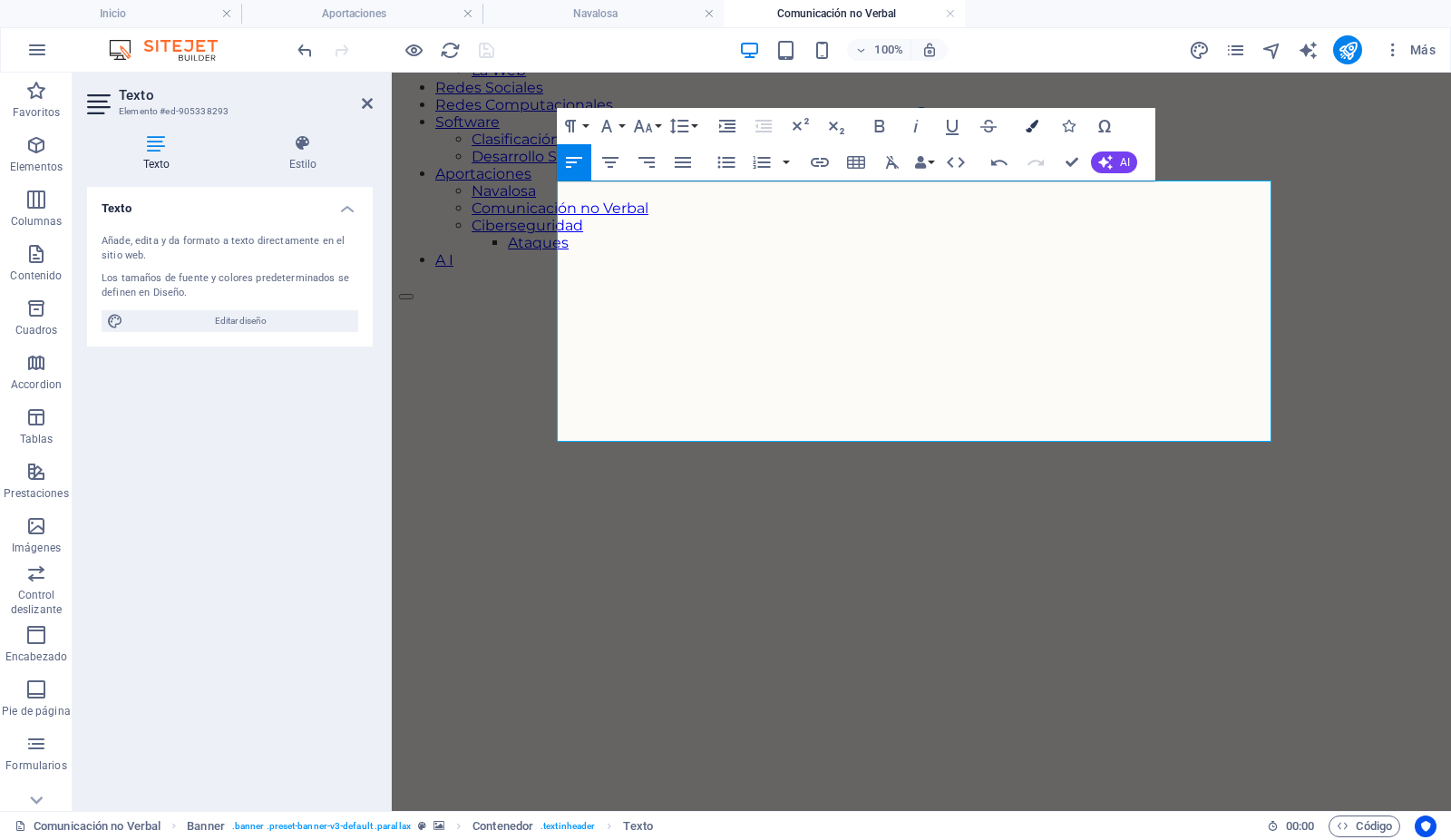
click at [1031, 126] on icon "button" at bounding box center [1032, 126] width 13 height 13
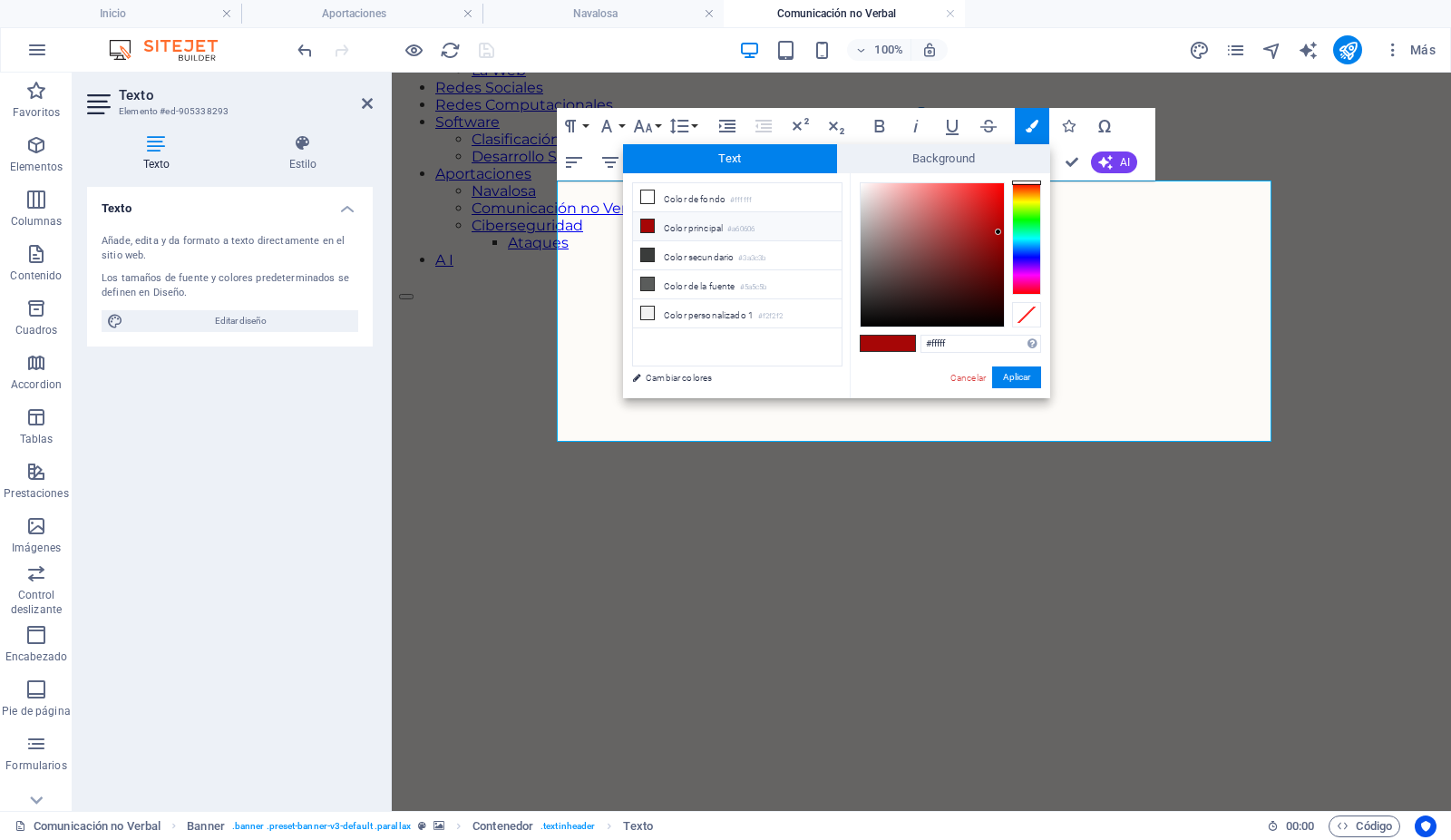
type input "#ffffff"
click at [1018, 377] on button "Aplicar" at bounding box center [1017, 377] width 49 height 22
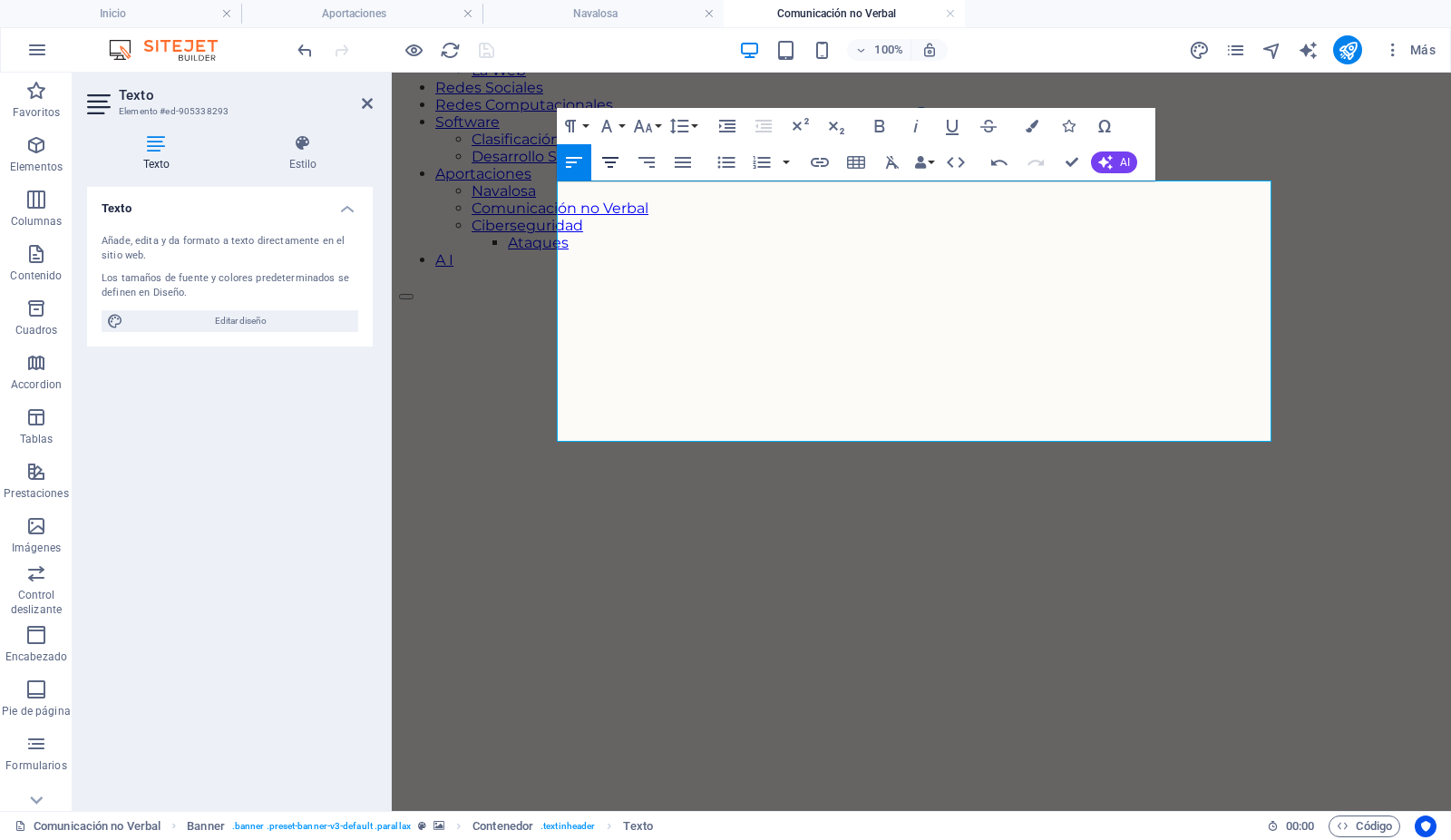
click at [609, 159] on icon "button" at bounding box center [611, 163] width 22 height 22
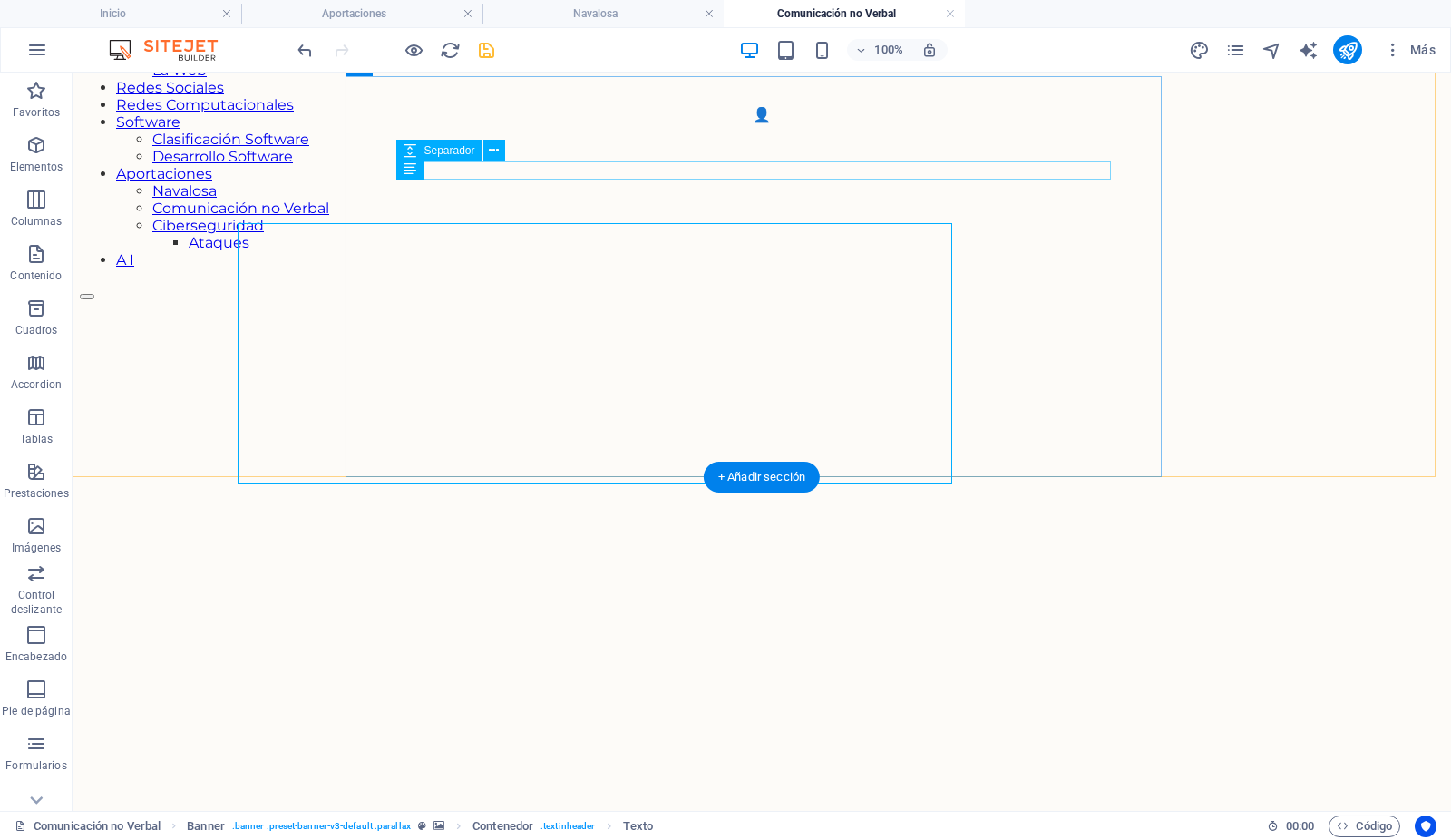
scroll to position [283, 0]
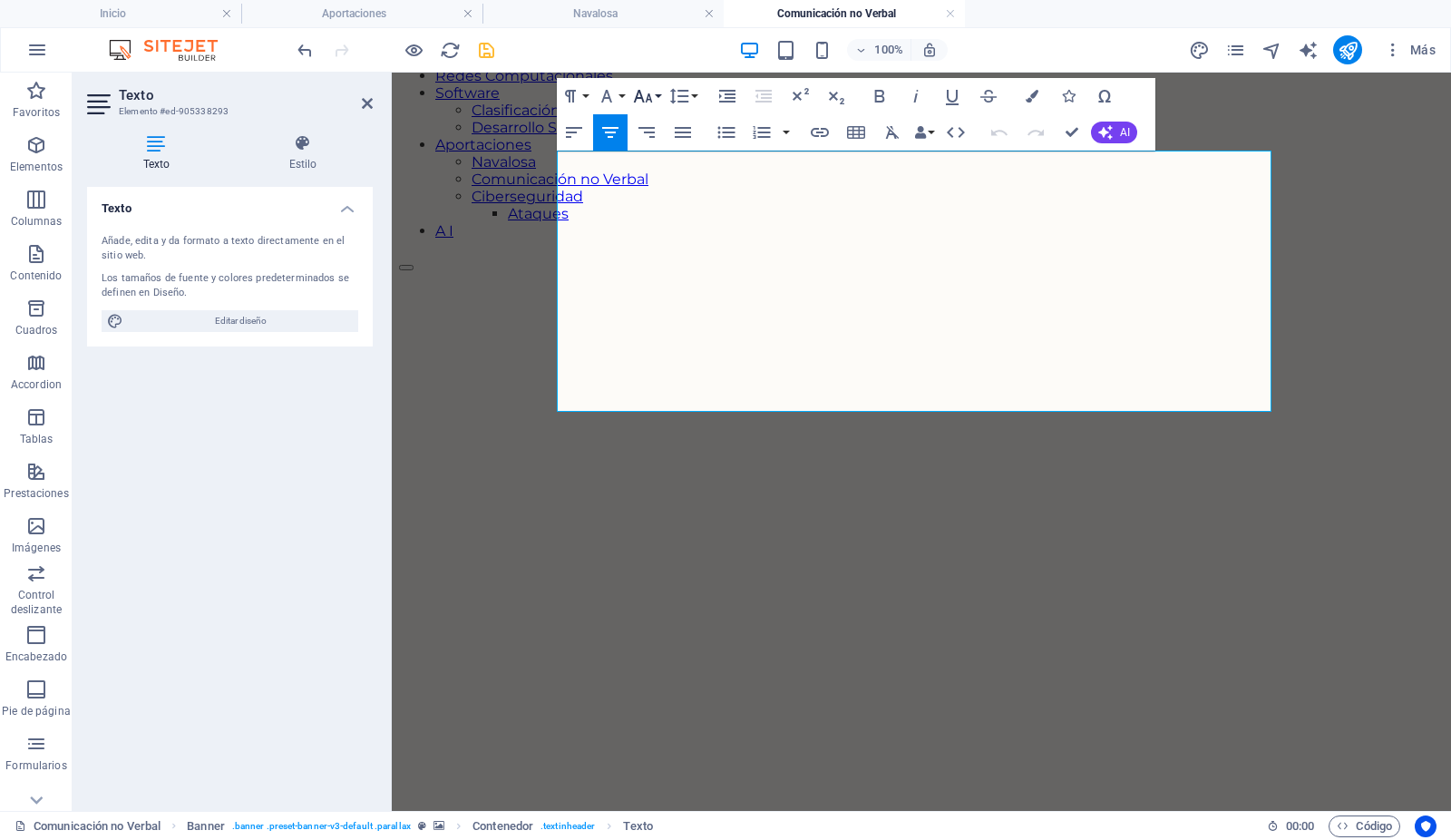
click at [658, 91] on button "Font Size" at bounding box center [647, 96] width 35 height 37
click at [877, 90] on icon "button" at bounding box center [879, 96] width 10 height 13
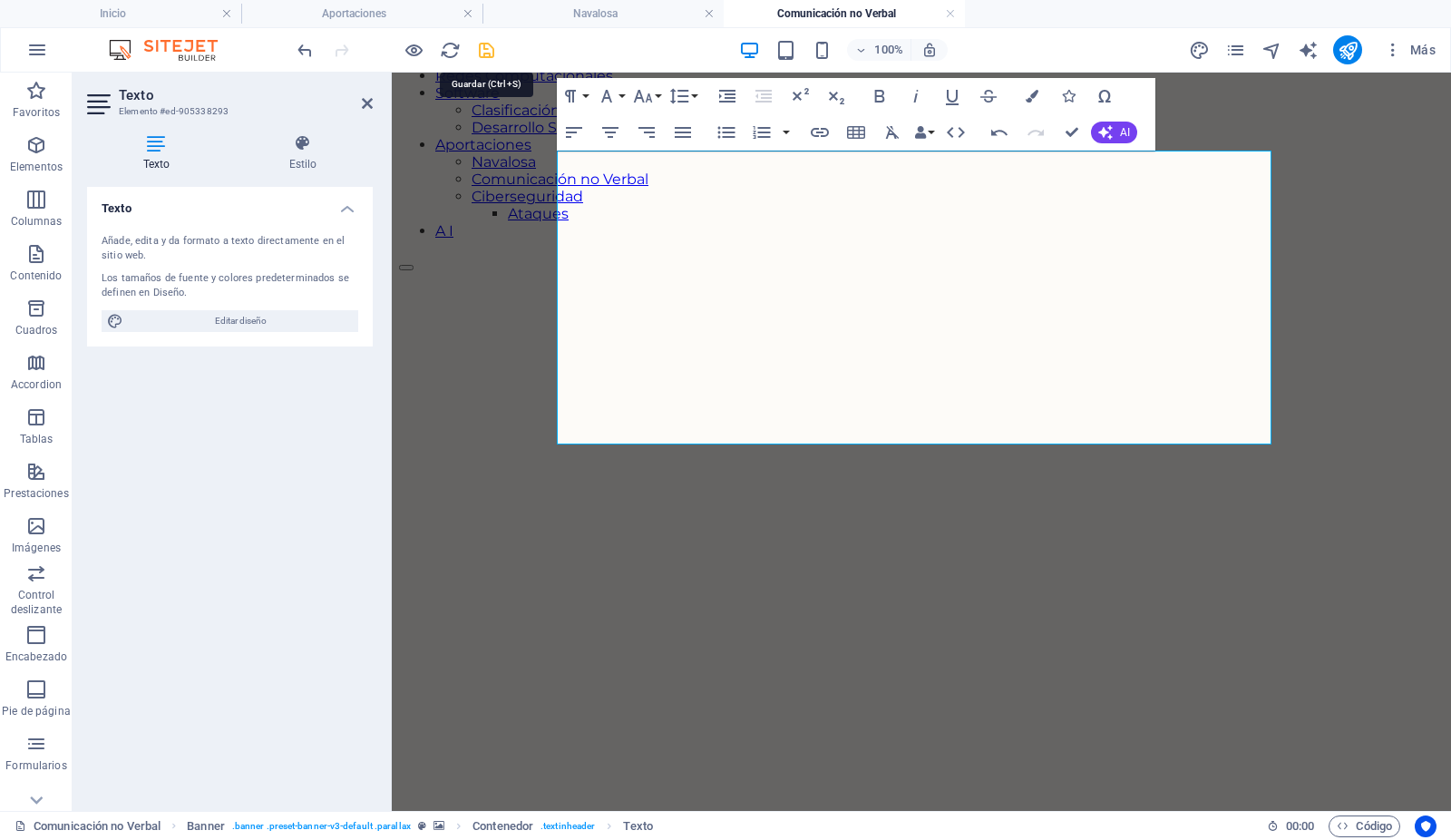
click at [480, 50] on icon "save" at bounding box center [487, 50] width 21 height 21
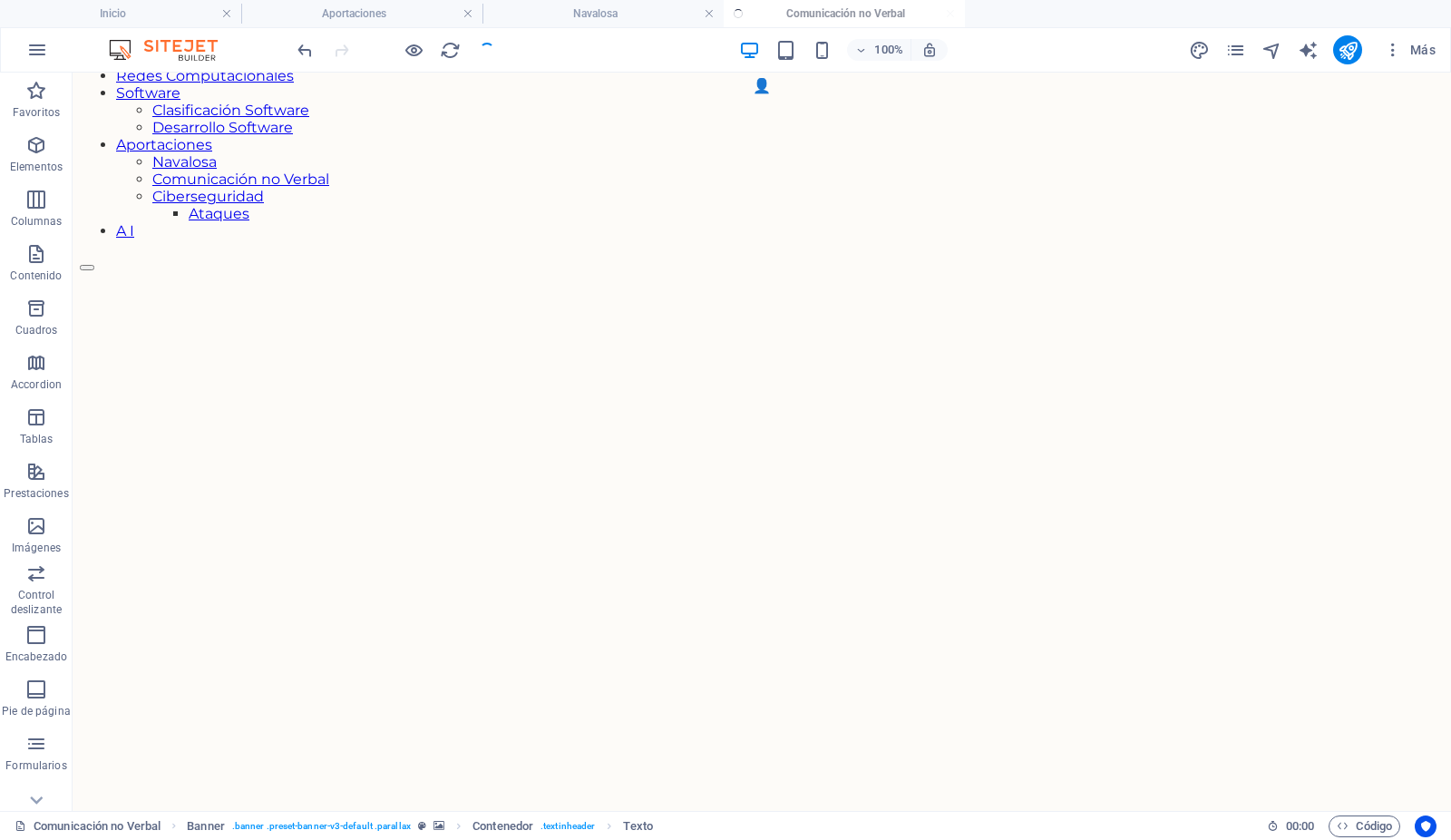
scroll to position [283, 0]
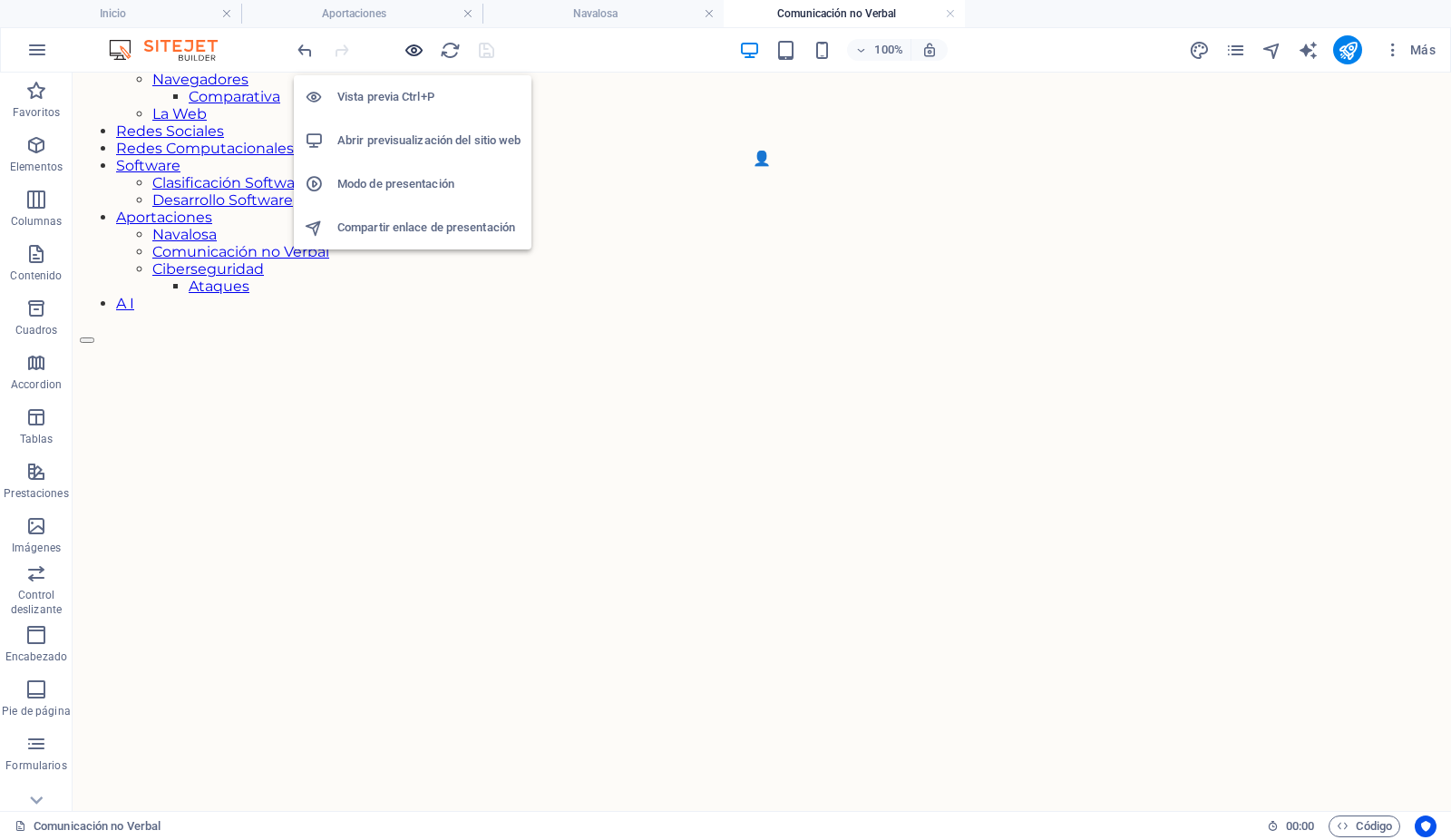
click at [414, 49] on icon "button" at bounding box center [414, 50] width 21 height 21
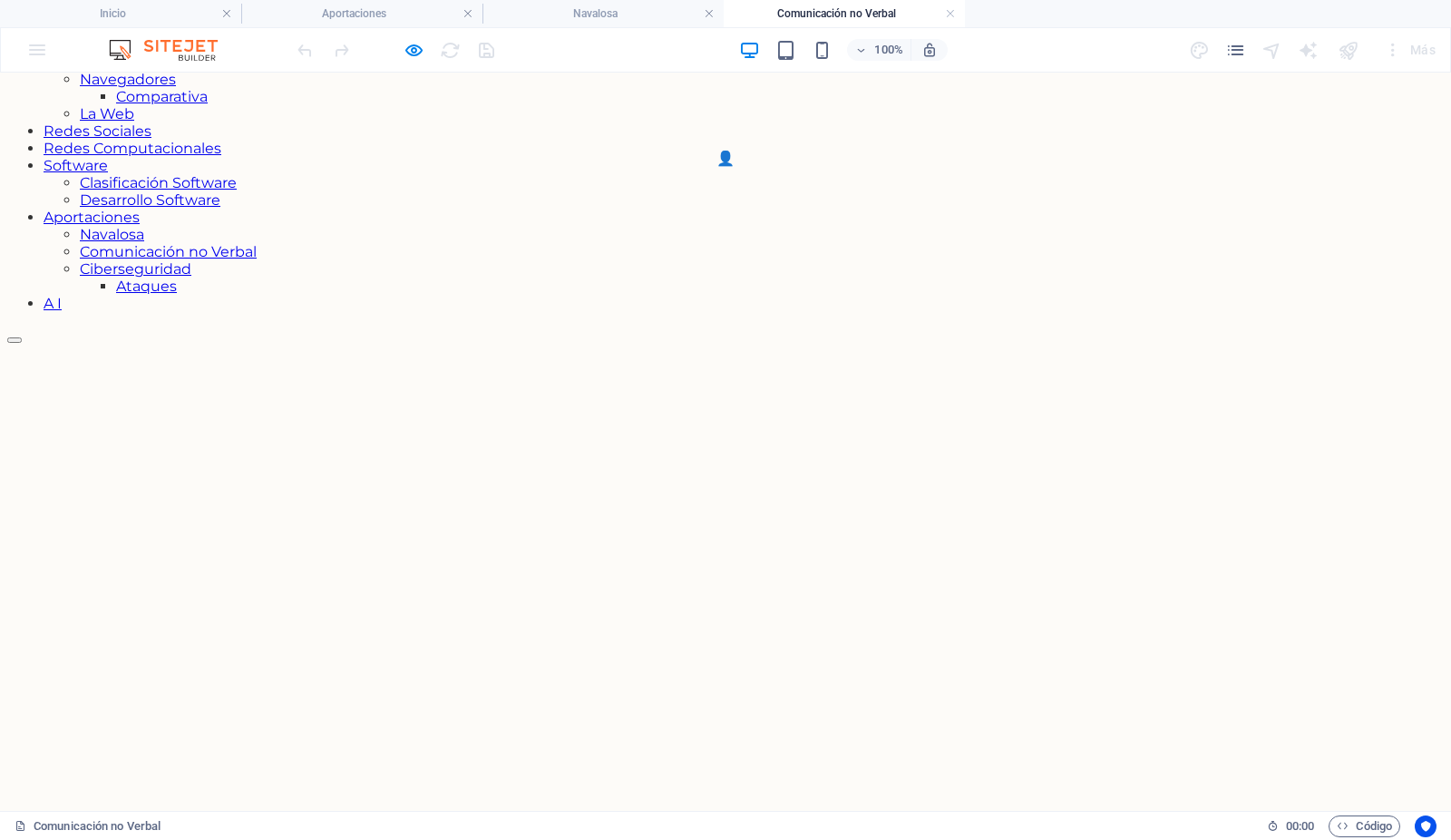
click at [417, 50] on icon "button" at bounding box center [414, 50] width 21 height 21
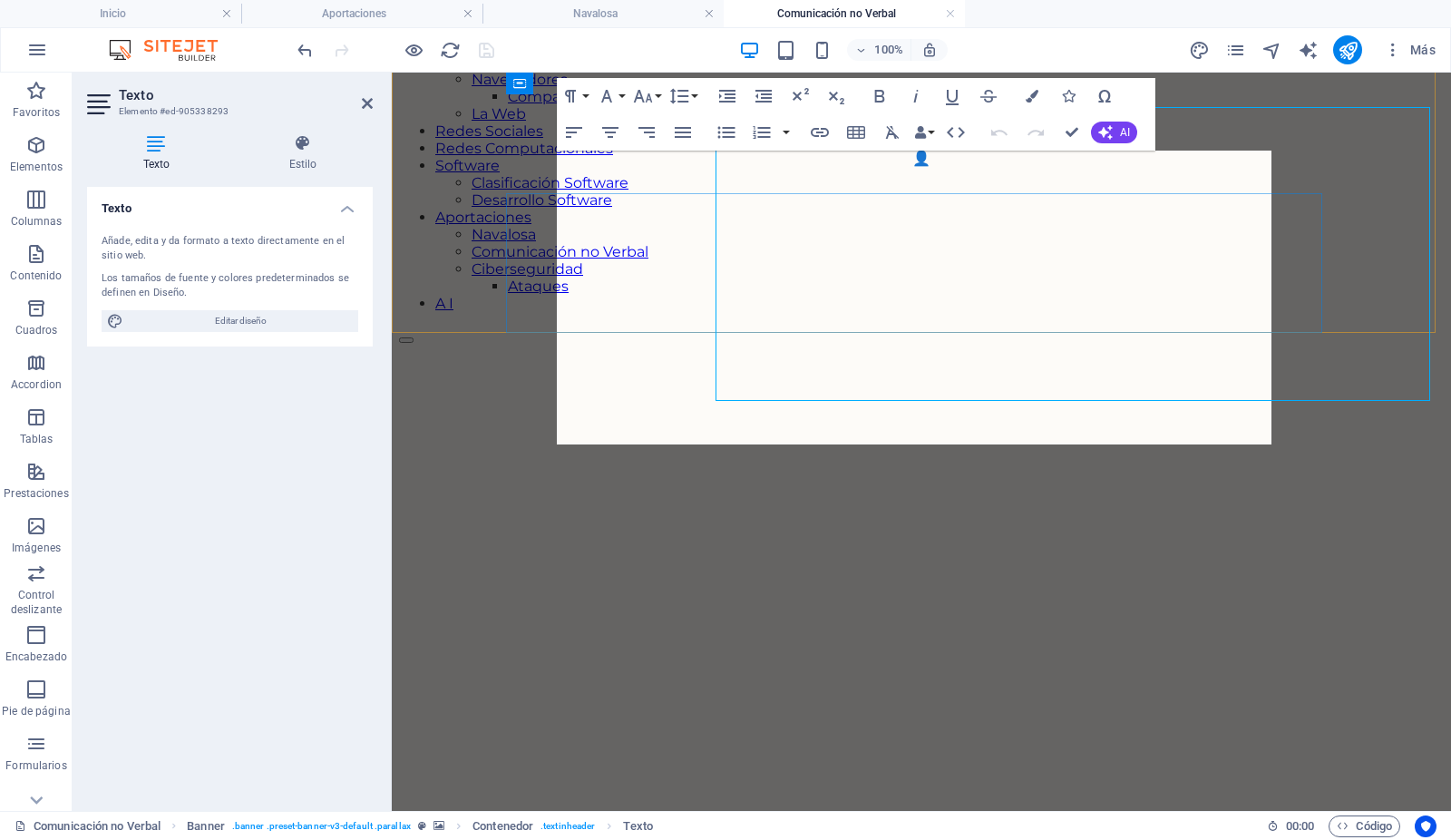
scroll to position [356, 0]
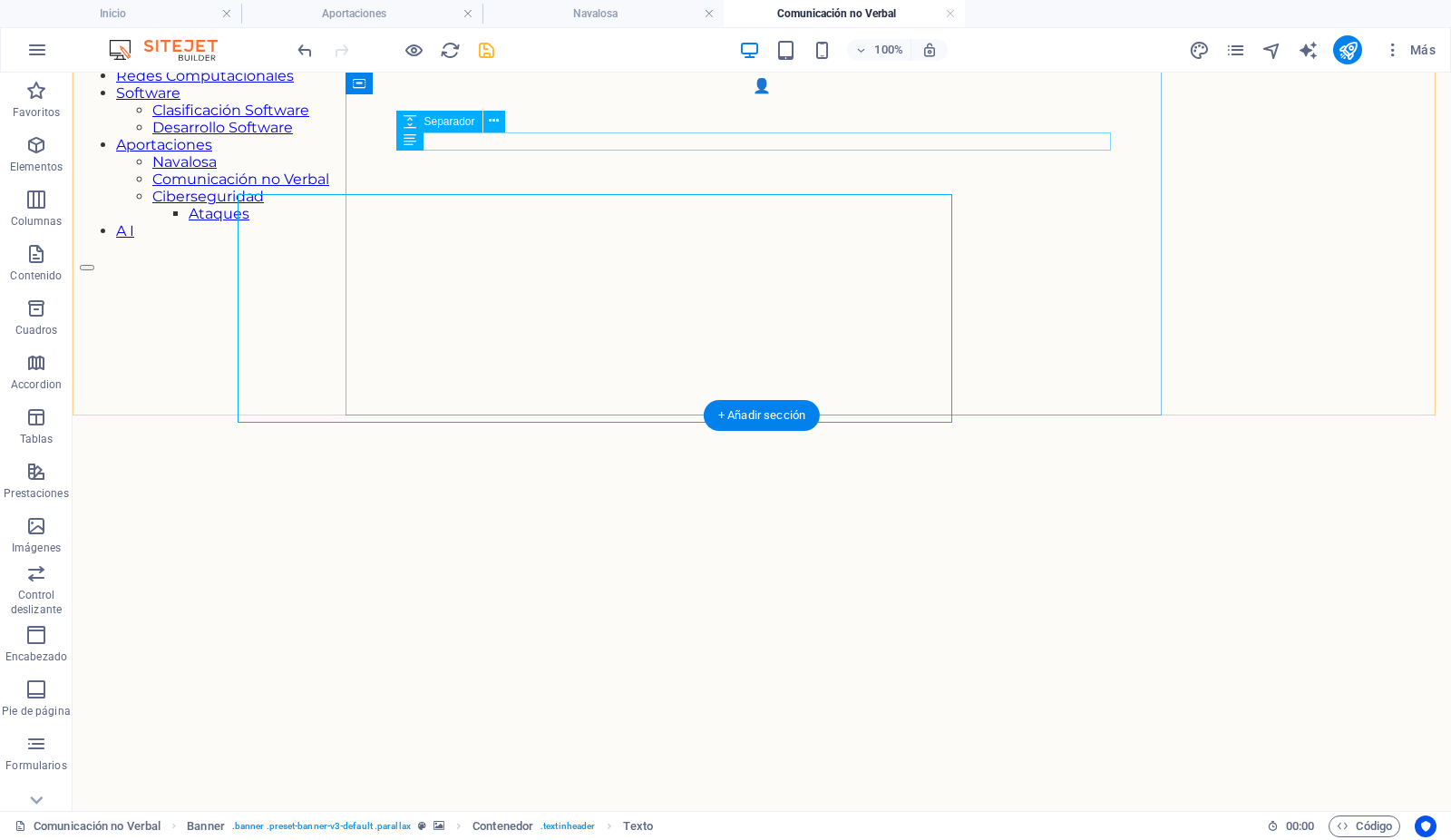
scroll to position [313, 0]
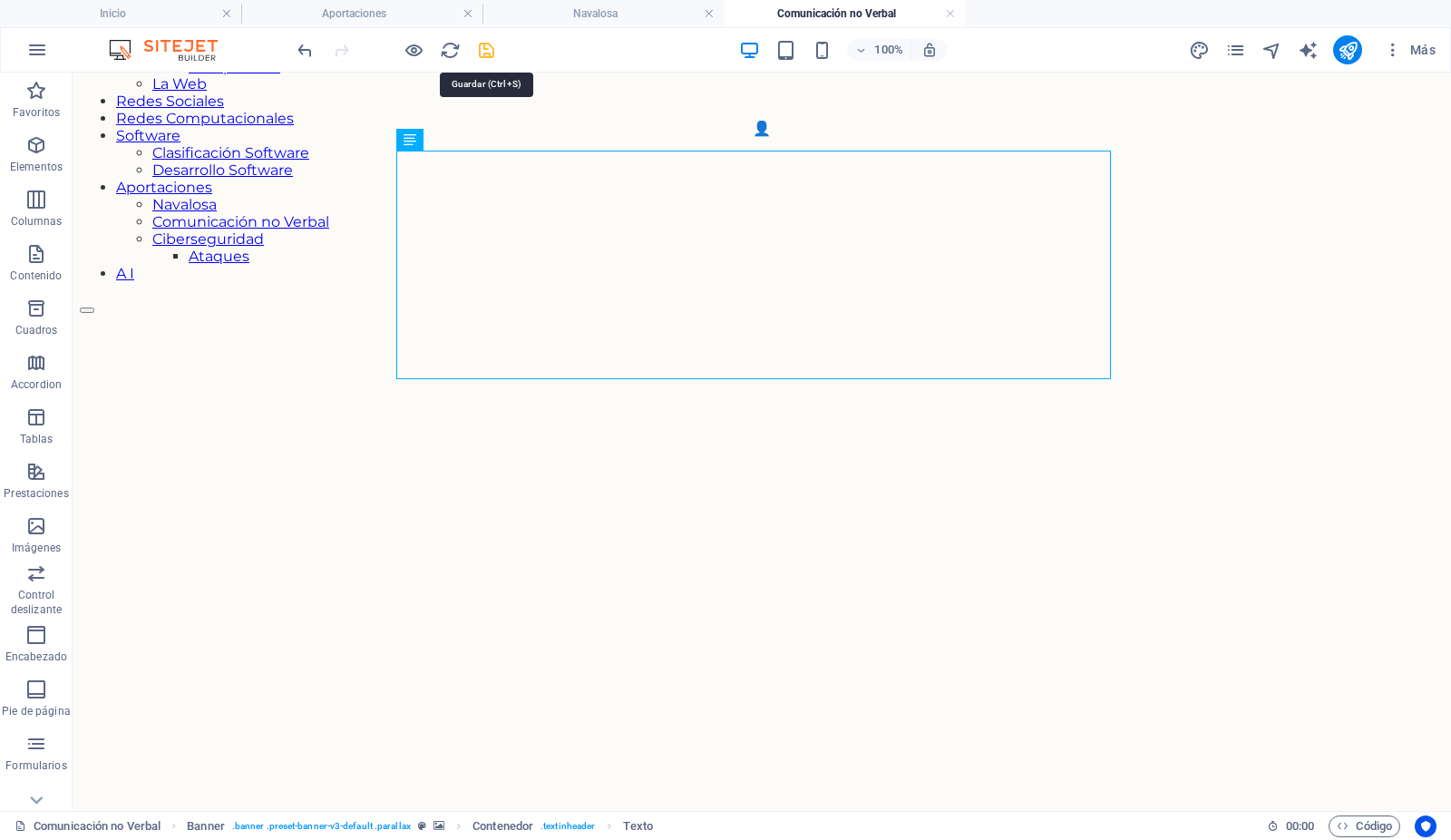
click at [487, 48] on icon "save" at bounding box center [487, 50] width 21 height 21
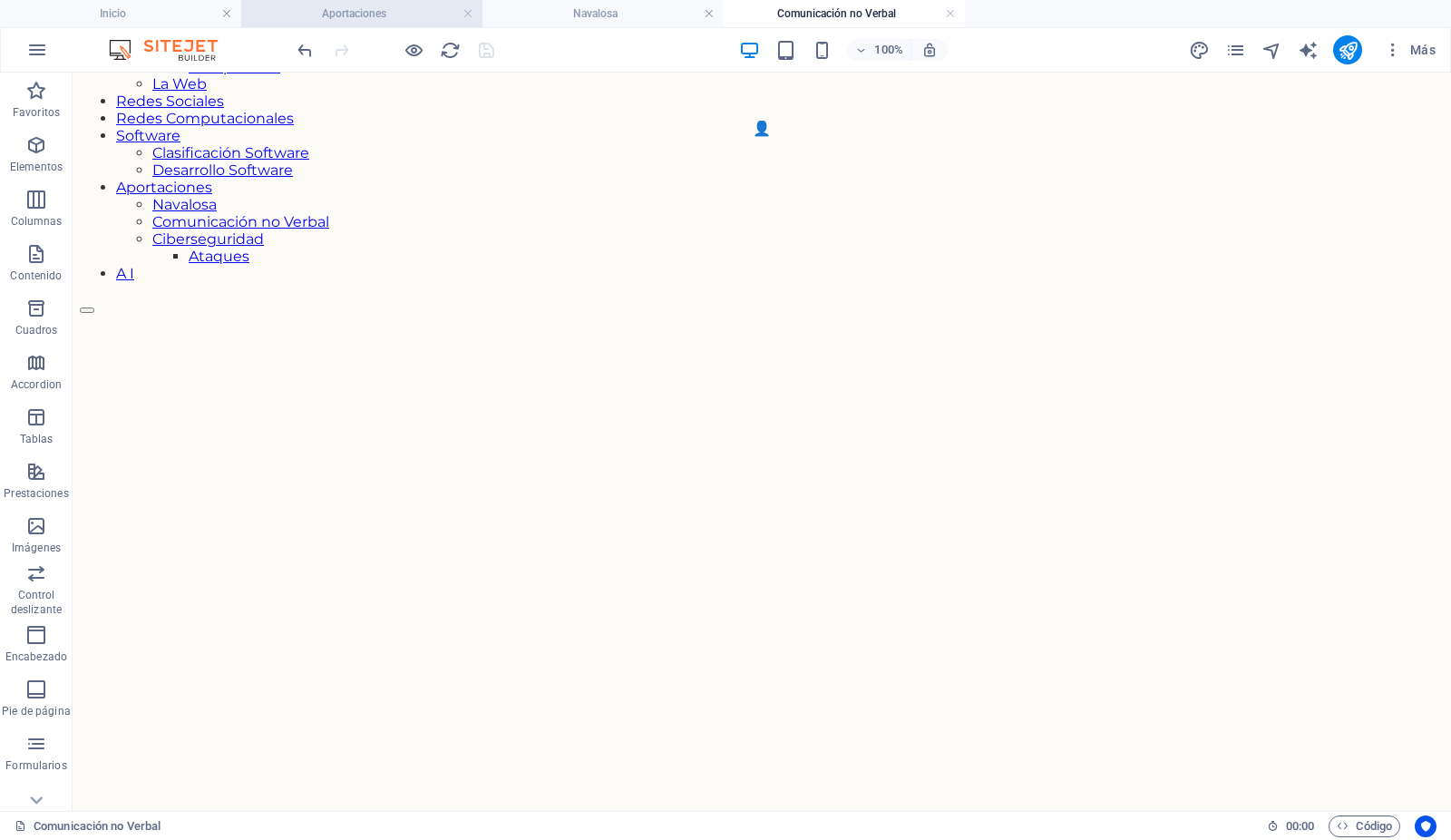
click at [386, 11] on h4 "Aportaciones" at bounding box center [362, 14] width 241 height 20
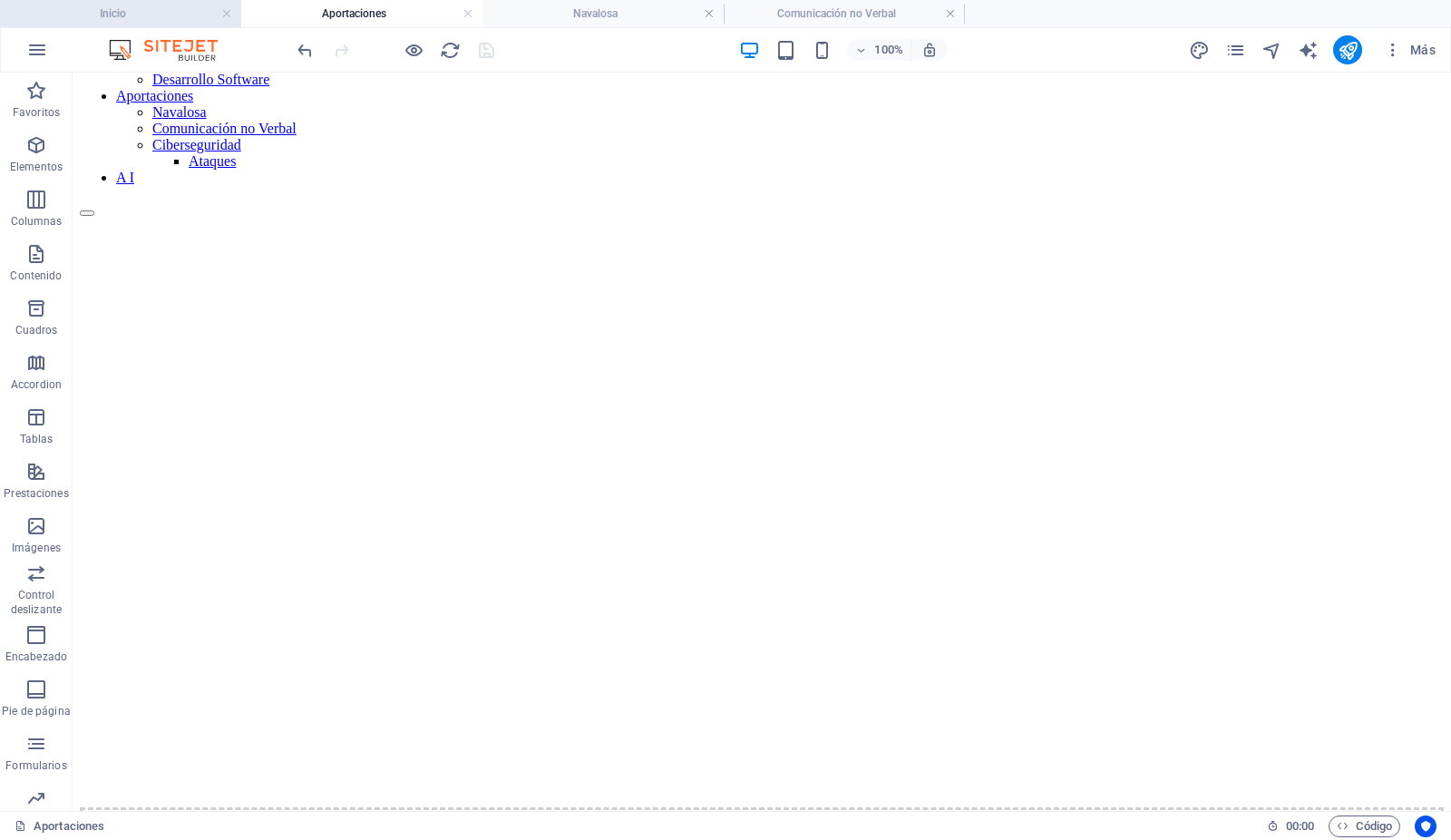
click at [177, 14] on h4 "Inicio" at bounding box center [121, 14] width 241 height 20
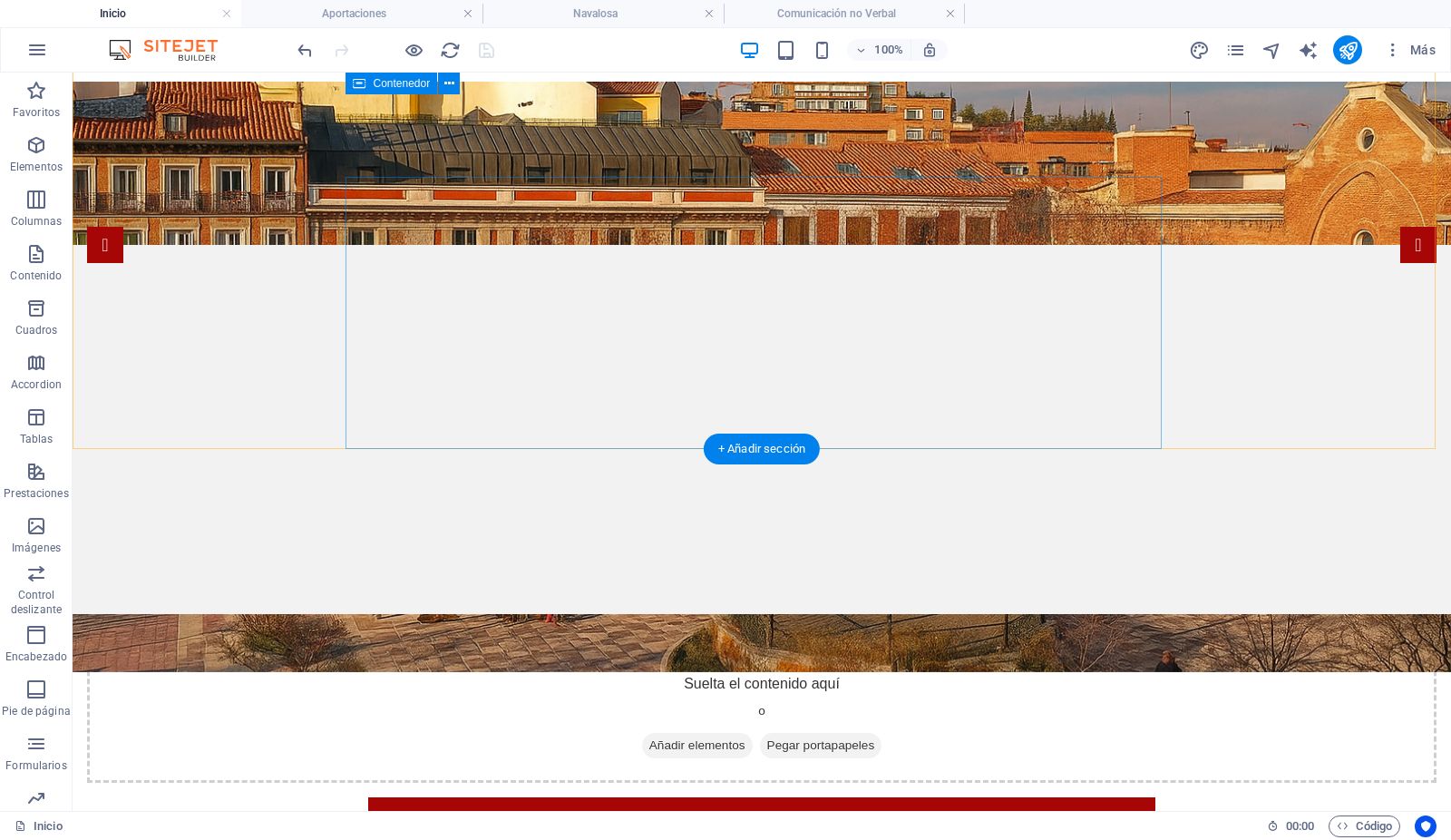
scroll to position [195, 0]
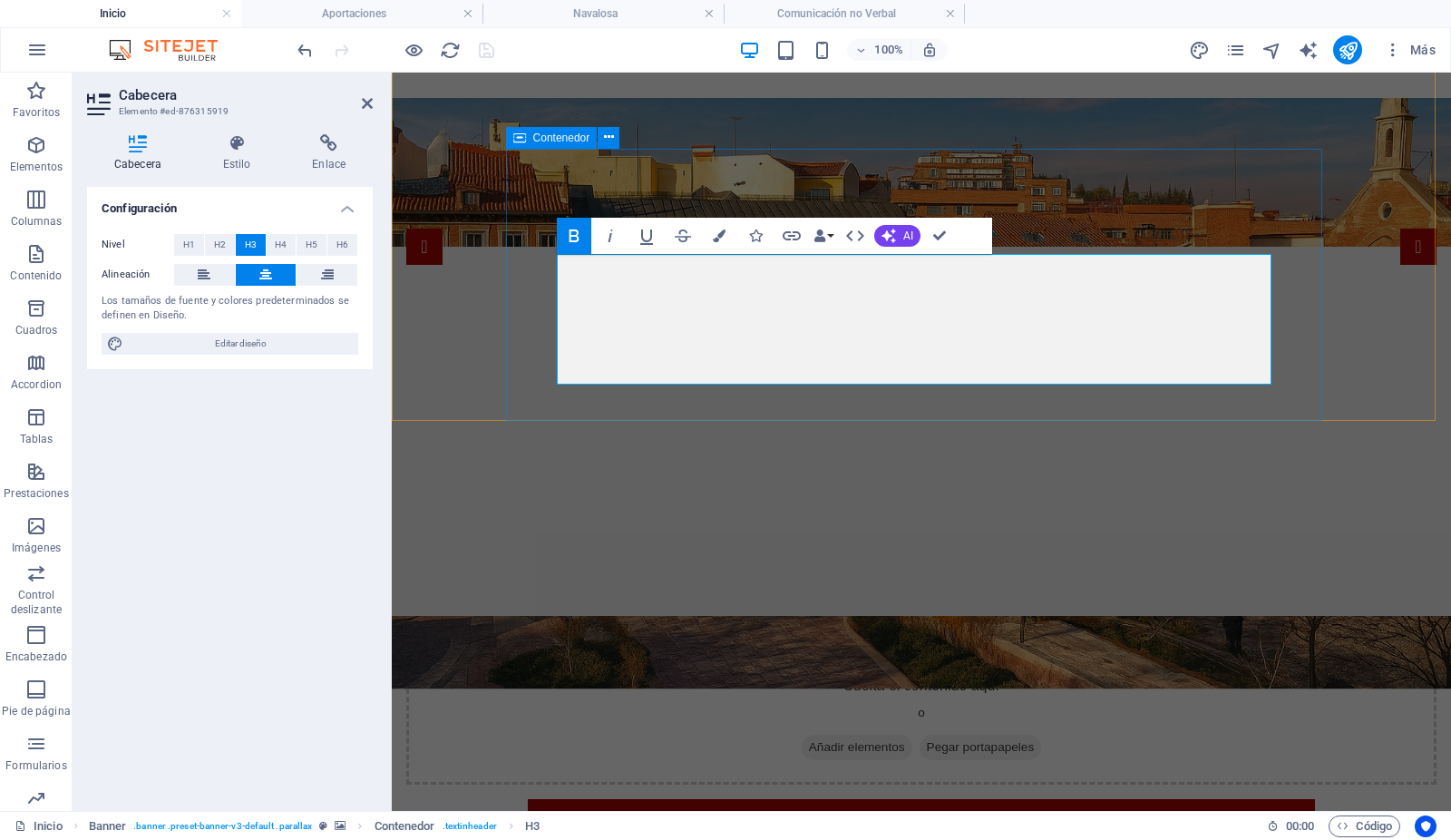
scroll to position [268, 0]
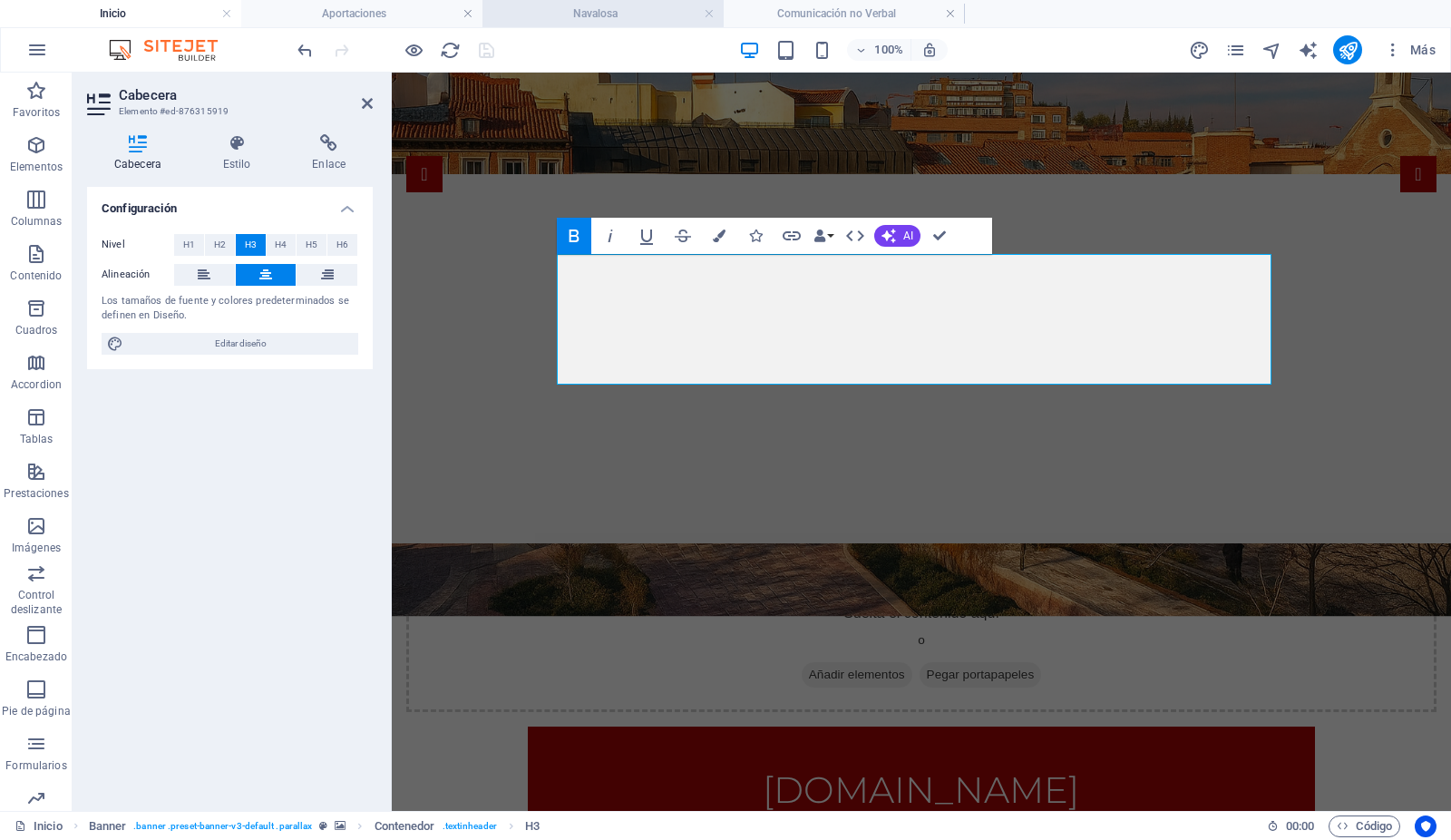
click at [570, 10] on h4 "Navalosa" at bounding box center [603, 14] width 241 height 20
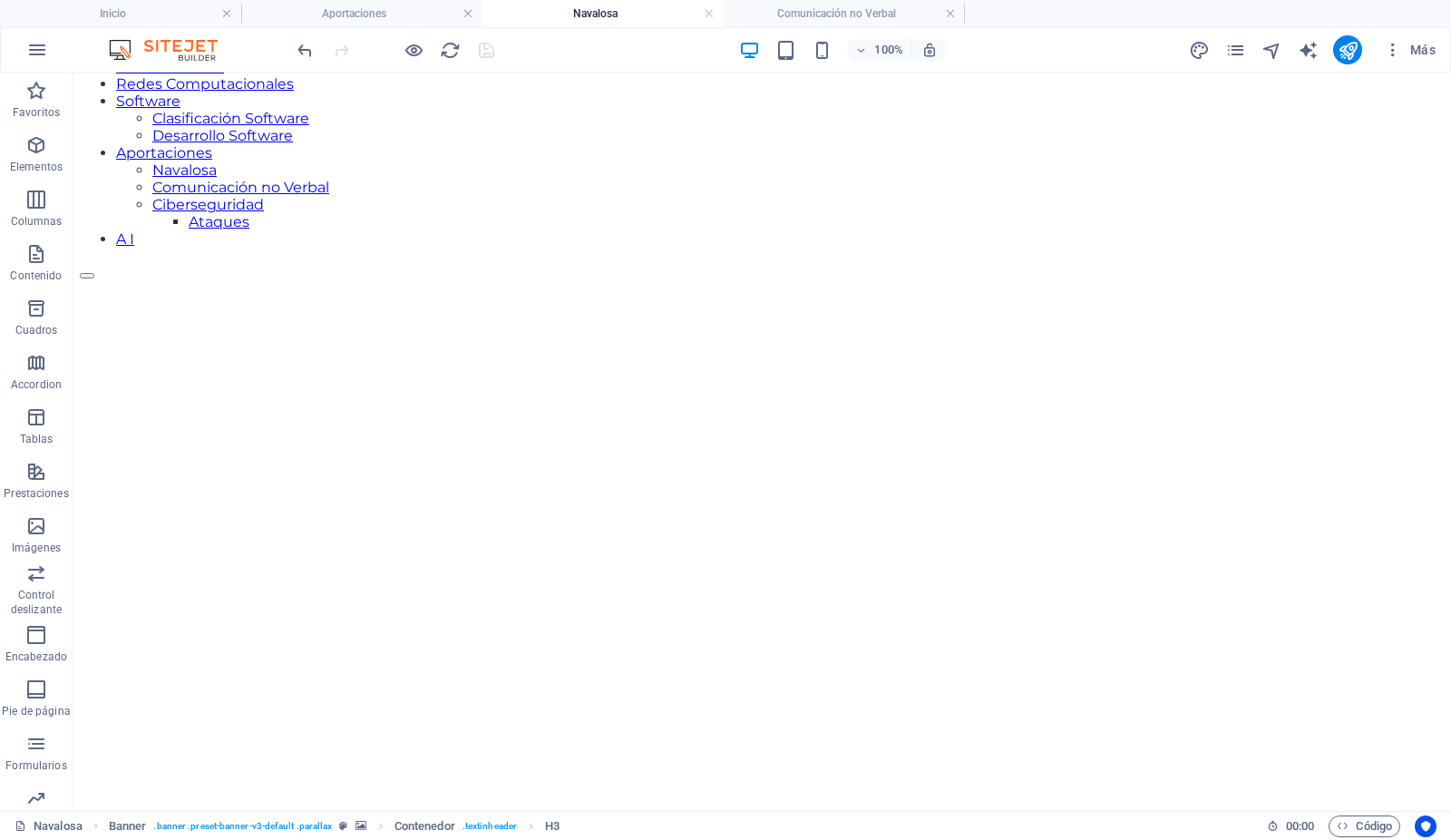
scroll to position [357, 0]
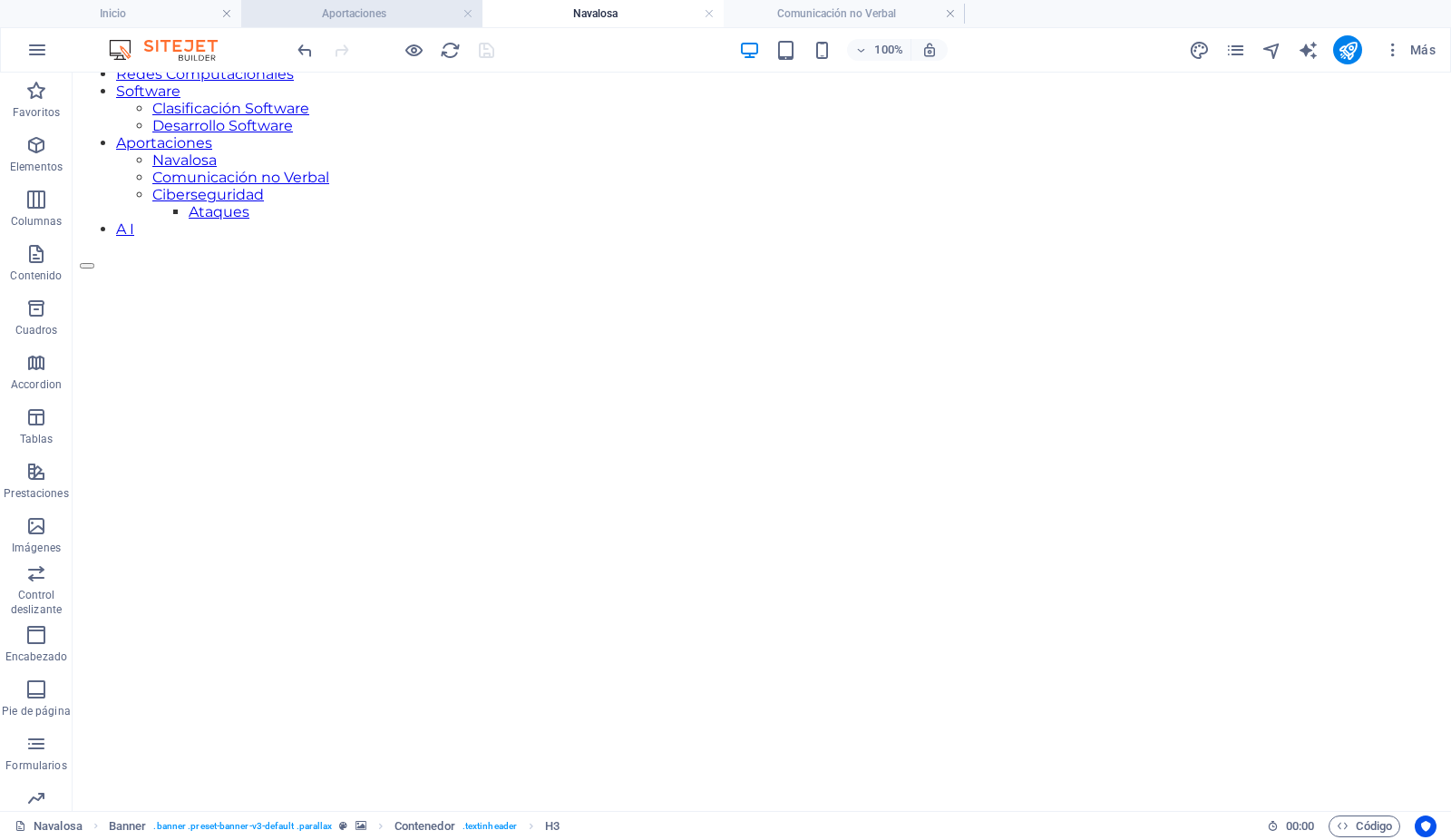
click at [394, 16] on h4 "Aportaciones" at bounding box center [362, 14] width 241 height 20
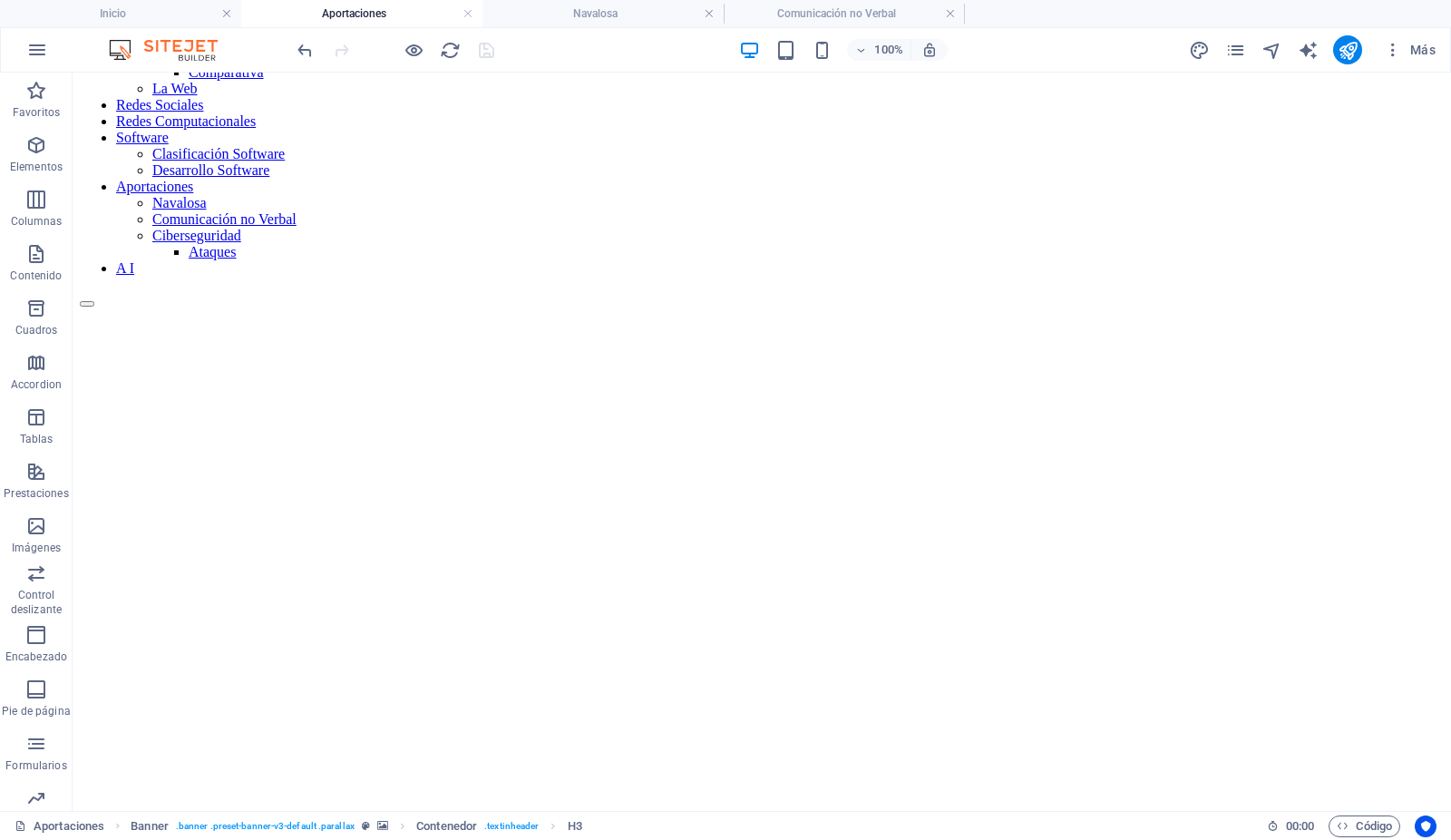
scroll to position [294, 0]
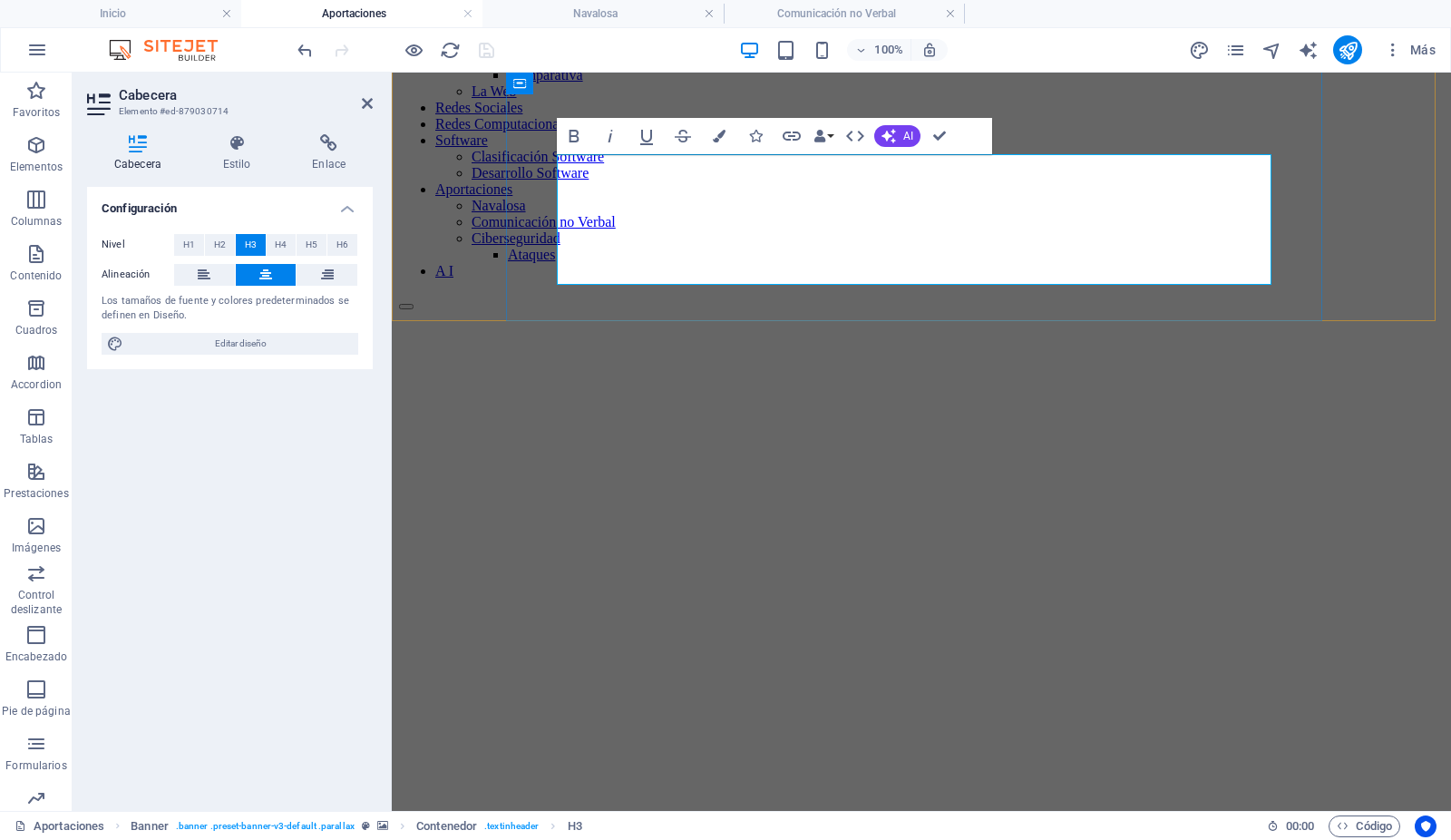
scroll to position [367, 0]
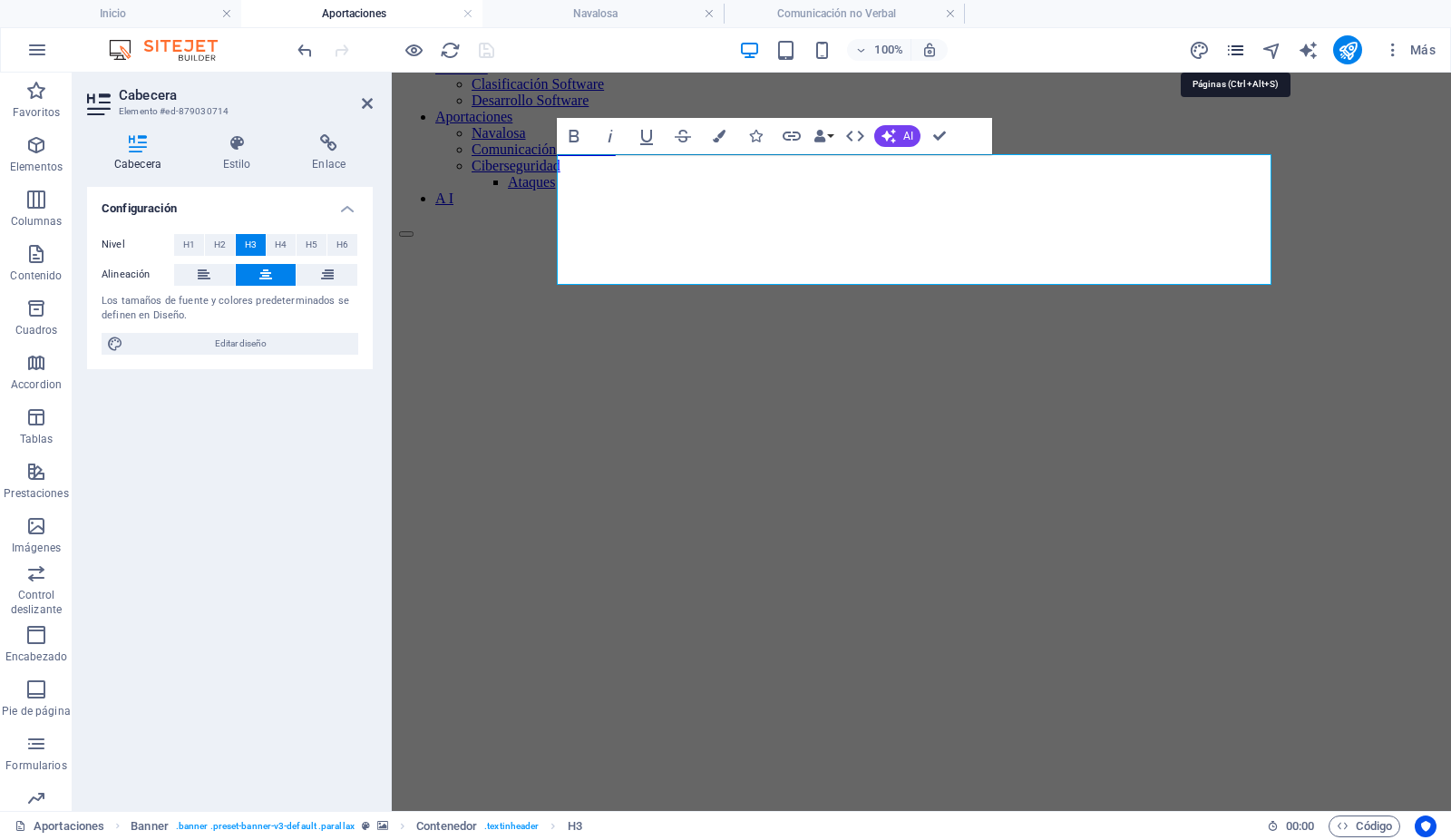
click at [1238, 46] on icon "pages" at bounding box center [1235, 50] width 21 height 21
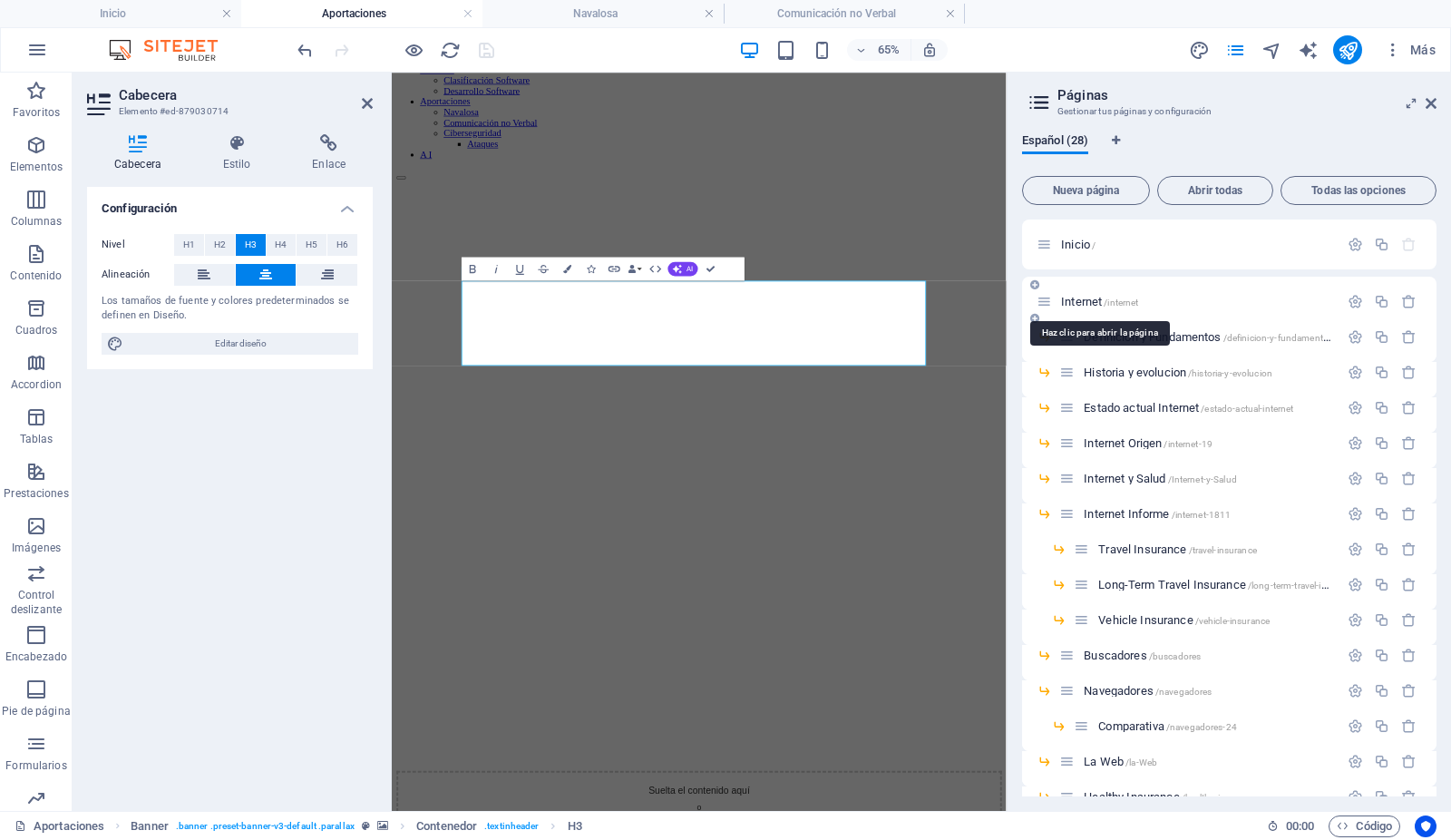
click at [1093, 296] on span "Internet /internet" at bounding box center [1100, 301] width 77 height 14
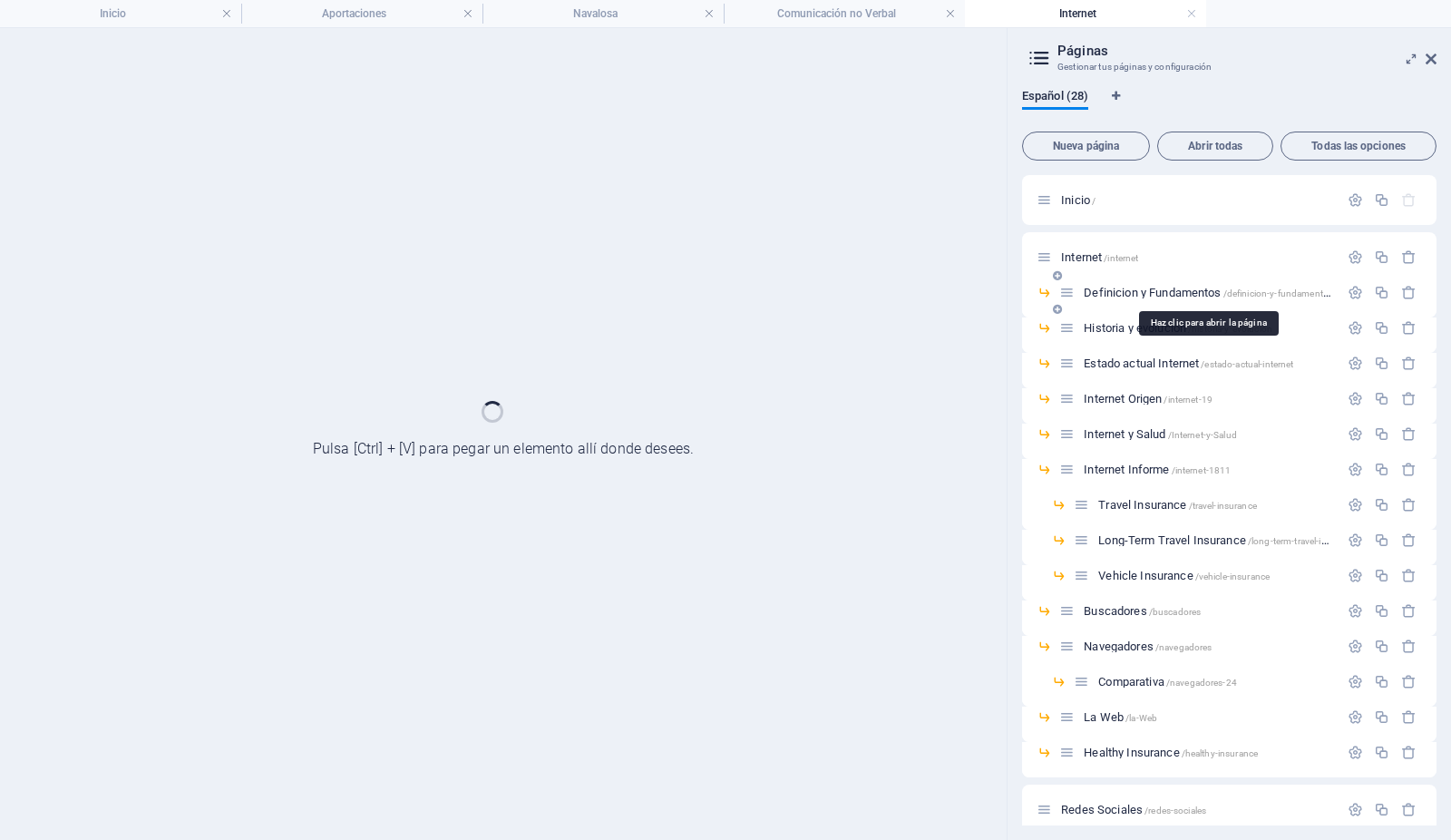
scroll to position [0, 0]
click at [1093, 296] on span "Definicion y Fundamentos /definicion-y-fundamentos" at bounding box center [1209, 292] width 250 height 14
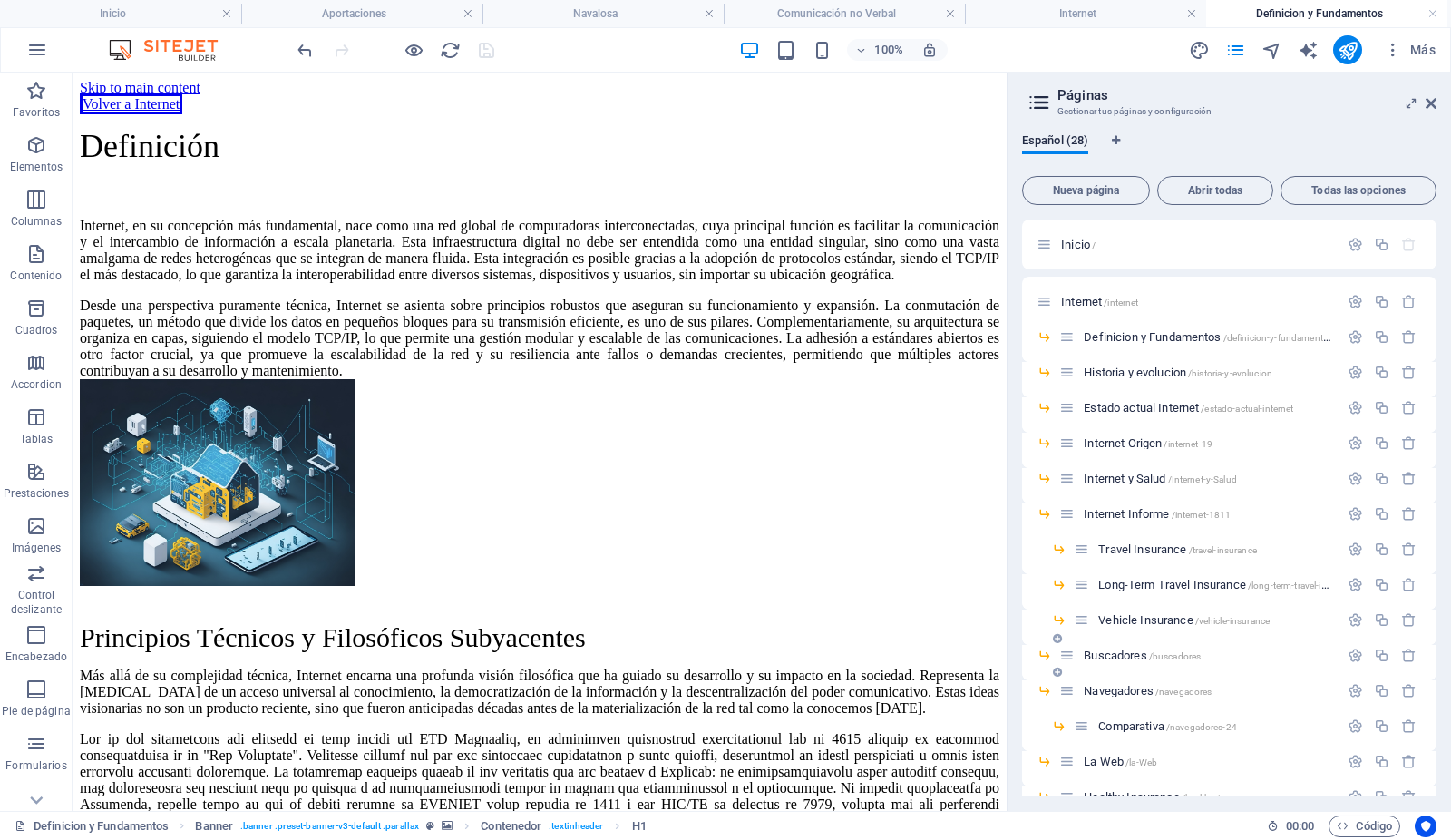
click at [1096, 653] on span "Buscadores /buscadores" at bounding box center [1143, 654] width 117 height 14
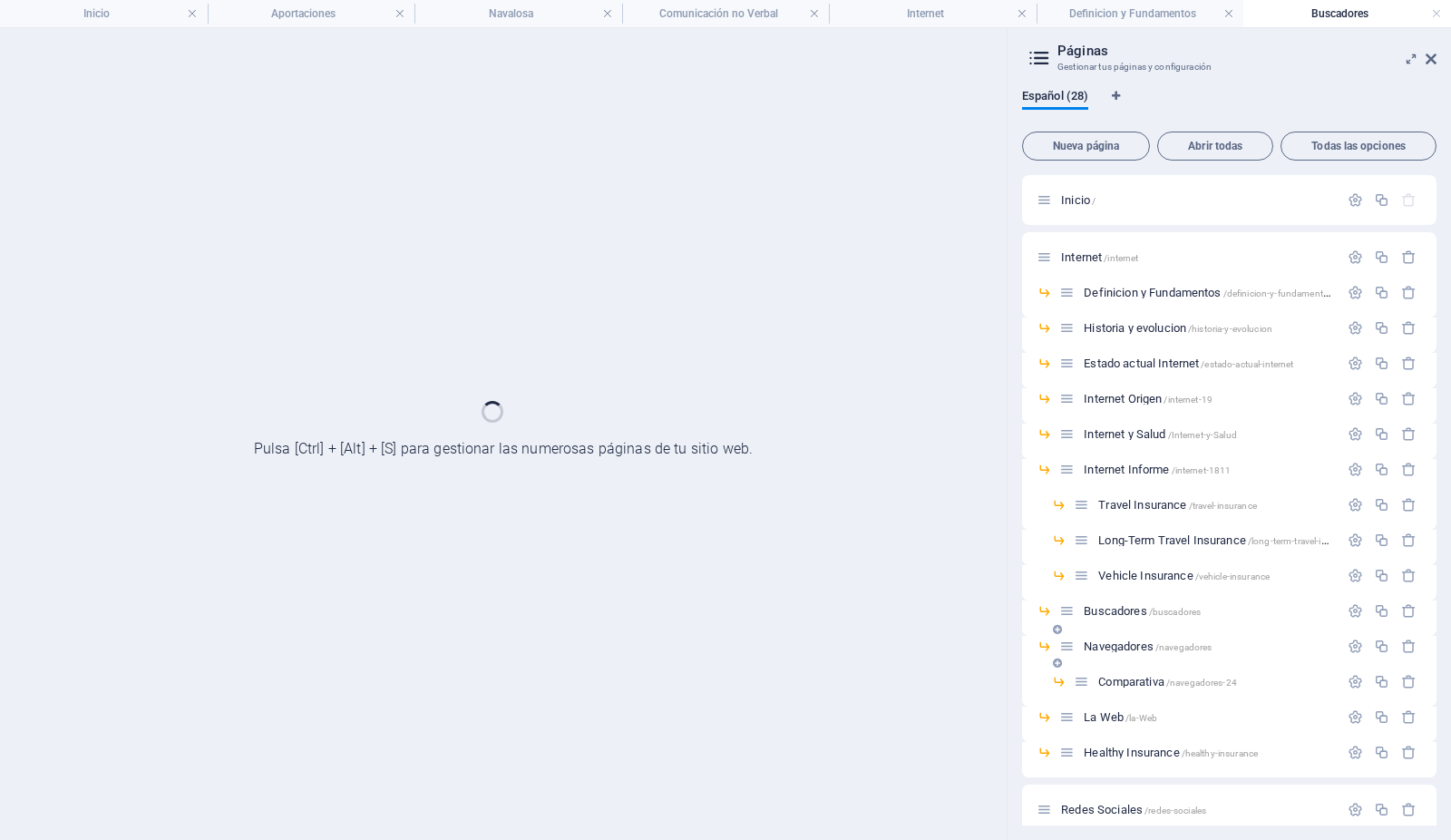
click at [1096, 653] on div "Navegadores /navegadores" at bounding box center [1200, 645] width 280 height 21
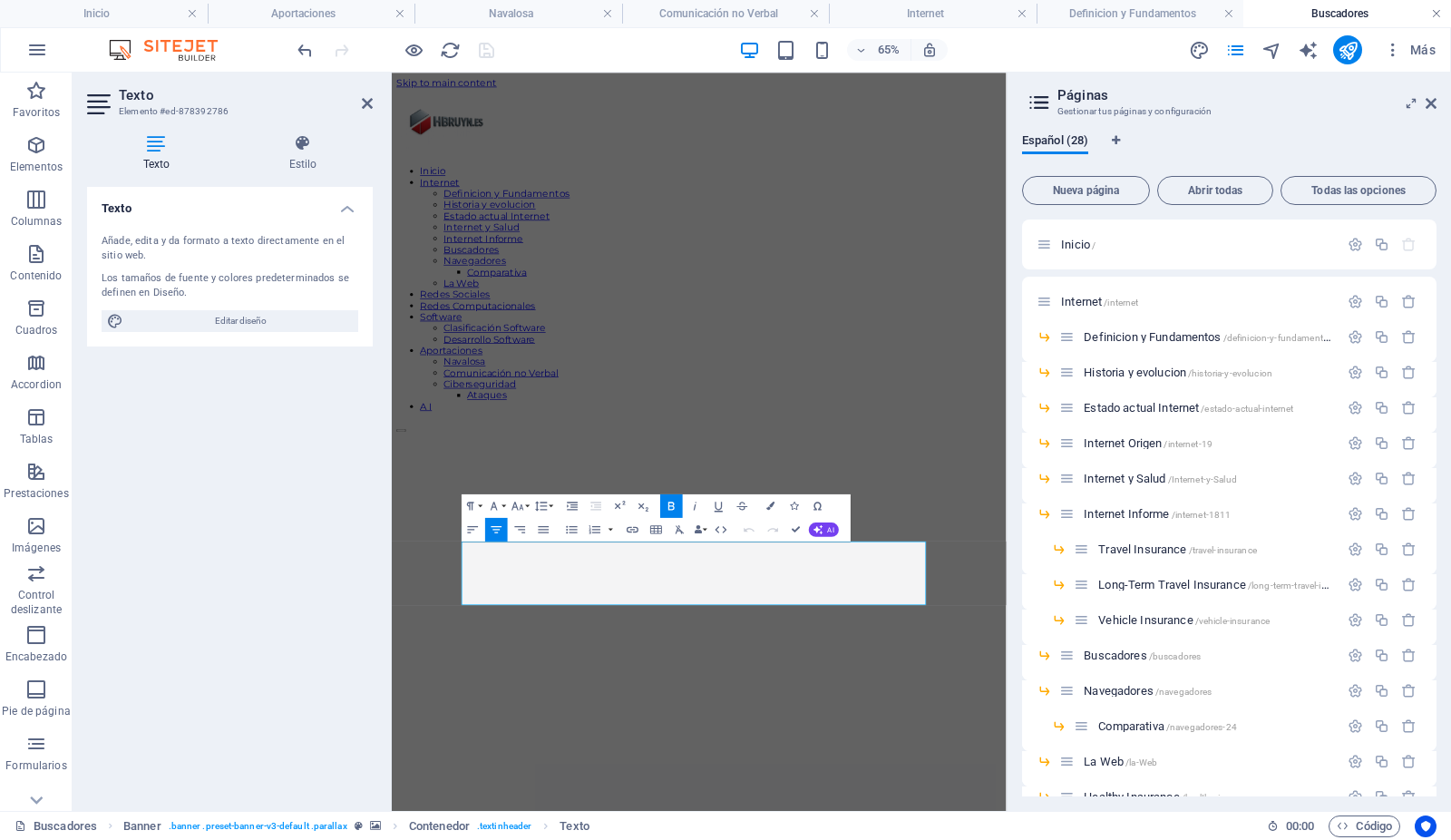
click at [1434, 11] on link at bounding box center [1437, 14] width 11 height 17
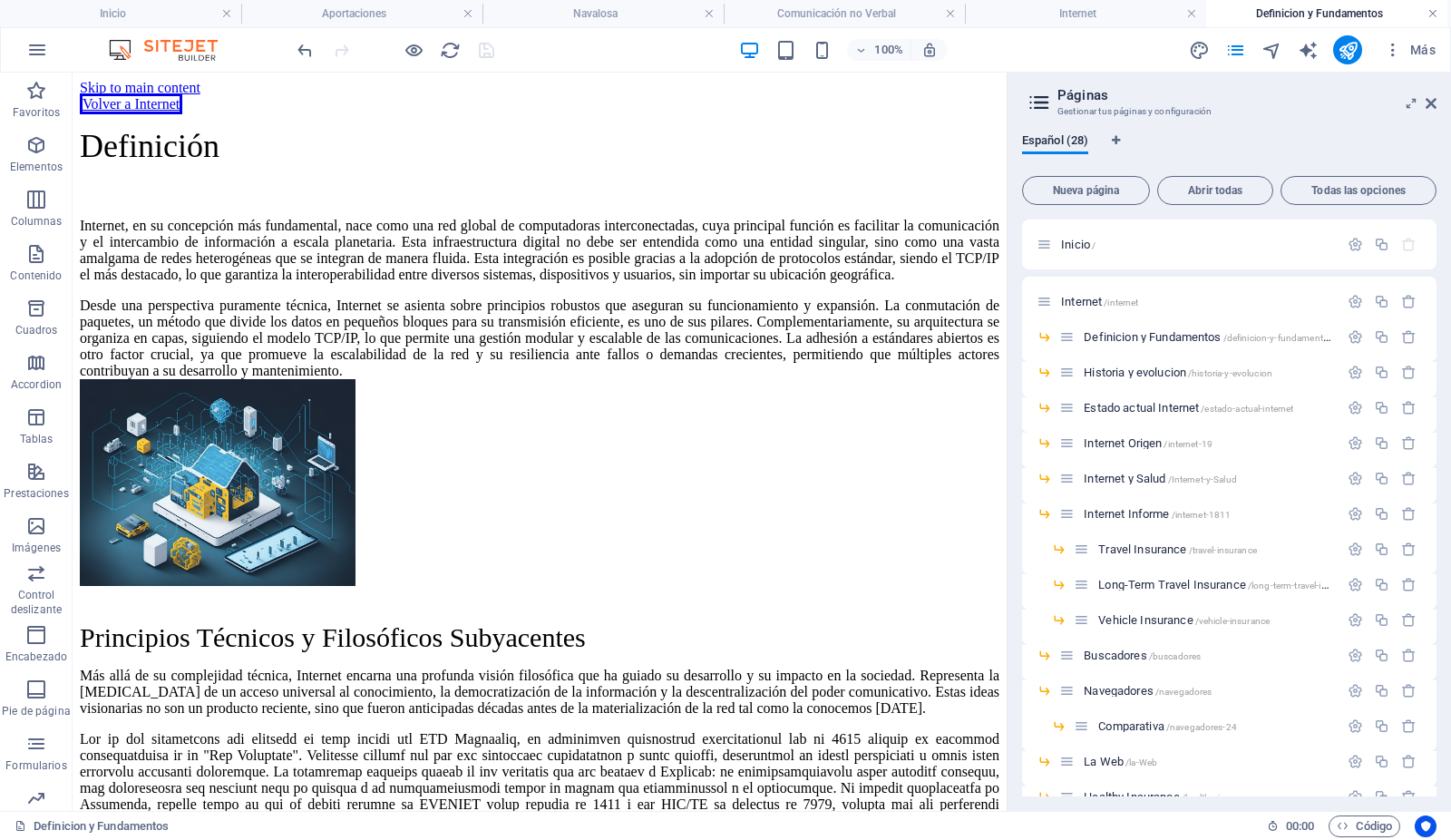
click at [1434, 9] on link at bounding box center [1434, 14] width 11 height 17
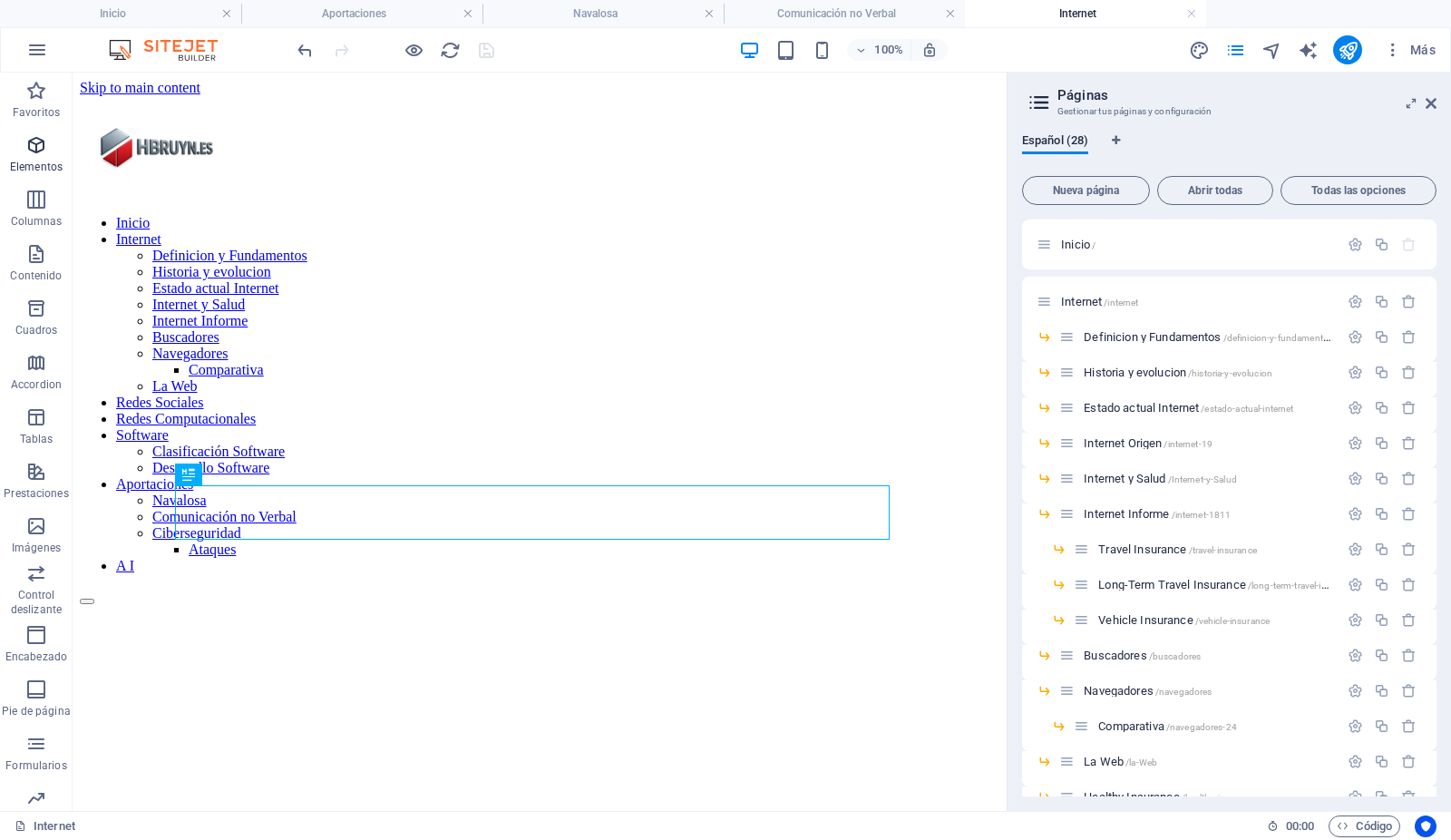
click at [39, 146] on icon "button" at bounding box center [37, 145] width 22 height 22
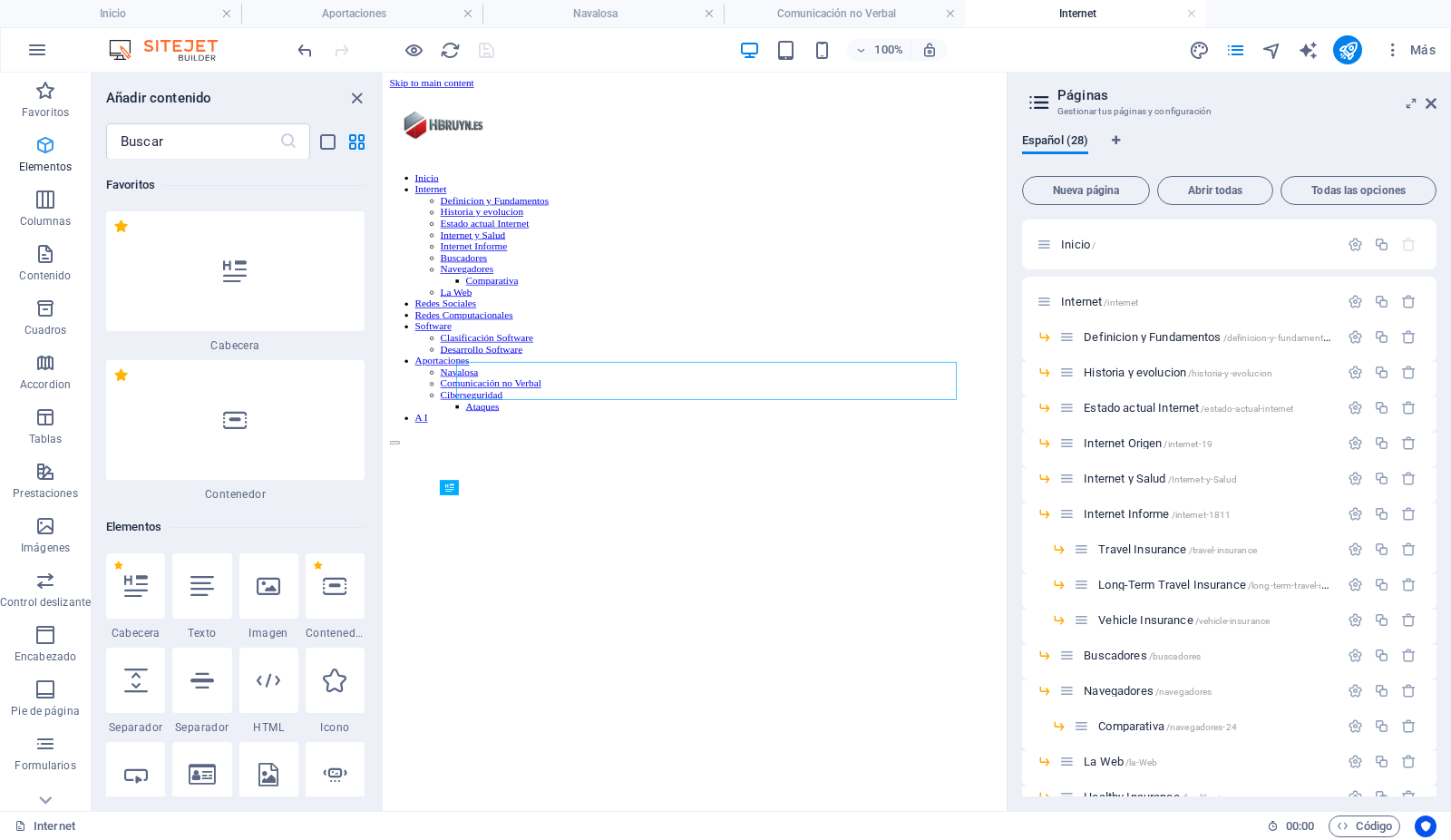
click at [38, 146] on icon "button" at bounding box center [46, 145] width 22 height 22
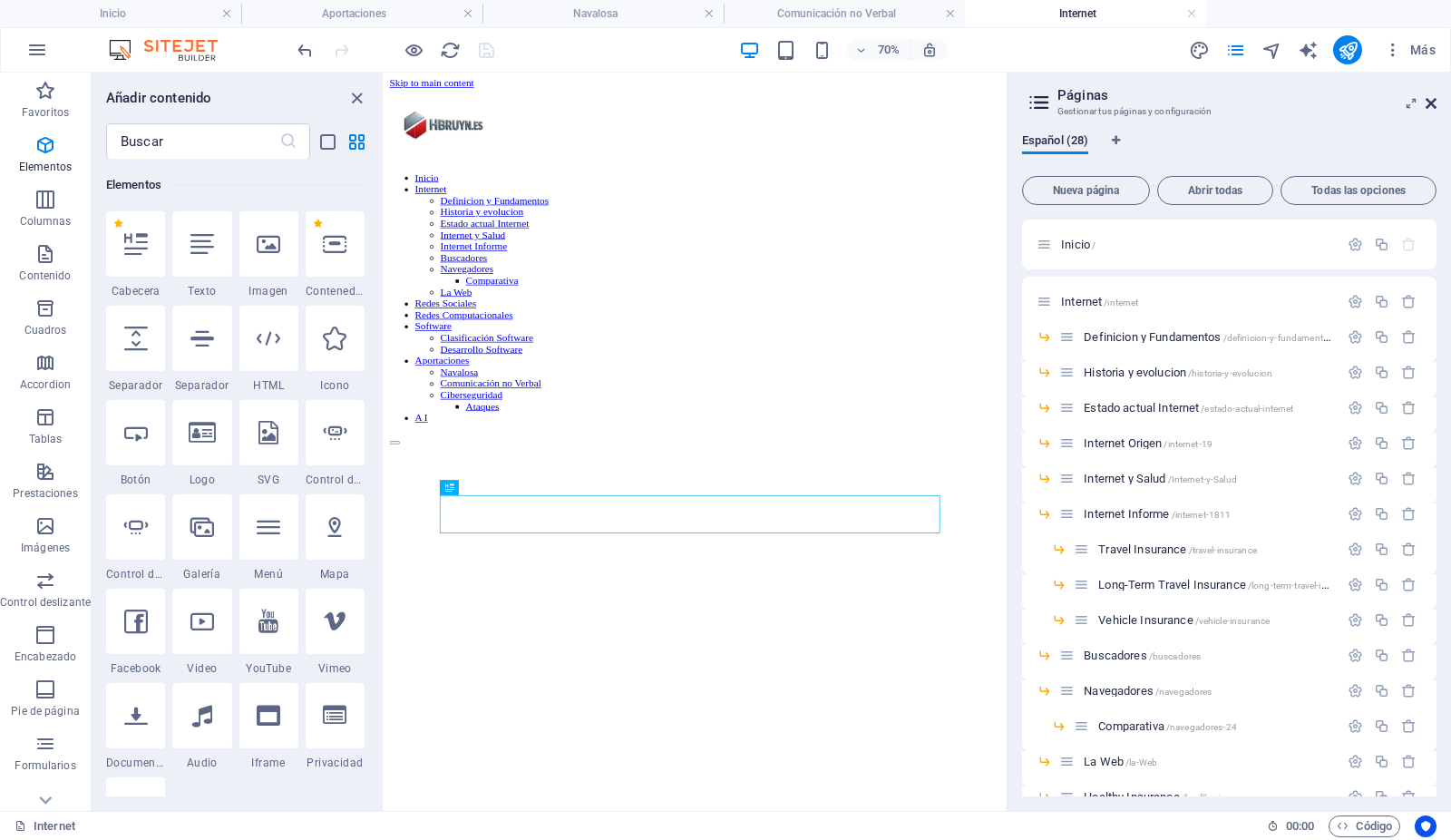
click at [1431, 101] on icon at bounding box center [1432, 103] width 11 height 15
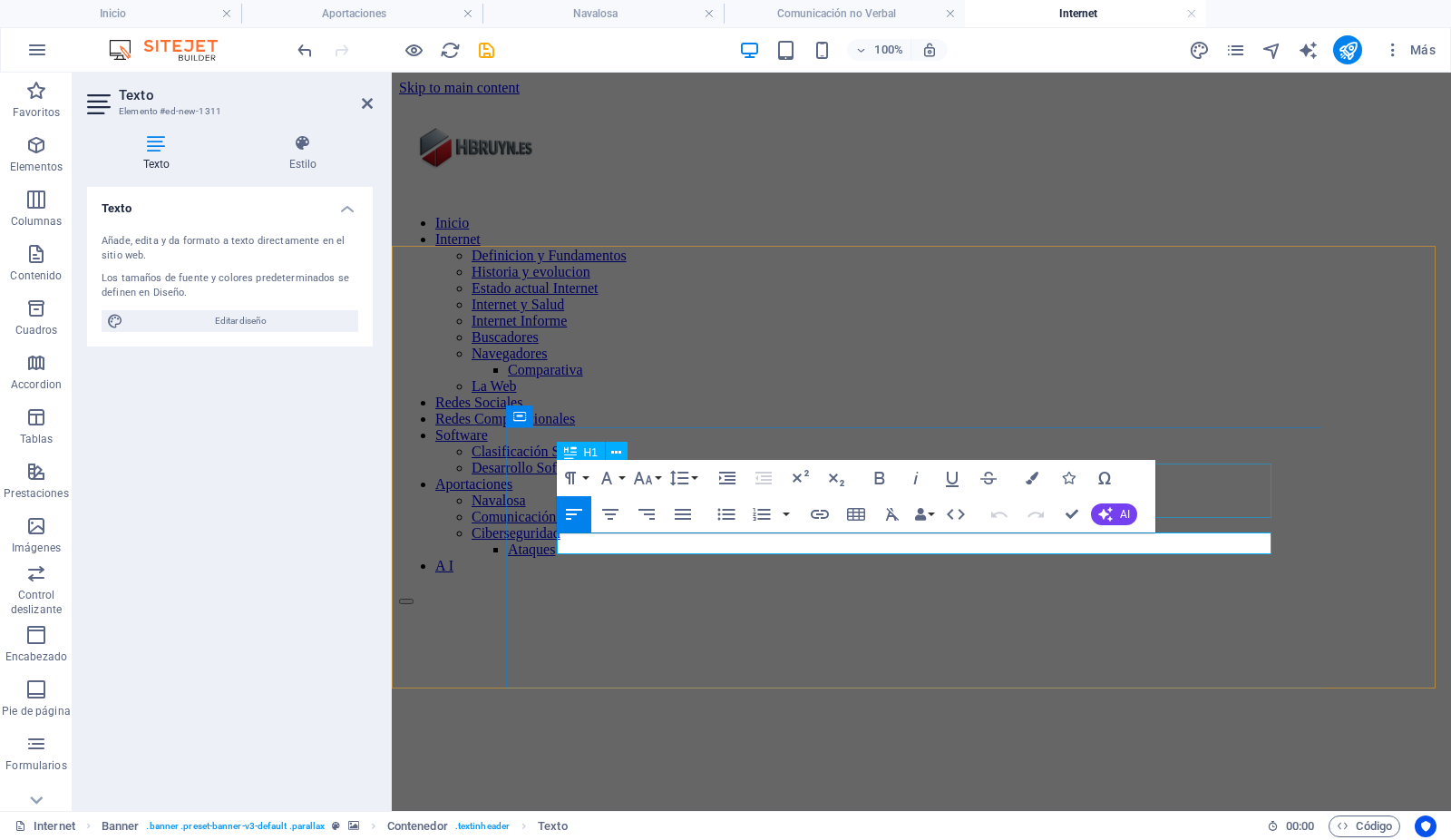
drag, startPoint x: 904, startPoint y: 493, endPoint x: 585, endPoint y: 493, distance: 319.0
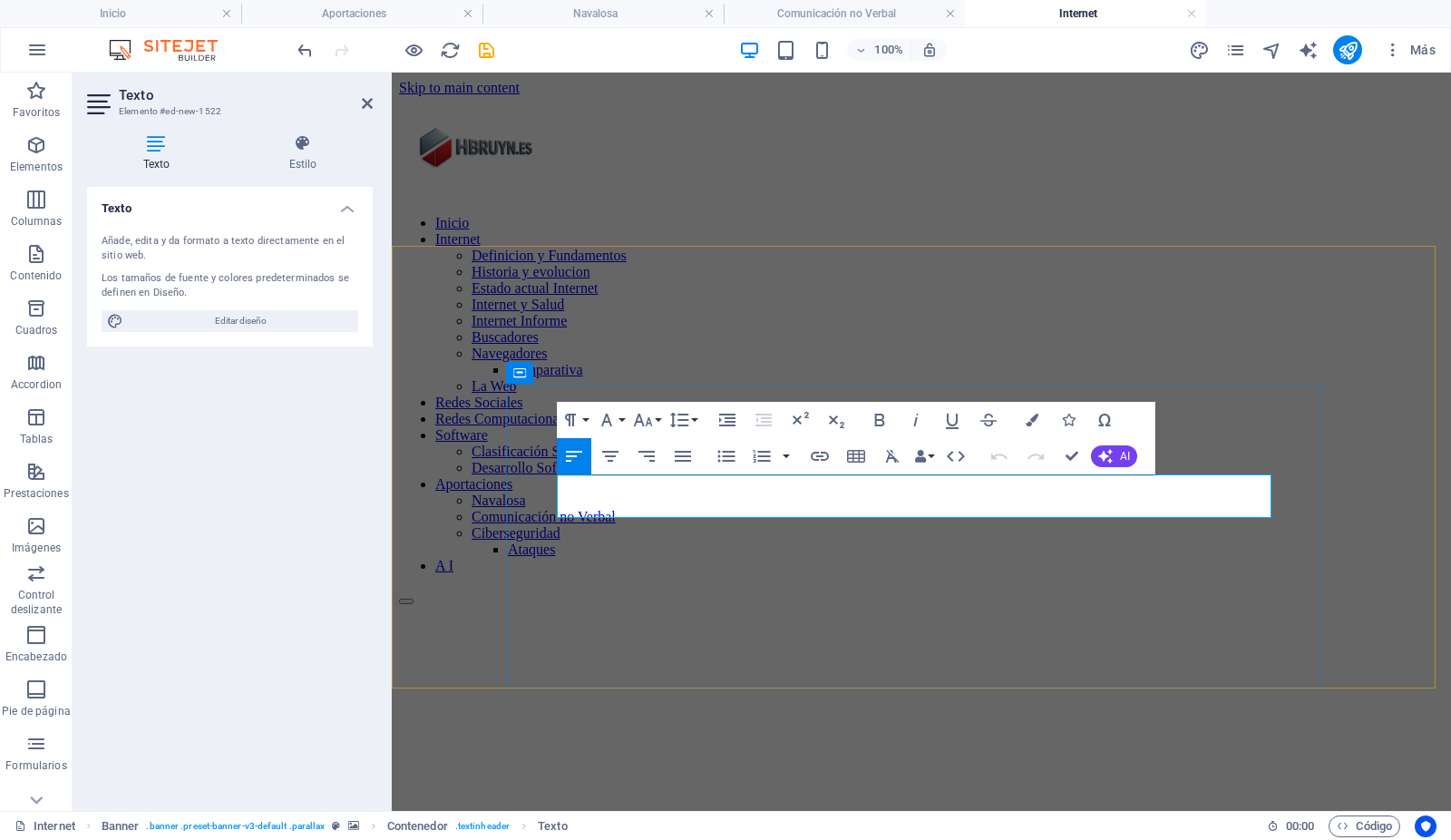
click at [586, 420] on button "Paragraph Format" at bounding box center [574, 420] width 35 height 37
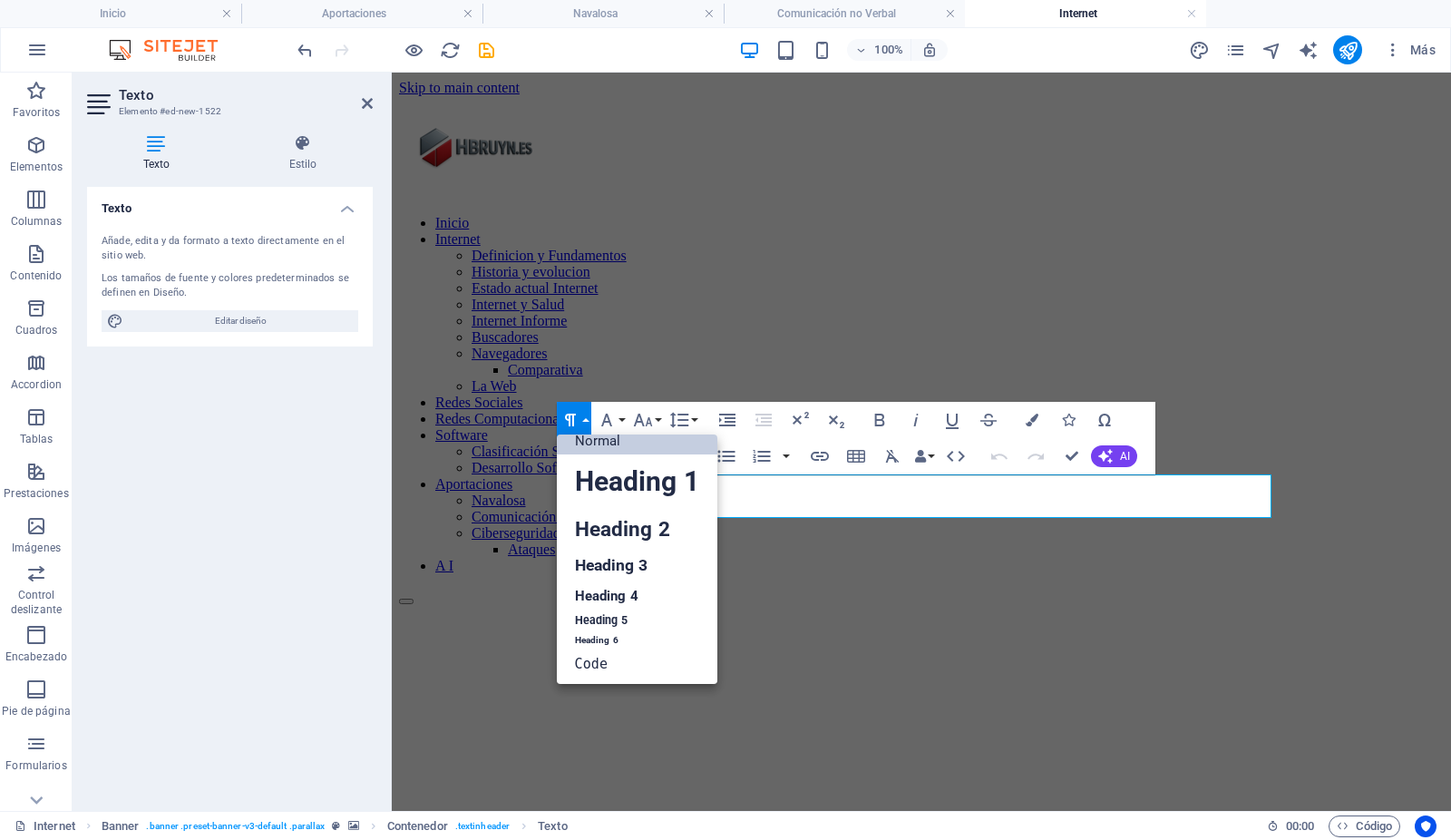
scroll to position [15, 0]
click at [620, 560] on link "Heading 3" at bounding box center [637, 565] width 161 height 32
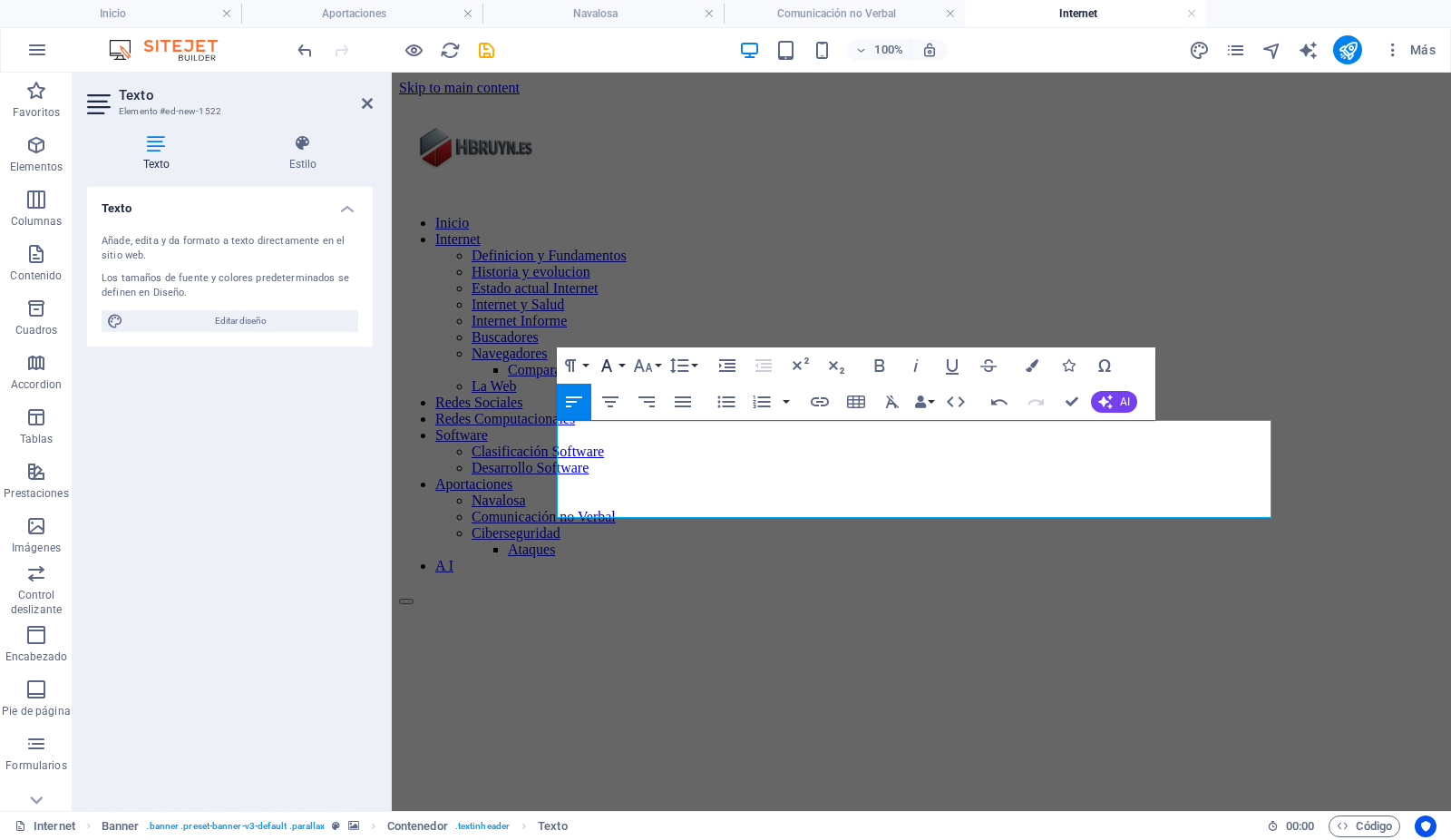
click at [624, 366] on button "Font Family" at bounding box center [611, 366] width 35 height 37
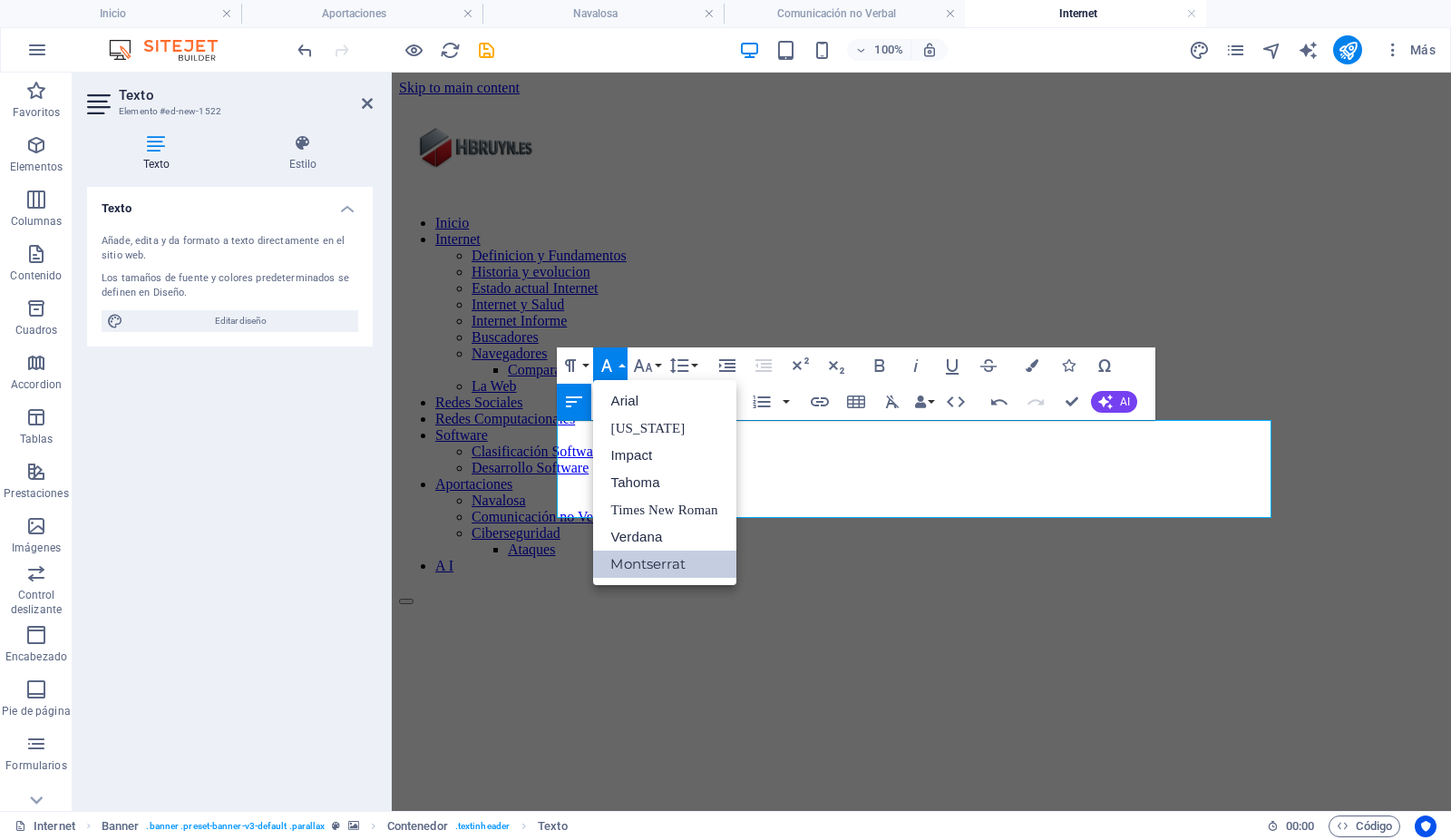
scroll to position [0, 0]
click at [660, 365] on button "Font Size" at bounding box center [647, 366] width 35 height 37
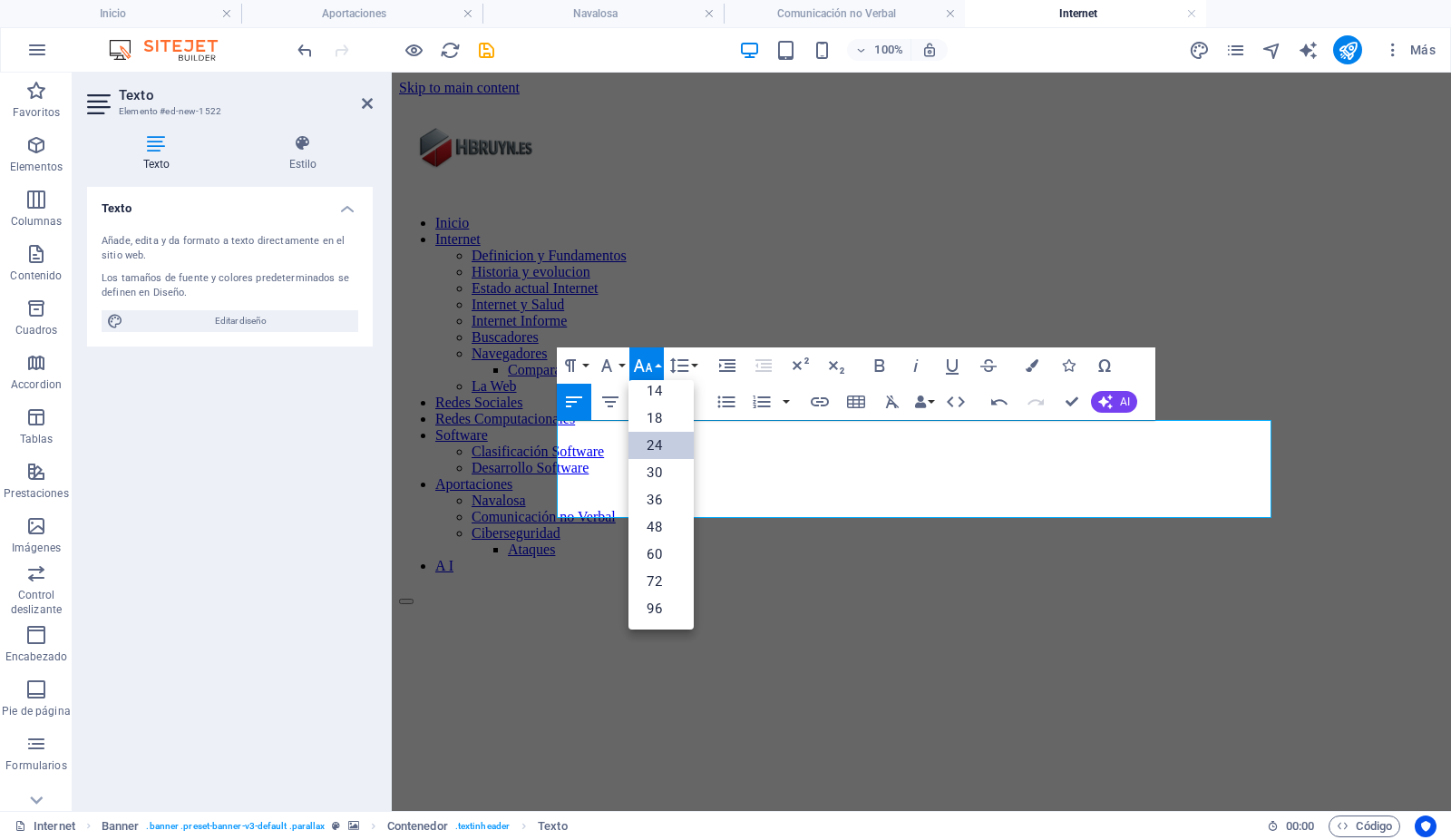
scroll to position [146, 0]
click at [878, 364] on icon "button" at bounding box center [880, 366] width 22 height 22
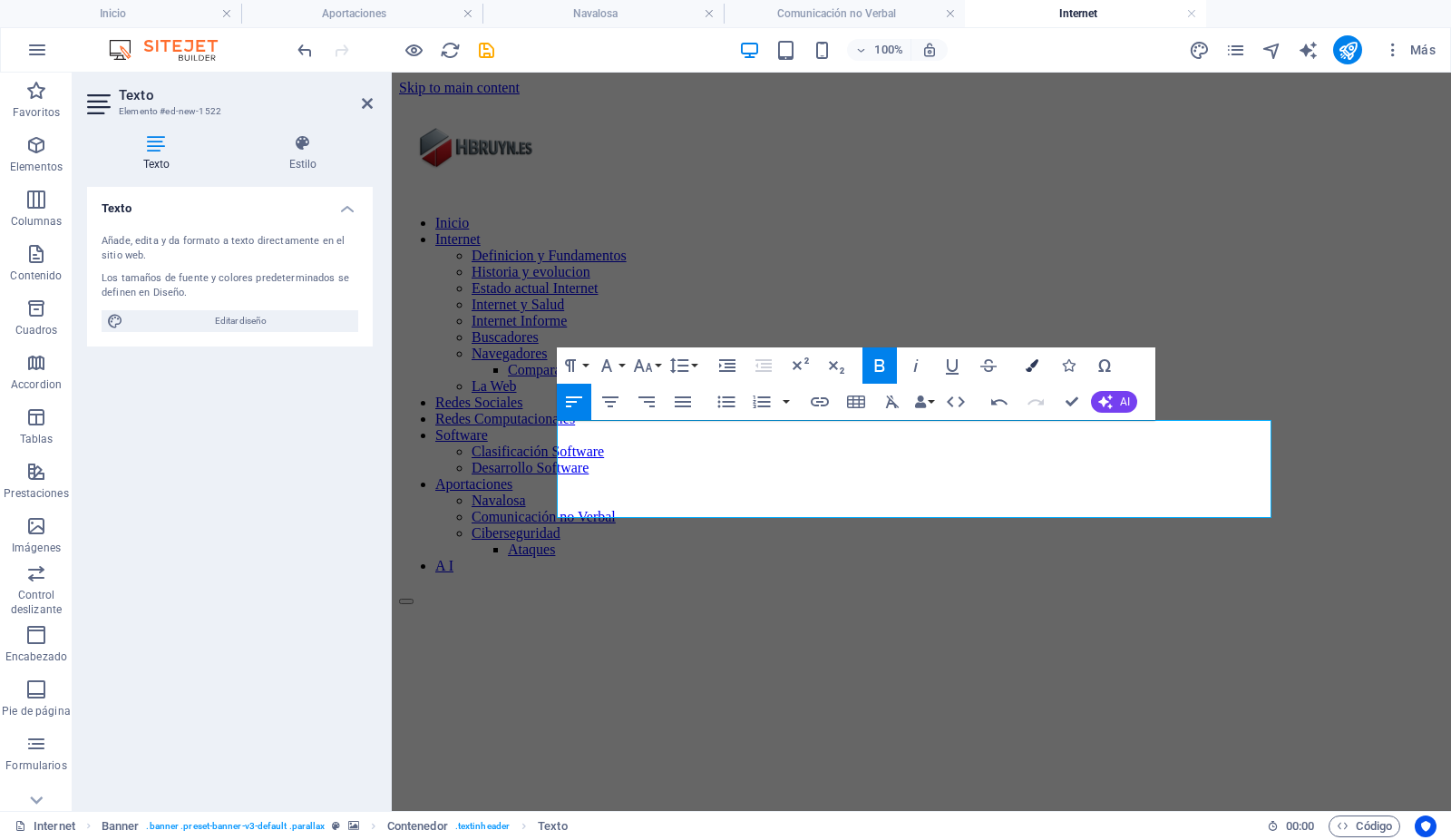
click at [1035, 363] on icon "button" at bounding box center [1032, 366] width 13 height 13
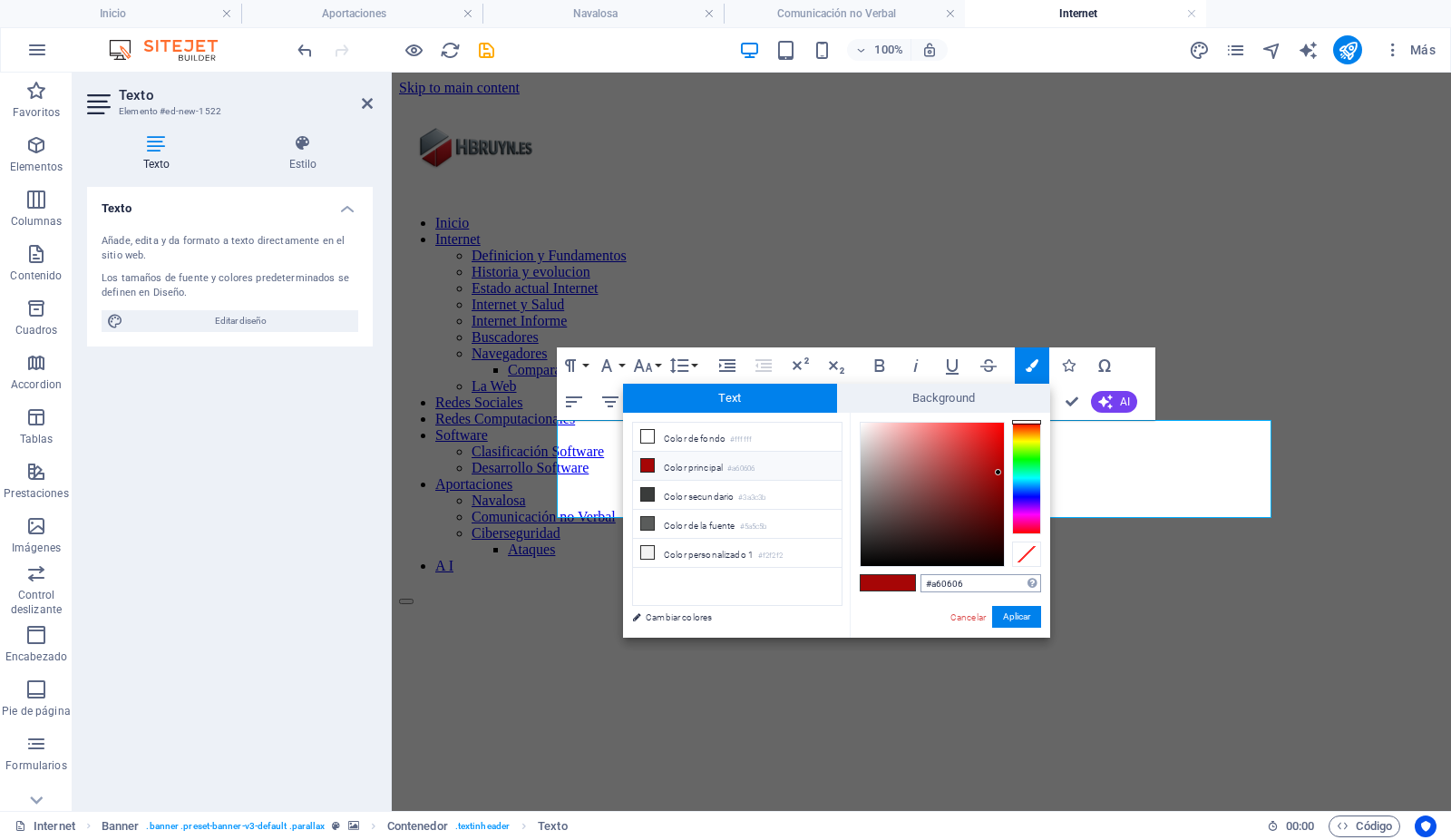
click at [987, 579] on input "#a60606" at bounding box center [981, 583] width 121 height 18
type input "#ffffff"
click at [1018, 618] on button "Aplicar" at bounding box center [1017, 617] width 49 height 22
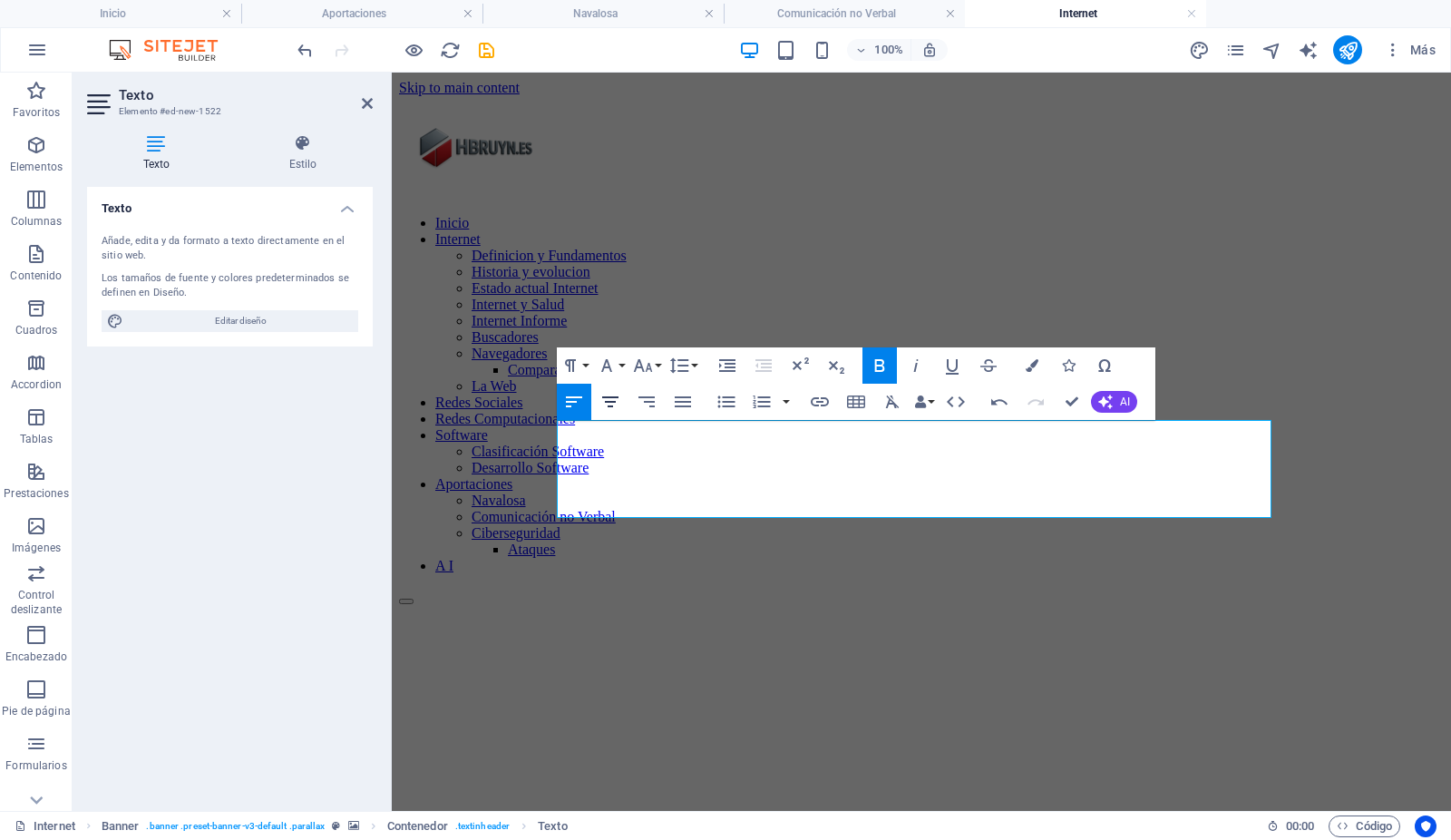
click at [612, 402] on icon "button" at bounding box center [611, 402] width 16 height 11
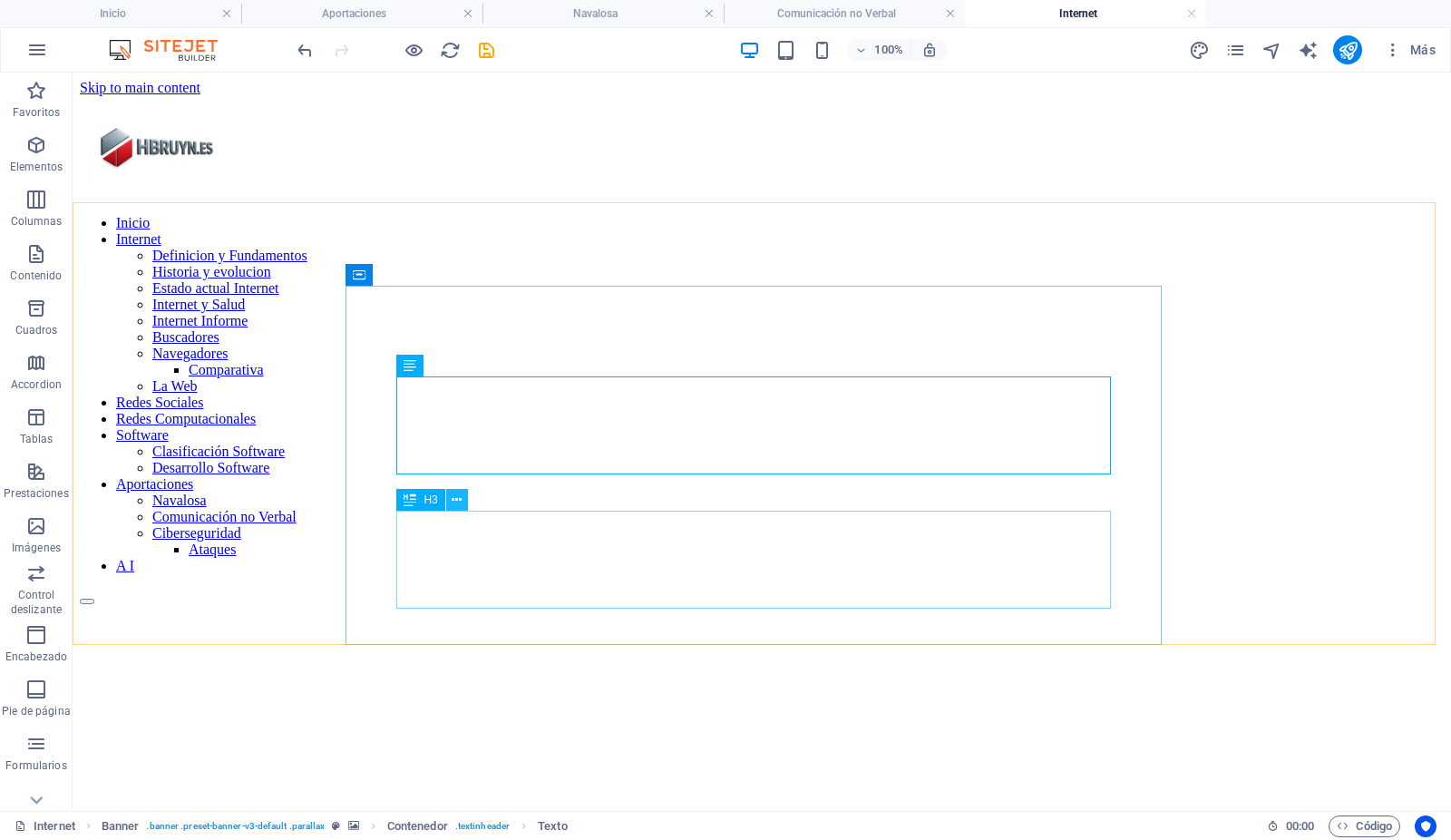
click at [461, 498] on icon at bounding box center [456, 500] width 10 height 19
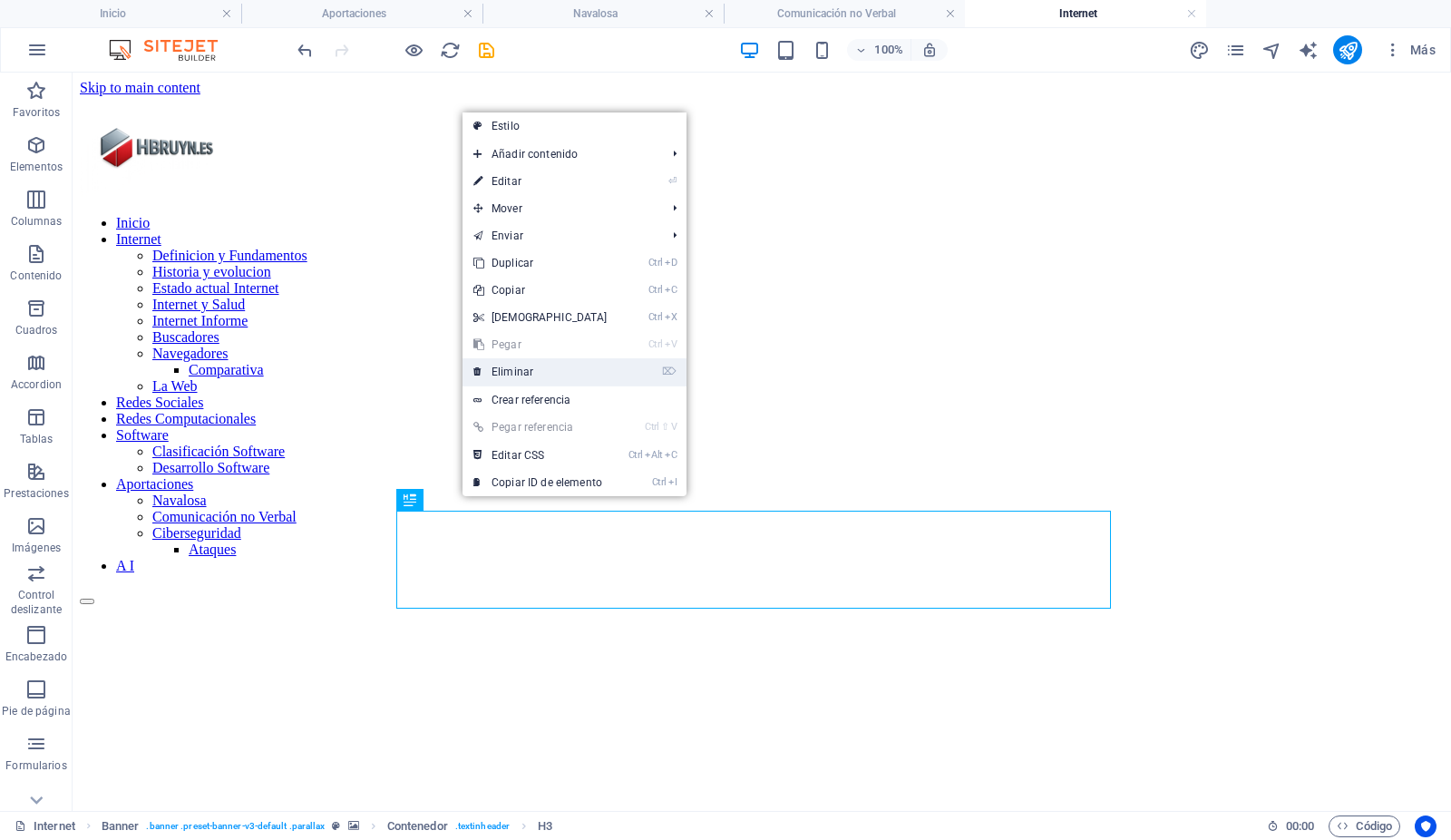
click at [518, 371] on link "⌦ Eliminar" at bounding box center [540, 372] width 156 height 27
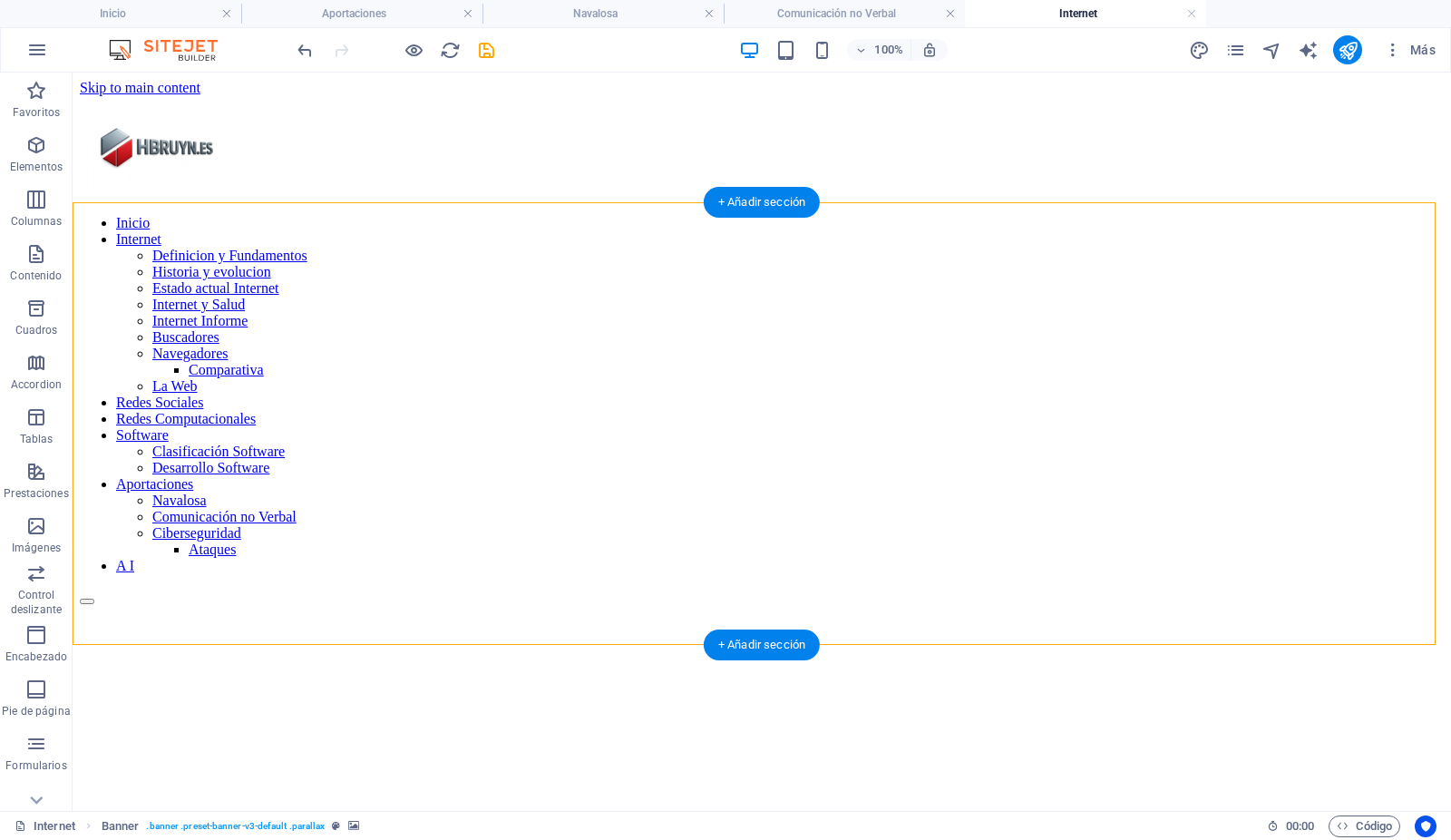
drag, startPoint x: 490, startPoint y: 653, endPoint x: 402, endPoint y: 526, distance: 154.5
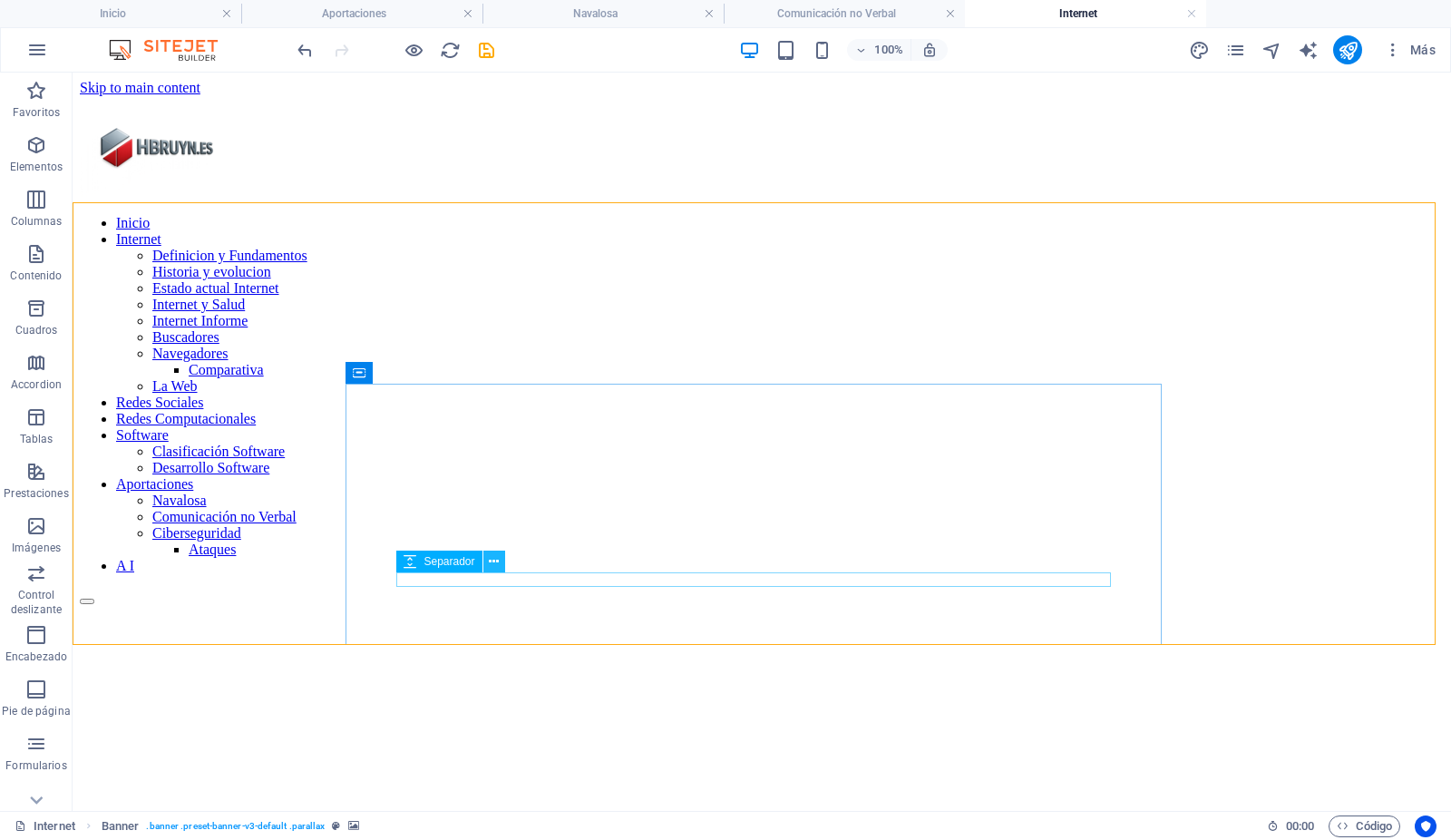
click at [493, 564] on icon at bounding box center [494, 561] width 10 height 19
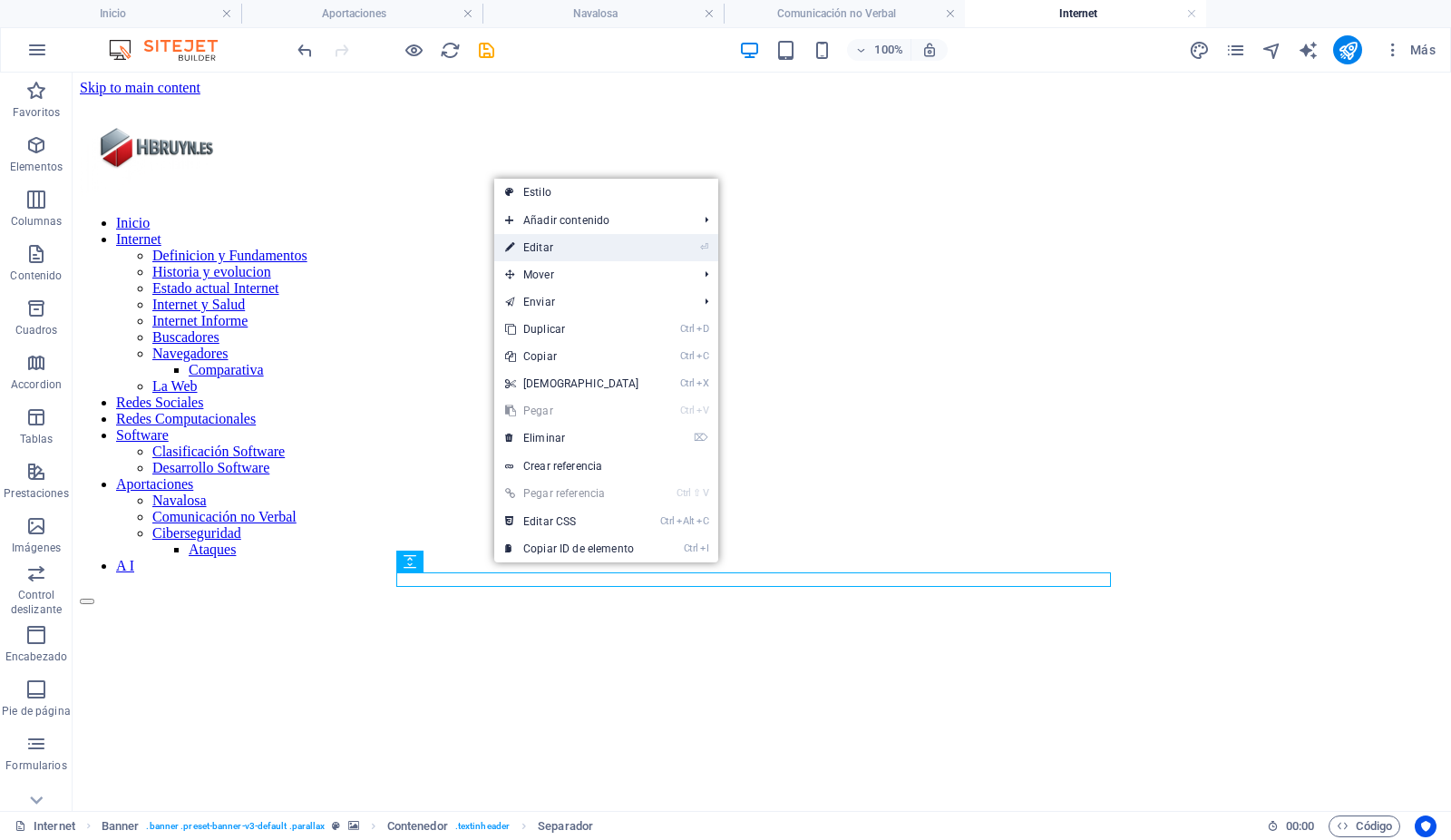
click at [533, 240] on link "⏎ Editar" at bounding box center [572, 248] width 156 height 27
select select "rem"
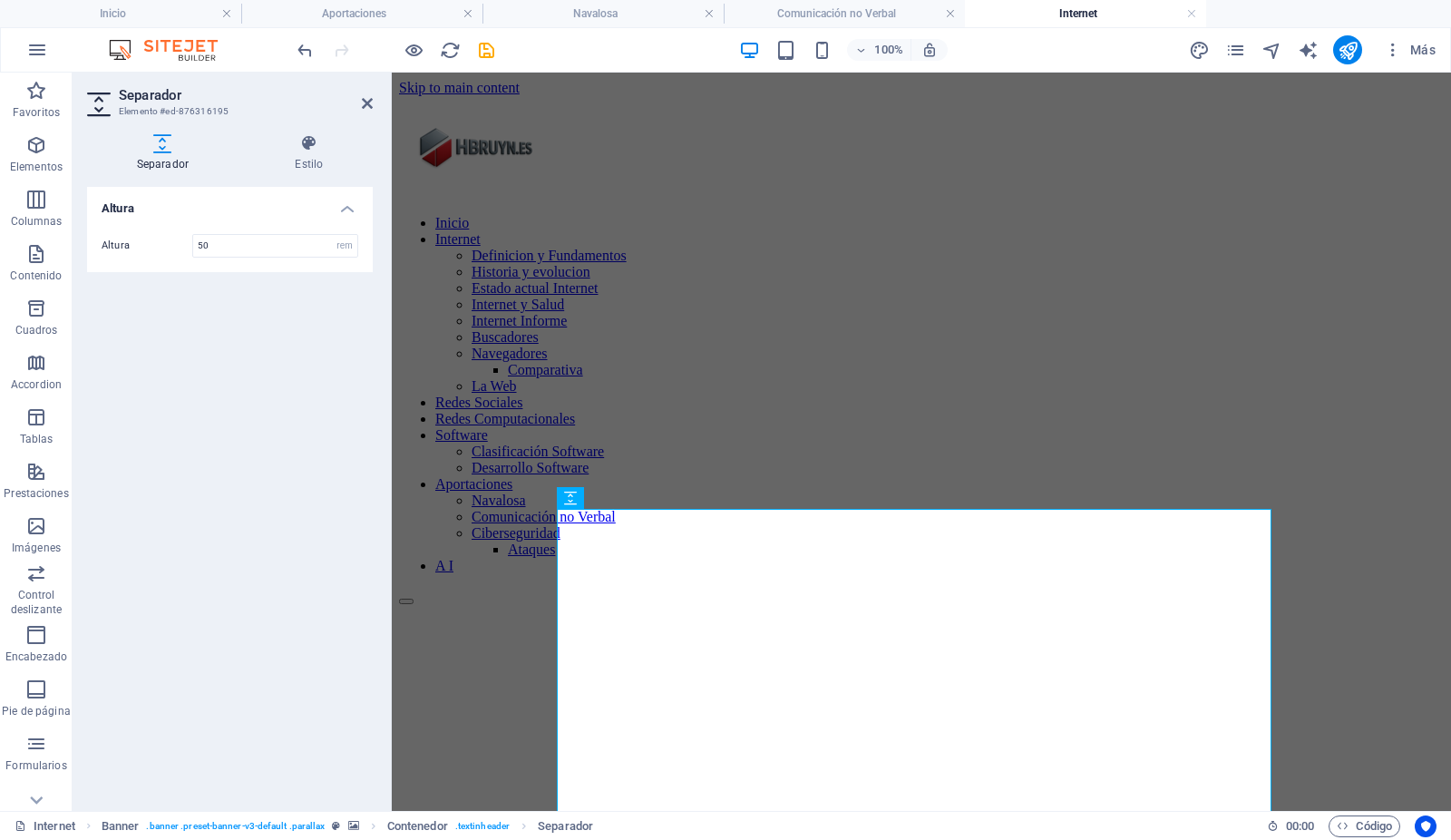
click at [285, 402] on div "Altura Altura 50 px rem vh vw" at bounding box center [229, 491] width 286 height 610
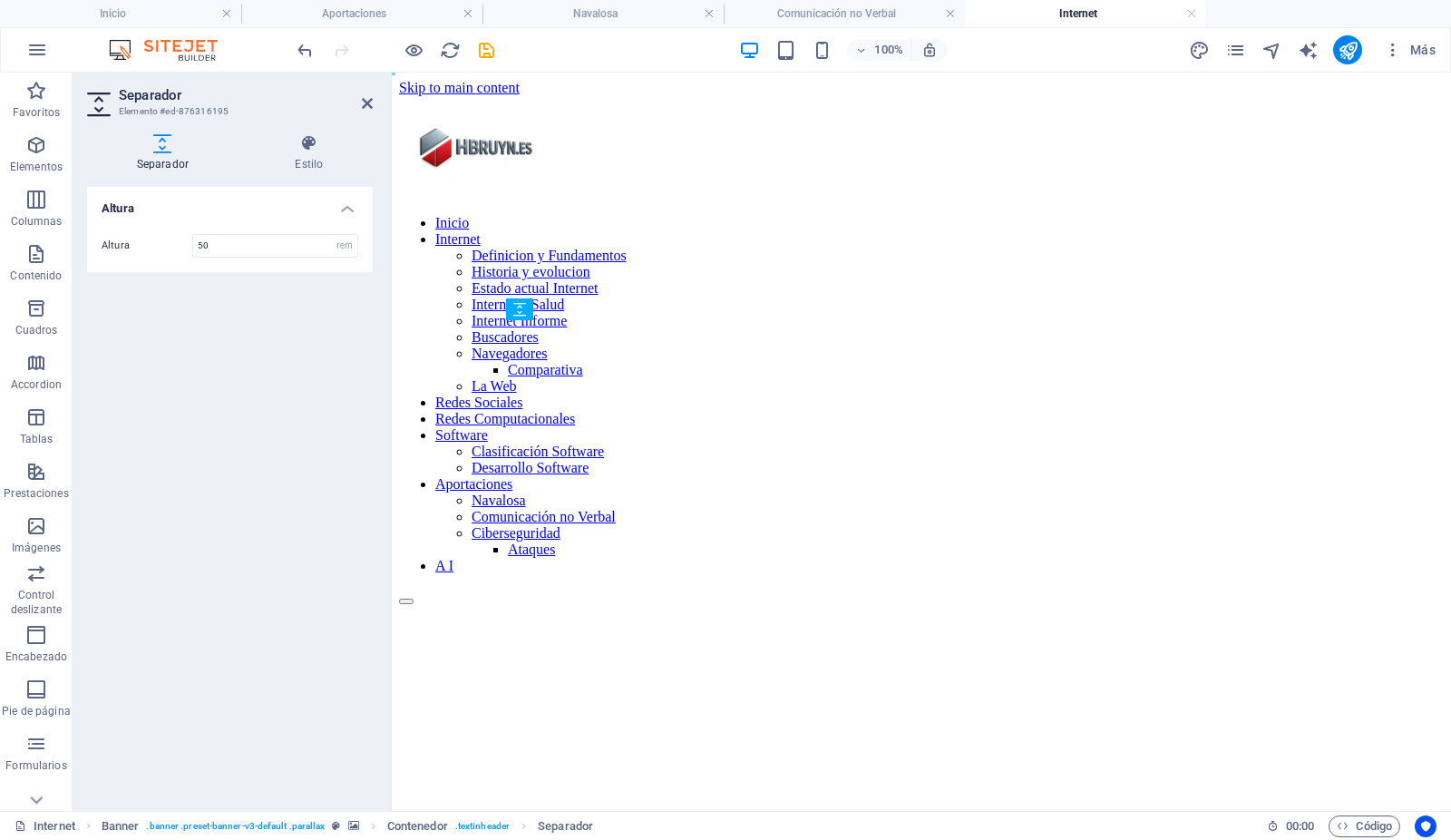
drag, startPoint x: 991, startPoint y: 571, endPoint x: 701, endPoint y: 654, distance: 301.6
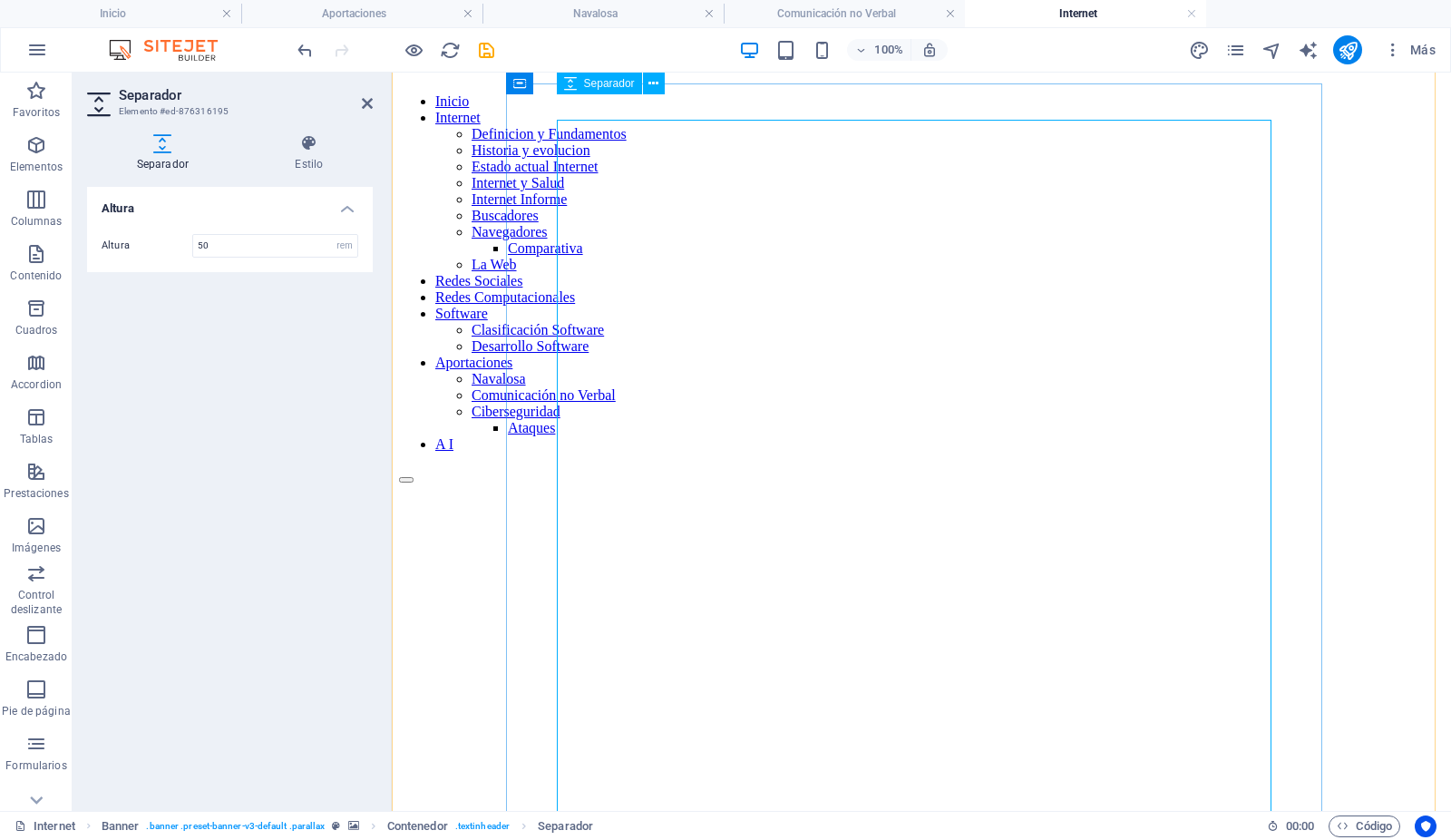
scroll to position [0, 0]
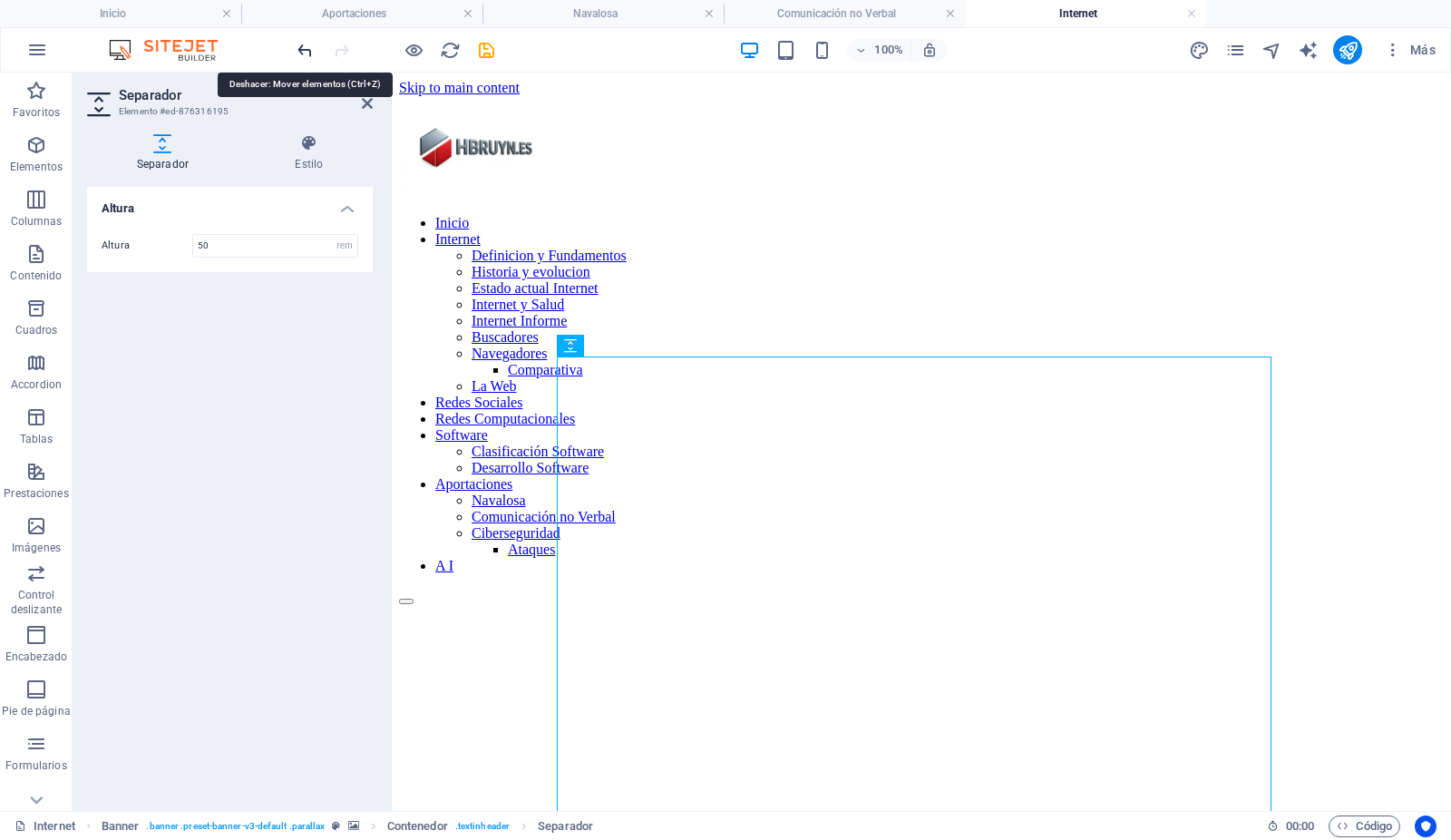
click at [306, 53] on icon "undo" at bounding box center [305, 50] width 21 height 21
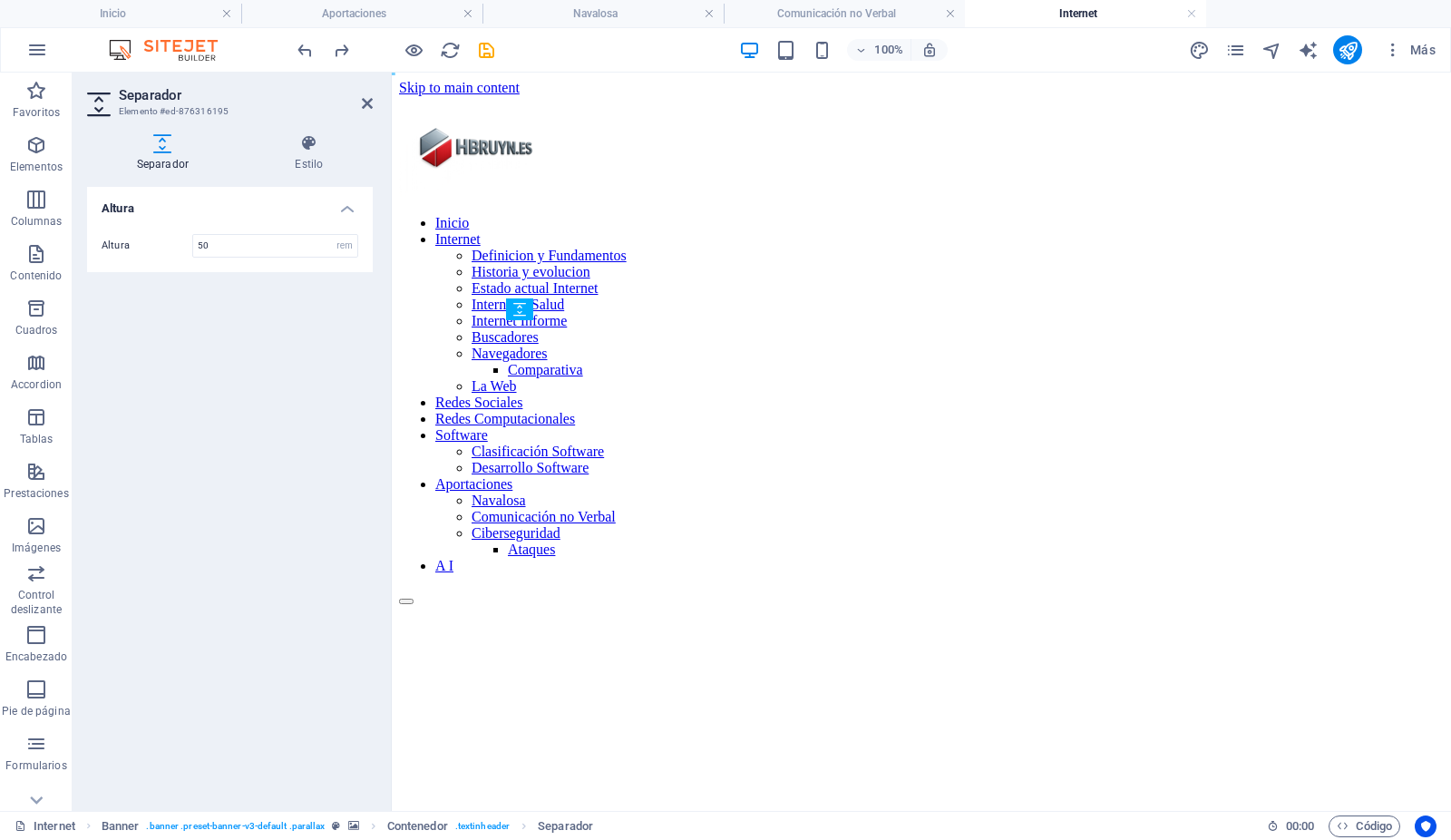
drag, startPoint x: 978, startPoint y: 579, endPoint x: 575, endPoint y: 483, distance: 414.3
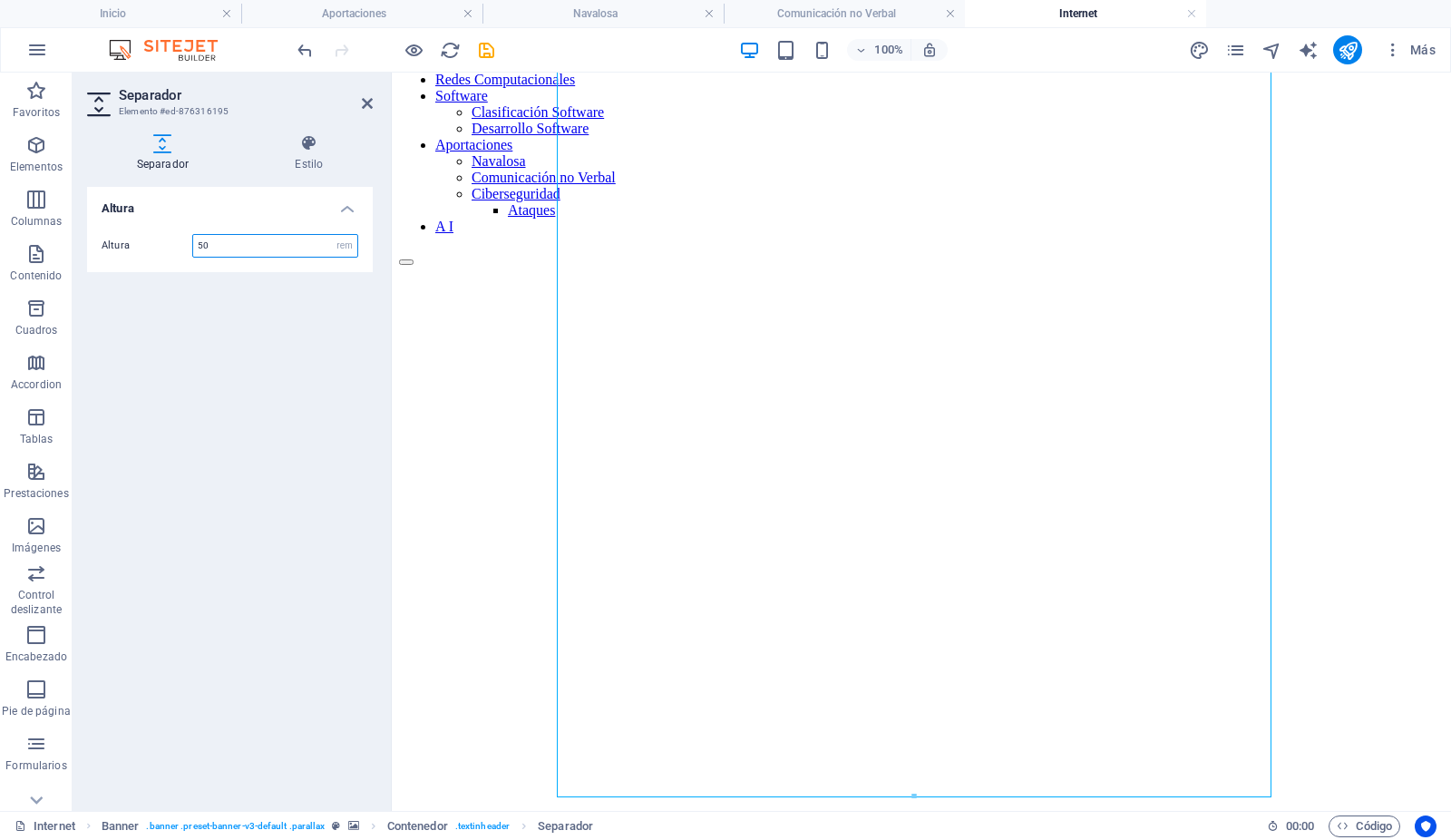
click at [225, 240] on input "50" at bounding box center [275, 246] width 165 height 22
type input "5"
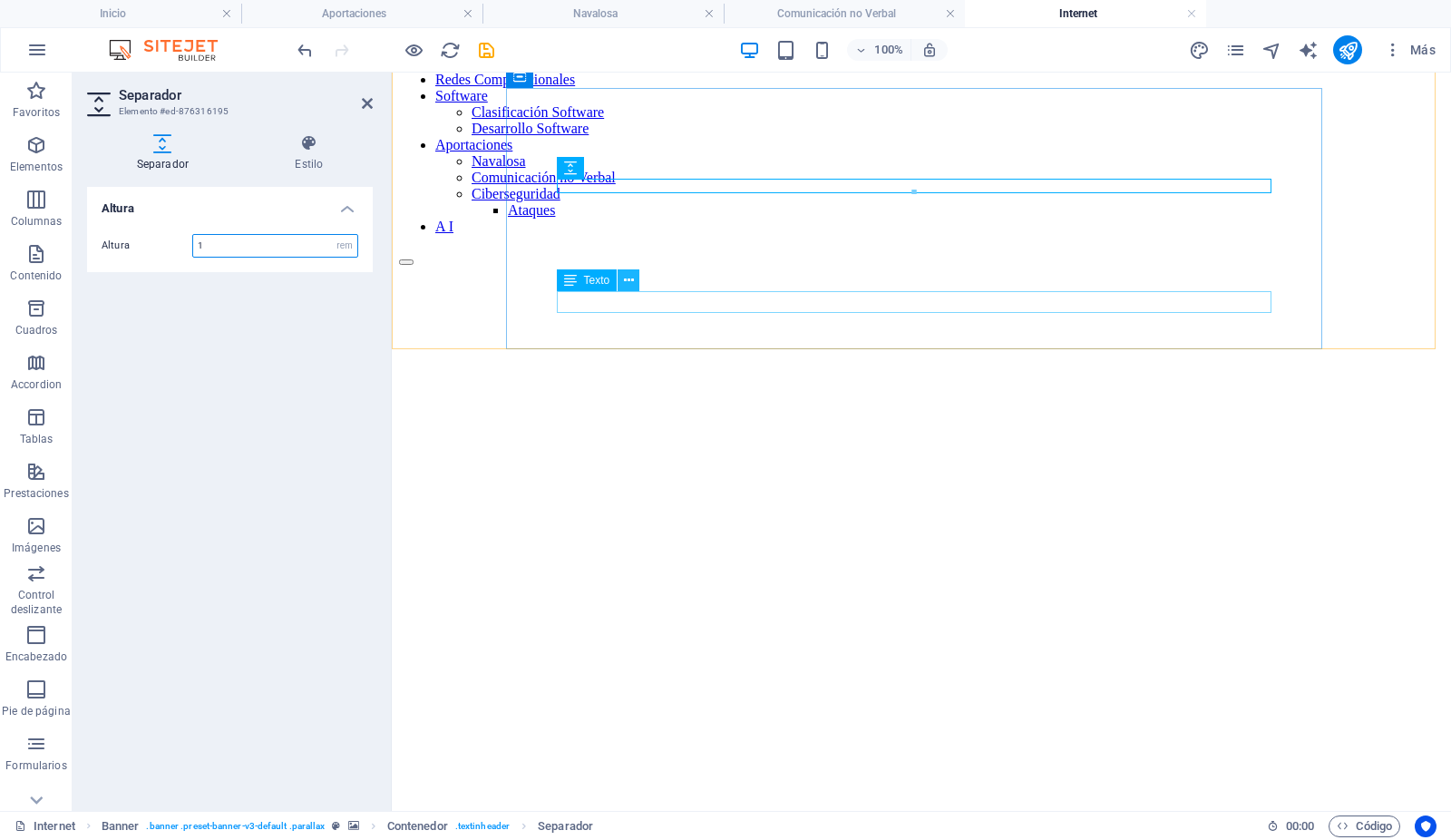
type input "1"
click at [629, 282] on icon at bounding box center [629, 281] width 10 height 19
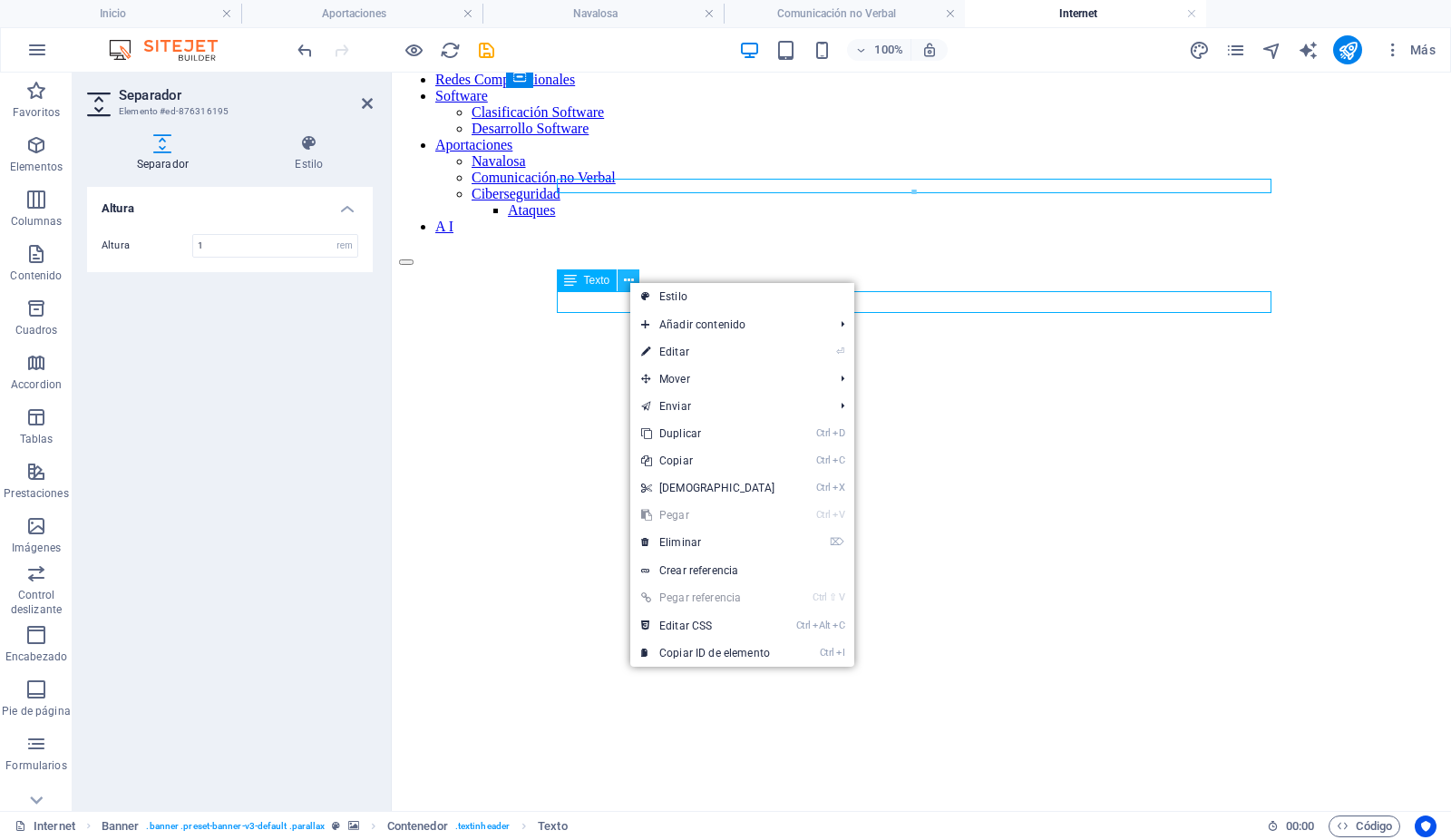
scroll to position [267, 0]
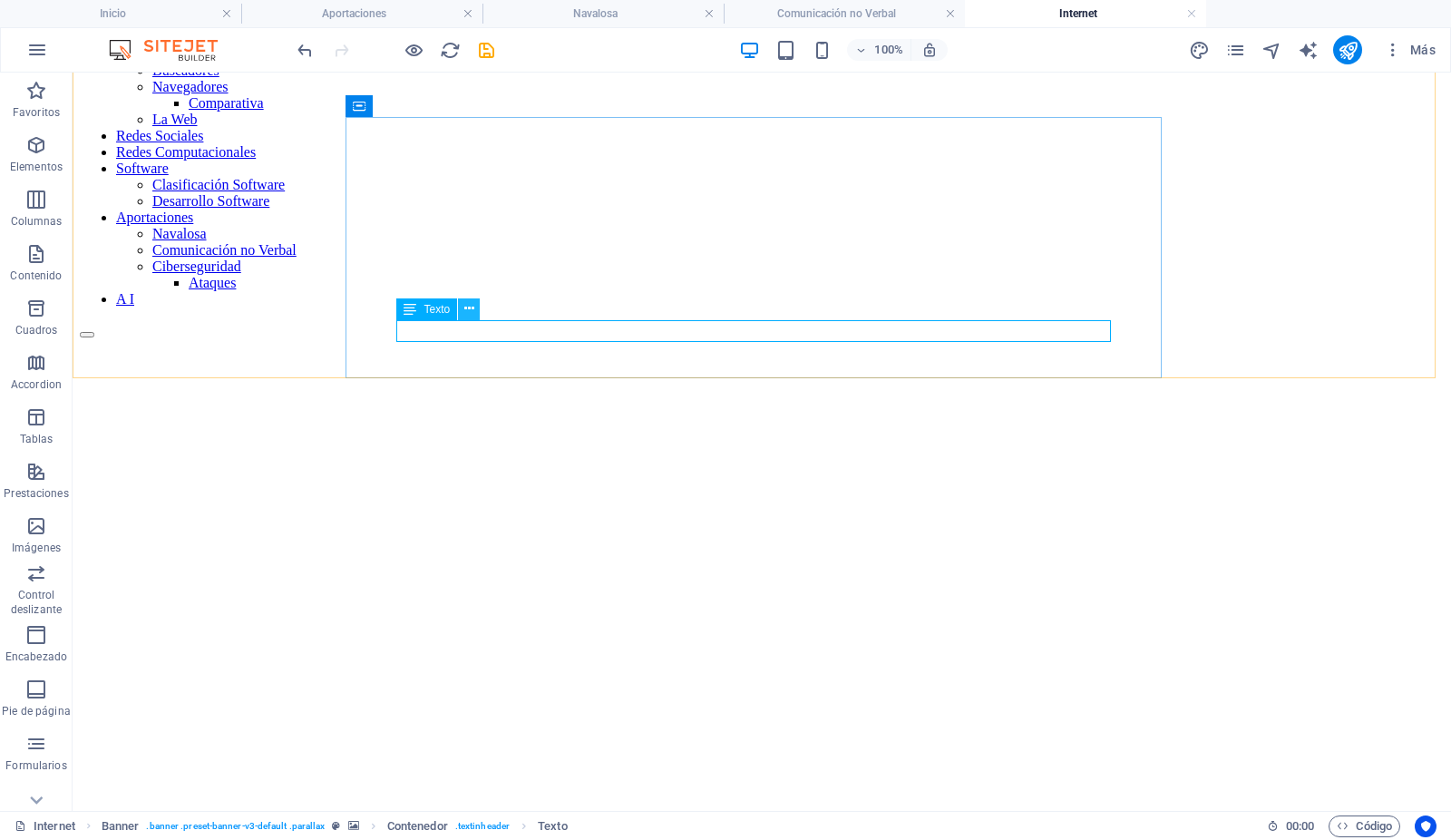
click at [473, 313] on icon at bounding box center [469, 308] width 10 height 19
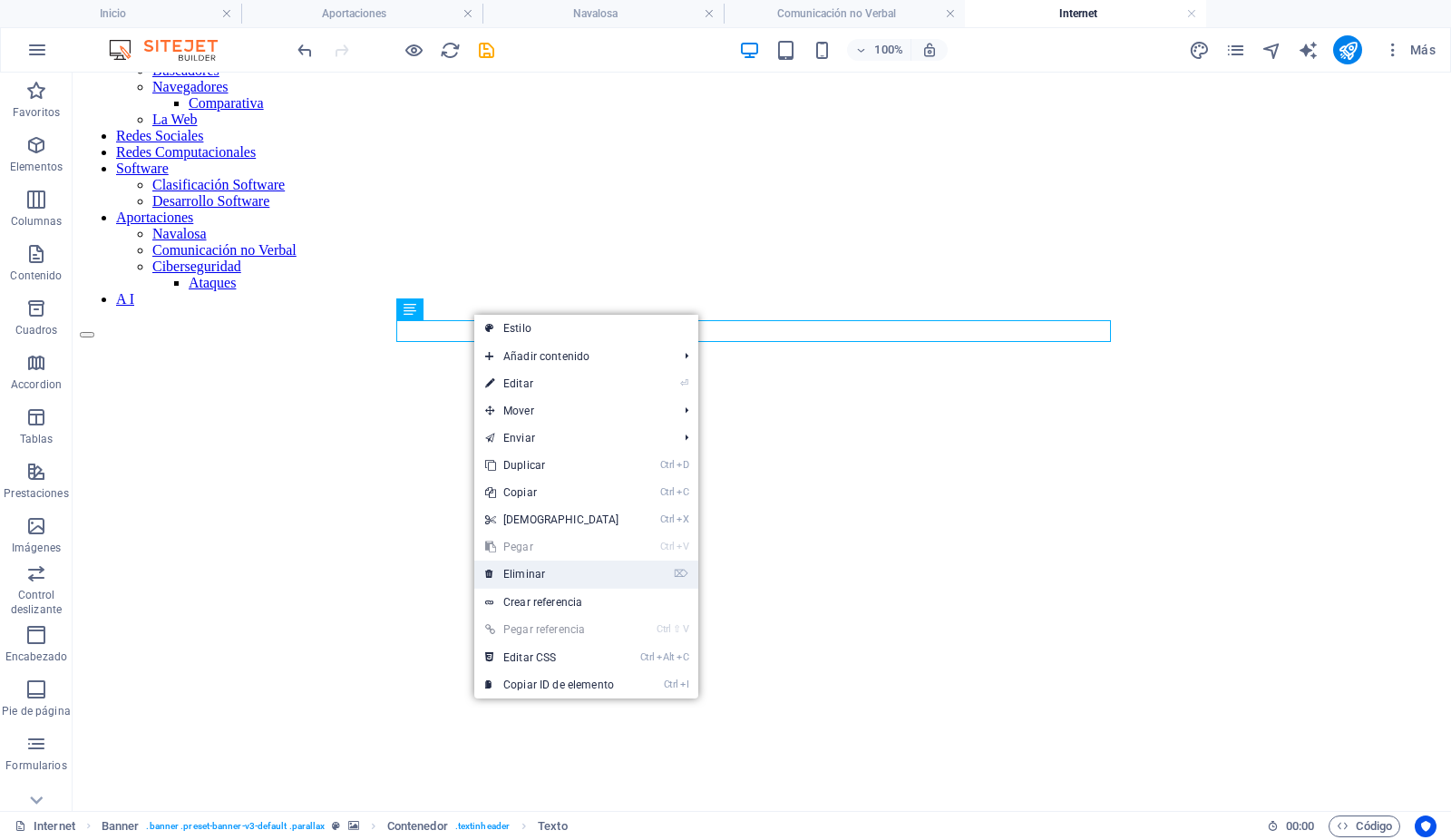
click at [528, 567] on link "⌦ Eliminar" at bounding box center [552, 574] width 156 height 27
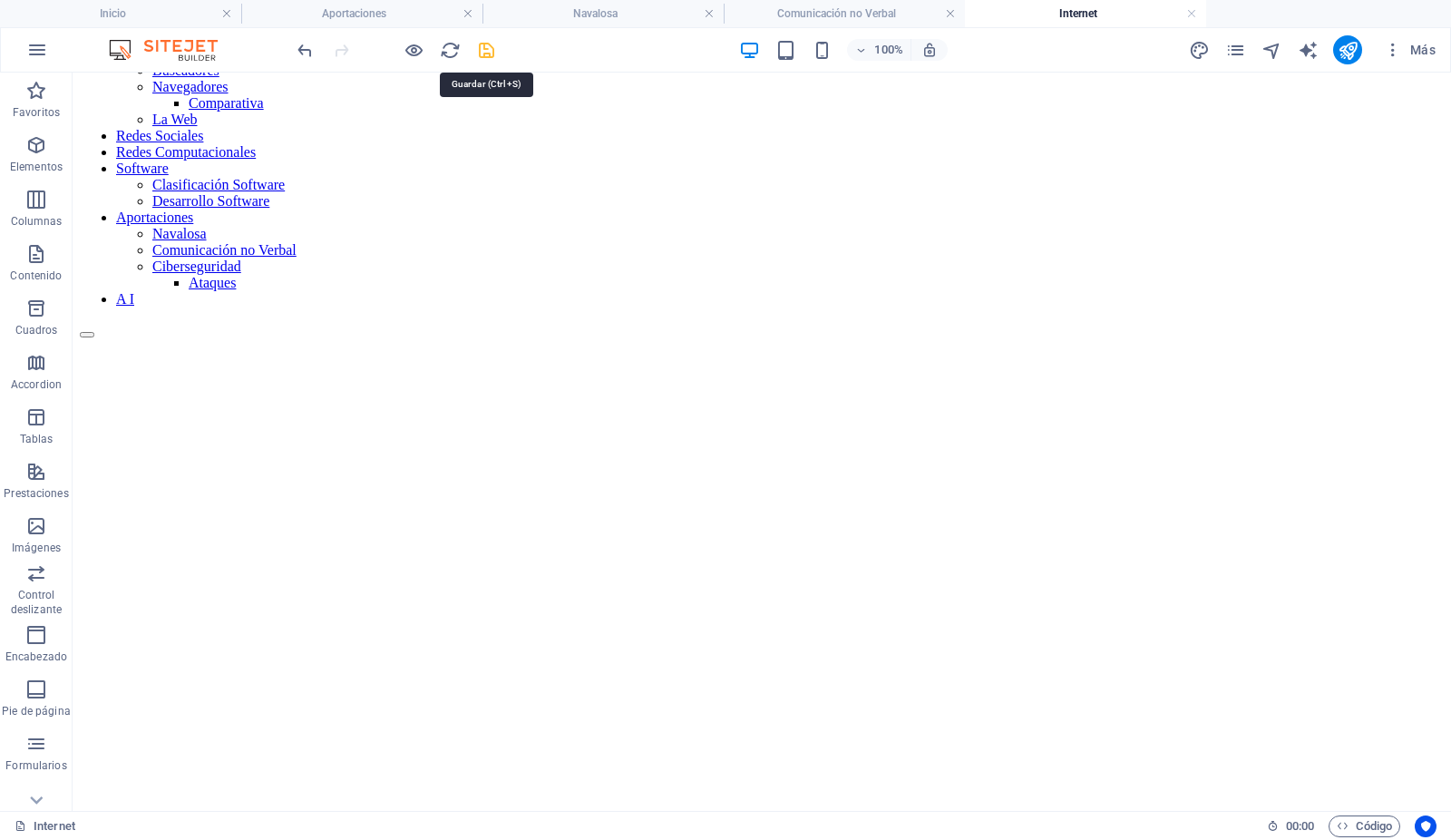
click at [487, 48] on icon "save" at bounding box center [487, 50] width 21 height 21
click at [169, 8] on h4 "Inicio" at bounding box center [121, 14] width 241 height 20
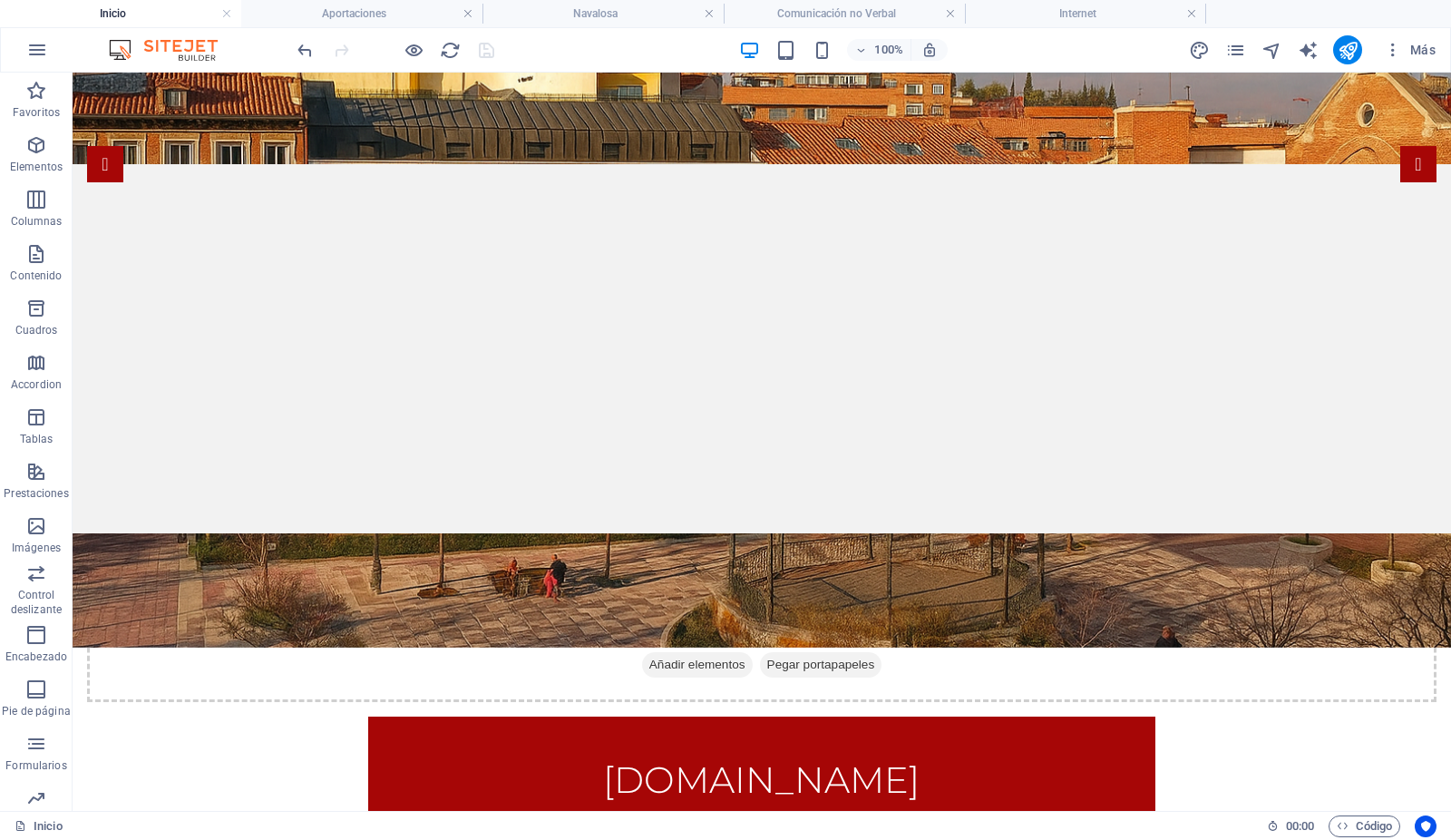
scroll to position [282, 0]
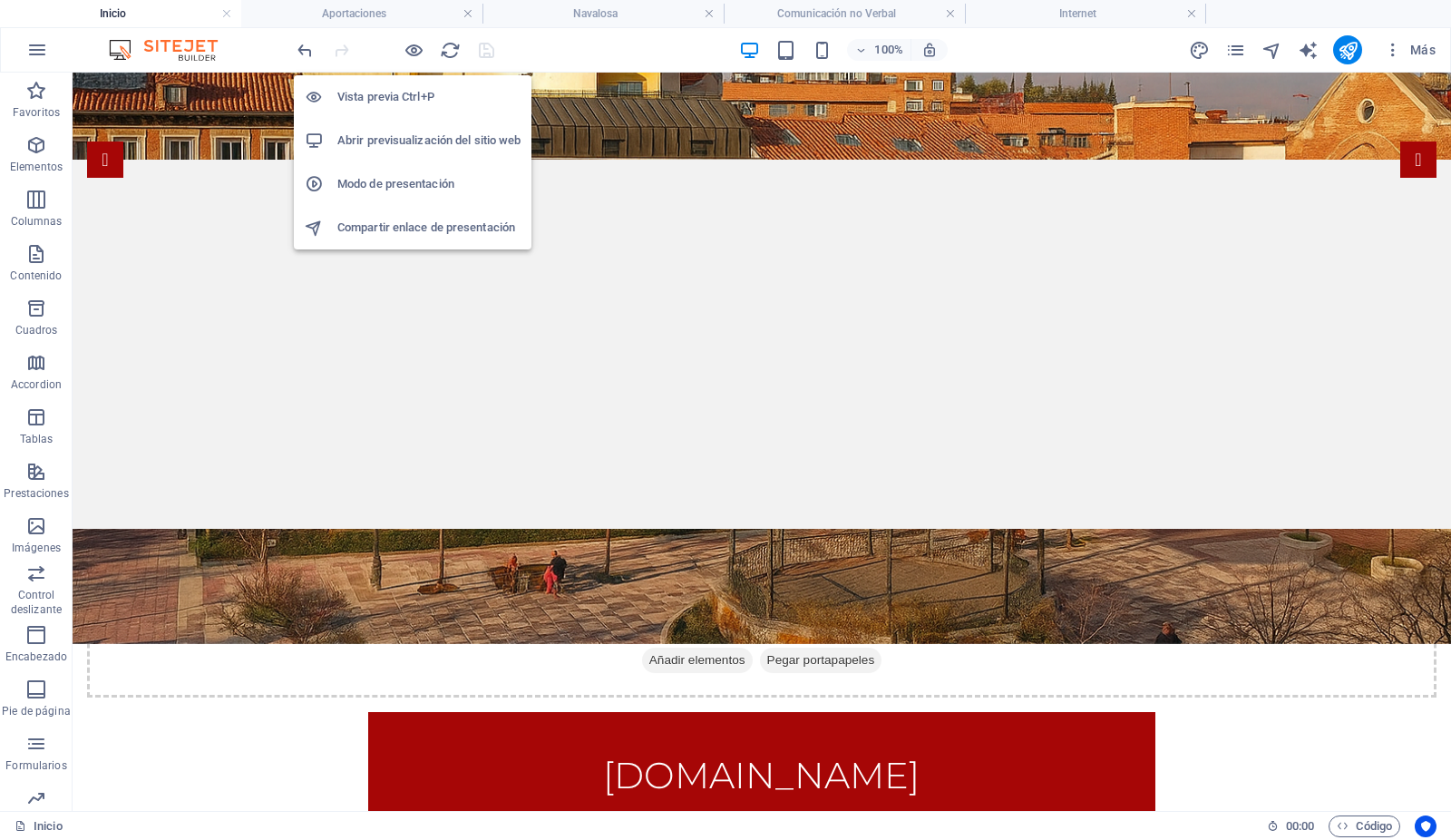
click at [420, 142] on h6 "Abrir previsualización del sitio web" at bounding box center [429, 141] width 183 height 22
